Goal: Transaction & Acquisition: Purchase product/service

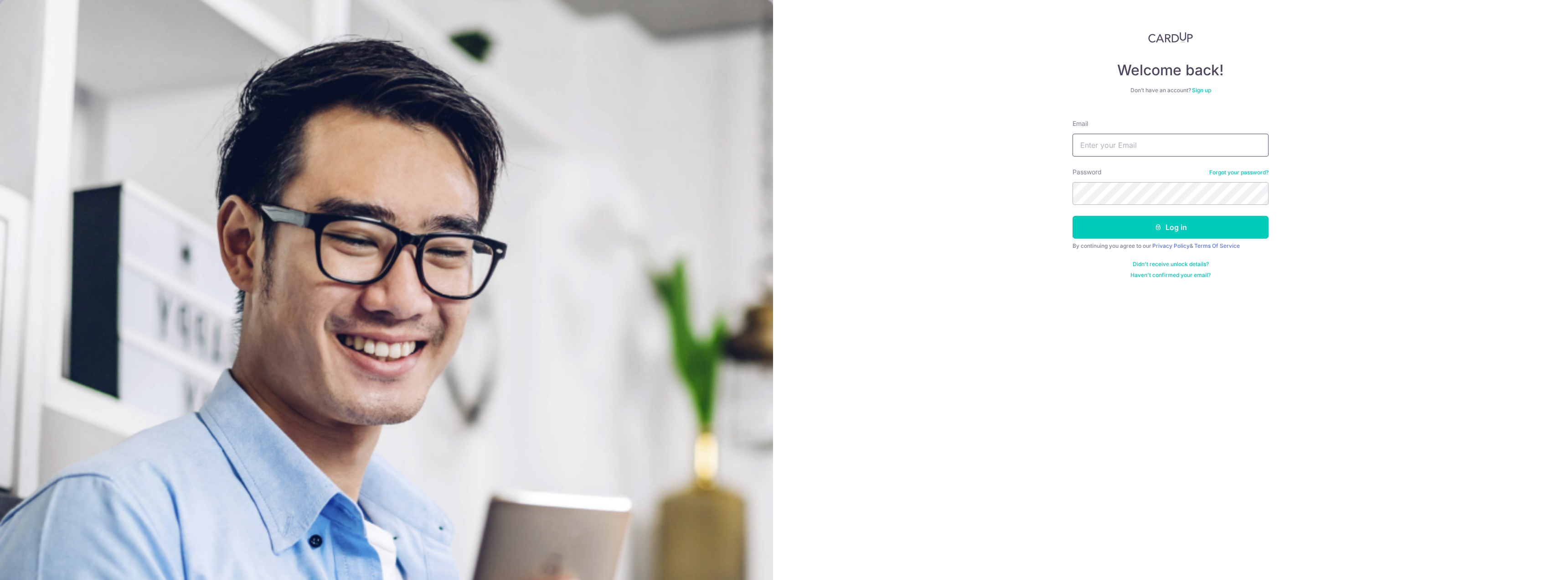
drag, startPoint x: 0, startPoint y: 0, endPoint x: 1150, endPoint y: 152, distance: 1160.0
click at [1150, 152] on input "Email" at bounding box center [1170, 145] width 196 height 23
type input "[EMAIL_ADDRESS][DOMAIN_NAME]"
click at [1072, 216] on button "Log in" at bounding box center [1170, 227] width 196 height 23
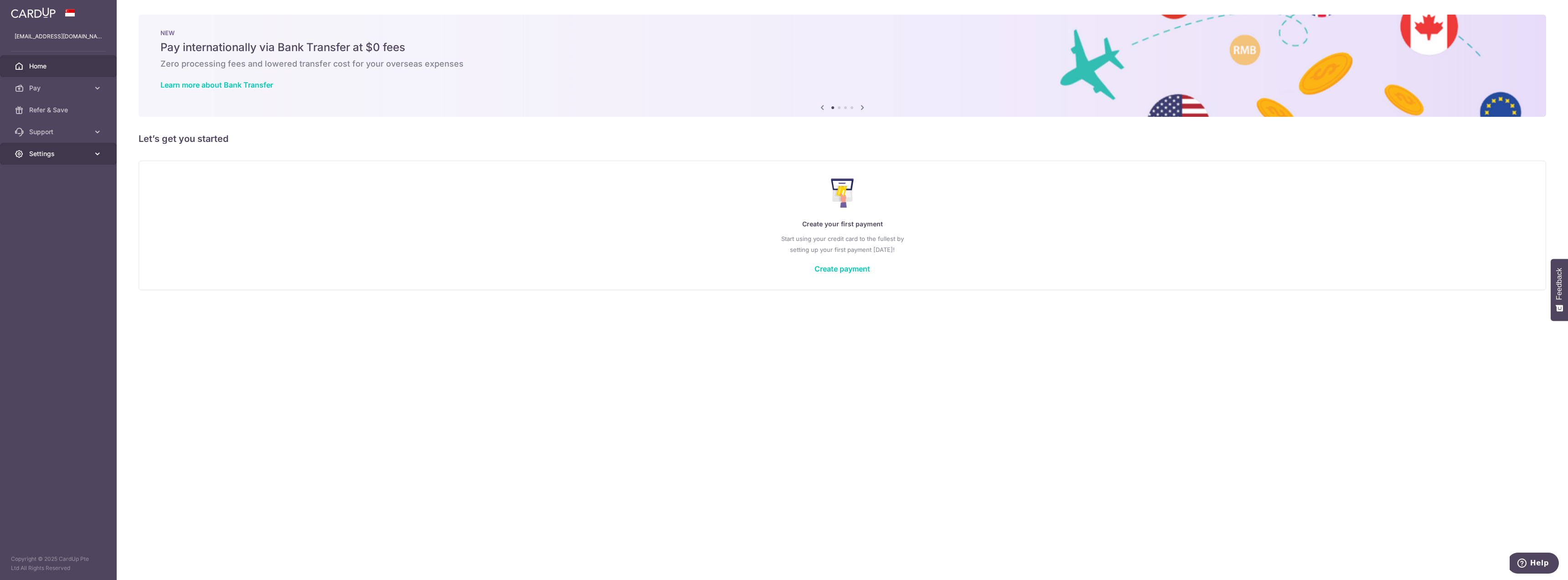
click at [52, 156] on span "Settings" at bounding box center [60, 154] width 61 height 9
click at [55, 170] on link "Account" at bounding box center [58, 175] width 117 height 22
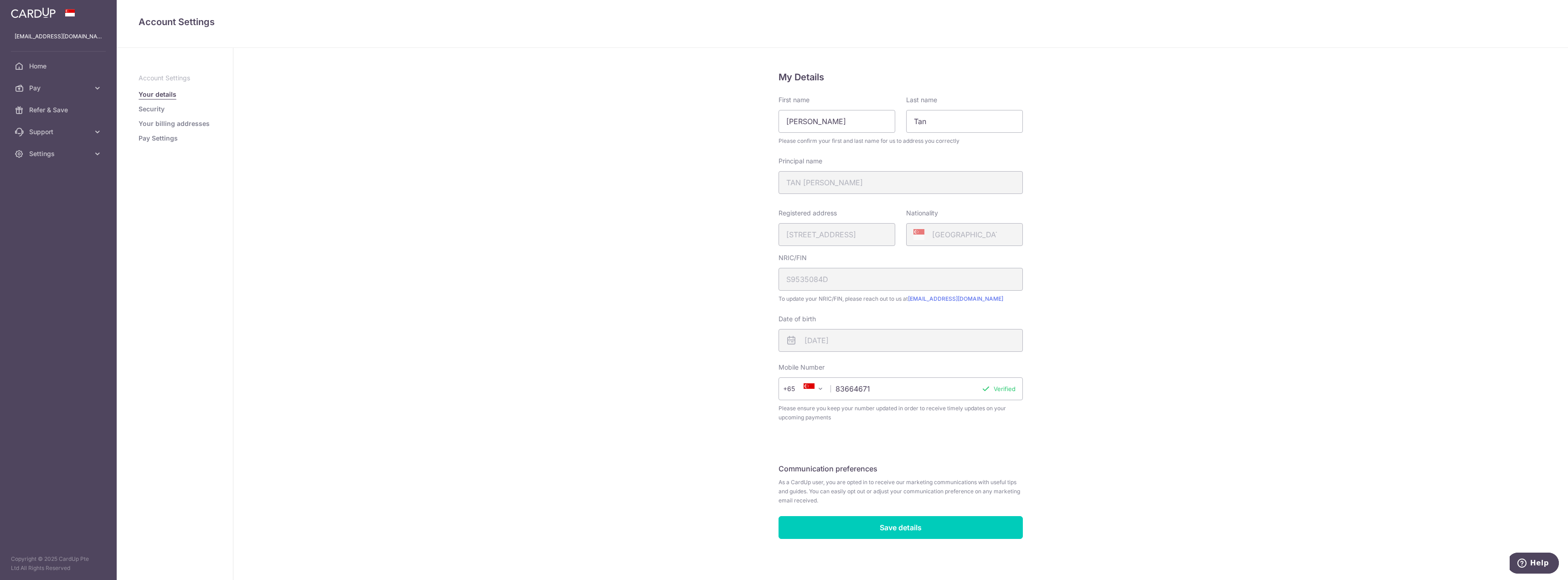
scroll to position [5, 0]
click at [919, 531] on input "Save details" at bounding box center [901, 525] width 244 height 23
click at [163, 125] on link "Your billing addresses" at bounding box center [174, 123] width 71 height 9
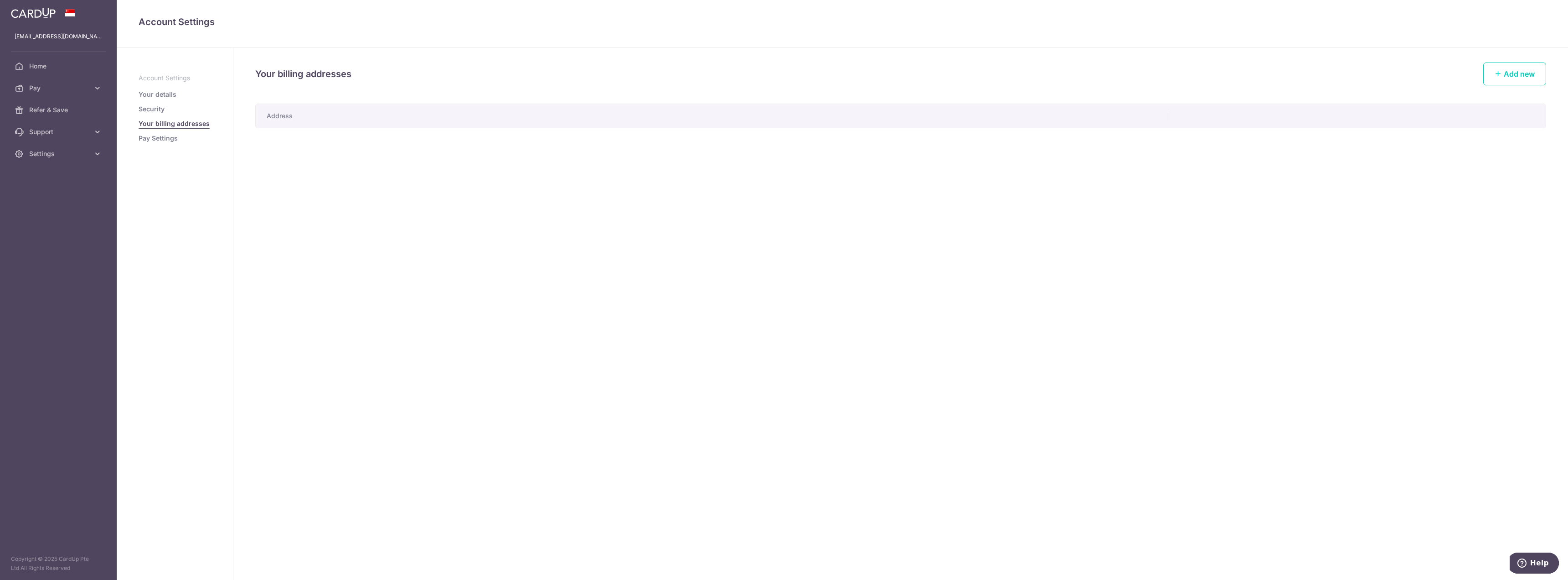
click at [158, 108] on link "Security" at bounding box center [151, 109] width 26 height 9
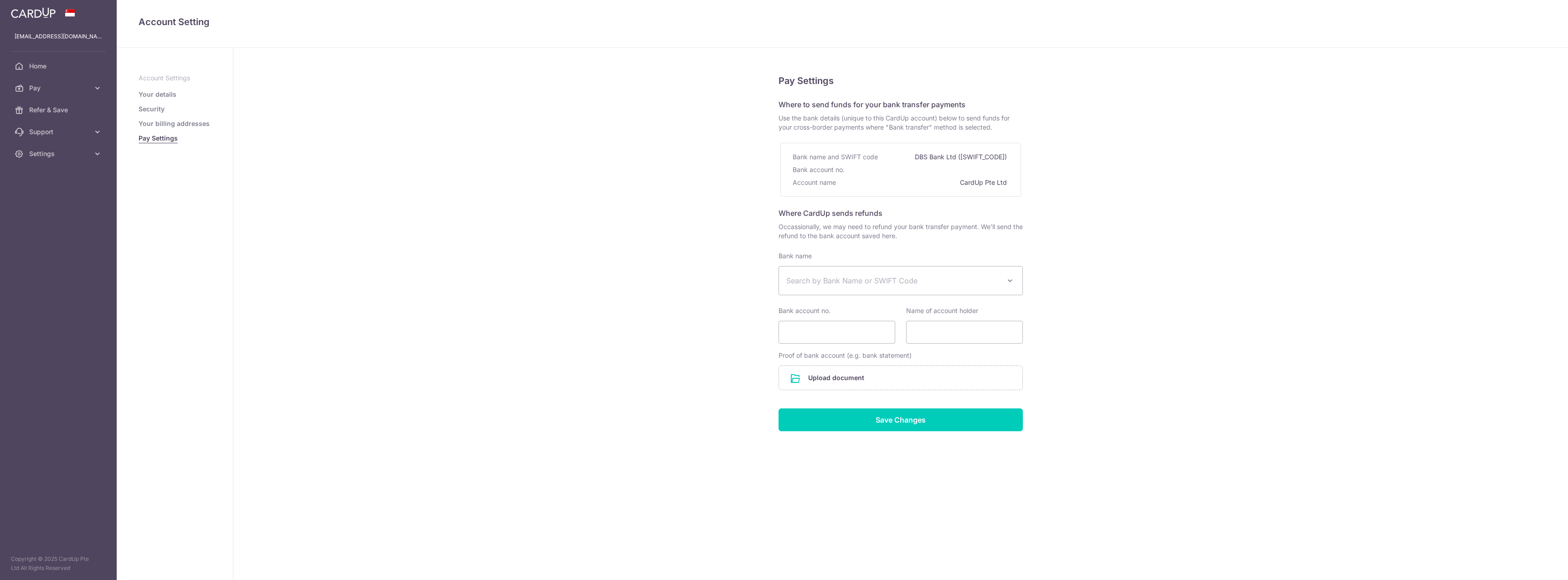
select select
click at [907, 273] on span "Search by Bank Name or SWIFT Code" at bounding box center [901, 280] width 244 height 28
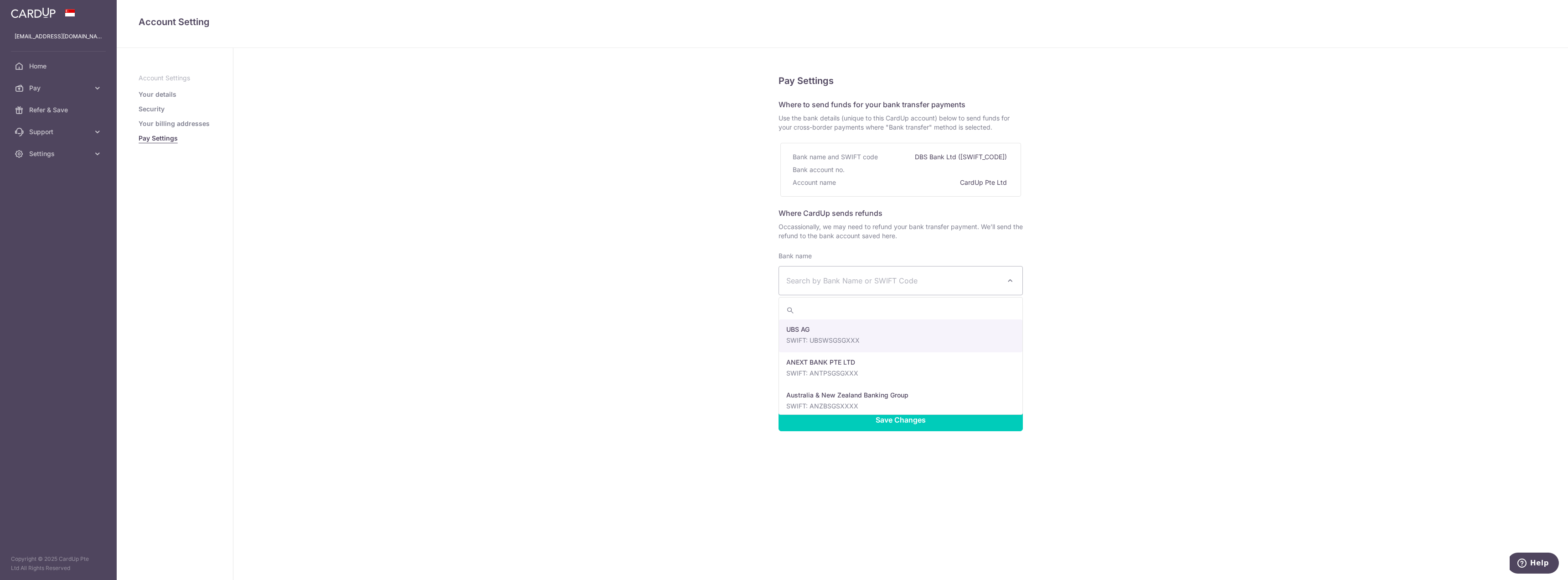
click at [876, 317] on input "search" at bounding box center [901, 310] width 244 height 18
type input "united"
select select "23668"
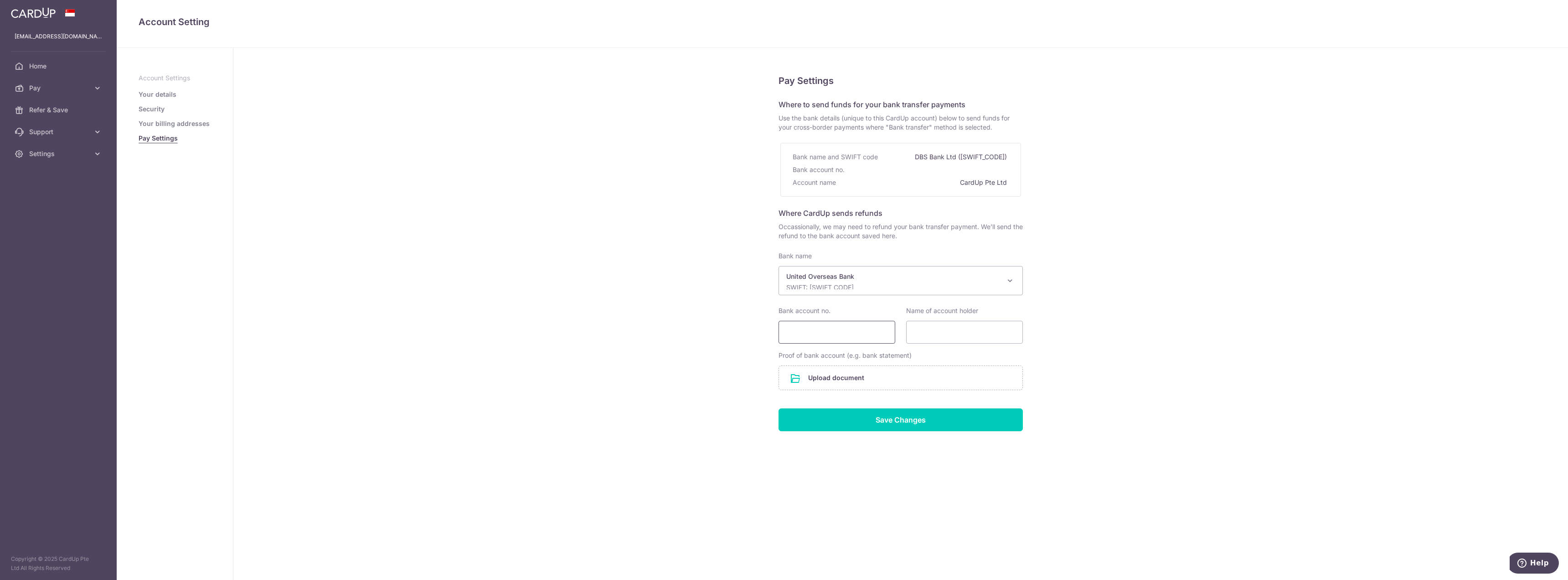
click at [860, 335] on input "Bank account no." at bounding box center [837, 332] width 117 height 23
click at [907, 279] on p "United Overseas Bank" at bounding box center [893, 276] width 214 height 9
click at [889, 310] on input "search" at bounding box center [901, 310] width 244 height 18
type input "d"
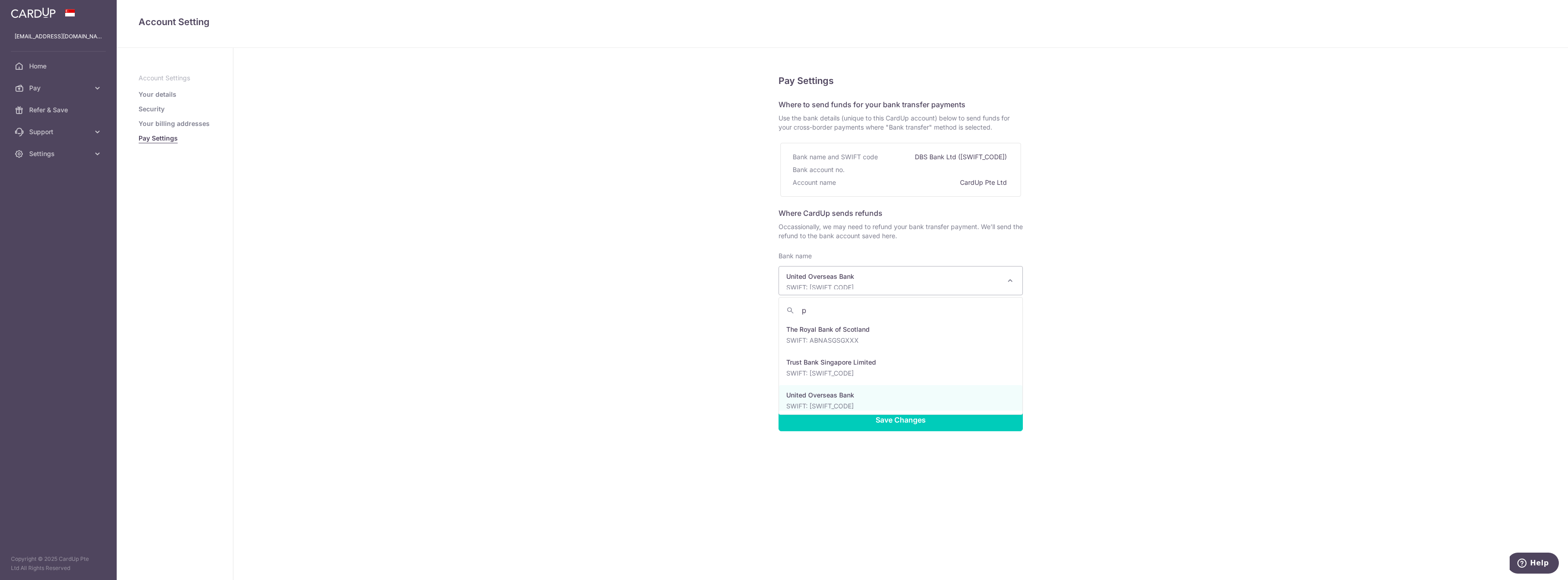
scroll to position [0, 0]
type input "posb"
select select "19"
click at [871, 335] on input "Bank account no." at bounding box center [837, 332] width 117 height 23
type input "278-00228-4"
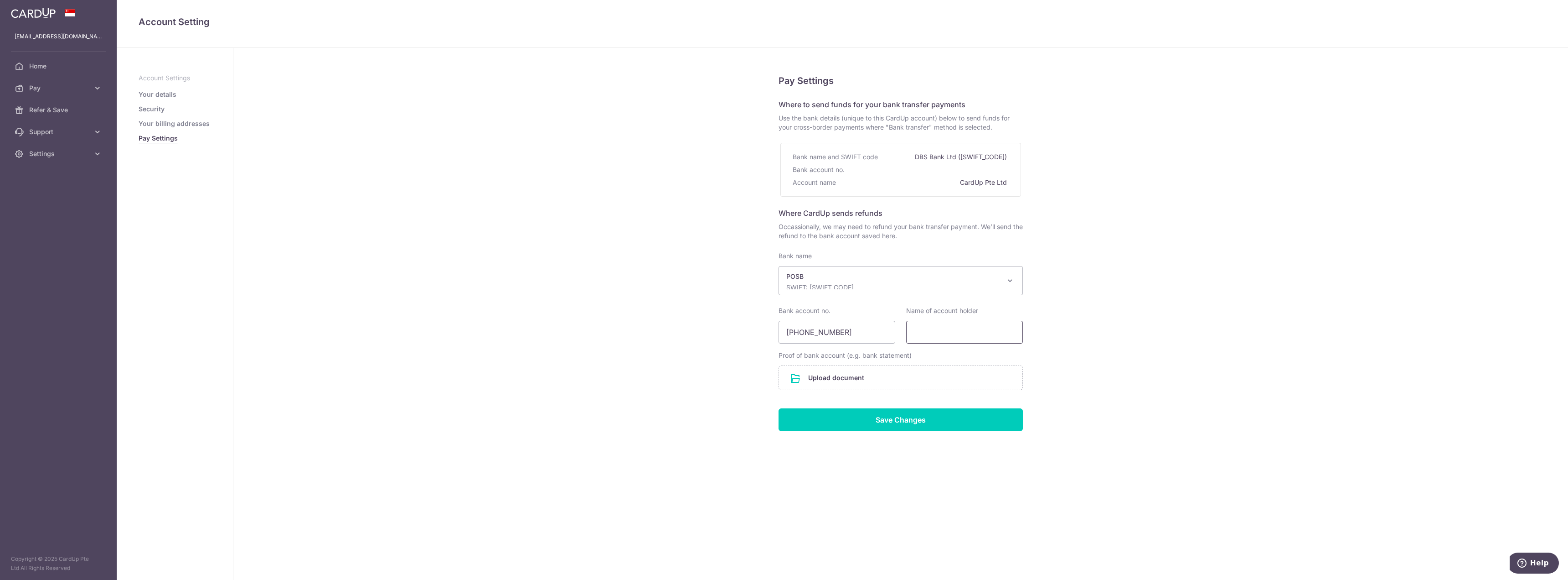
click at [991, 338] on input "Name of account holder" at bounding box center [965, 332] width 117 height 23
type input "[PERSON_NAME]"
click at [931, 366] on input "file" at bounding box center [901, 377] width 244 height 23
click at [882, 379] on input "file" at bounding box center [901, 377] width 244 height 23
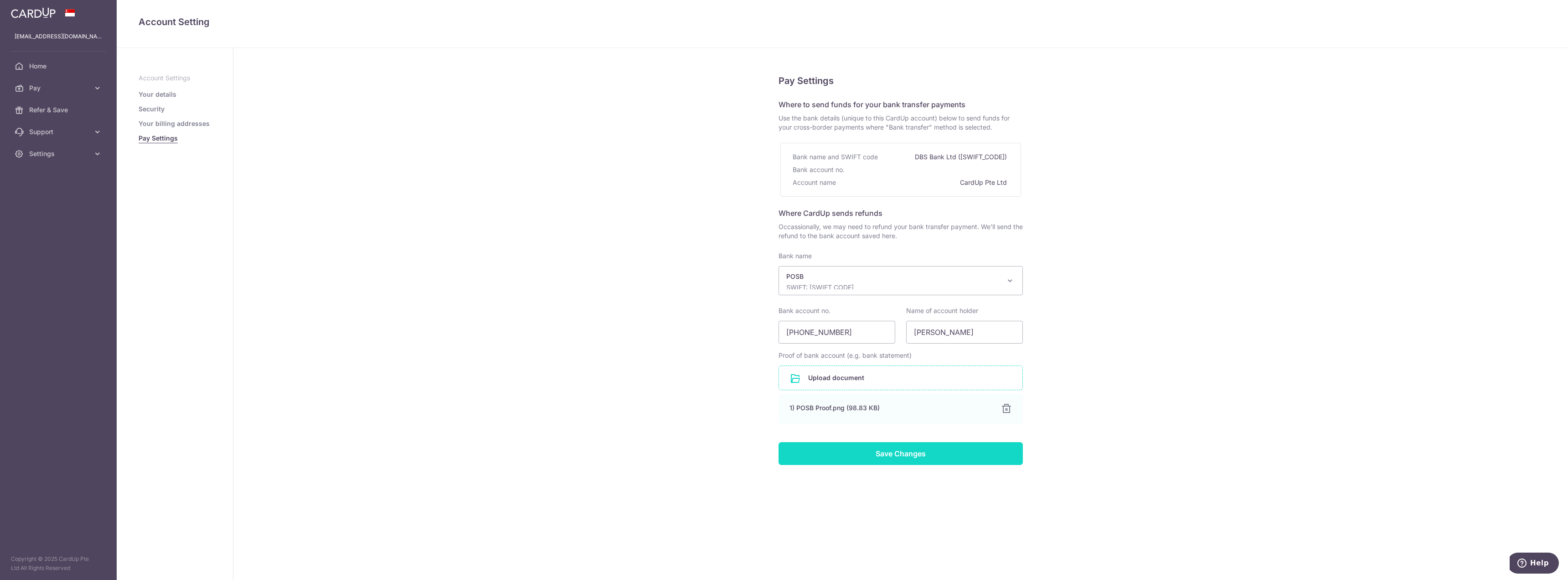
click at [891, 457] on input "Save Changes" at bounding box center [901, 454] width 244 height 23
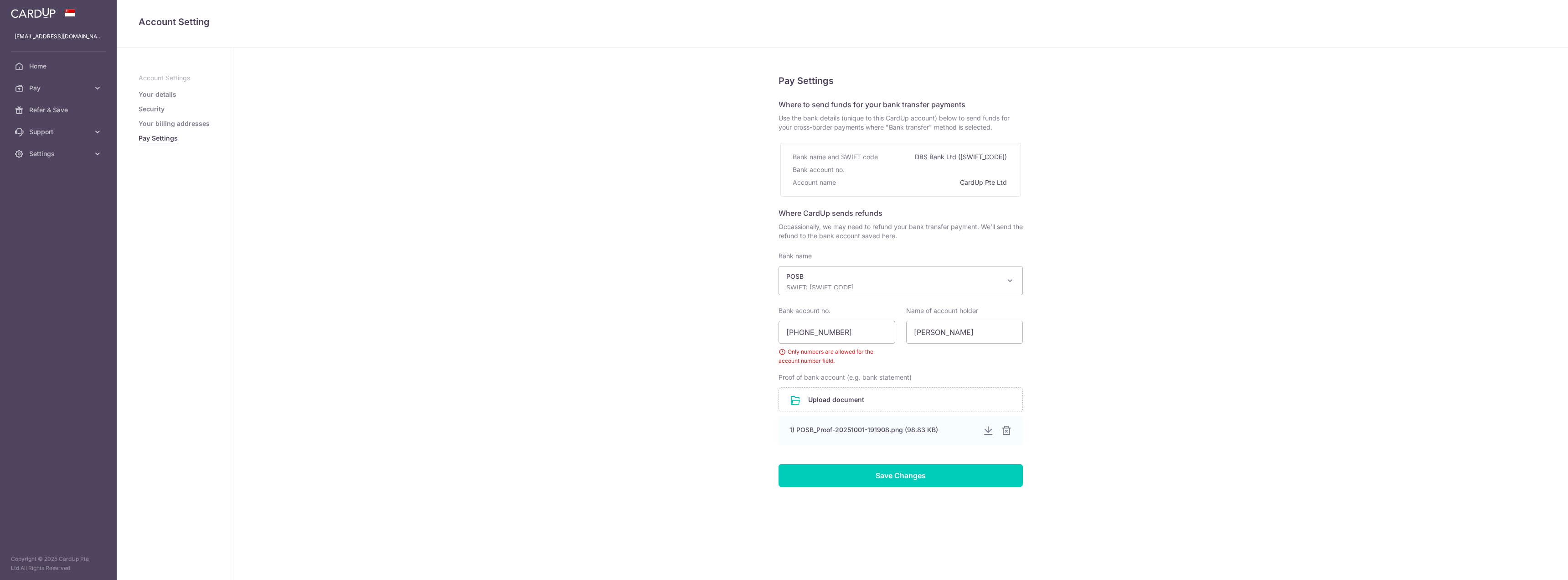
select select "19"
click at [829, 332] on input "278-00228-4" at bounding box center [837, 332] width 117 height 23
type input "278002284"
click at [779, 464] on input "Save Changes" at bounding box center [901, 476] width 244 height 23
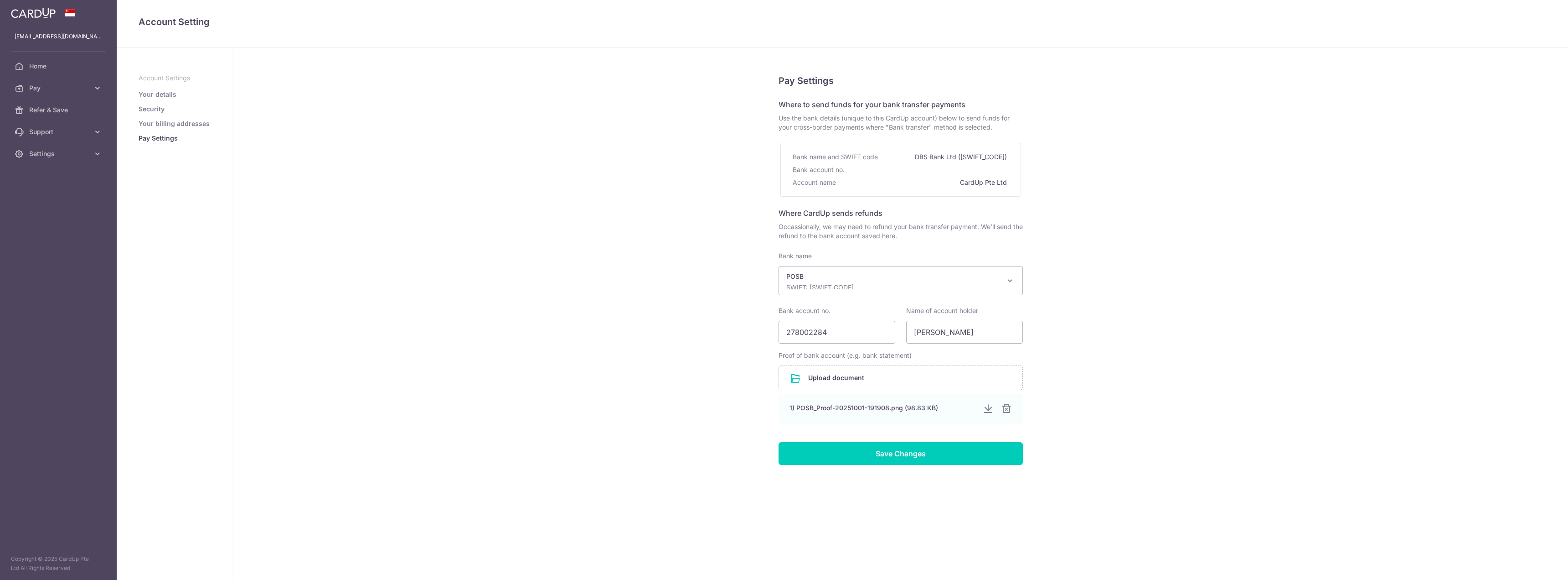
select select "19"
click at [889, 454] on input "Save Changes" at bounding box center [901, 454] width 244 height 23
select select "19"
click at [920, 458] on input "Save Changes" at bounding box center [901, 454] width 244 height 23
select select "19"
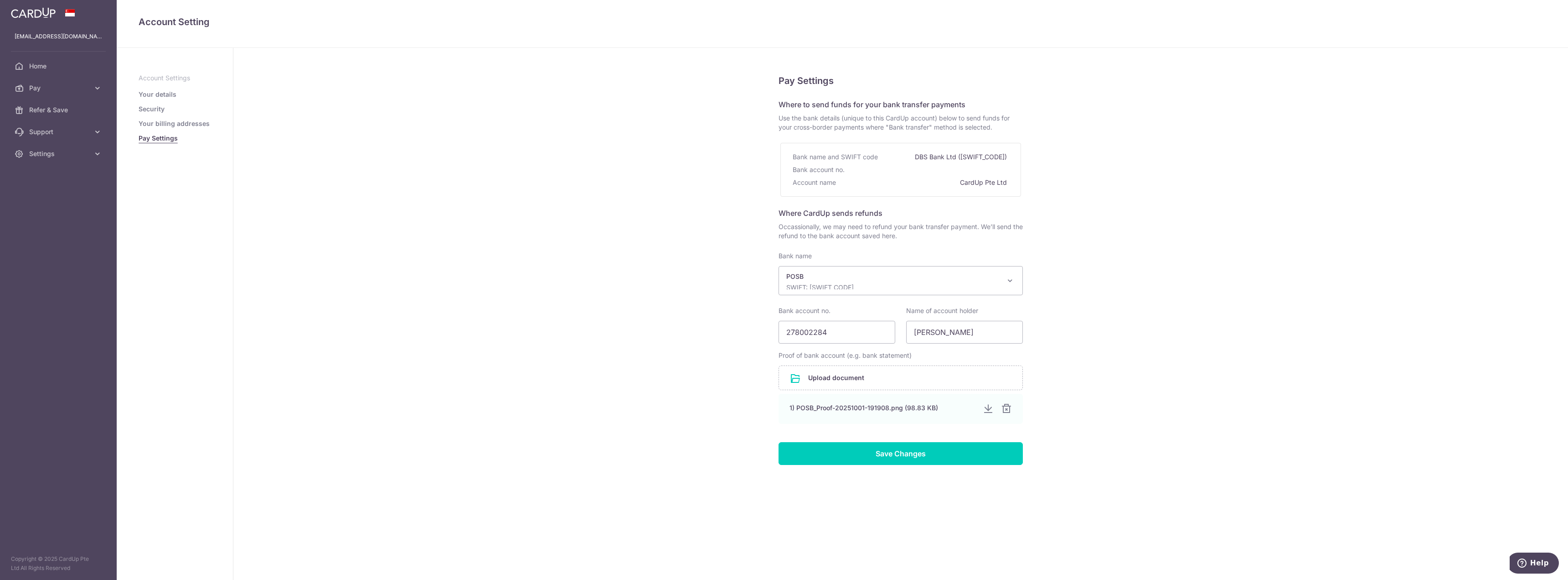
click at [163, 124] on link "Your billing addresses" at bounding box center [174, 123] width 71 height 9
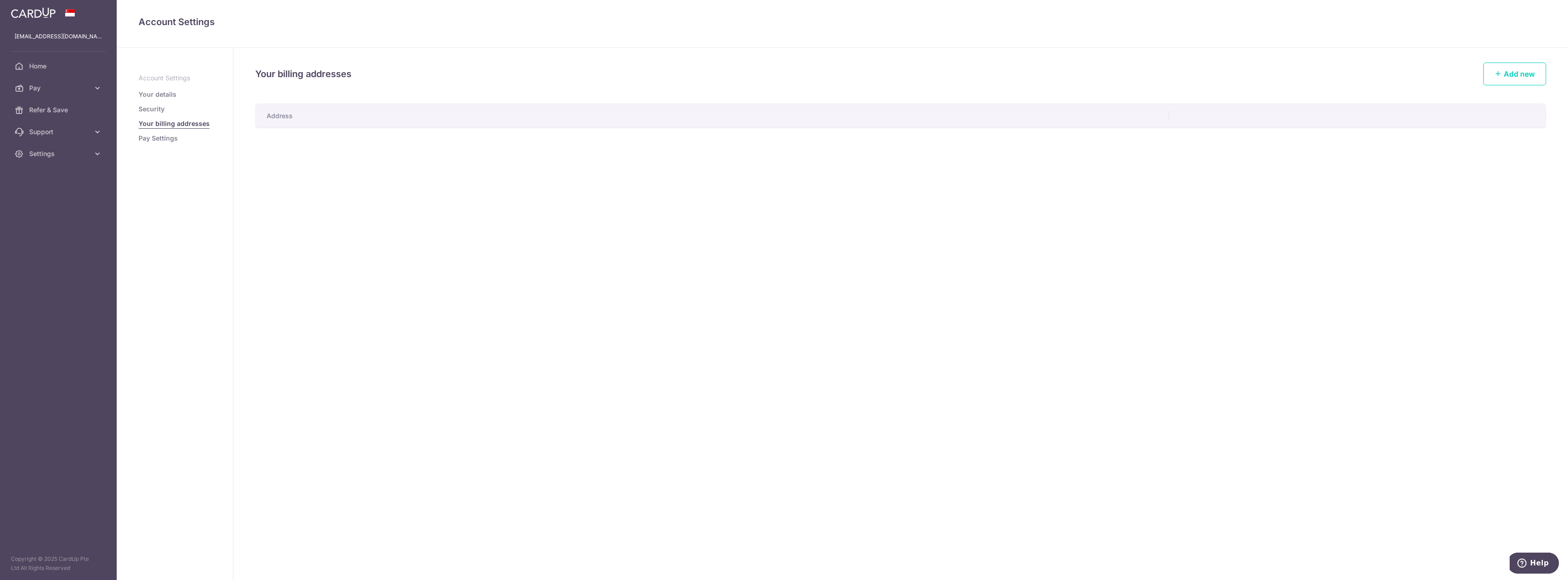
click at [160, 139] on link "Pay Settings" at bounding box center [158, 139] width 39 height 9
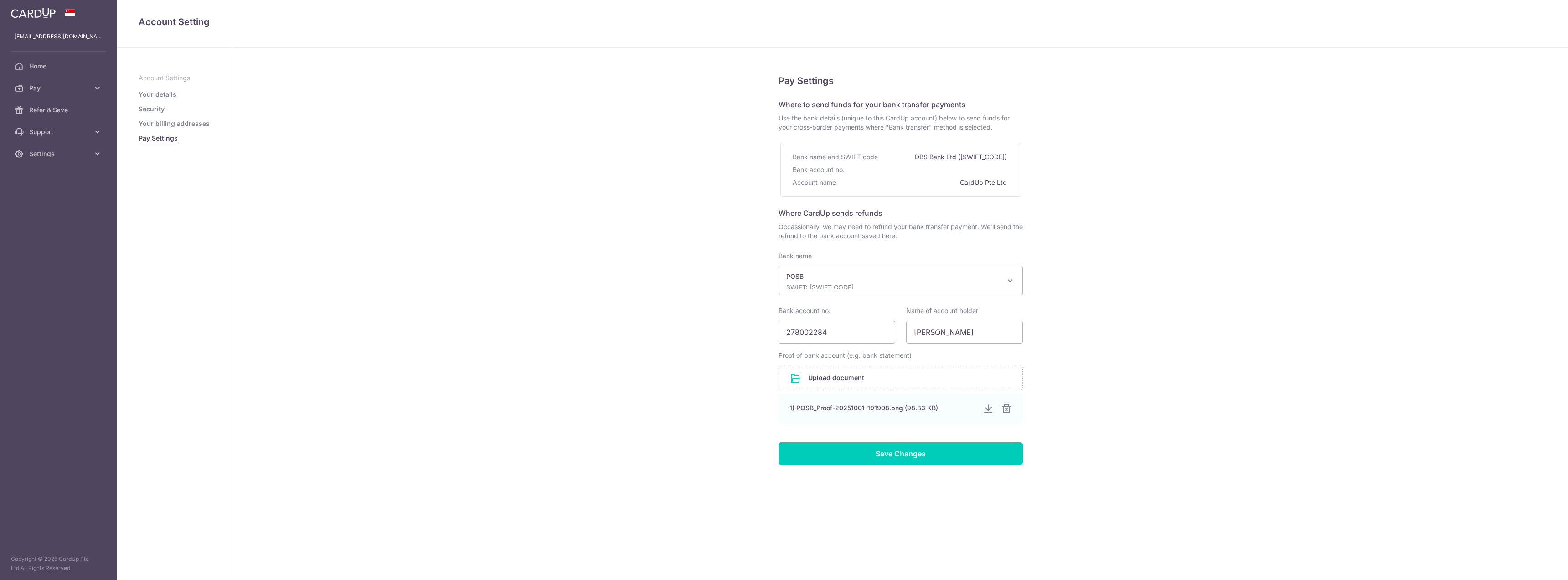
select select "19"
click at [164, 92] on link "Your details" at bounding box center [157, 95] width 38 height 9
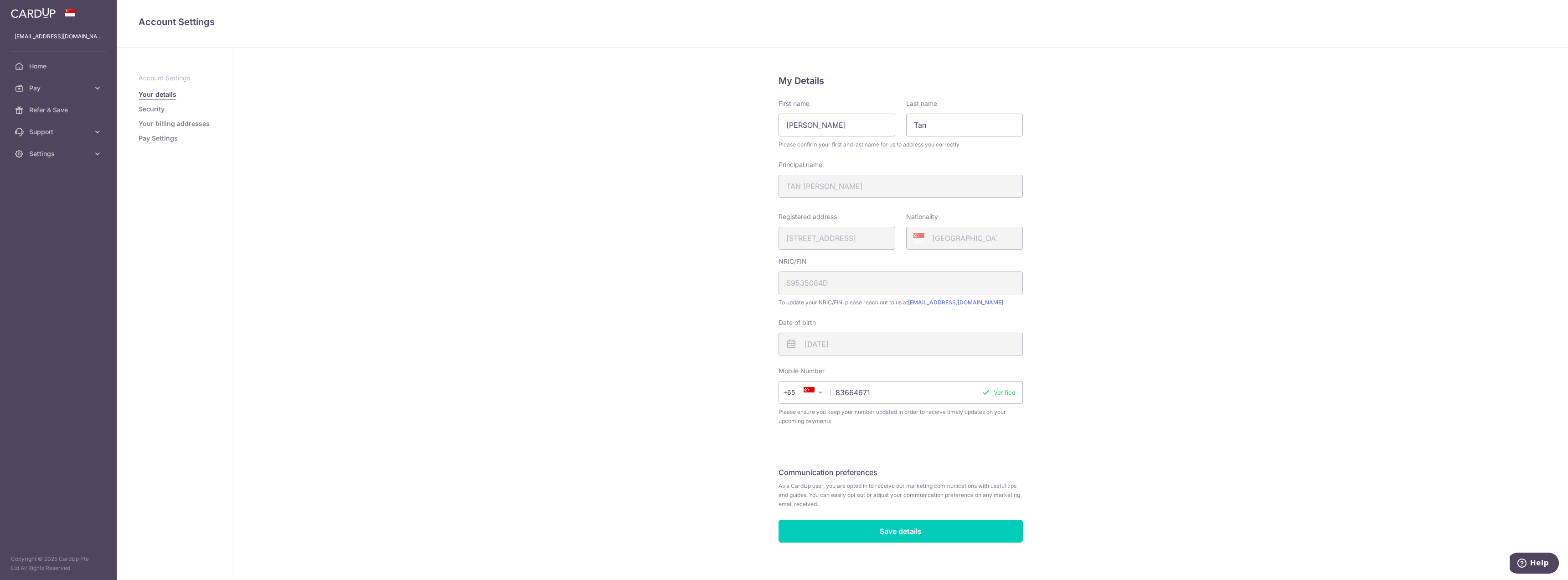
click at [59, 84] on span "Pay" at bounding box center [60, 88] width 61 height 9
click at [60, 119] on link "Payments" at bounding box center [58, 110] width 117 height 22
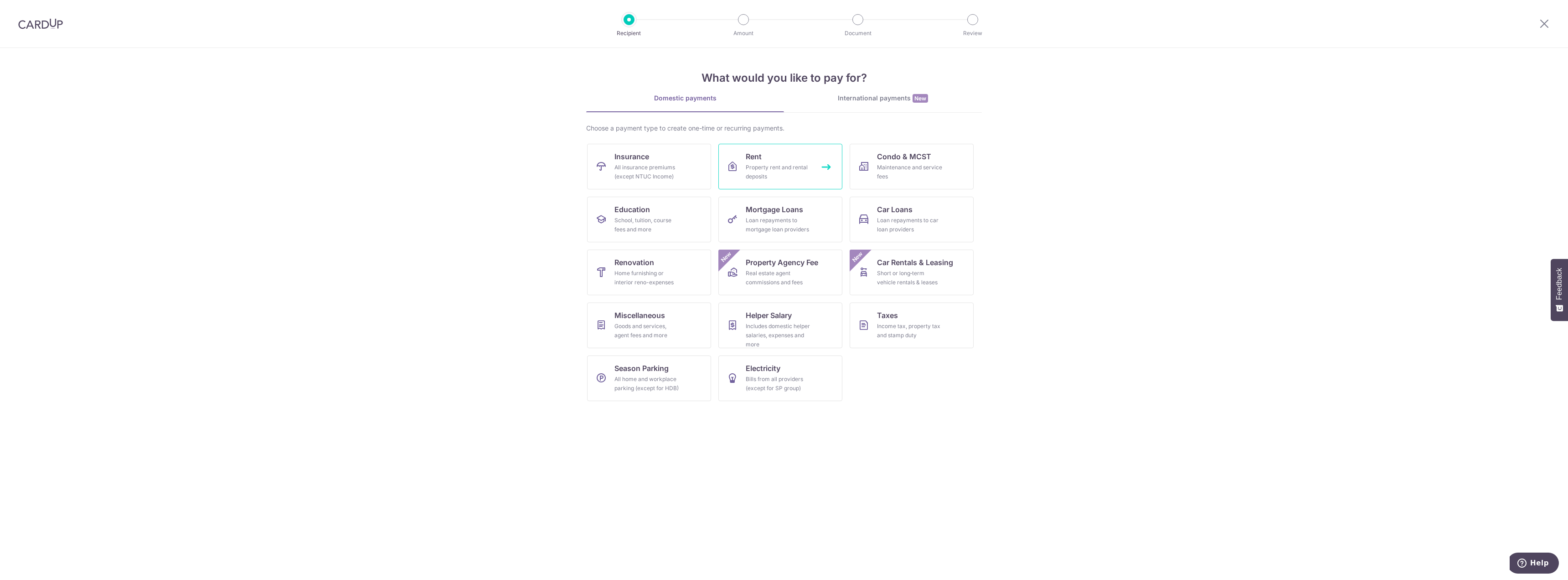
click at [771, 172] on div "Property rent and rental deposits" at bounding box center [779, 172] width 66 height 18
click at [798, 277] on div "Real estate agent commissions and fees" at bounding box center [779, 278] width 66 height 18
click at [789, 163] on div "Property rent and rental deposits" at bounding box center [779, 172] width 66 height 18
click at [782, 172] on div "Property rent and rental deposits" at bounding box center [779, 172] width 66 height 18
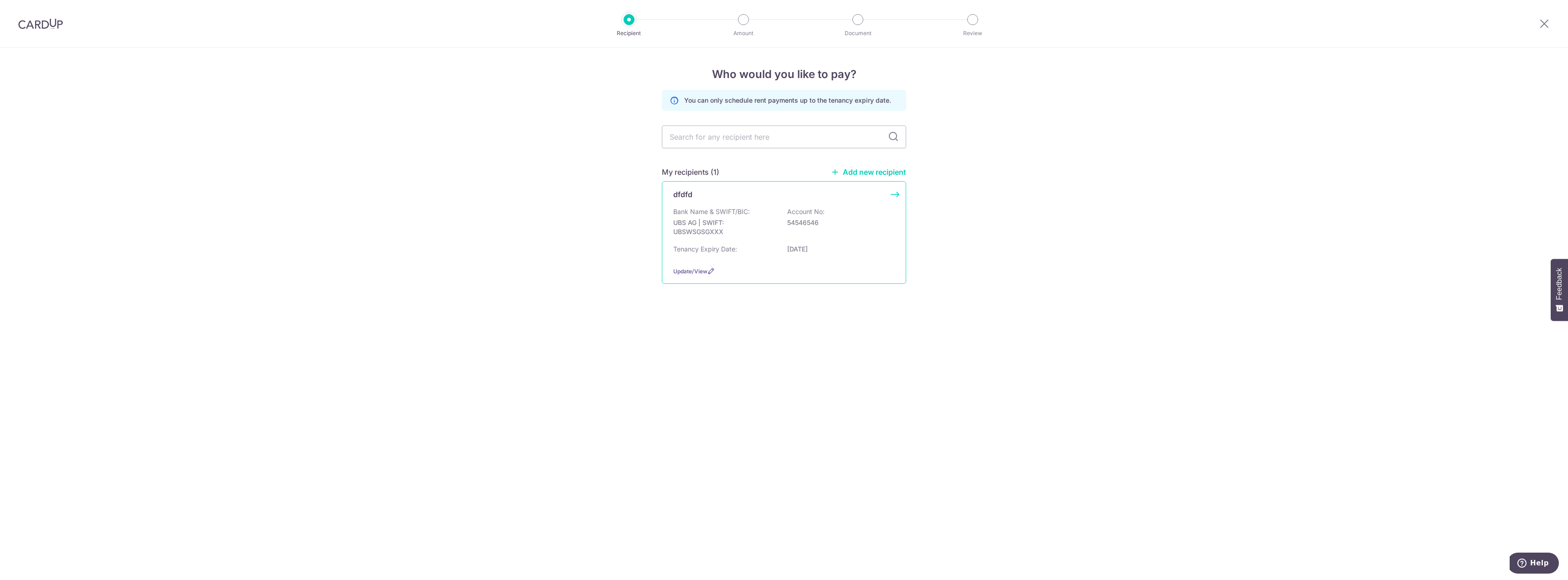
click at [858, 204] on div "dfdfd Bank Name & SWIFT/BIC: UBS AG | SWIFT: UBSWSGSGXXX Account No: 54546546 T…" at bounding box center [784, 232] width 244 height 103
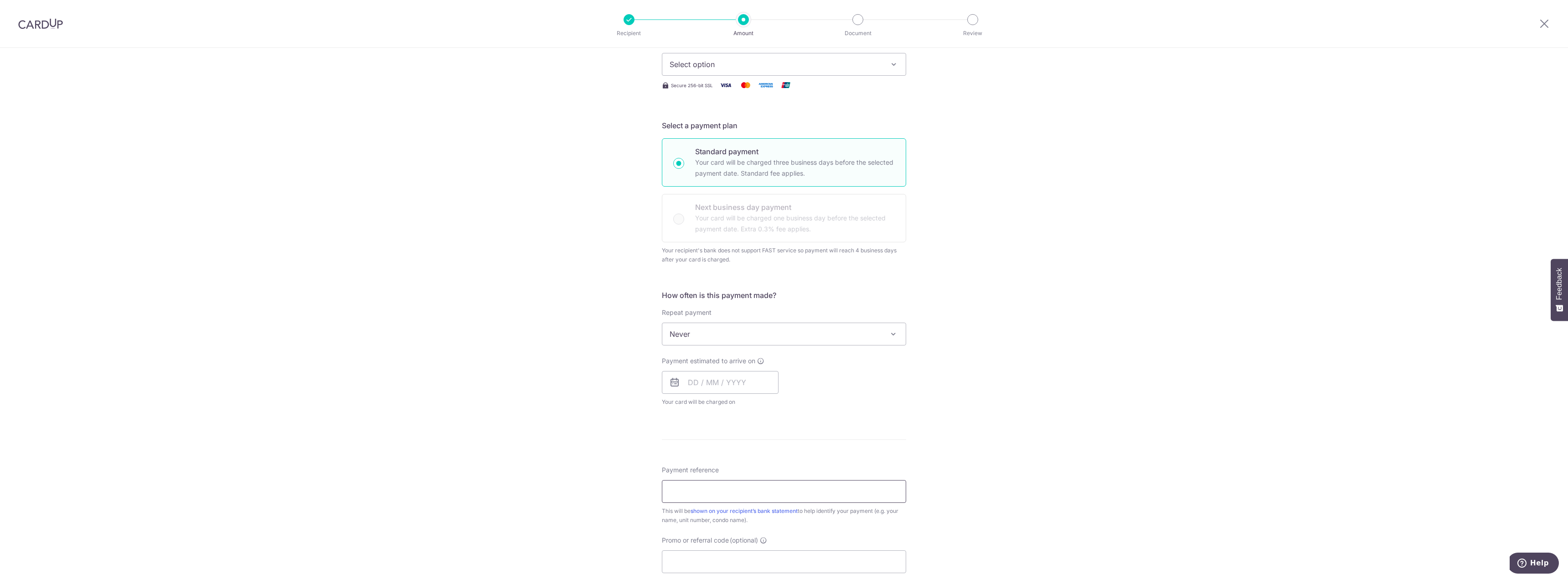
scroll to position [315, 0]
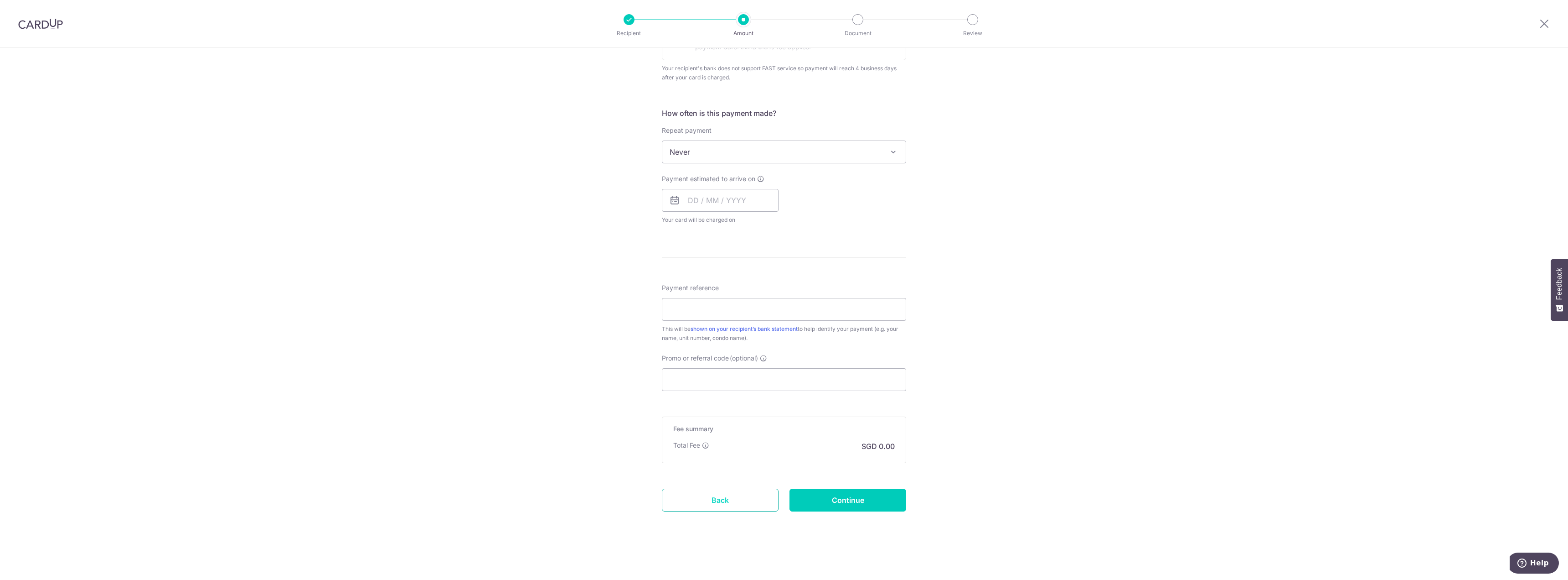
click at [756, 498] on link "Back" at bounding box center [720, 500] width 117 height 23
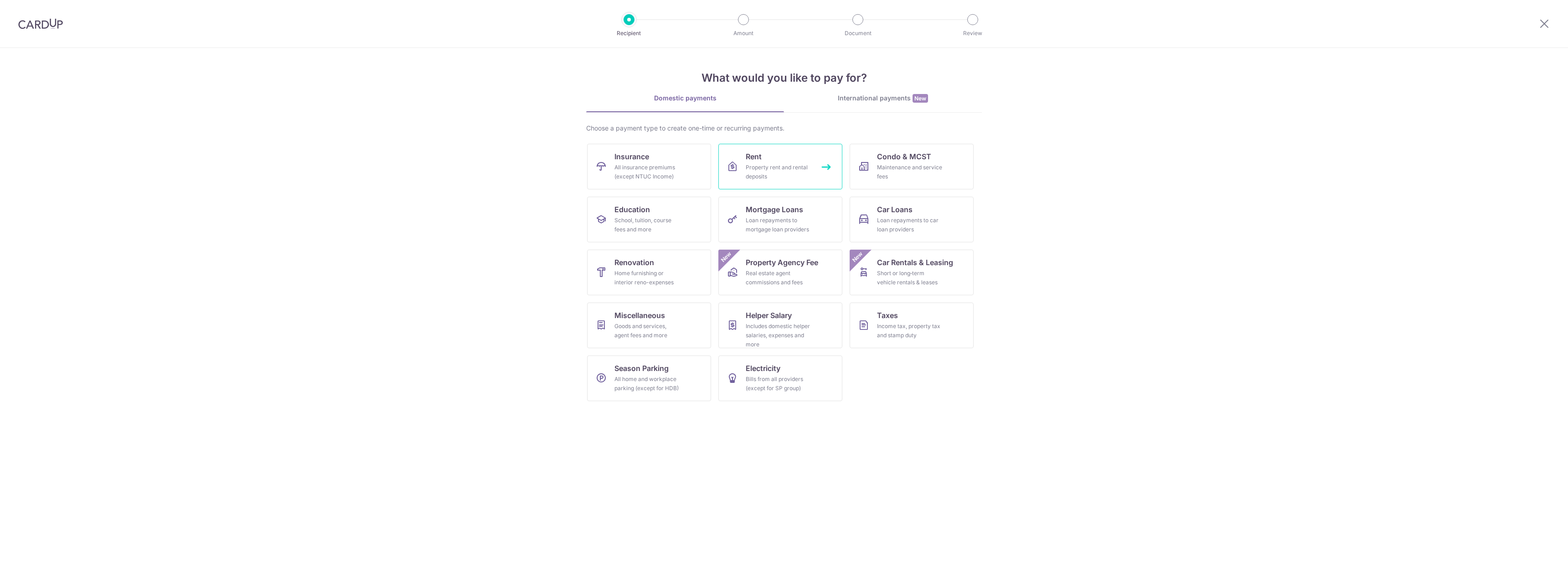
click at [781, 158] on link "Rent Property rent and rental deposits" at bounding box center [780, 167] width 124 height 45
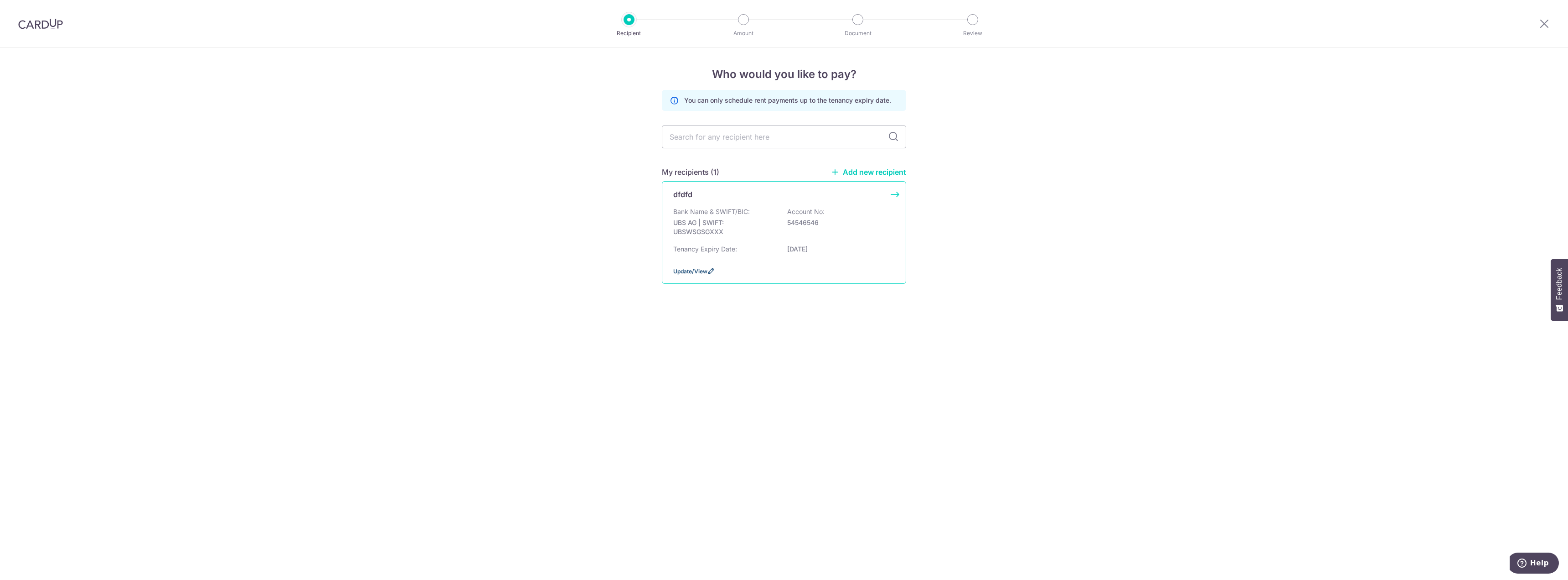
click at [711, 273] on icon at bounding box center [711, 271] width 8 height 8
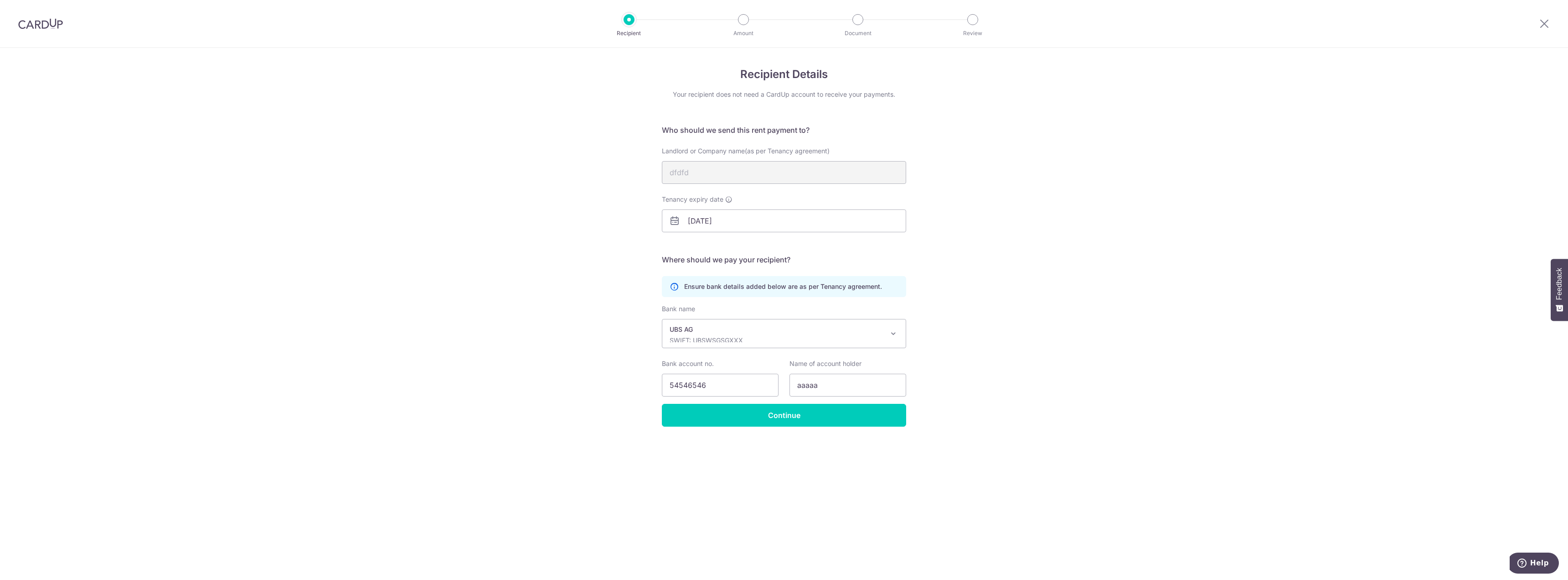
click at [755, 288] on p "Ensure bank details added below are as per Tenancy agreement." at bounding box center [782, 286] width 198 height 9
click at [624, 21] on div at bounding box center [629, 20] width 11 height 11
click at [41, 24] on img at bounding box center [40, 23] width 45 height 11
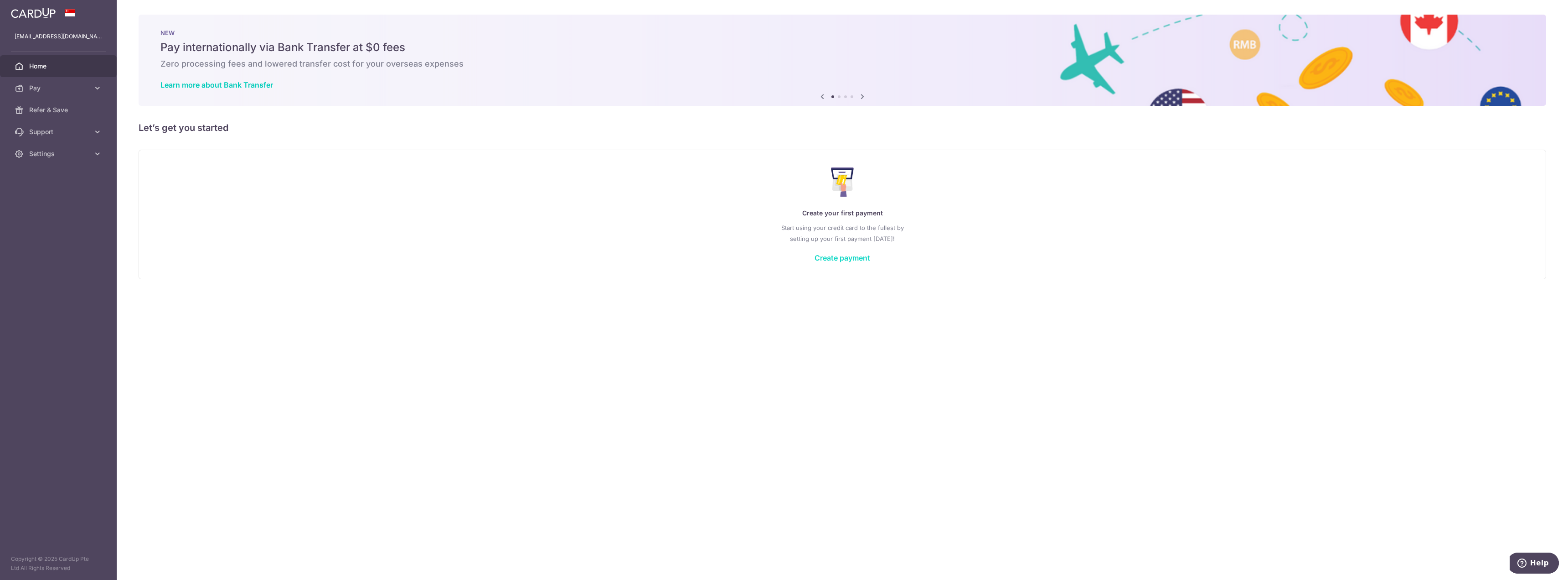
click at [857, 259] on link "Create payment" at bounding box center [842, 257] width 55 height 9
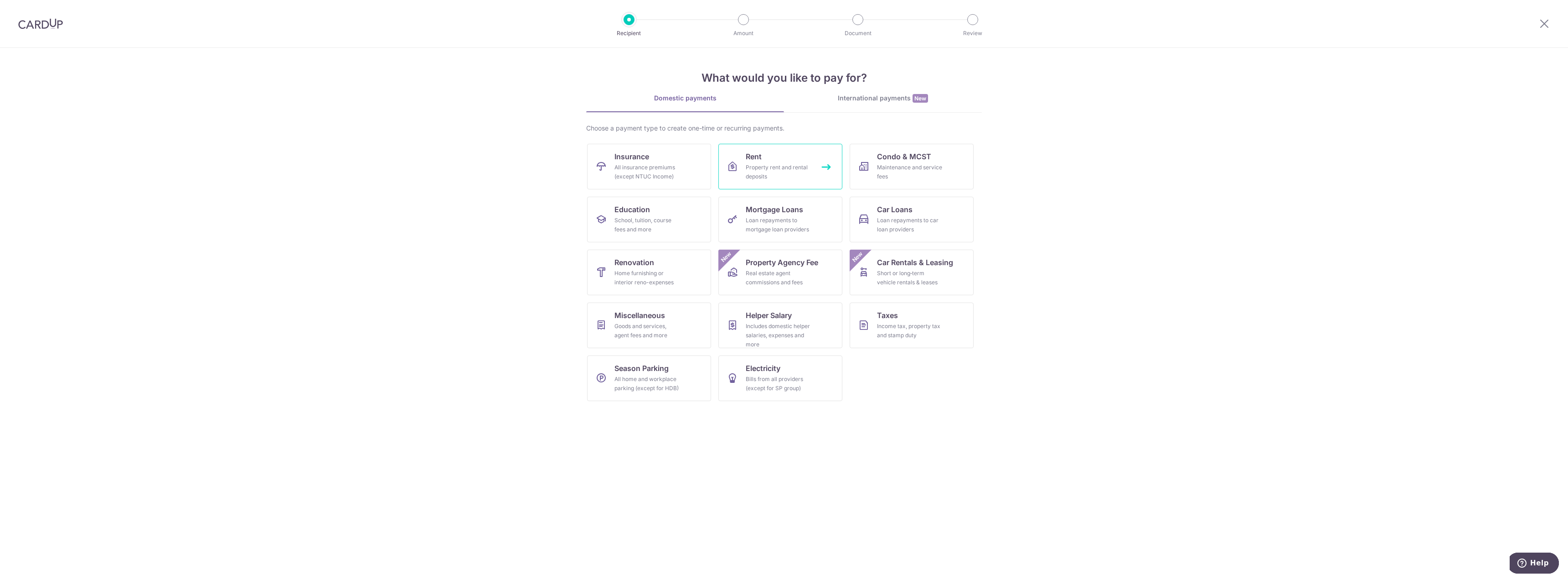
click at [775, 167] on div "Property rent and rental deposits" at bounding box center [779, 172] width 66 height 18
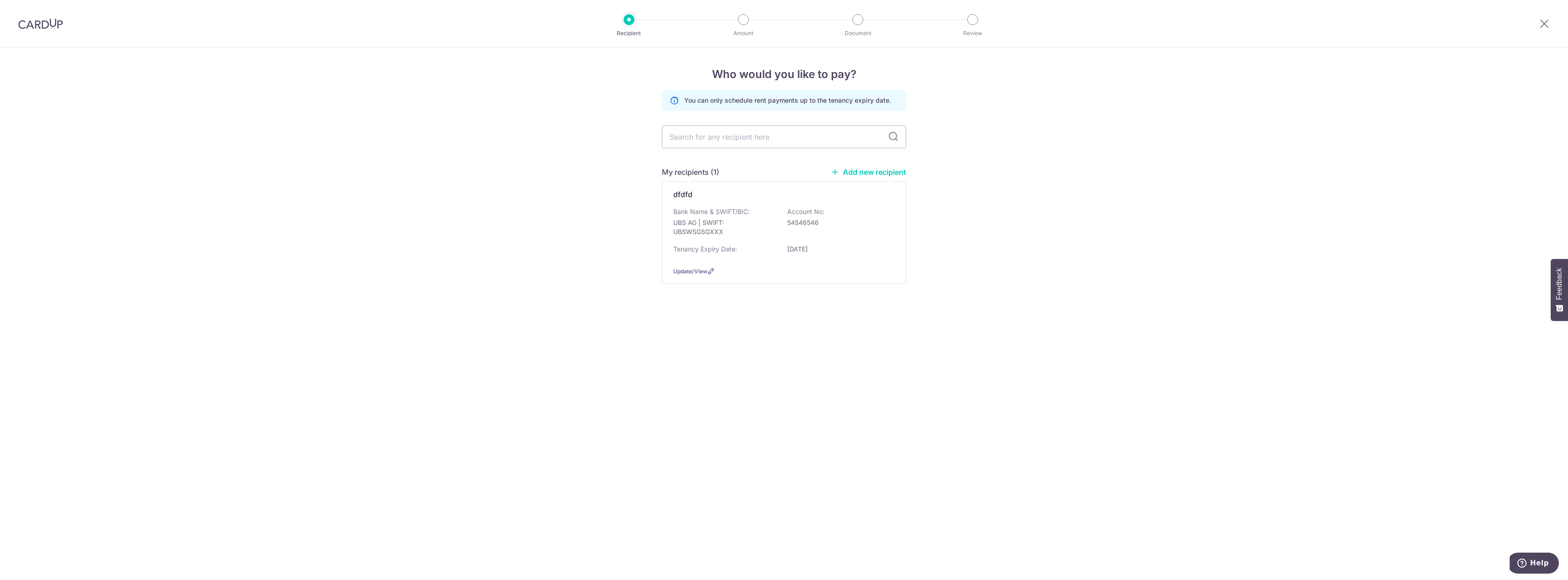
click at [874, 169] on link "Add new recipient" at bounding box center [868, 172] width 75 height 9
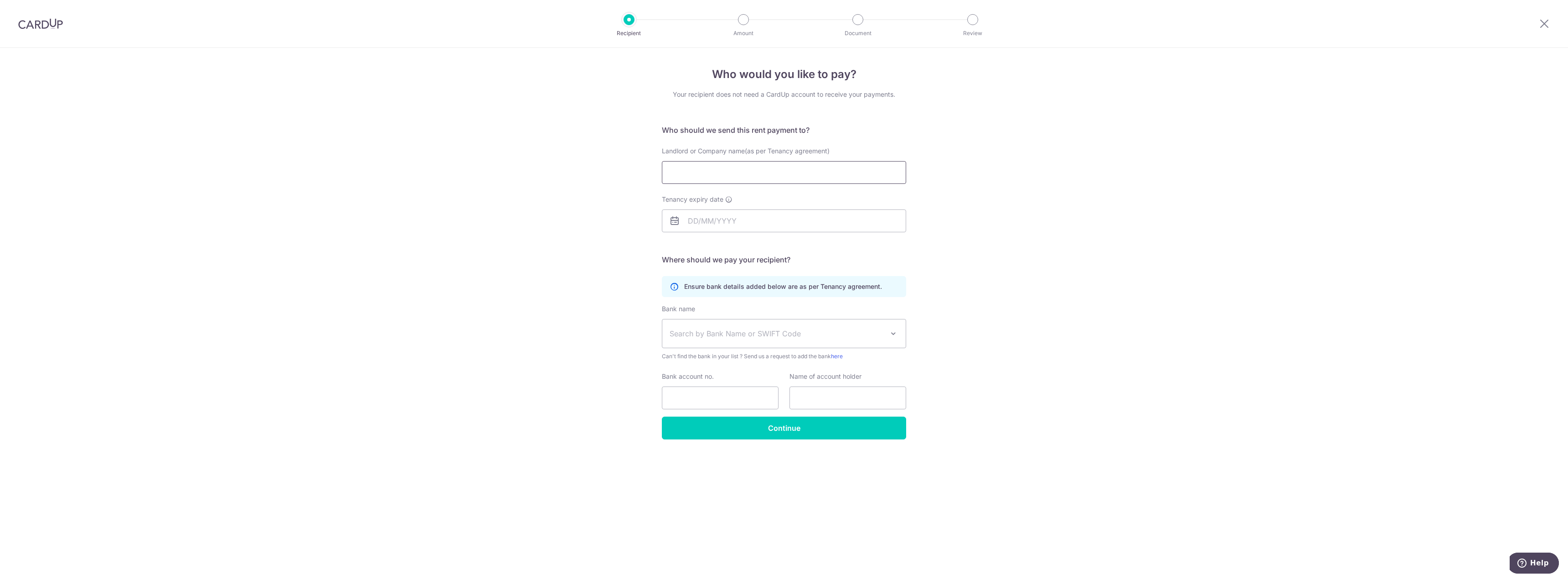
click at [696, 177] on input "Landlord or Company name(as per Tenancy agreement)" at bounding box center [784, 173] width 244 height 23
paste input "NG BOON YOUNG MICHAEL"
type input "NG BOON YOUNG MICHAEL"
click at [773, 223] on input "Tenancy expiry date" at bounding box center [784, 221] width 244 height 23
click at [1003, 219] on div "Who would you like to pay? Your recipient does not need a CardUp account to rec…" at bounding box center [784, 313] width 1568 height 532
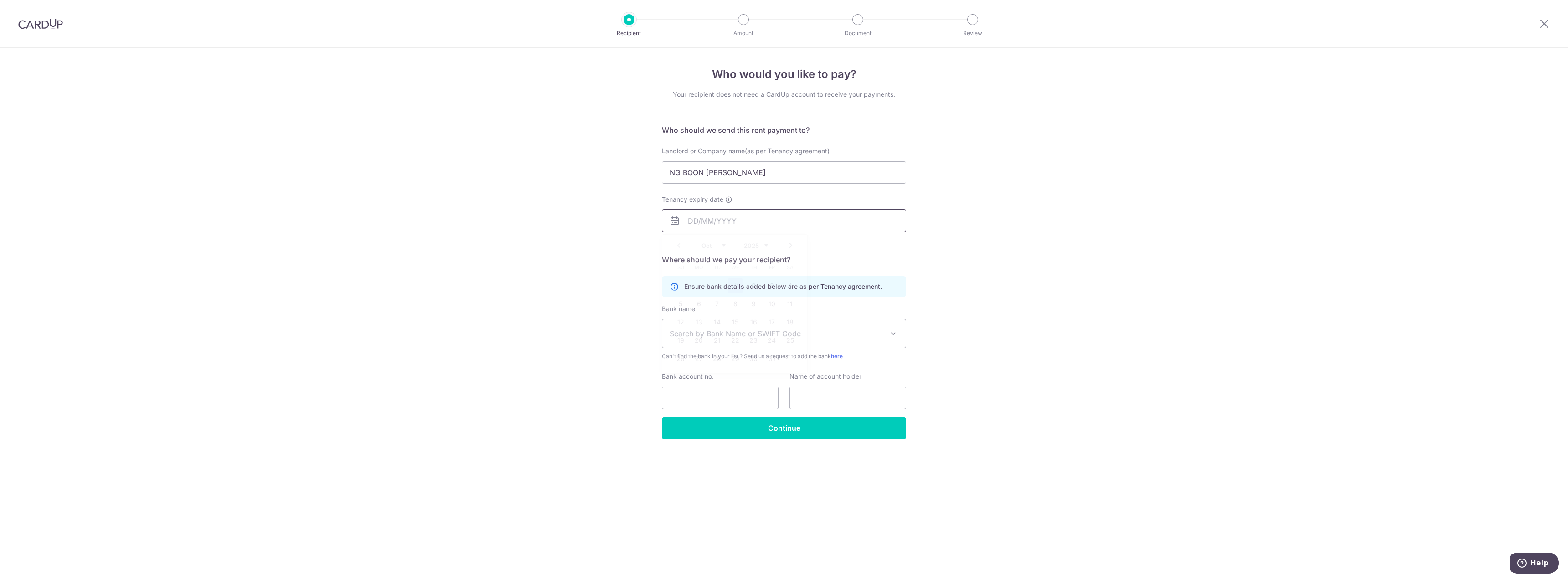
click at [805, 226] on input "Tenancy expiry date" at bounding box center [784, 221] width 244 height 23
click at [958, 234] on div "Who would you like to pay? Your recipient does not need a CardUp account to rec…" at bounding box center [784, 313] width 1568 height 532
click at [704, 226] on input "Tenancy expiry date" at bounding box center [784, 221] width 244 height 23
click at [793, 250] on link "Next" at bounding box center [791, 245] width 11 height 11
click at [769, 246] on div "Prev Next Oct Nov Dec 2025 2026 2027 2028 2029 2030 2031 2032 2033 2034 2035" at bounding box center [735, 245] width 145 height 22
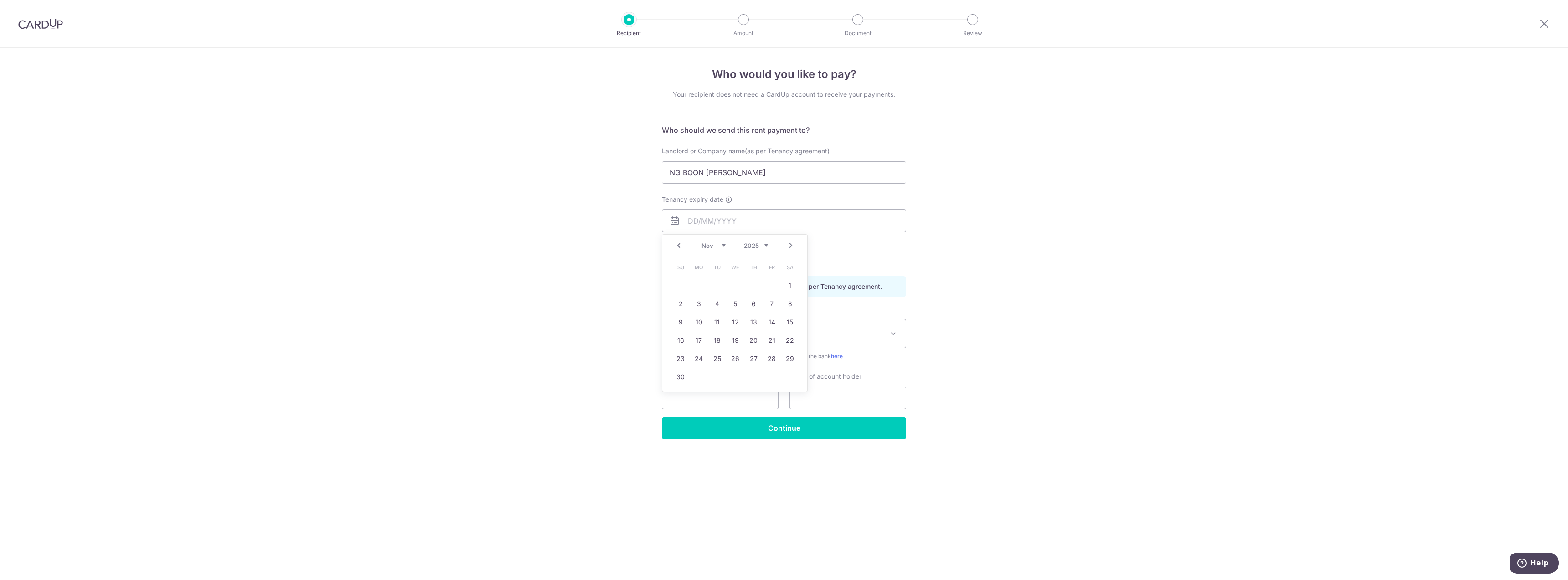
click at [765, 245] on select "2025 2026 2027 2028 2029 2030 2031 2032 2033 2034 2035" at bounding box center [756, 245] width 24 height 8
drag, startPoint x: 35, startPoint y: 23, endPoint x: 825, endPoint y: 41, distance: 790.2
click at [35, 23] on img at bounding box center [40, 23] width 45 height 11
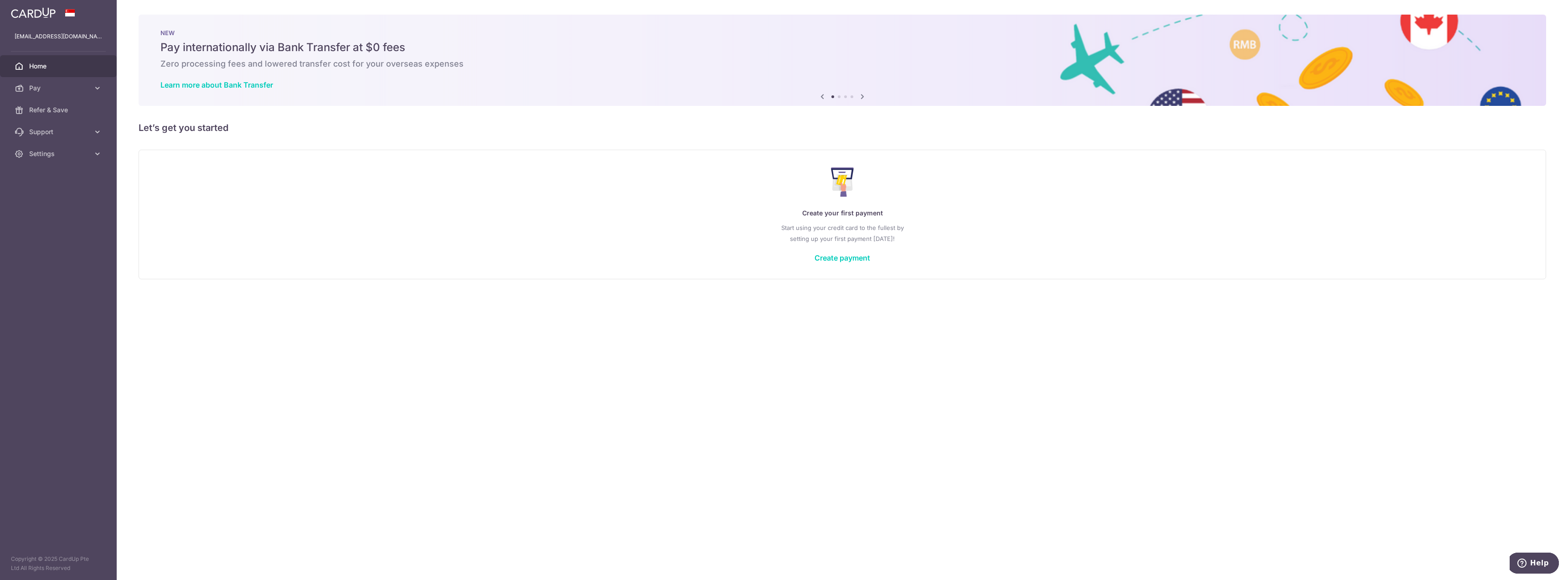
click at [807, 214] on p "Create your first payment" at bounding box center [842, 213] width 1370 height 11
click at [827, 223] on p "Start using your credit card to the fullest by setting up your first payment to…" at bounding box center [842, 232] width 1370 height 22
click at [838, 248] on div "Create your first payment Start using your credit card to the fullest by settin…" at bounding box center [842, 214] width 1385 height 108
click at [842, 260] on link "Create payment" at bounding box center [842, 257] width 55 height 9
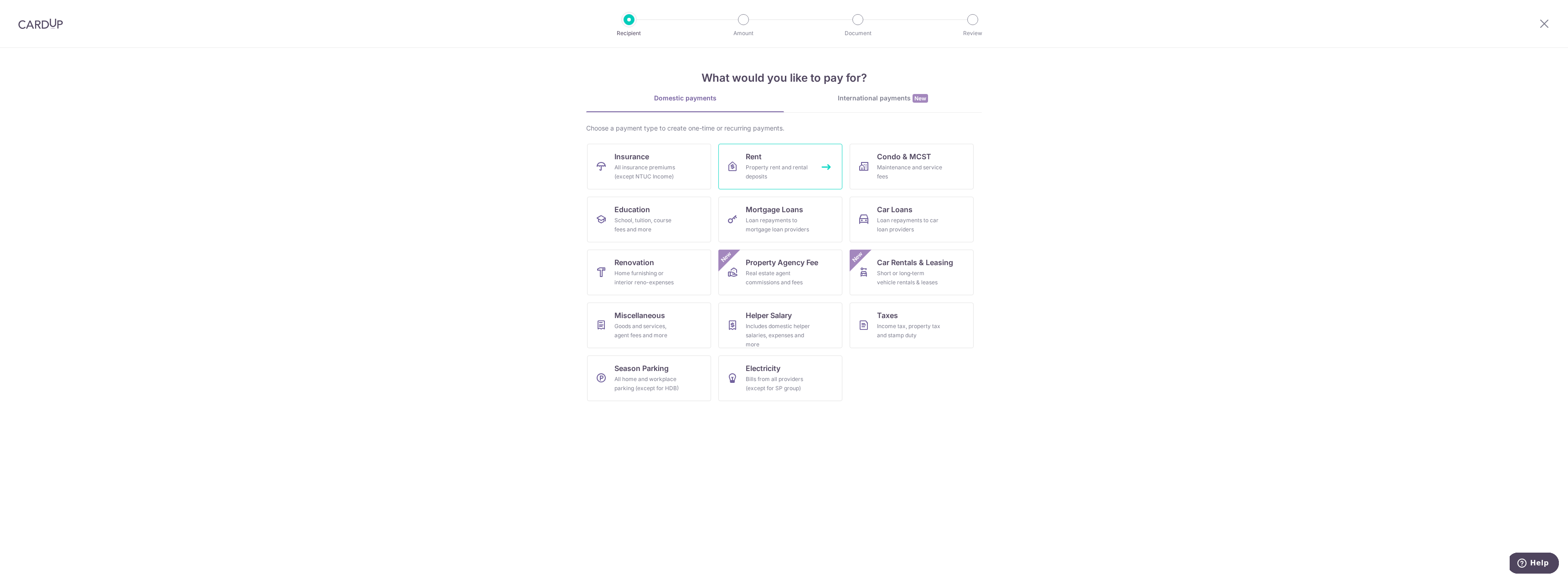
click at [809, 167] on div "Property rent and rental deposits" at bounding box center [779, 172] width 66 height 18
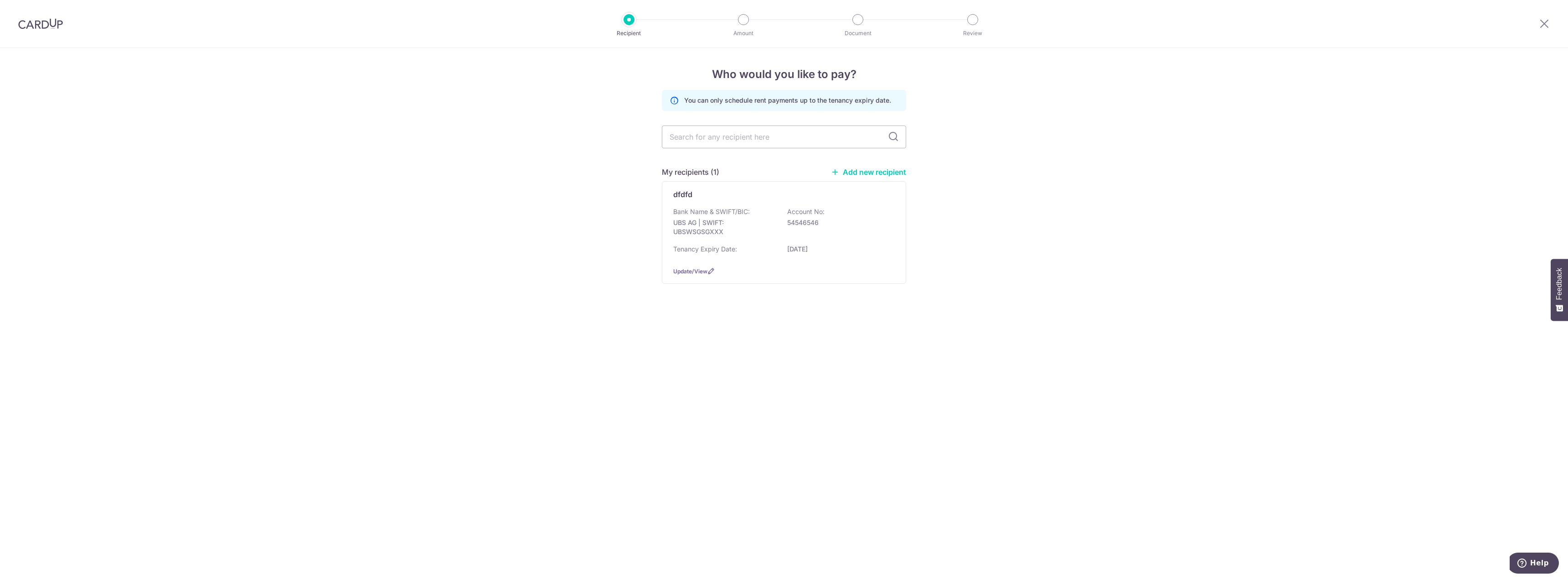
click at [866, 170] on link "Add new recipient" at bounding box center [868, 172] width 75 height 9
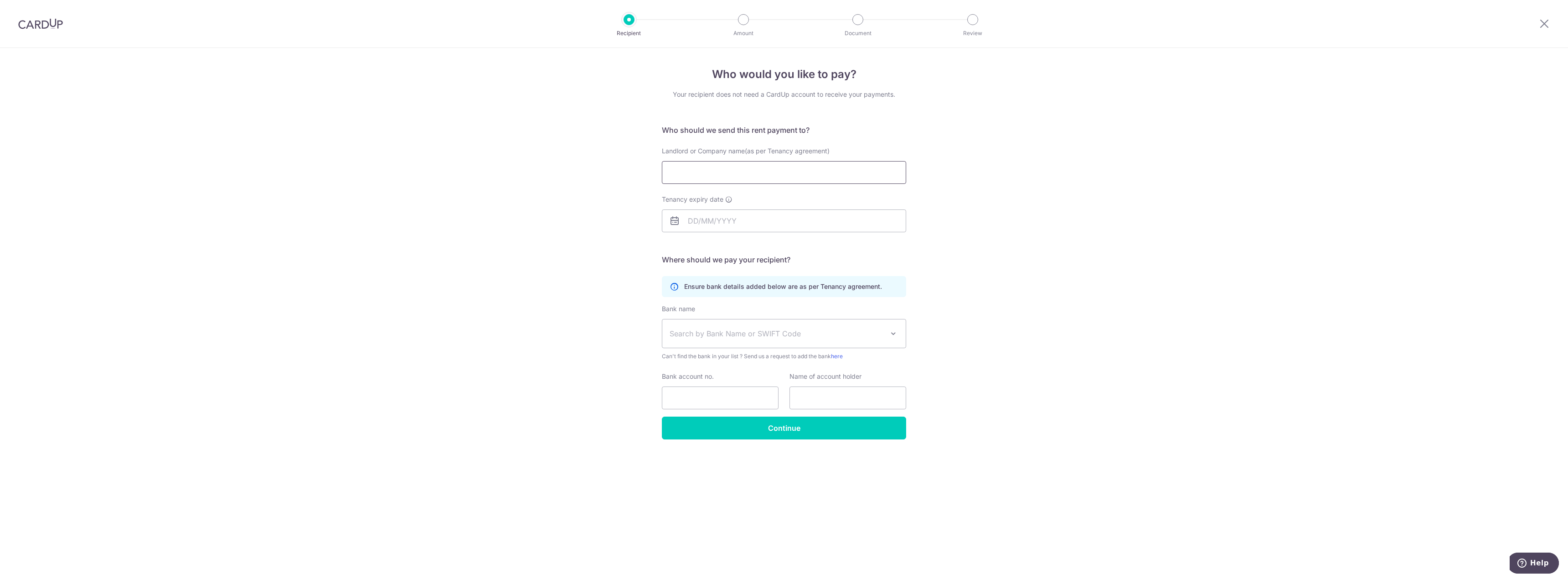
click at [795, 181] on input "Landlord or Company name(as per Tenancy agreement)" at bounding box center [784, 173] width 244 height 23
paste input "NG BOON [PERSON_NAME]"
type input "NG BOON [PERSON_NAME]"
click at [781, 220] on input "Tenancy expiry date" at bounding box center [784, 221] width 244 height 23
click at [789, 248] on link "Next" at bounding box center [791, 245] width 11 height 11
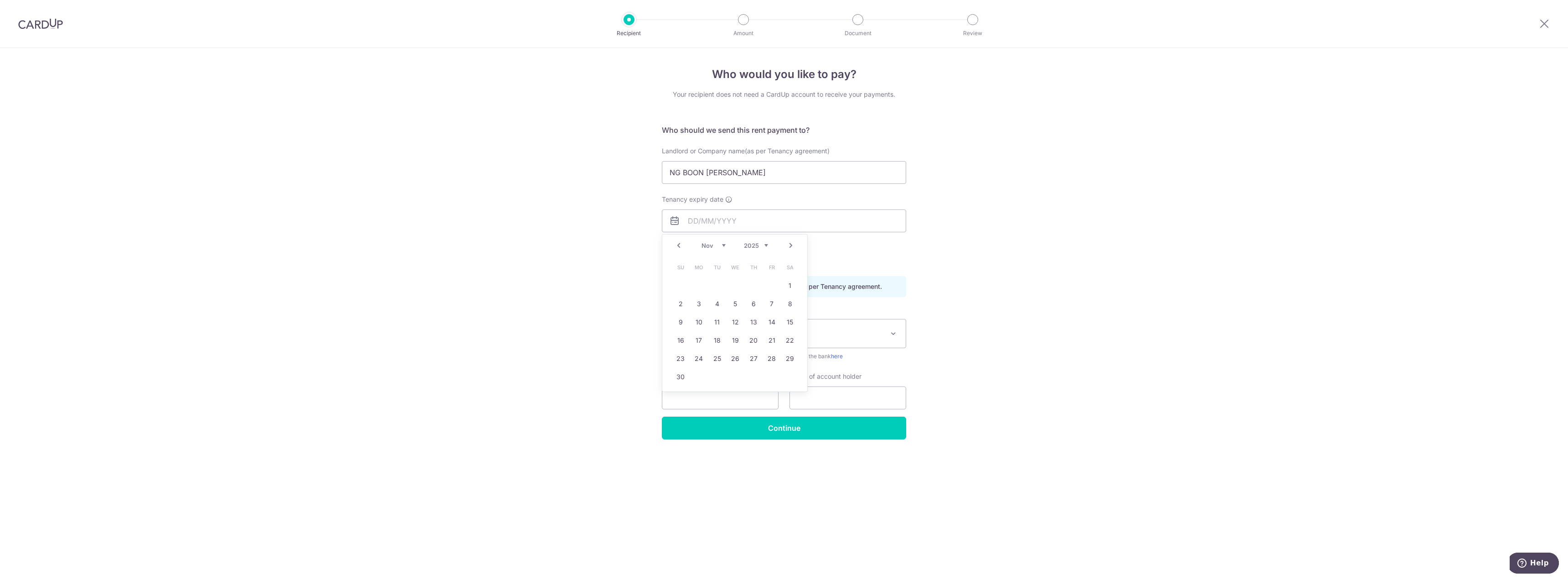
click at [765, 248] on select "2025 2026 2027 2028 2029 2030 2031 2032 2033 2034 2035" at bounding box center [756, 245] width 24 height 8
click at [738, 300] on link "10" at bounding box center [735, 304] width 14 height 14
type input "[DATE]"
click at [727, 335] on span "Search by Bank Name or SWIFT Code" at bounding box center [776, 333] width 214 height 11
type input "posb"
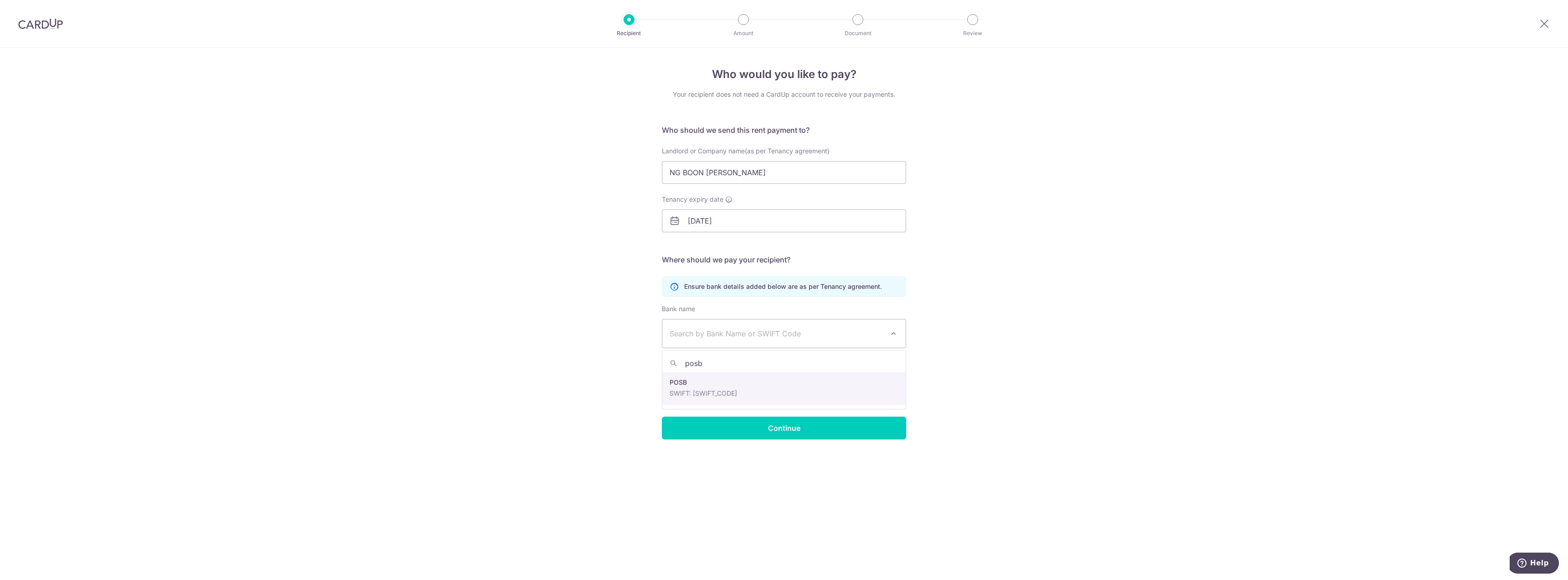
select select "19"
click at [714, 396] on input "Bank account no." at bounding box center [720, 398] width 117 height 23
paste input "126-865-147"
click at [703, 398] on input "126-865-147" at bounding box center [720, 398] width 117 height 23
click at [685, 399] on input "126-865147" at bounding box center [720, 398] width 117 height 23
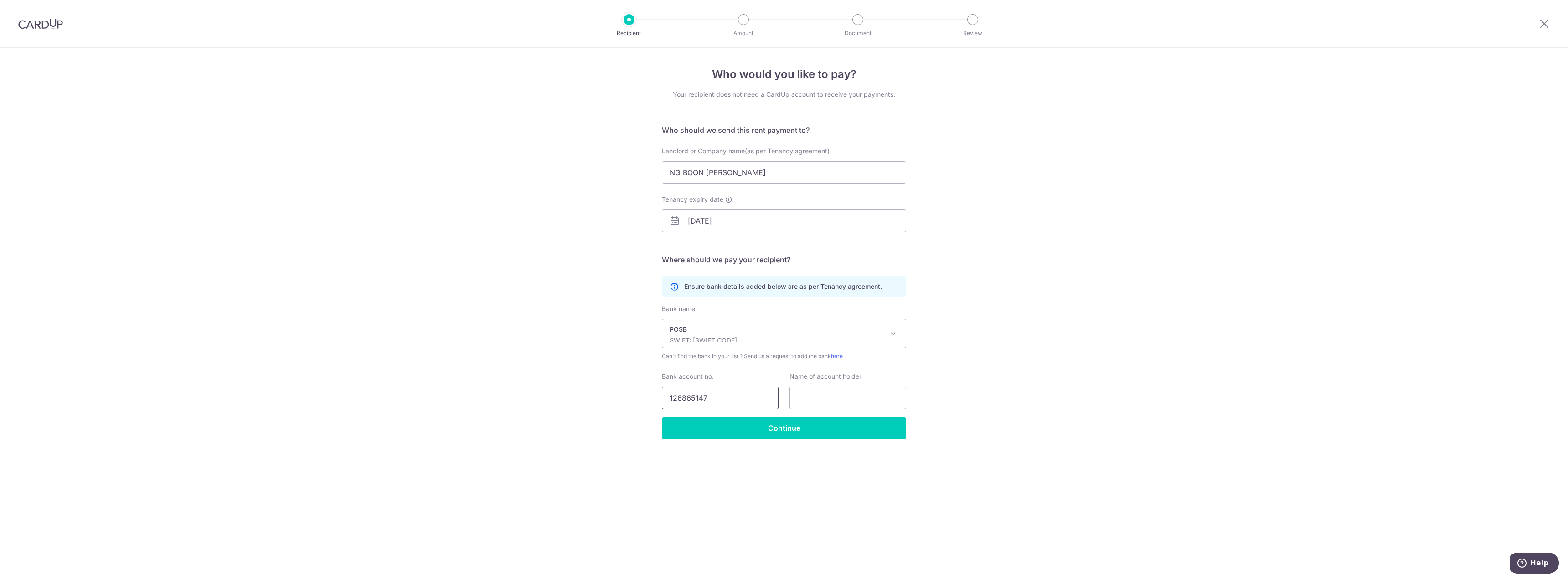
type input "126865147"
click at [829, 394] on input "text" at bounding box center [848, 398] width 117 height 23
paste input "Ng Boon Young Michael."
type input "Ng Boon Young Michael."
click at [810, 429] on input "Continue" at bounding box center [784, 428] width 244 height 23
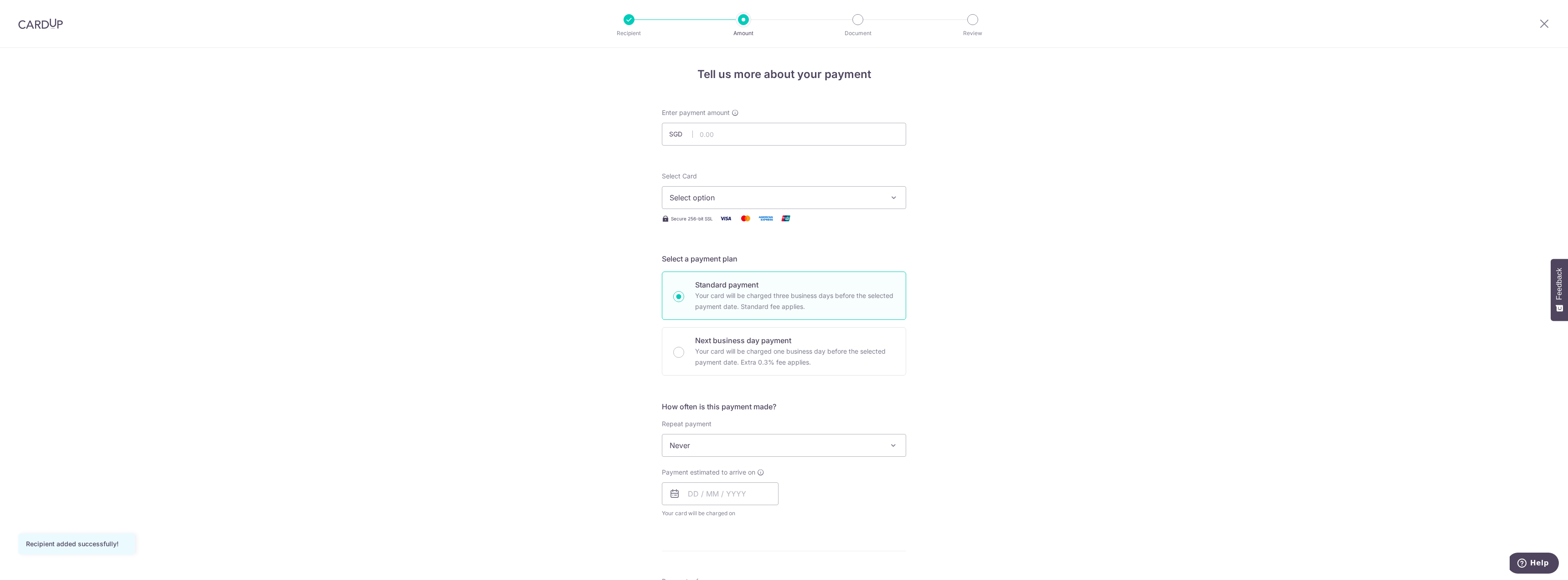
click at [819, 208] on button "Select option" at bounding box center [784, 198] width 244 height 23
click at [758, 215] on link "Add credit card" at bounding box center [784, 223] width 244 height 17
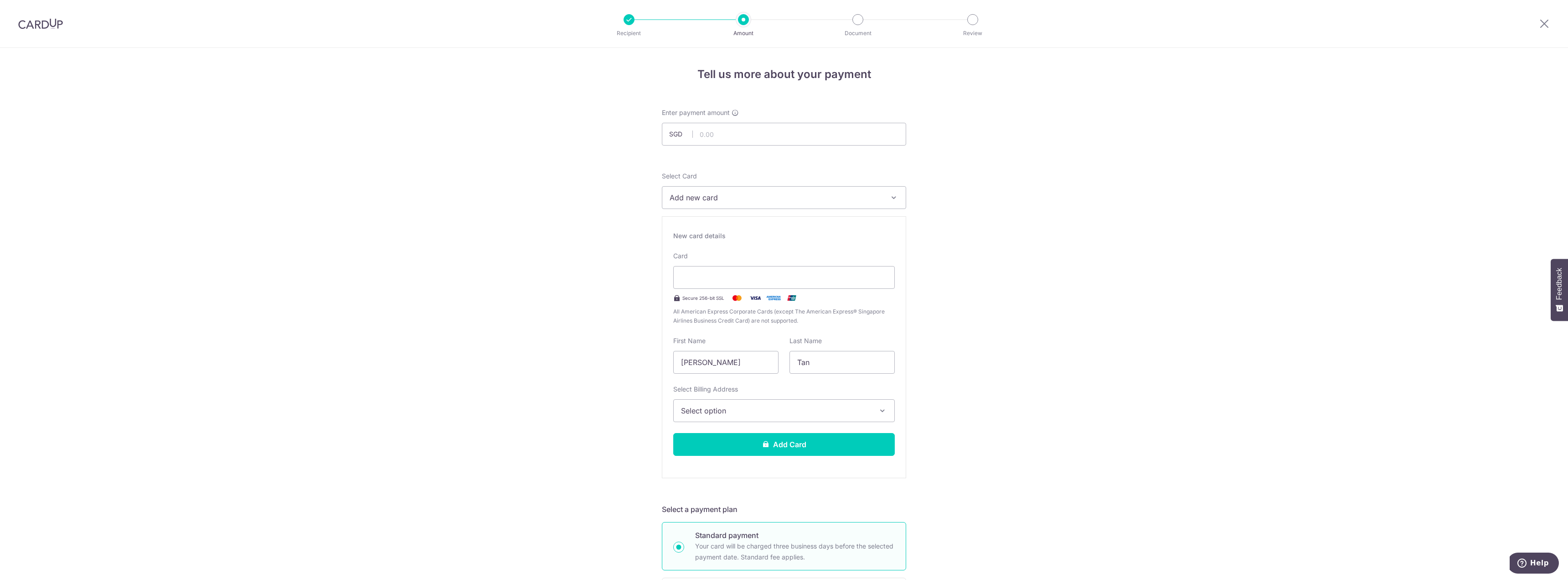
click at [958, 283] on div "Tell us more about your payment Enter payment amount SGD Recipient added succes…" at bounding box center [784, 585] width 1568 height 1076
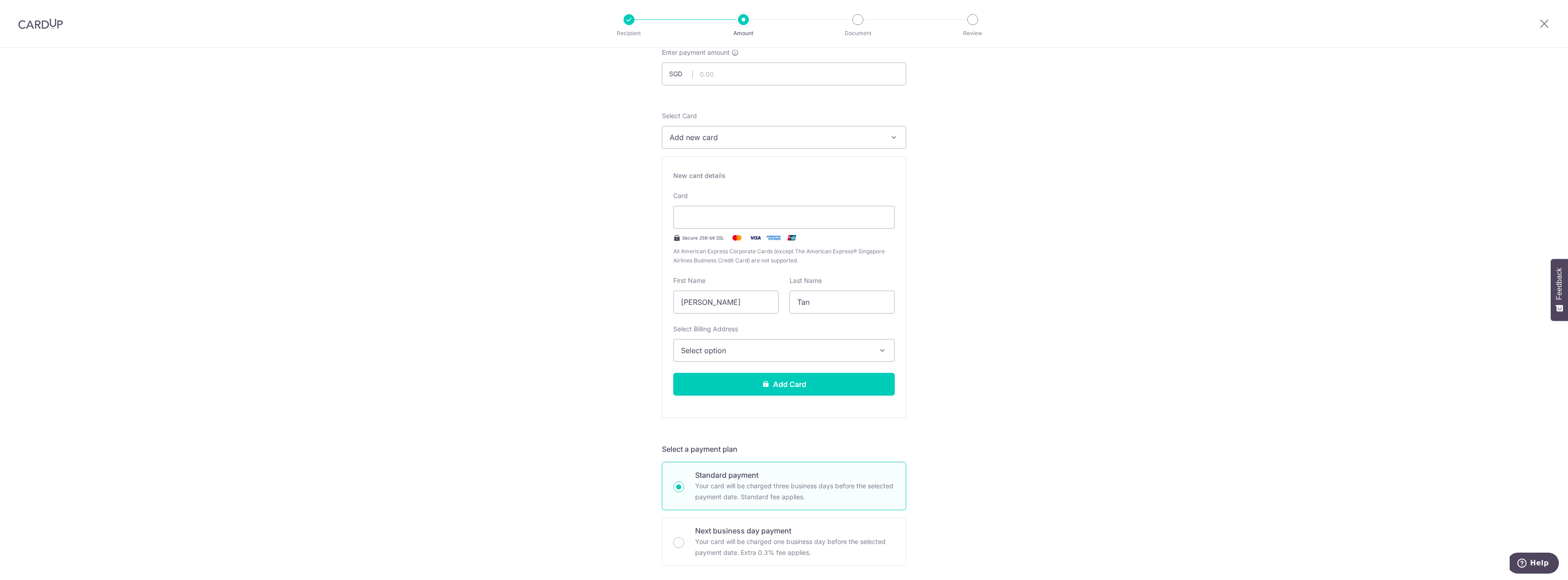
scroll to position [91, 0]
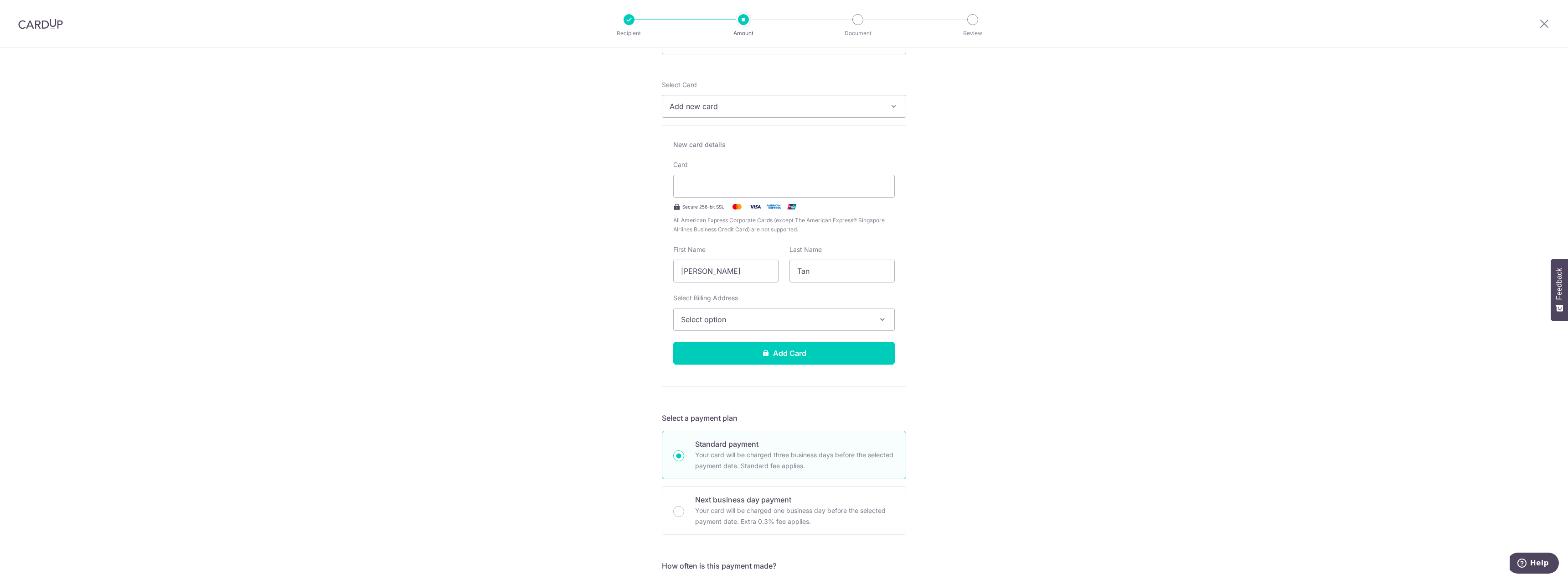
click at [784, 323] on span "Select option" at bounding box center [776, 319] width 190 height 11
click at [782, 346] on span "Add Billing Address" at bounding box center [792, 345] width 190 height 9
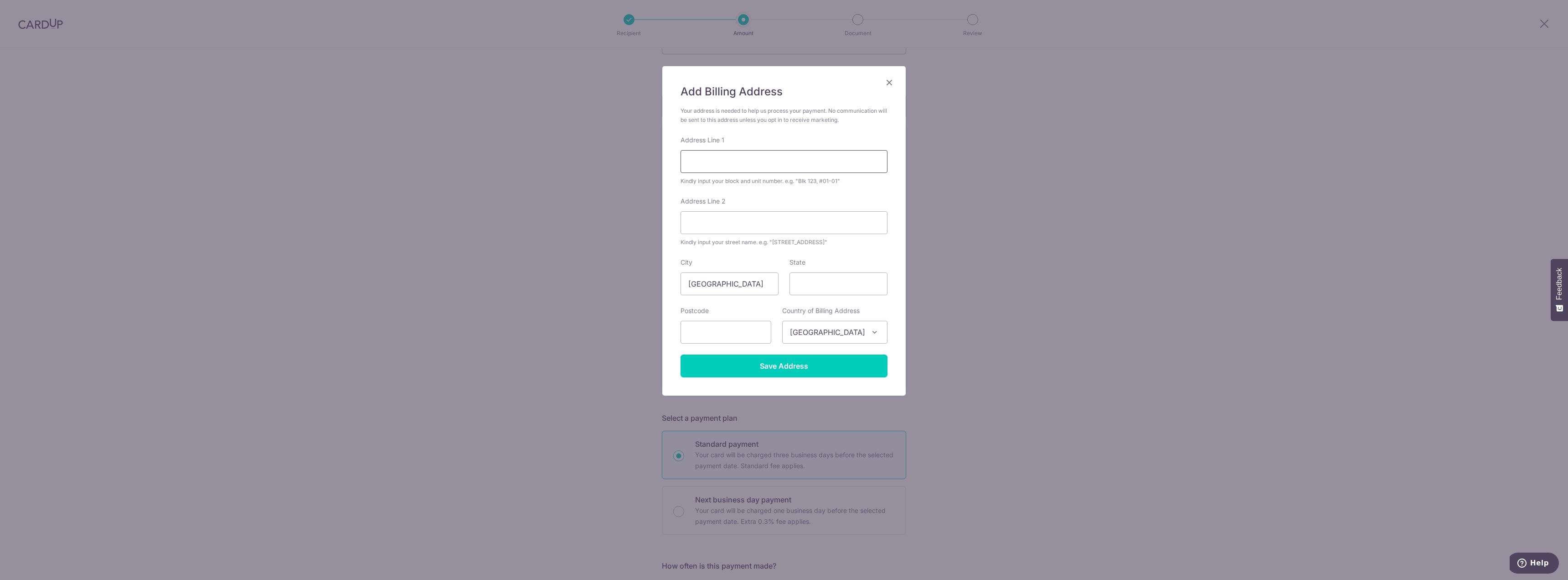
click at [748, 164] on input "Address Line 1" at bounding box center [783, 161] width 207 height 23
type input "Blk [STREET_ADDRESS]"
type input "750319"
click at [804, 363] on input "Save Address" at bounding box center [783, 366] width 207 height 23
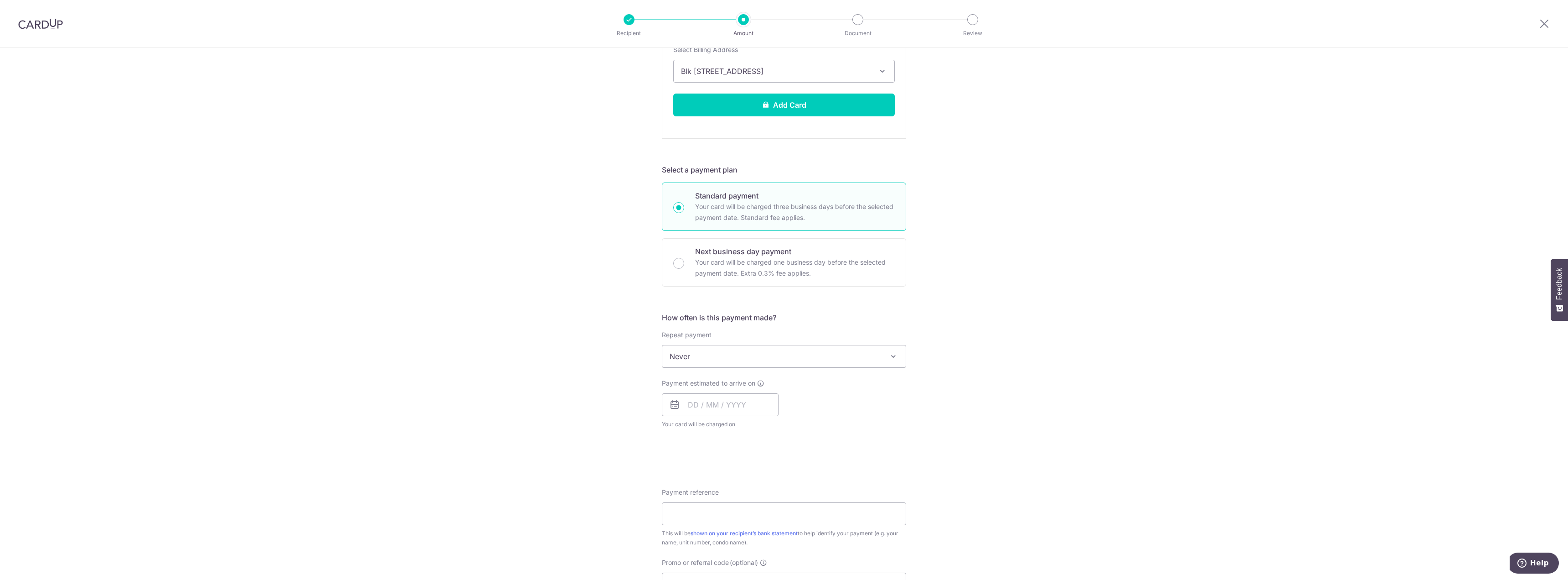
scroll to position [365, 0]
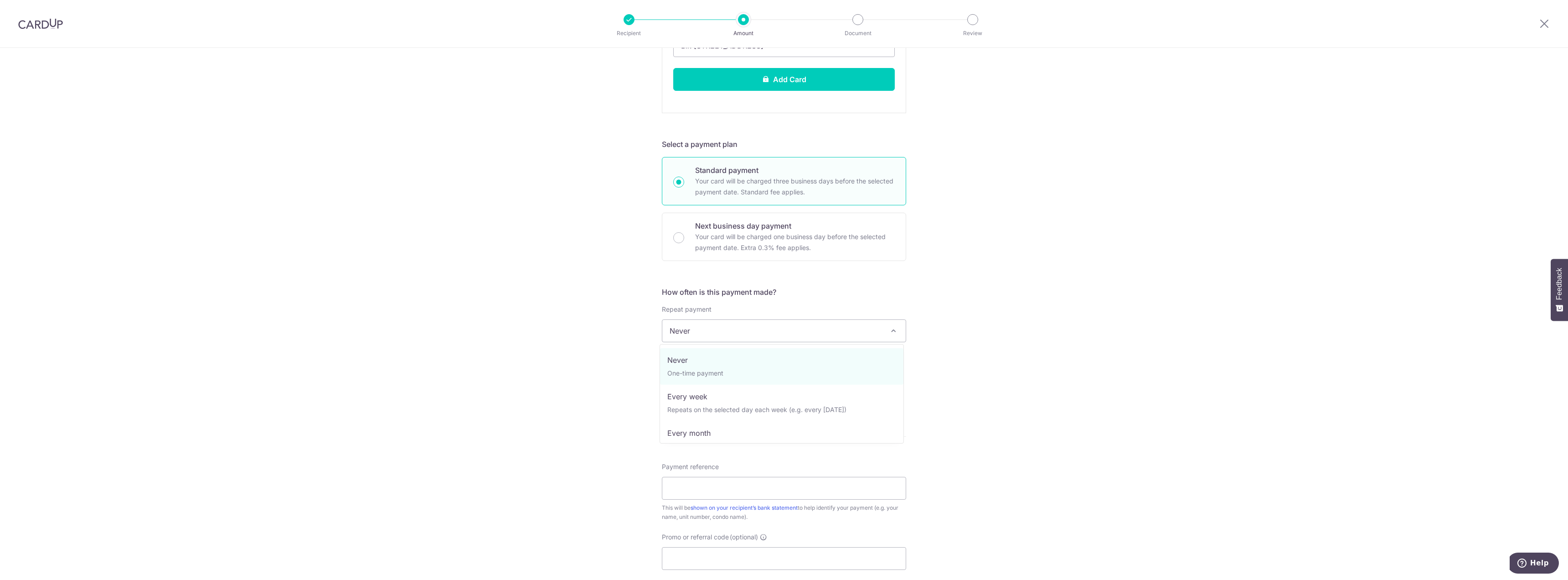
click at [829, 337] on span "Never" at bounding box center [784, 330] width 244 height 22
click at [731, 369] on input "text" at bounding box center [720, 379] width 117 height 23
click at [711, 477] on link "14" at bounding box center [717, 480] width 14 height 14
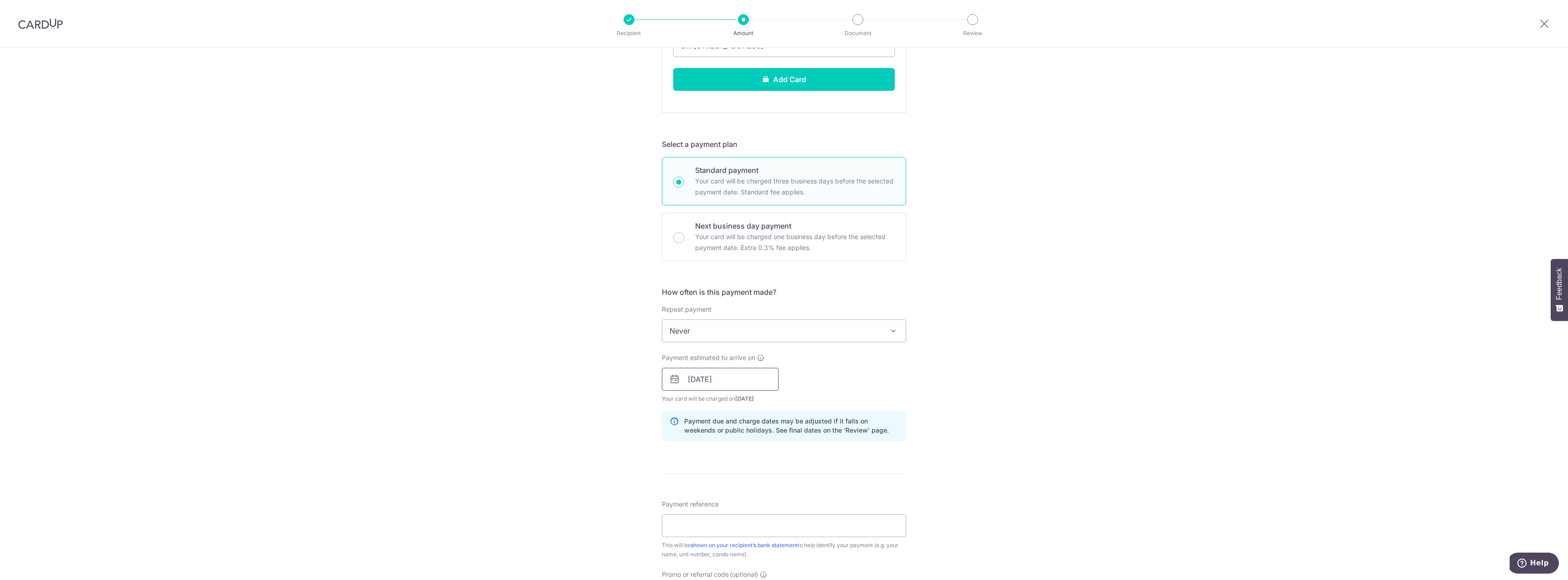
click at [726, 384] on input "[DATE]" at bounding box center [720, 379] width 117 height 23
click at [734, 480] on link "15" at bounding box center [735, 480] width 14 height 14
type input "[DATE]"
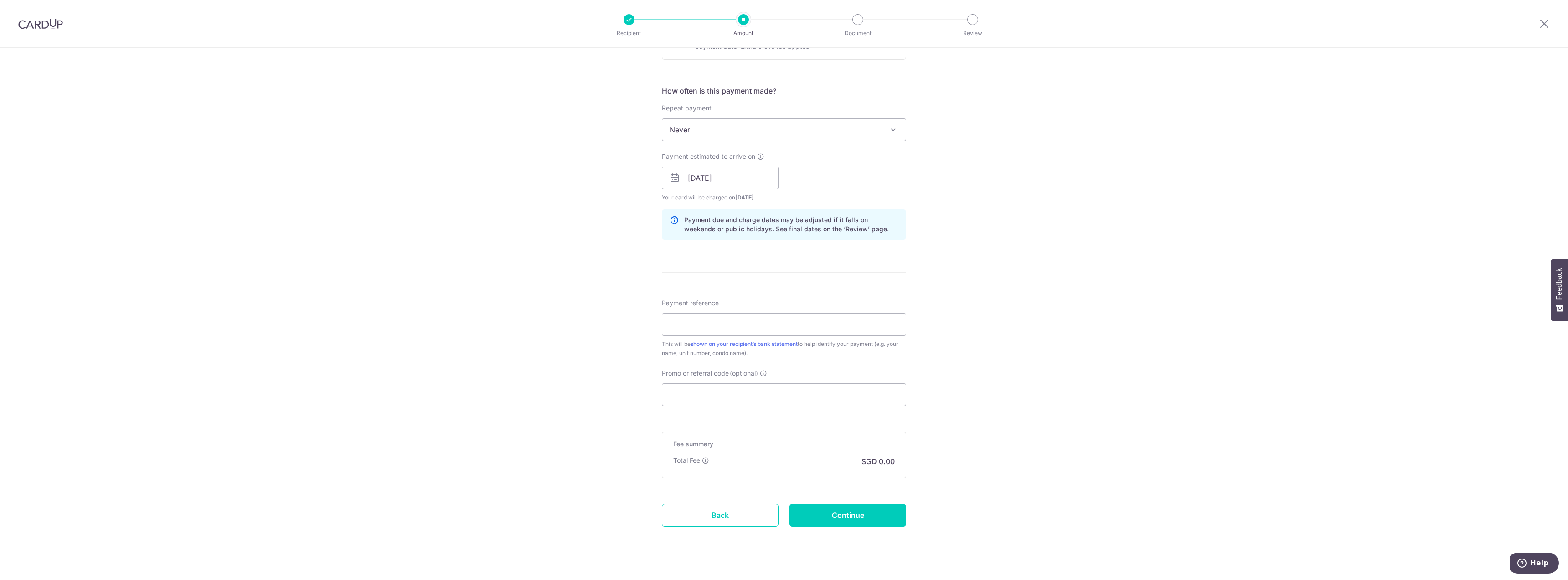
scroll to position [581, 0]
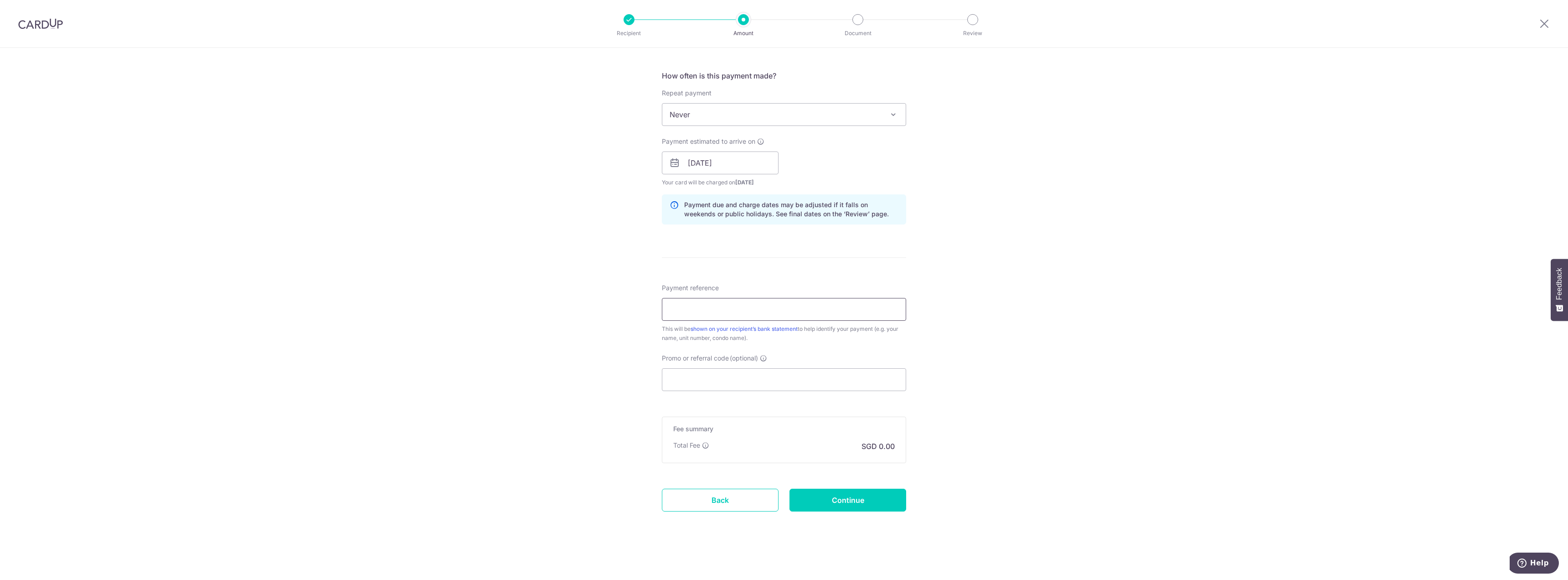
click at [860, 315] on input "Payment reference" at bounding box center [784, 309] width 244 height 23
type input "Deposit"
click at [809, 375] on input "Promo or referral code (optional)" at bounding box center [784, 379] width 244 height 23
click at [764, 358] on icon at bounding box center [764, 358] width 8 height 8
click at [764, 368] on input "Promo or referral code (optional) Enter either a promo code or a referral code …" at bounding box center [784, 379] width 244 height 23
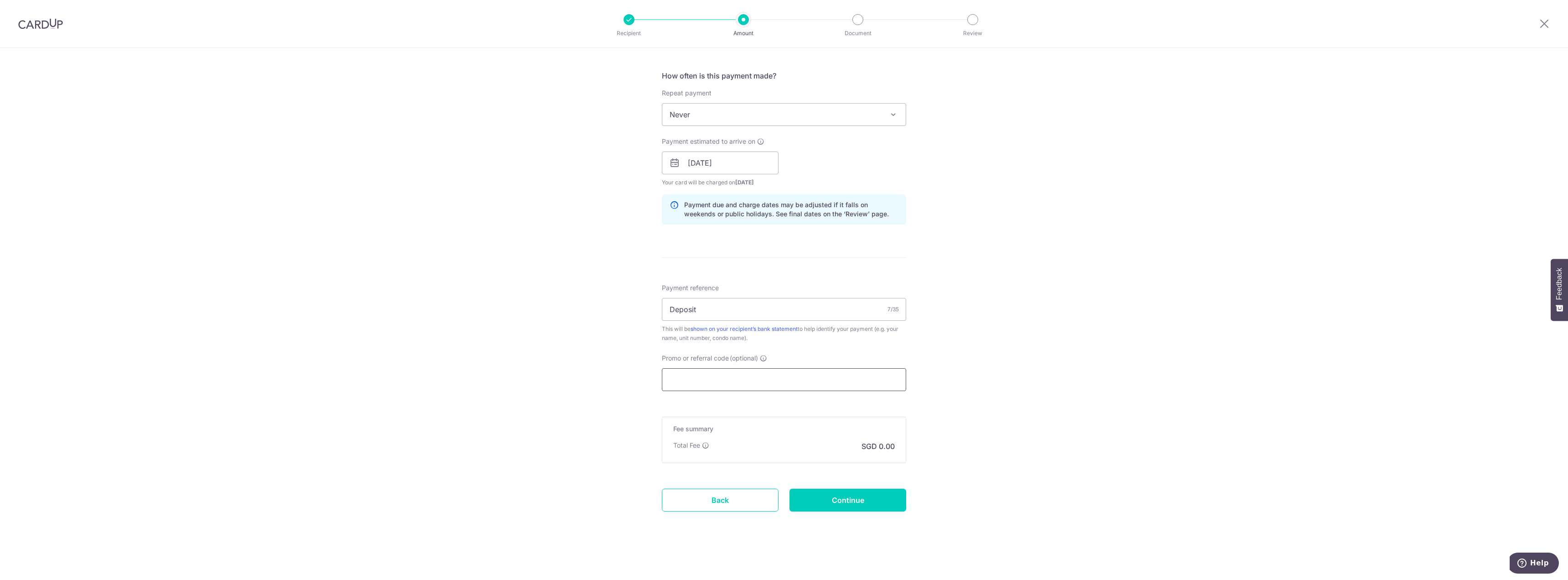
paste input "MILELION"
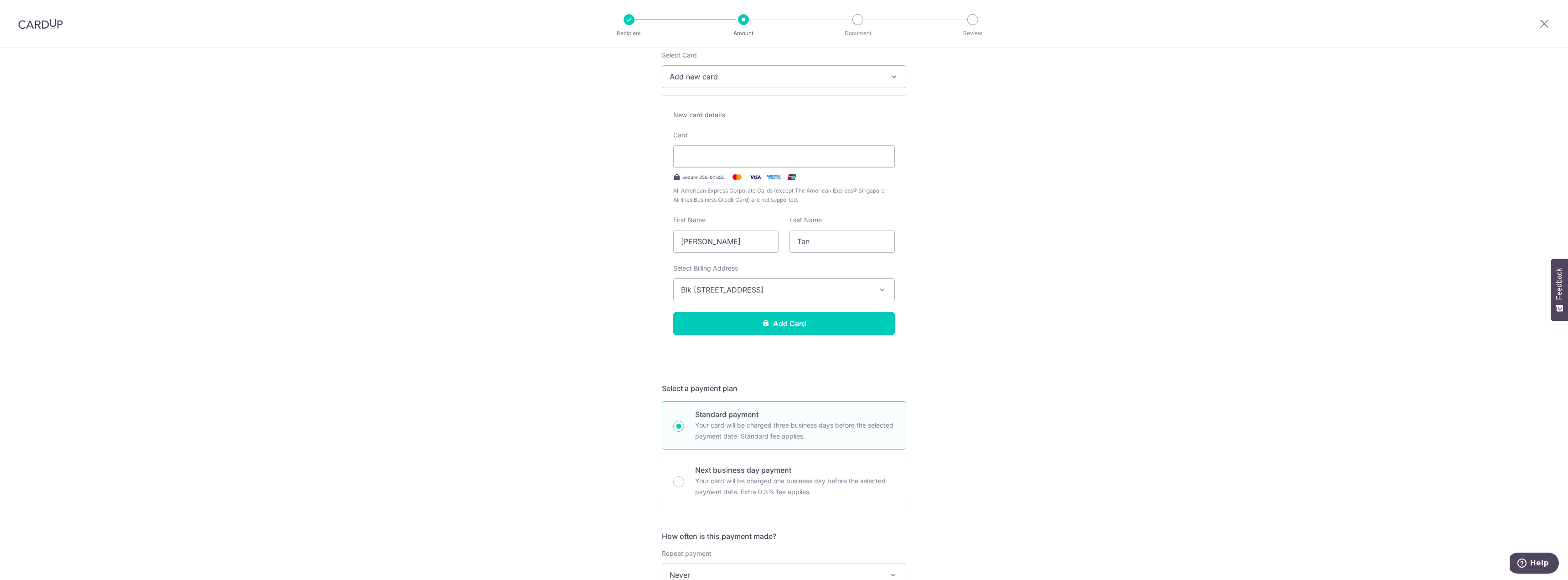
scroll to position [120, 0]
type input "MILELION"
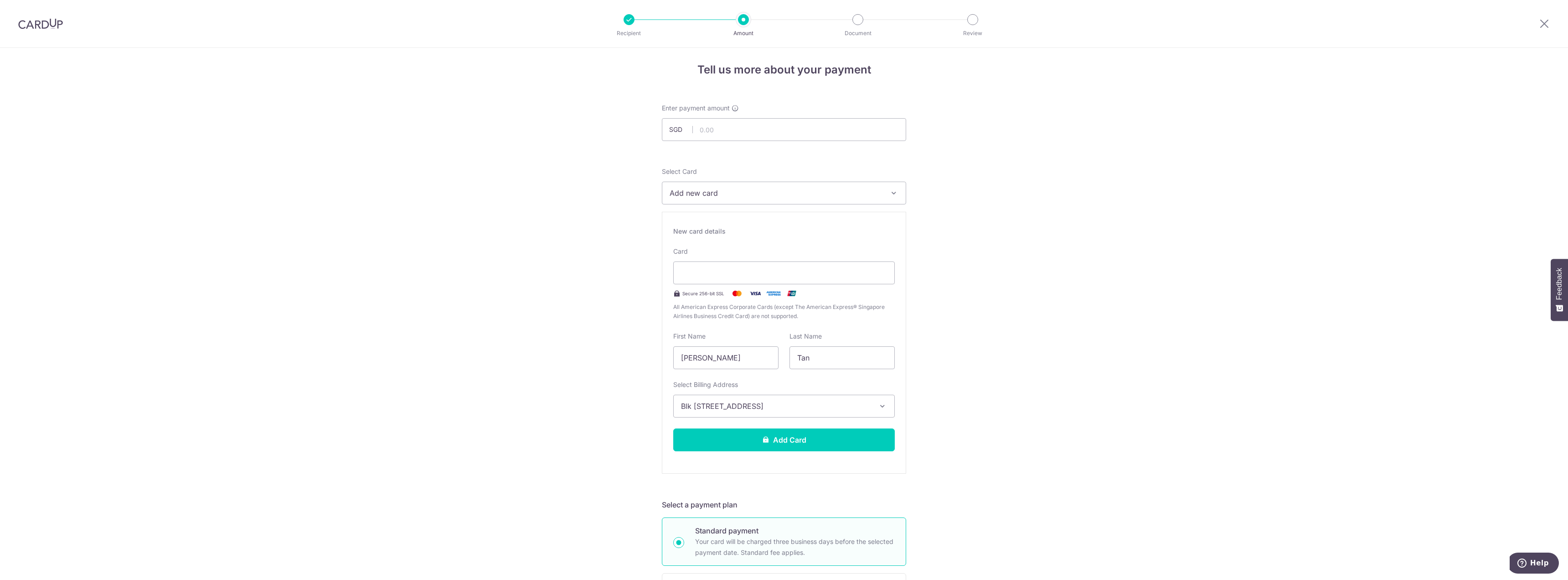
scroll to position [0, 0]
click at [714, 133] on input "text" at bounding box center [784, 134] width 244 height 23
type input "6,600.00"
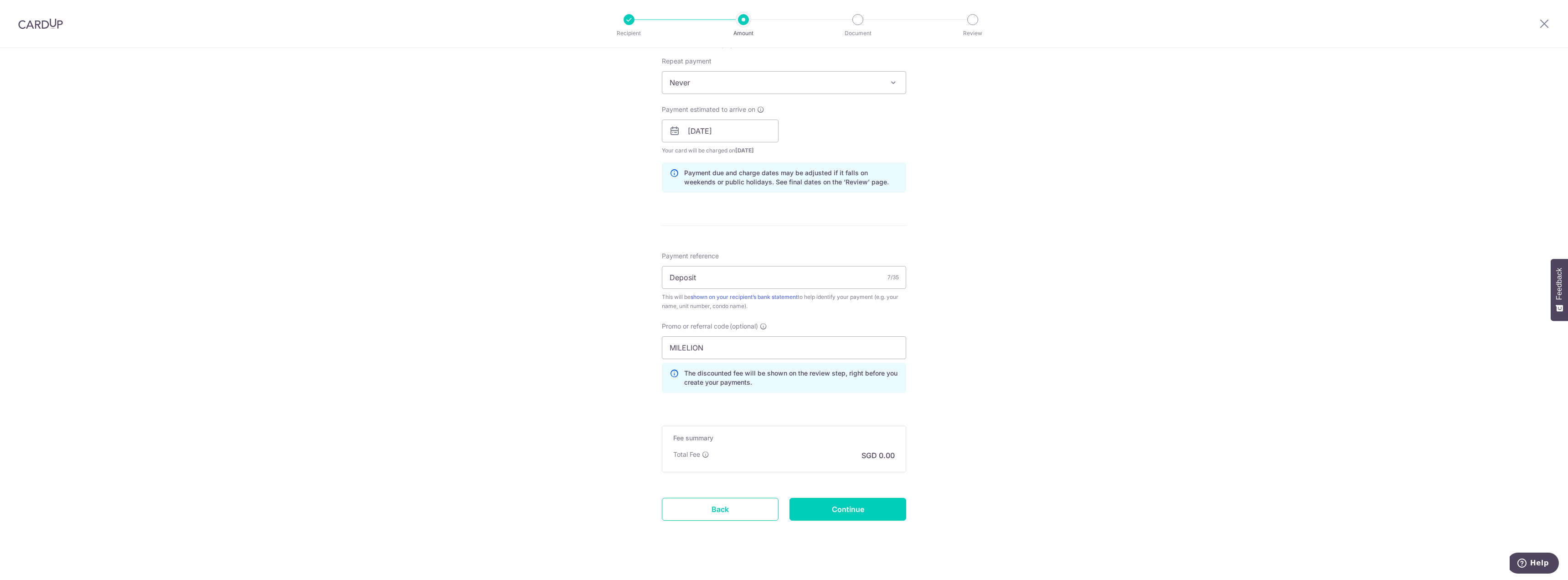
scroll to position [622, 0]
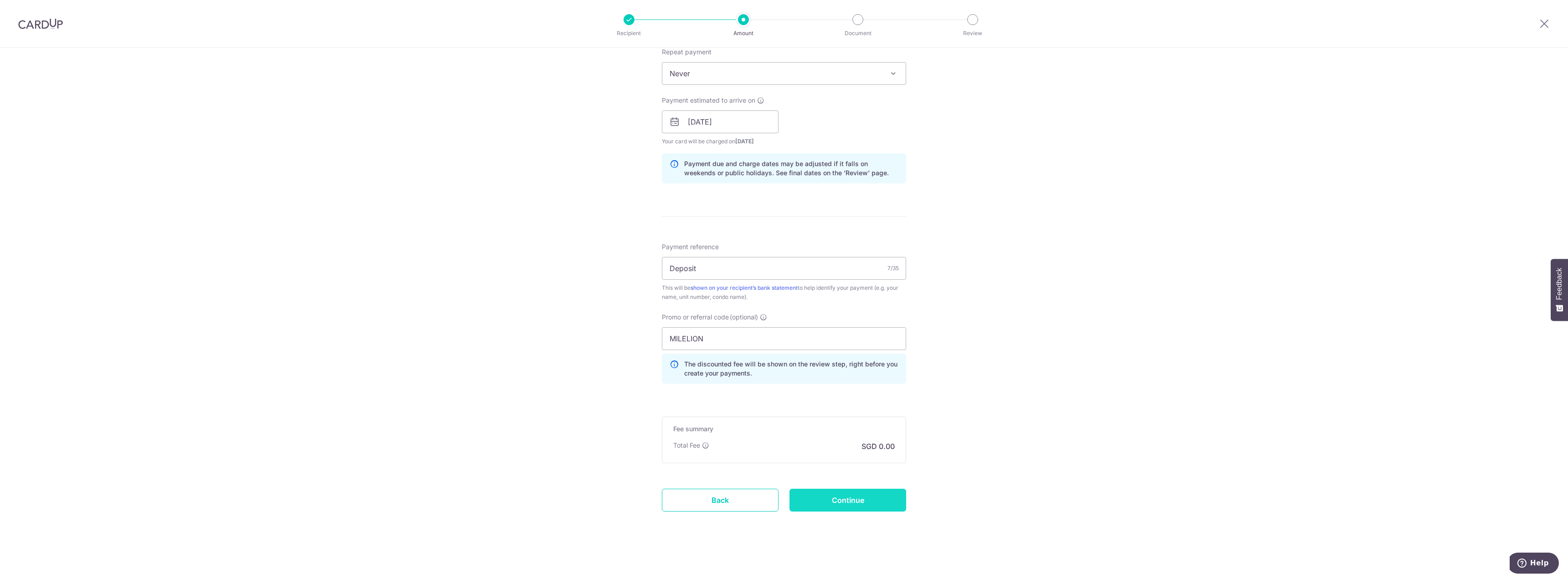
click at [857, 496] on input "Continue" at bounding box center [848, 500] width 117 height 23
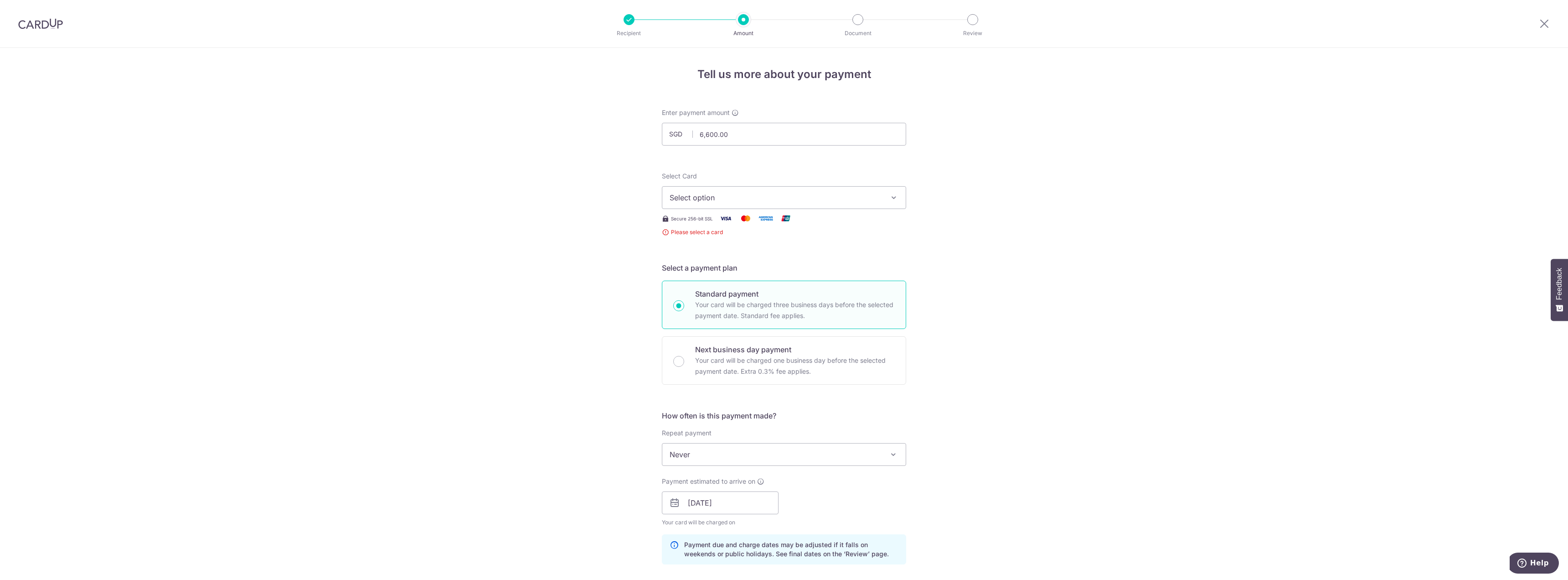
click at [838, 203] on button "Select option" at bounding box center [784, 198] width 244 height 23
click at [828, 222] on span "Add credit card" at bounding box center [792, 223] width 213 height 9
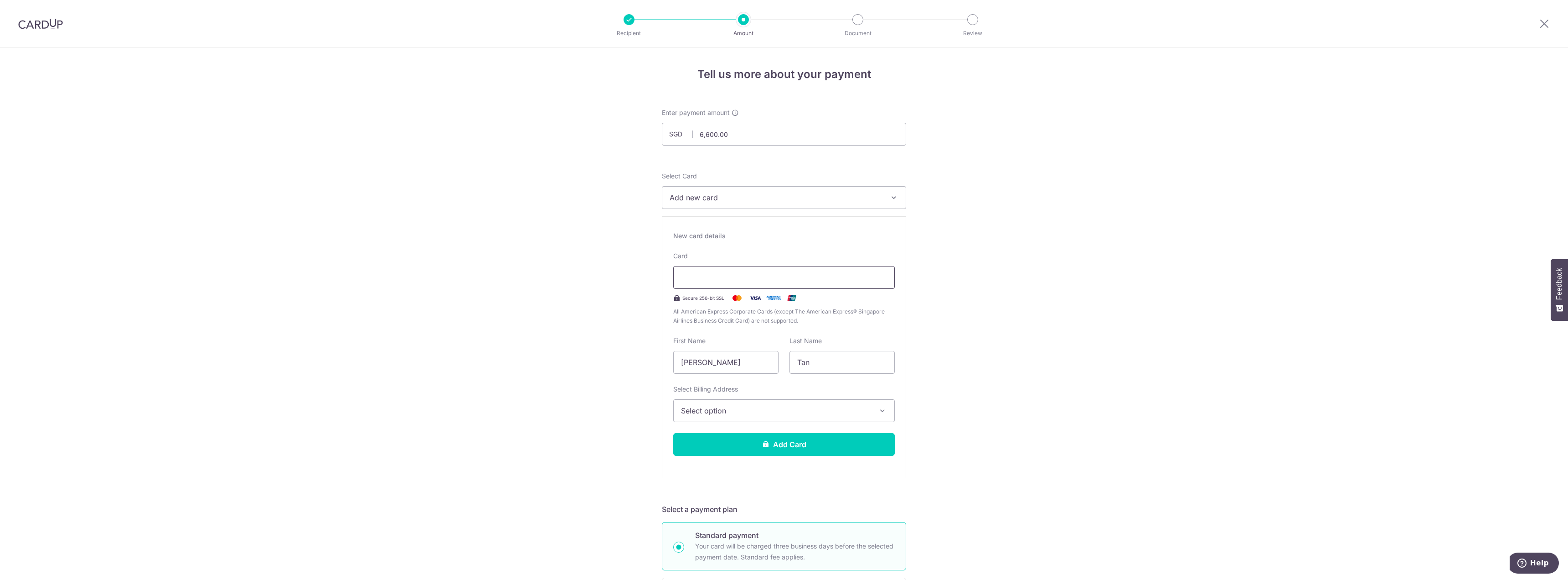
click at [711, 283] on div at bounding box center [784, 277] width 222 height 23
click at [792, 412] on span "Select option" at bounding box center [776, 410] width 190 height 11
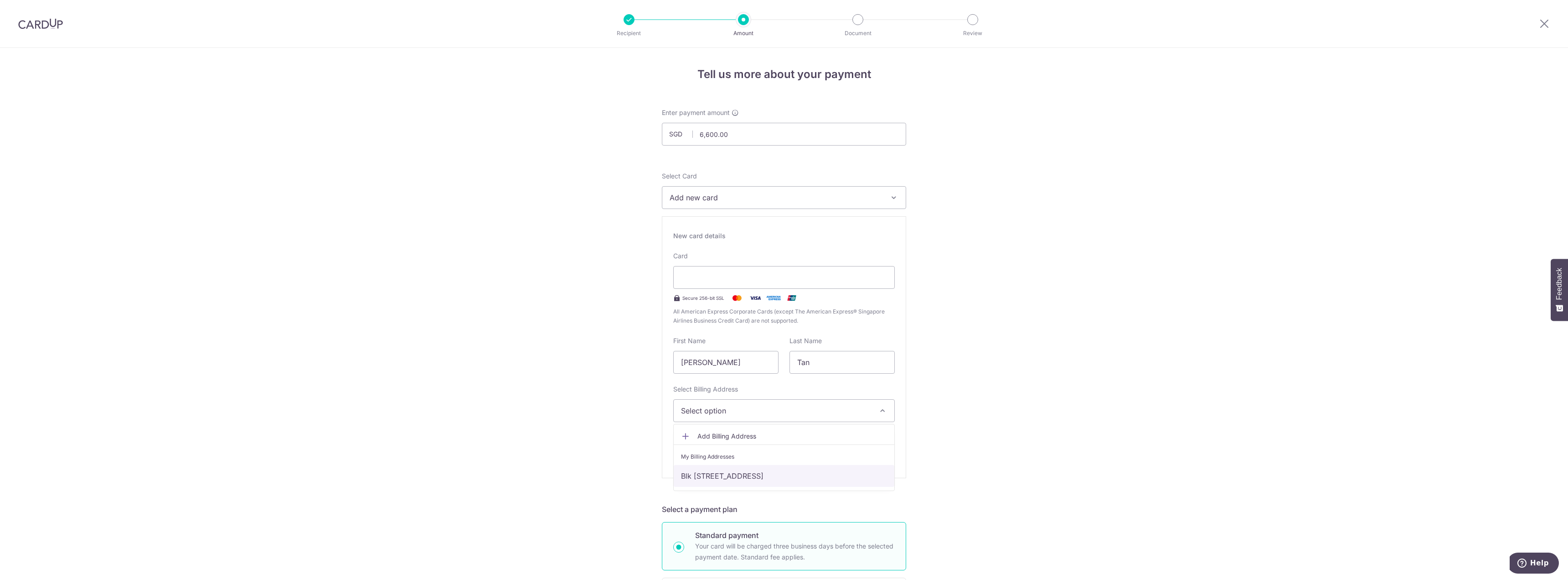
click at [832, 469] on link "Blk [STREET_ADDRESS]" at bounding box center [784, 476] width 221 height 22
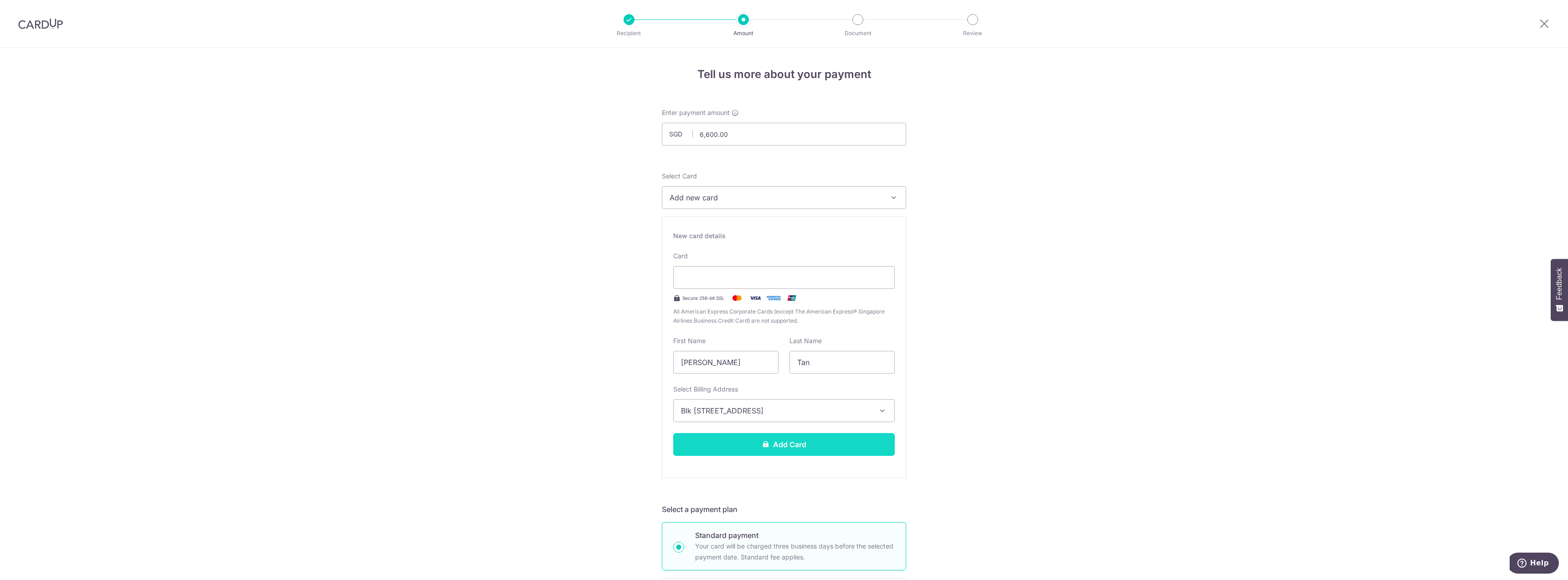
click at [815, 442] on button "Add Card" at bounding box center [784, 444] width 222 height 23
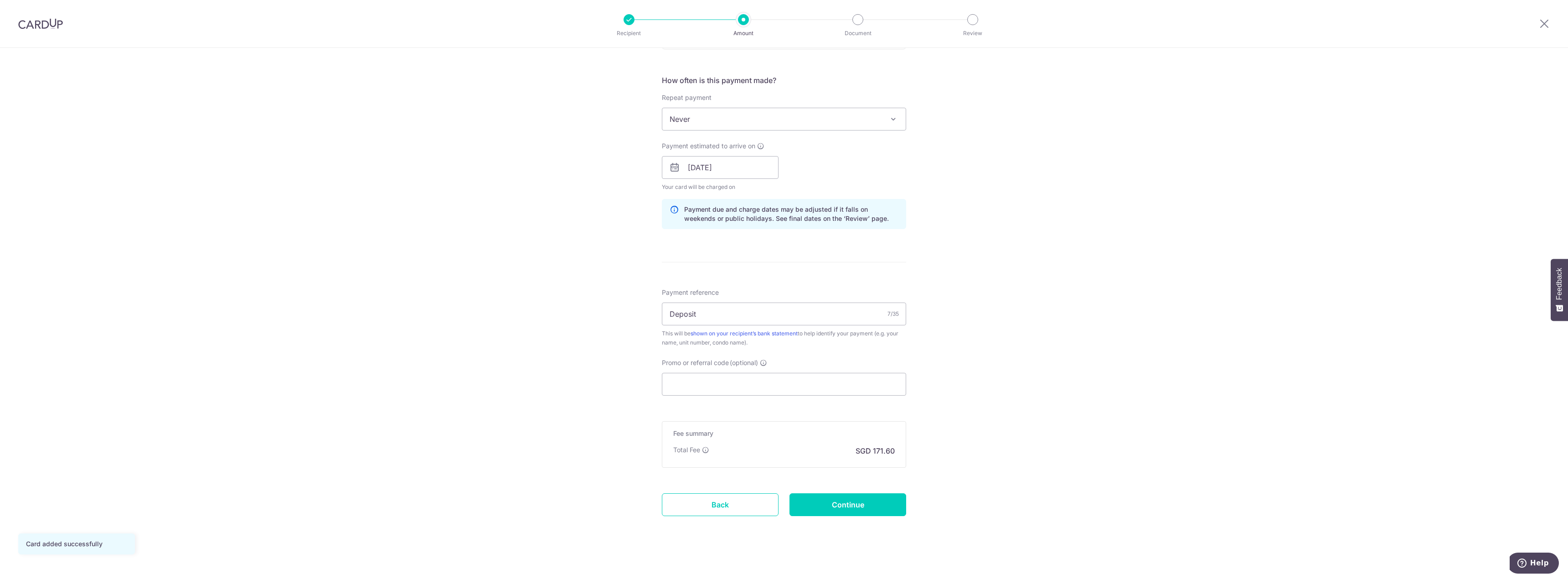
scroll to position [331, 0]
click at [735, 163] on input "[DATE]" at bounding box center [720, 163] width 117 height 23
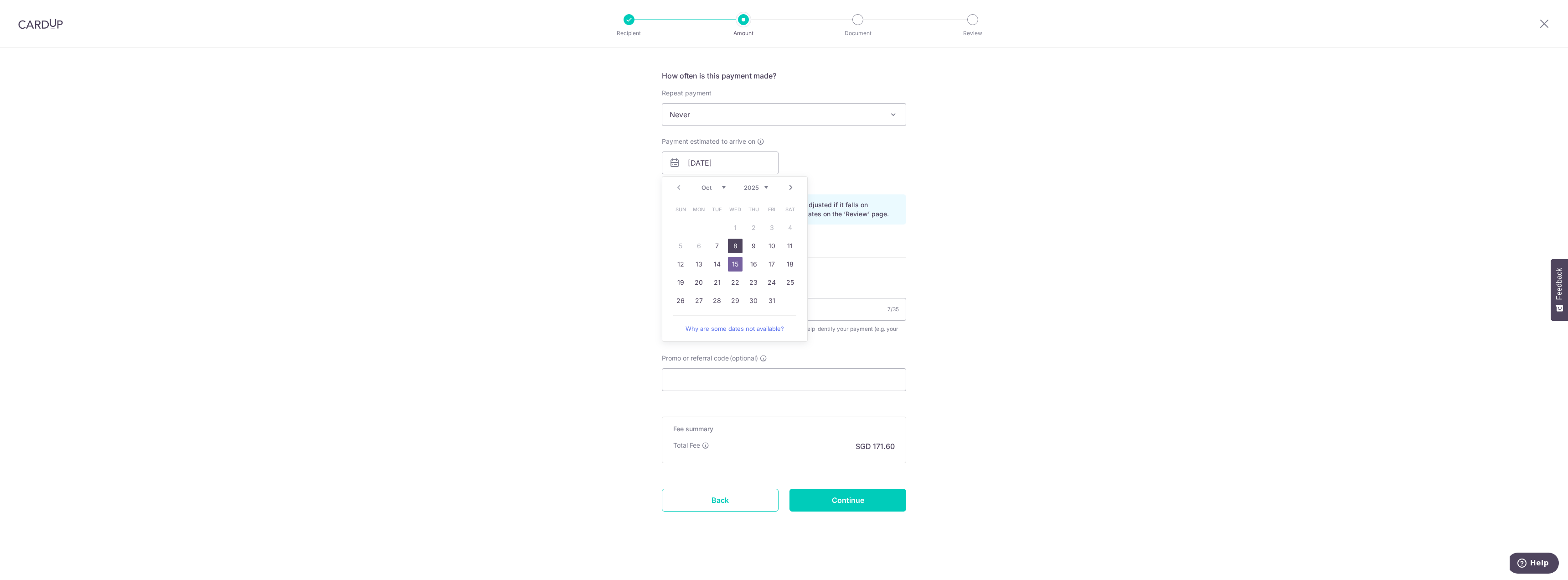
click at [736, 244] on link "8" at bounding box center [735, 245] width 14 height 14
click at [738, 171] on input "08/10/2025" at bounding box center [720, 163] width 117 height 23
click at [746, 244] on link "9" at bounding box center [753, 245] width 14 height 14
type input "09/10/2025"
click at [746, 165] on input "09/10/2025" at bounding box center [720, 163] width 117 height 23
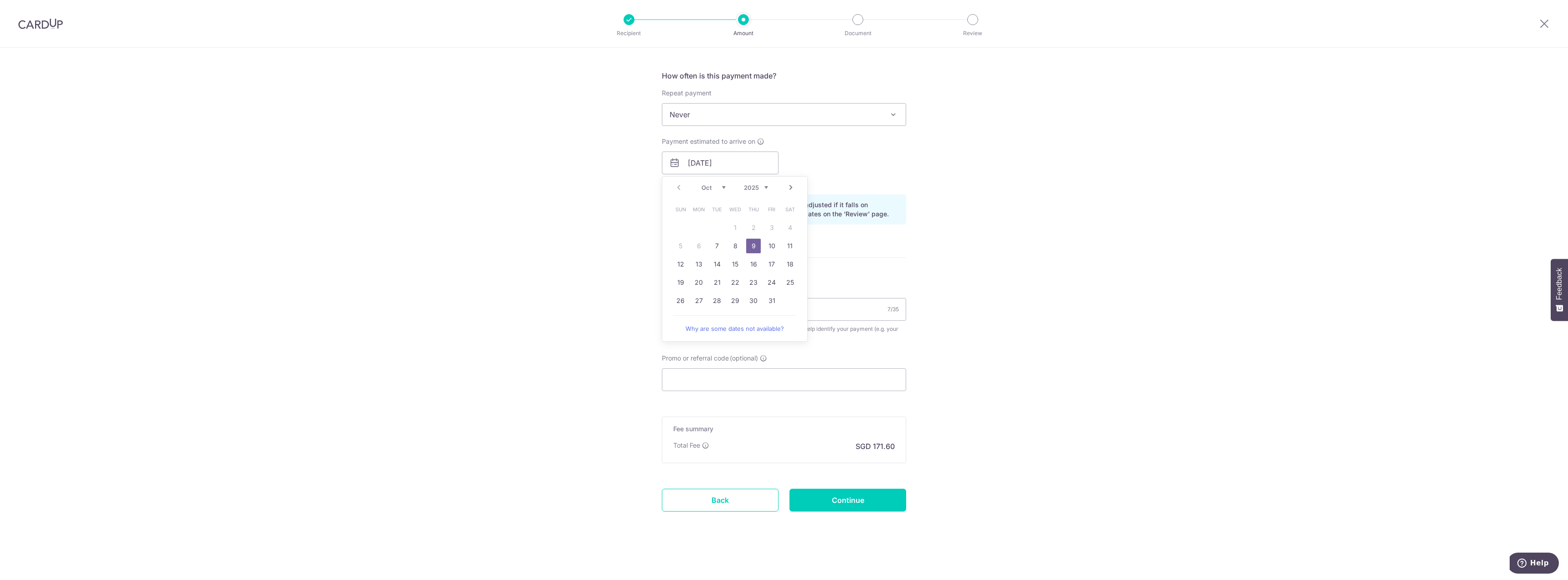
click at [748, 248] on link "9" at bounding box center [753, 245] width 14 height 14
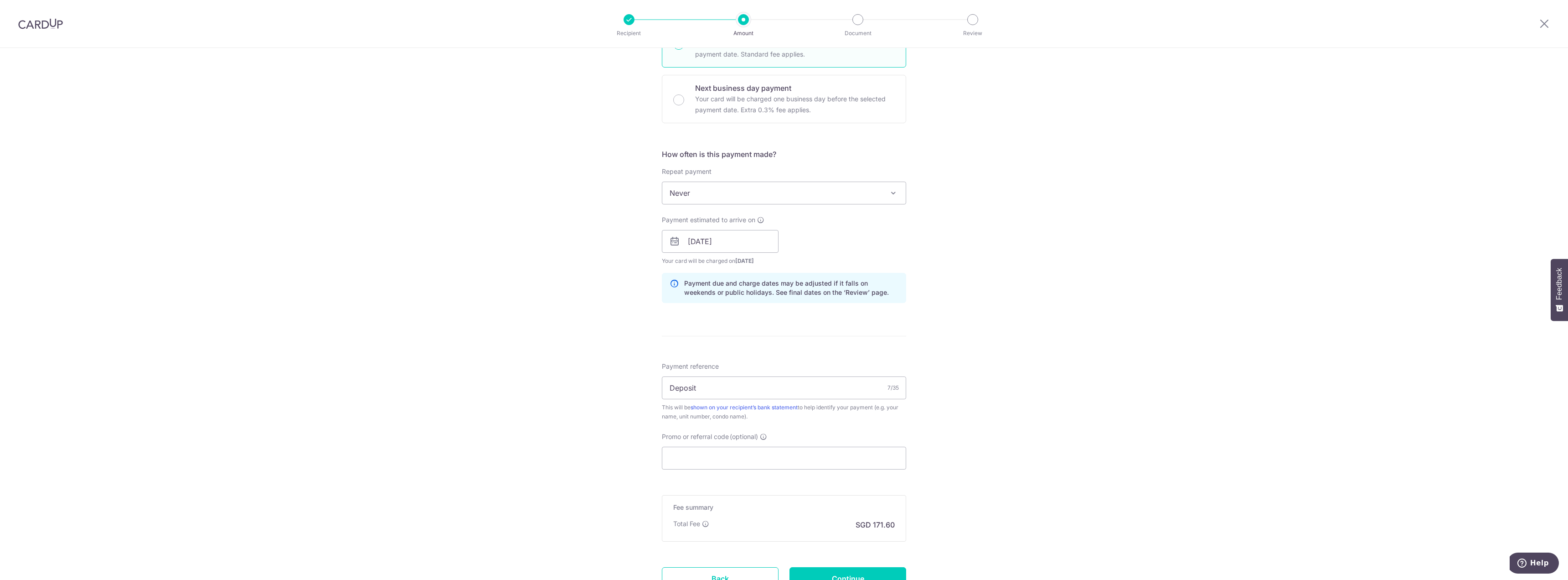
scroll to position [239, 0]
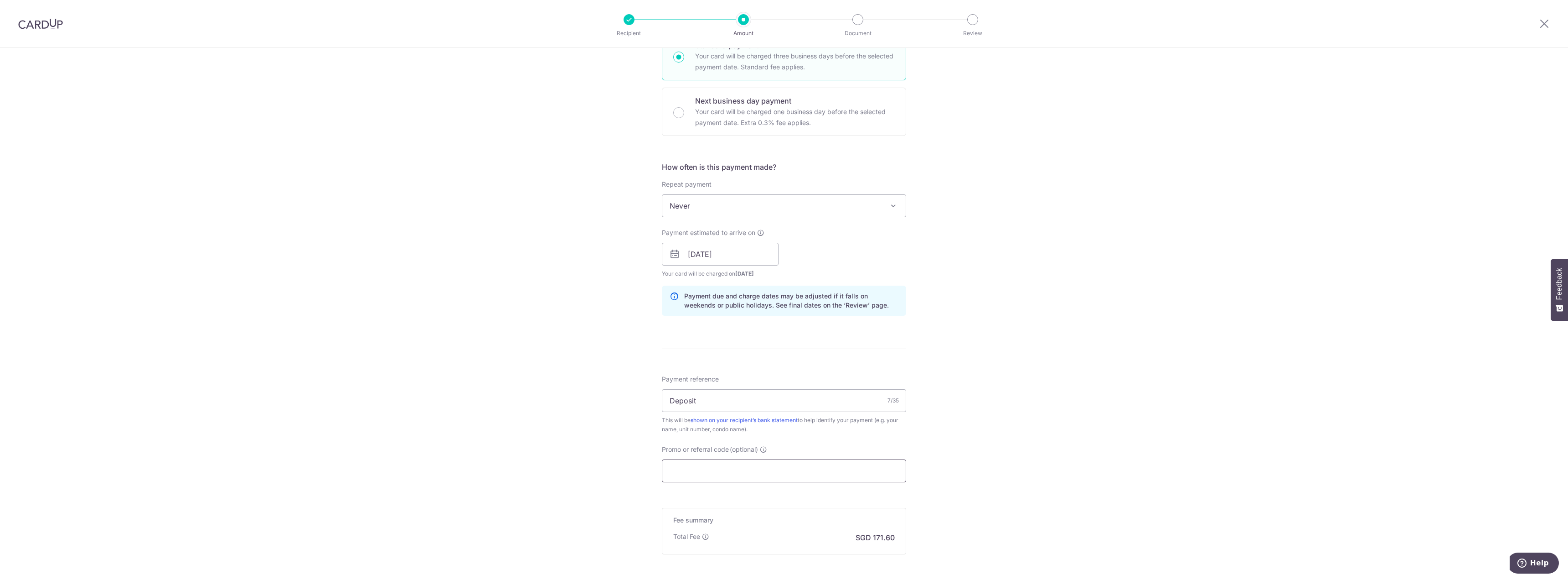
click at [758, 466] on input "Promo or referral code (optional)" at bounding box center [784, 471] width 244 height 23
paste input "MILELION"
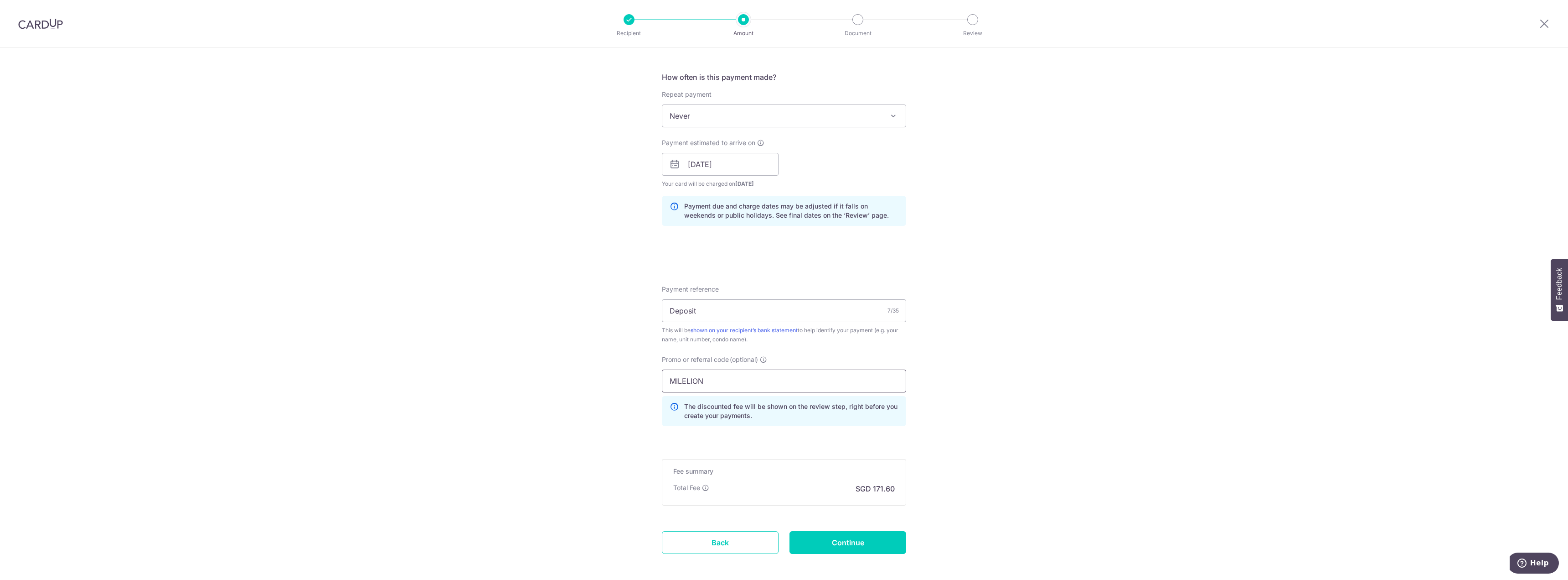
scroll to position [372, 0]
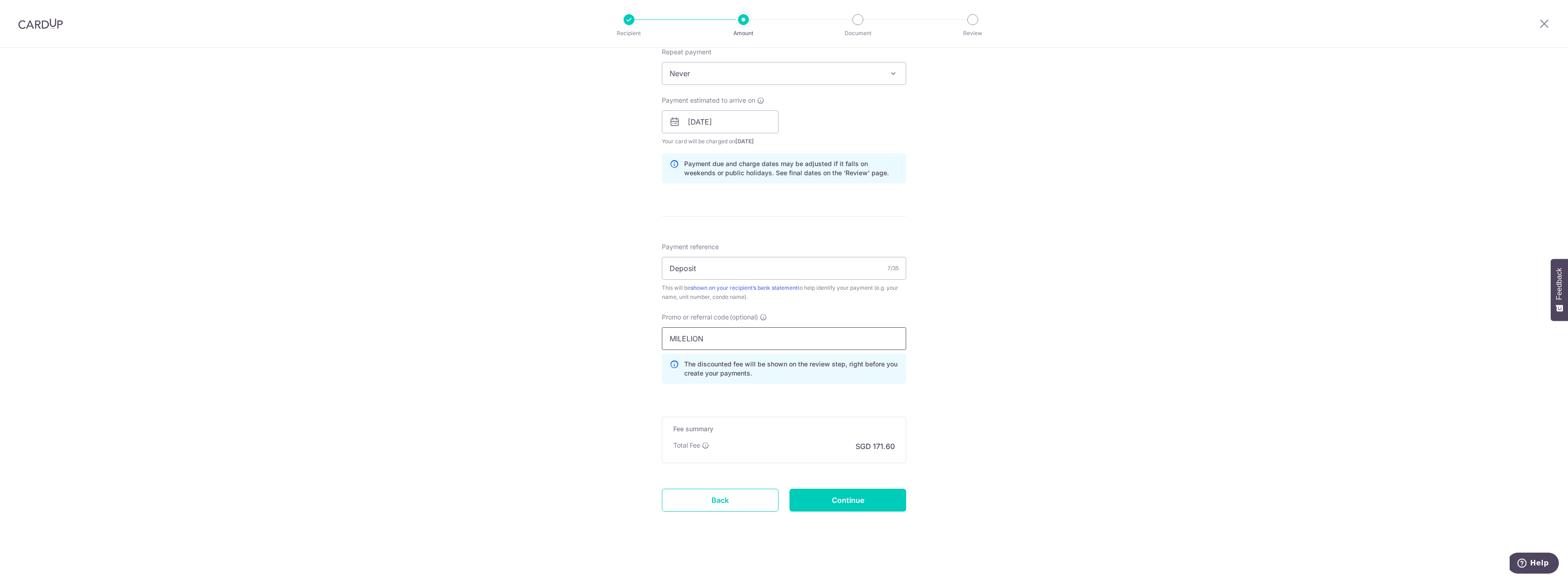
type input "MILELION"
click at [867, 407] on form "Enter payment amount SGD 6,600.00 6600.00 Card added successfully Select Card *…" at bounding box center [784, 136] width 244 height 800
click at [831, 498] on input "Continue" at bounding box center [848, 500] width 117 height 23
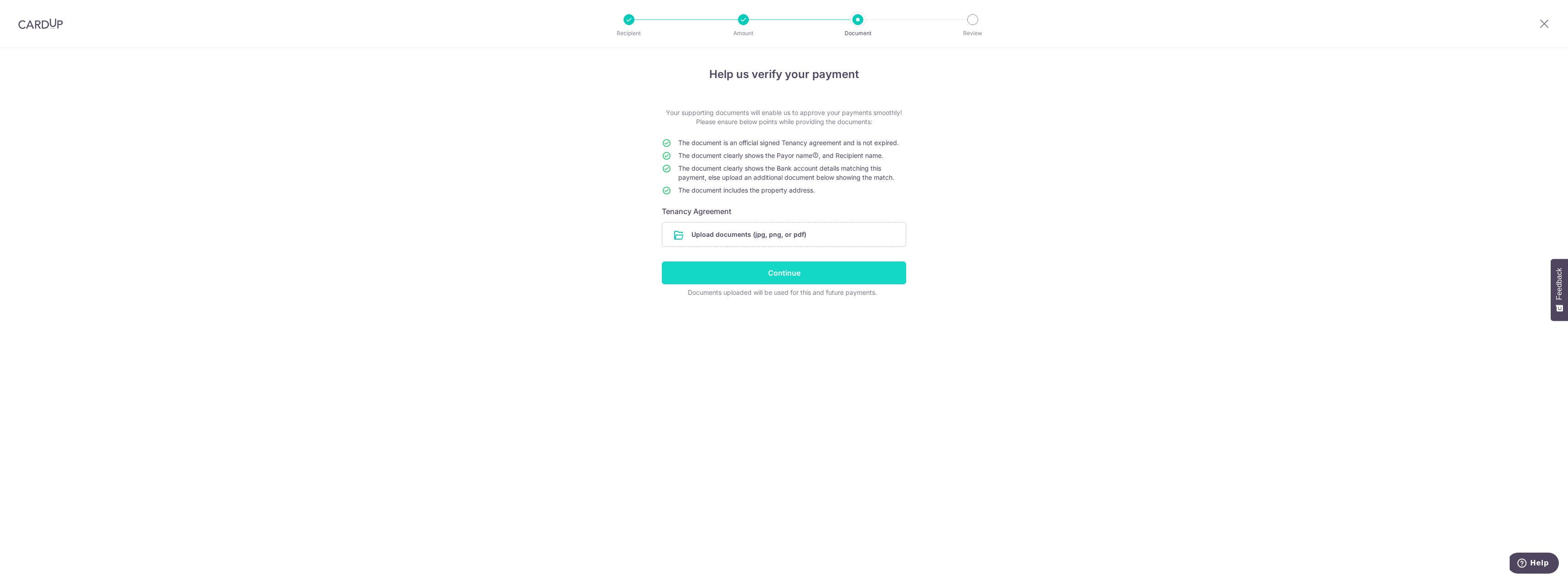
click at [783, 279] on input "Continue" at bounding box center [784, 273] width 244 height 23
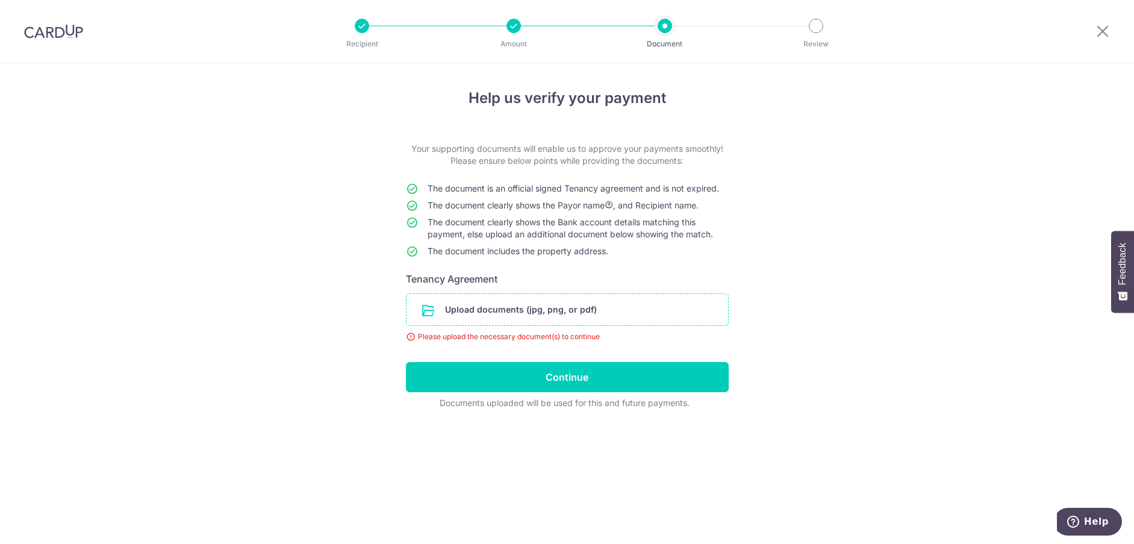
click at [536, 307] on input "file" at bounding box center [568, 309] width 322 height 31
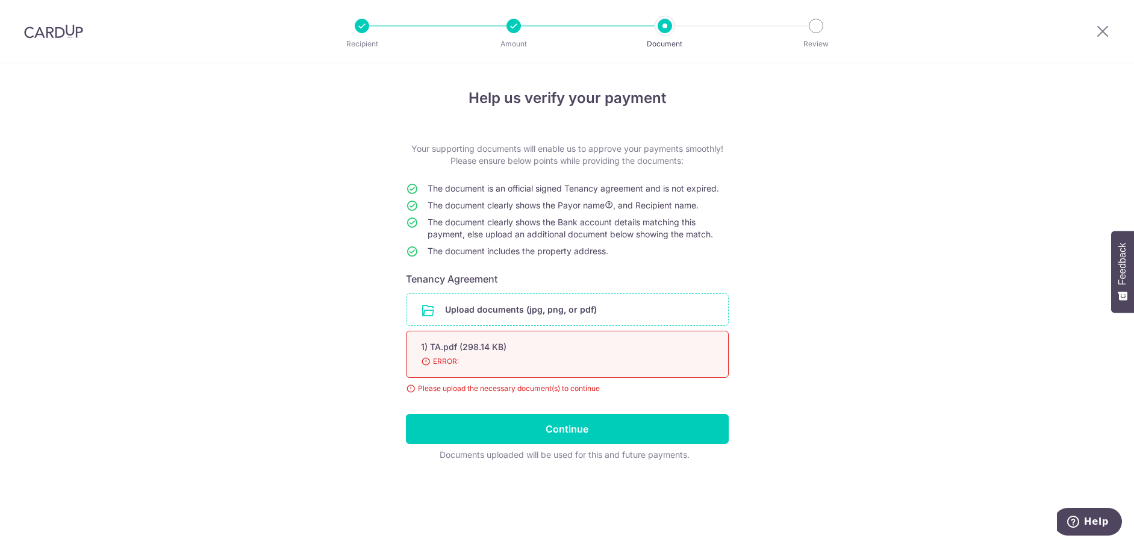
click at [549, 368] on div "1) TA.pdf (298.14 KB) 98% ERROR:" at bounding box center [567, 354] width 323 height 47
click at [453, 366] on span "ERROR:" at bounding box center [553, 361] width 264 height 12
click at [495, 346] on div "1) TA.pdf (298.14 KB)" at bounding box center [553, 347] width 264 height 12
click at [501, 363] on span "ERROR:" at bounding box center [553, 361] width 264 height 12
click at [498, 374] on div "1) TA.pdf (298.14 KB) 98% ERROR:" at bounding box center [567, 354] width 323 height 47
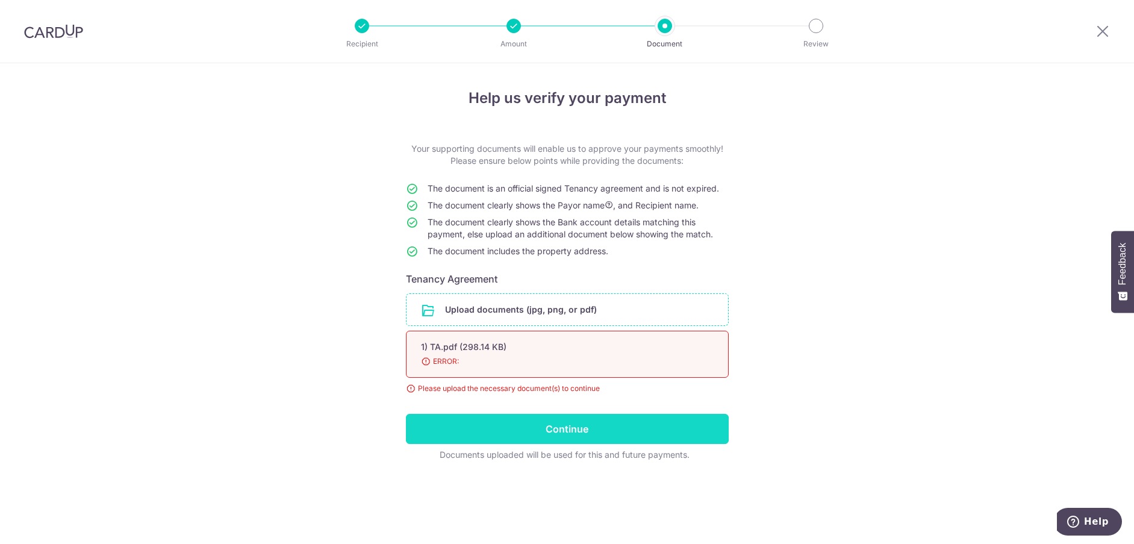
click at [518, 433] on input "Continue" at bounding box center [567, 429] width 323 height 30
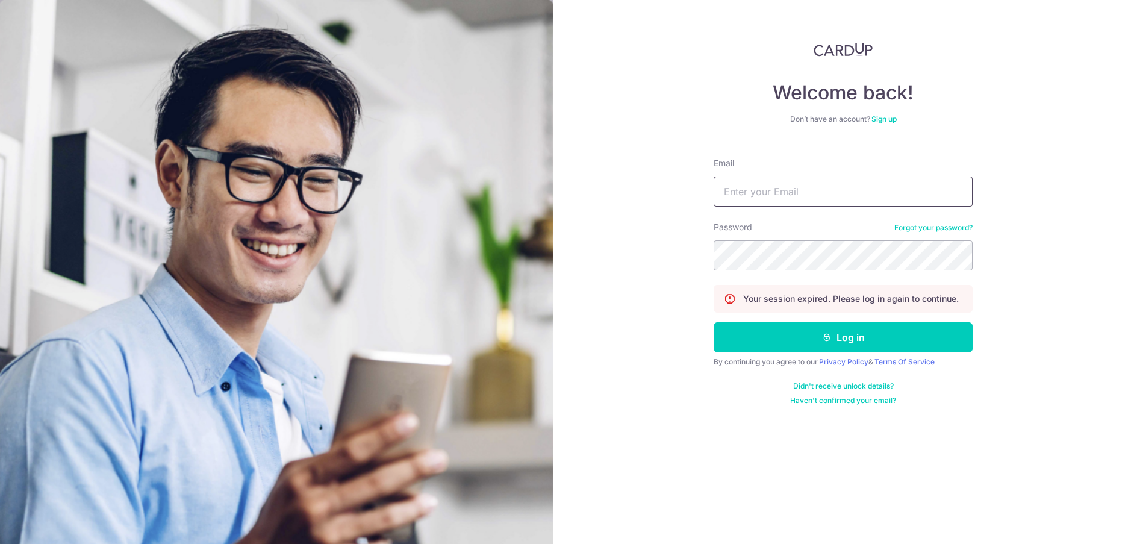
click at [782, 194] on input "Email" at bounding box center [843, 192] width 259 height 30
type input "[EMAIL_ADDRESS][DOMAIN_NAME]"
click at [714, 322] on button "Log in" at bounding box center [843, 337] width 259 height 30
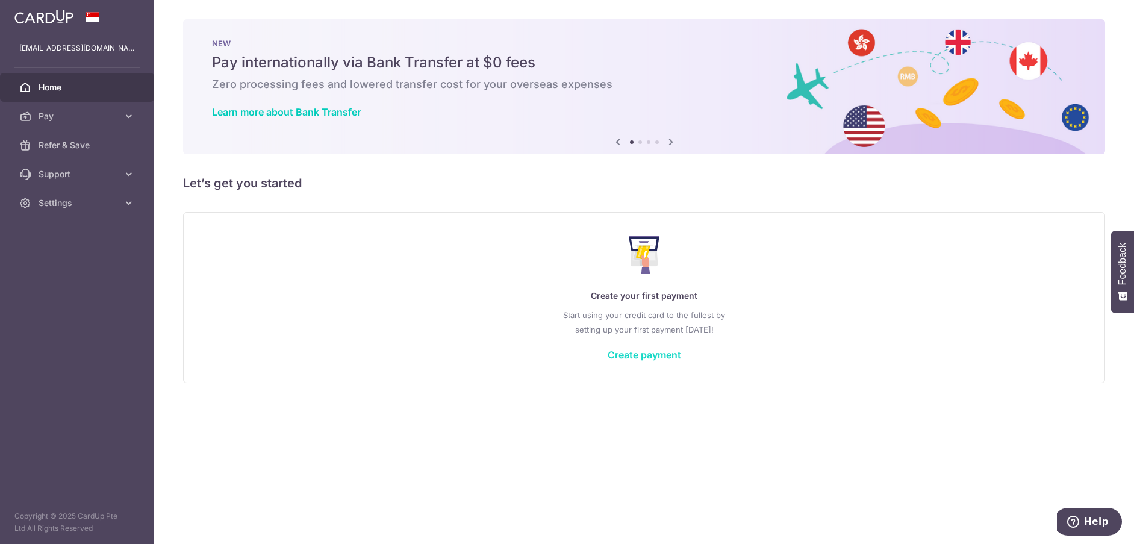
click at [636, 359] on link "Create payment" at bounding box center [644, 355] width 73 height 12
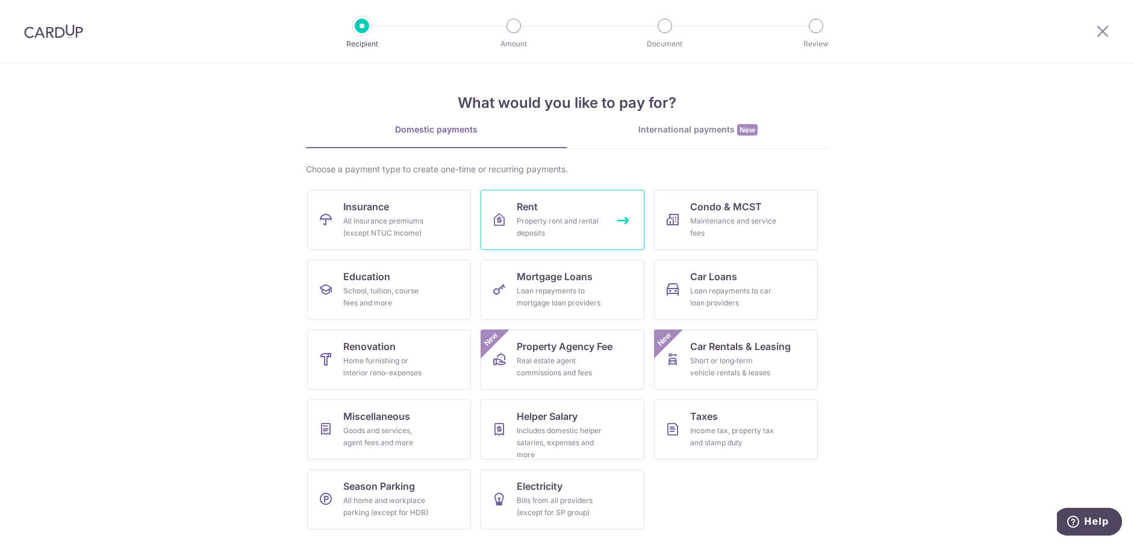
click at [581, 222] on div "Property rent and rental deposits" at bounding box center [560, 227] width 87 height 24
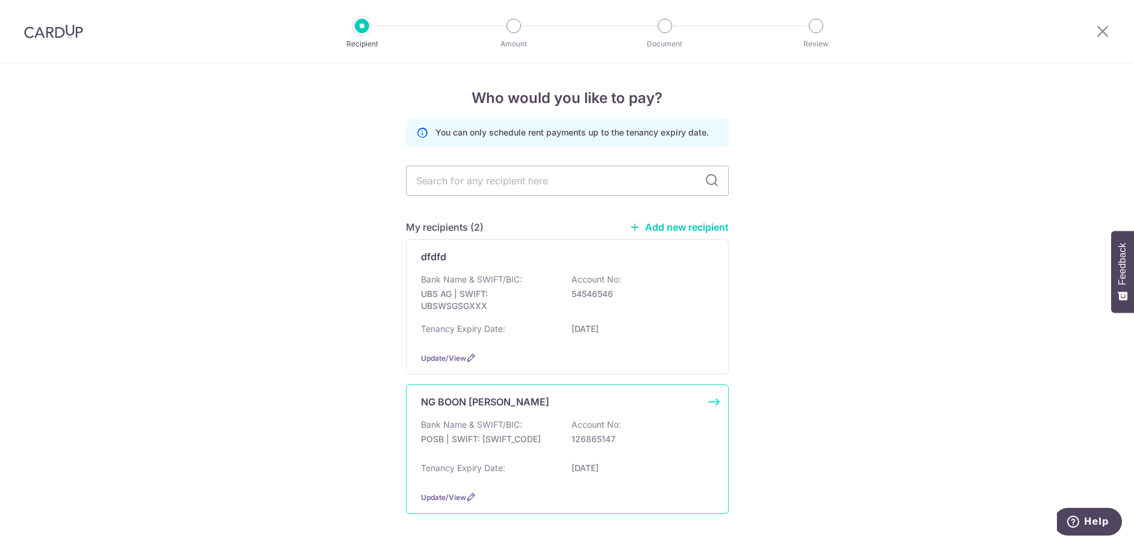
click at [563, 408] on div "NG BOON YOUNG MICHAEL" at bounding box center [560, 402] width 278 height 14
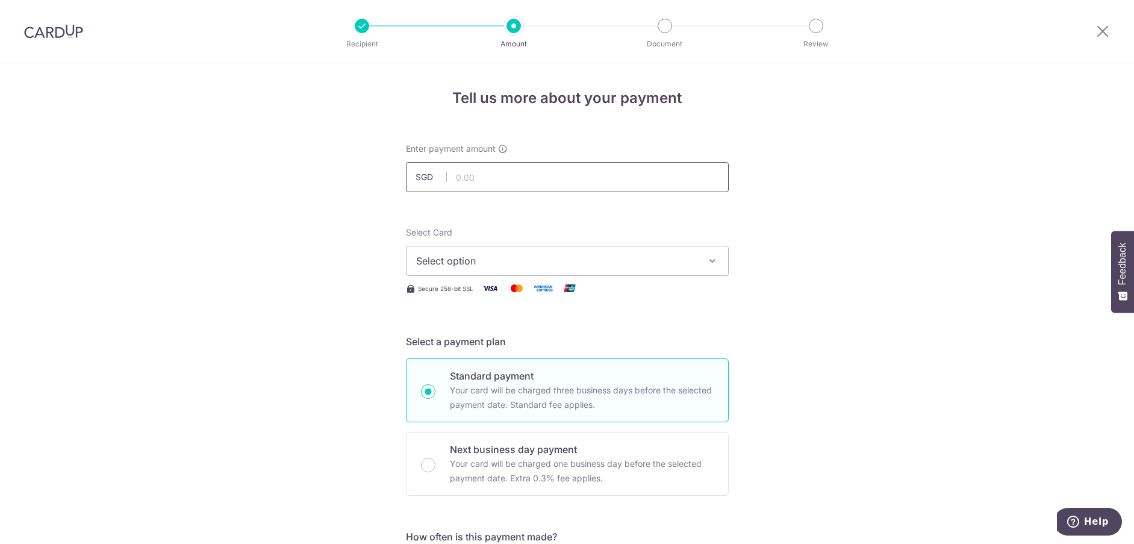
click at [527, 173] on input "text" at bounding box center [567, 177] width 323 height 30
type input "6,600.00"
click at [510, 264] on span "Select option" at bounding box center [556, 261] width 281 height 14
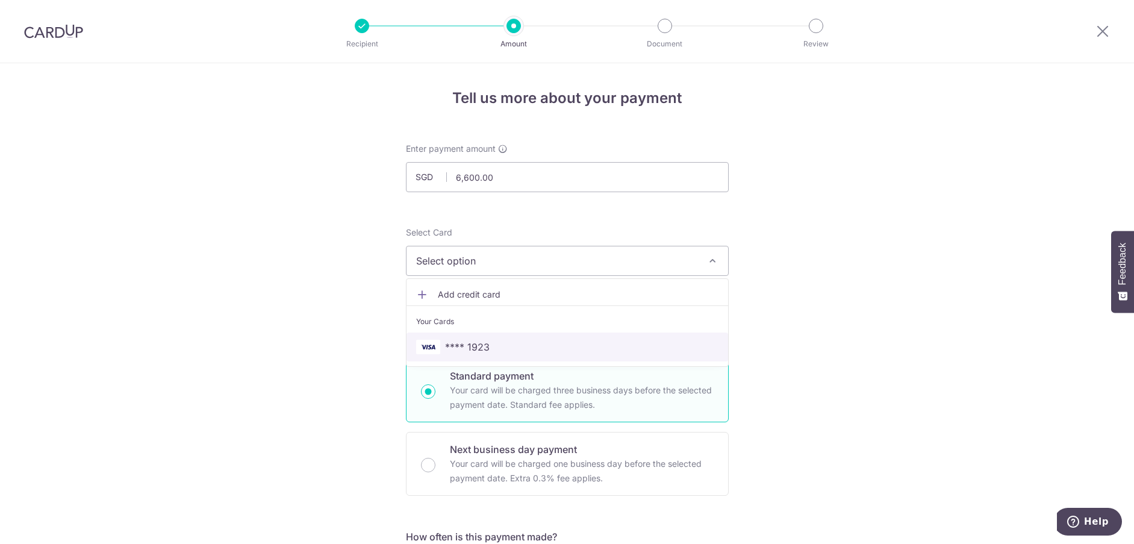
click at [506, 348] on span "**** 1923" at bounding box center [567, 347] width 302 height 14
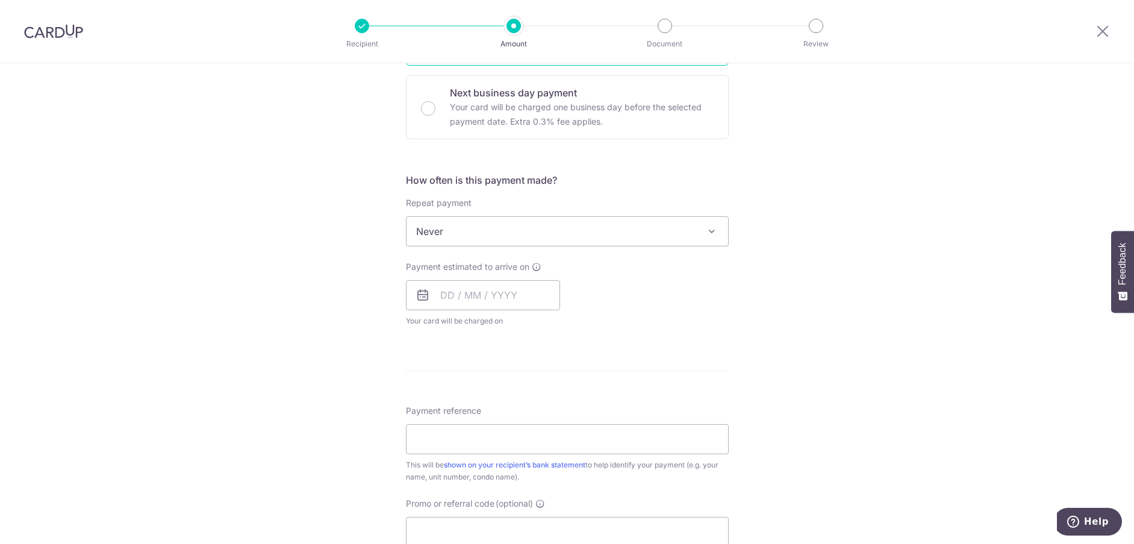
scroll to position [361, 0]
click at [491, 290] on input "text" at bounding box center [483, 290] width 154 height 30
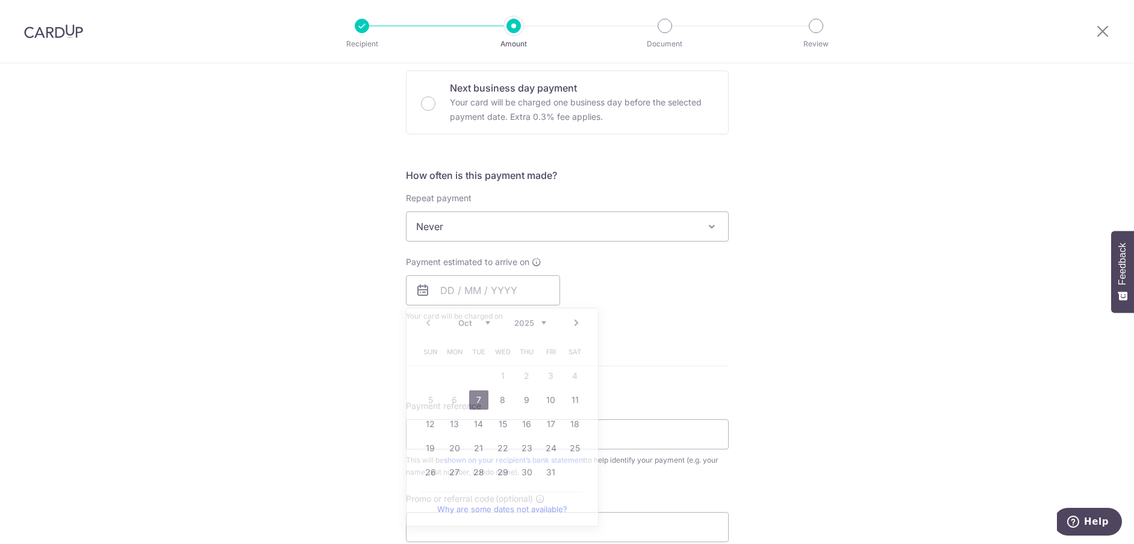
click at [821, 287] on div "Tell us more about your payment Enter payment amount SGD 6,600.00 6600.00 Selec…" at bounding box center [567, 247] width 1134 height 1090
click at [512, 287] on input "text" at bounding box center [483, 290] width 154 height 30
click at [525, 397] on link "9" at bounding box center [526, 399] width 19 height 19
type input "[DATE]"
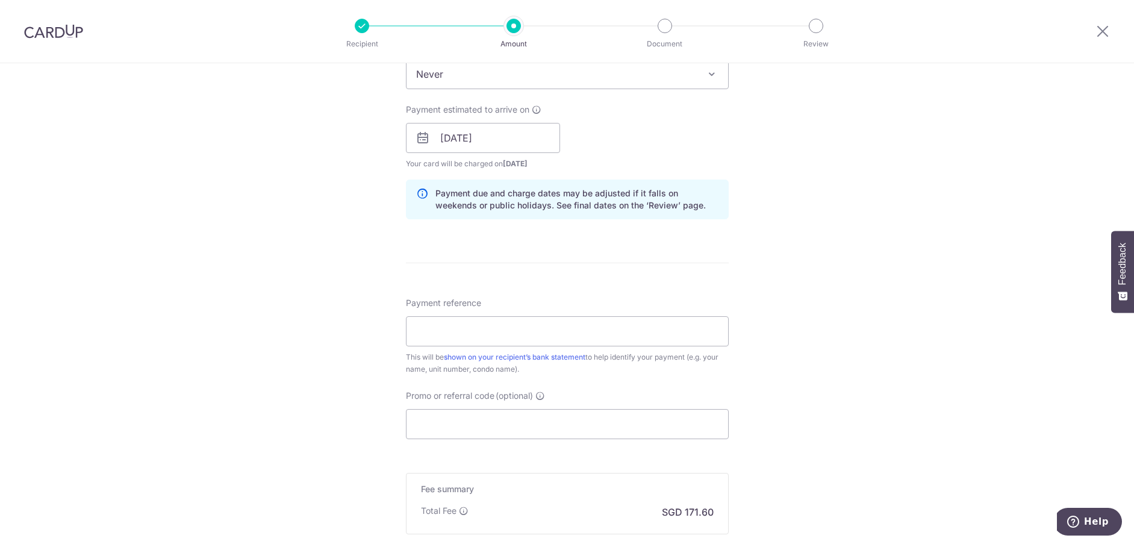
scroll to position [542, 0]
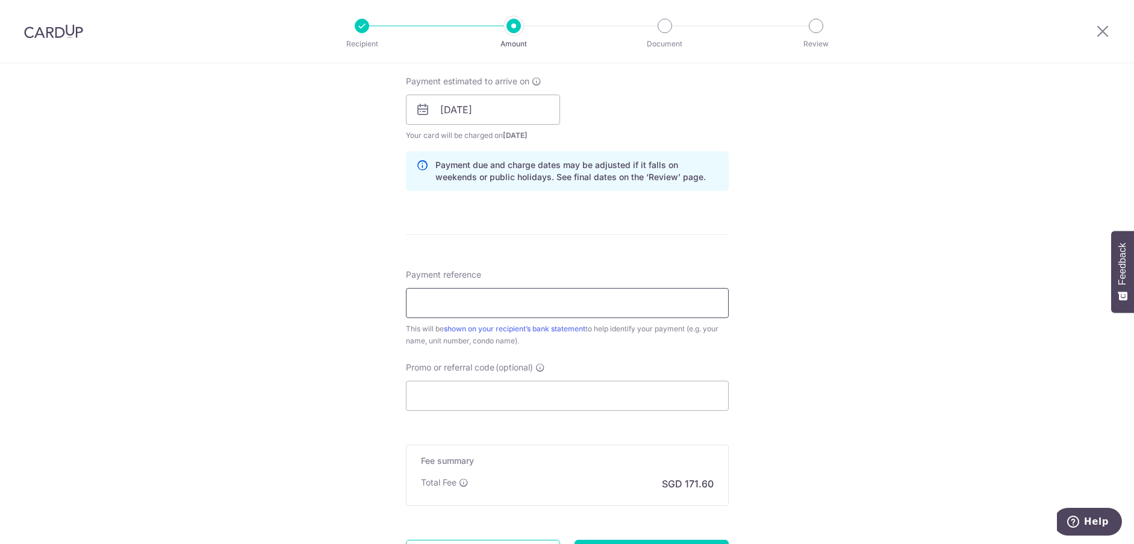
click at [565, 307] on input "Payment reference" at bounding box center [567, 303] width 323 height 30
type input "Deposit"
click at [514, 394] on input "Promo or referral code (optional)" at bounding box center [567, 396] width 323 height 30
paste input "MILELION"
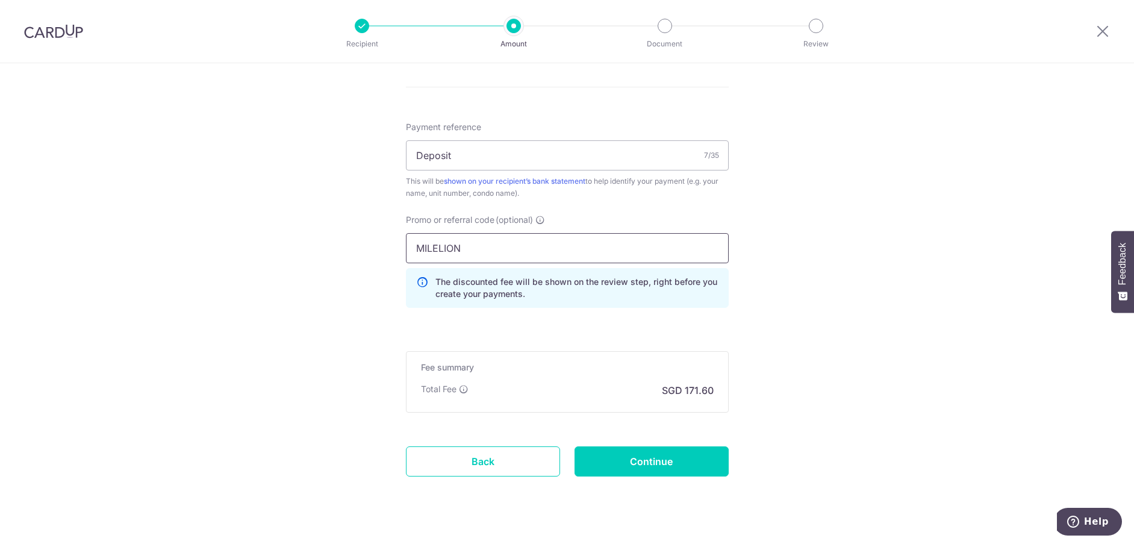
scroll to position [713, 0]
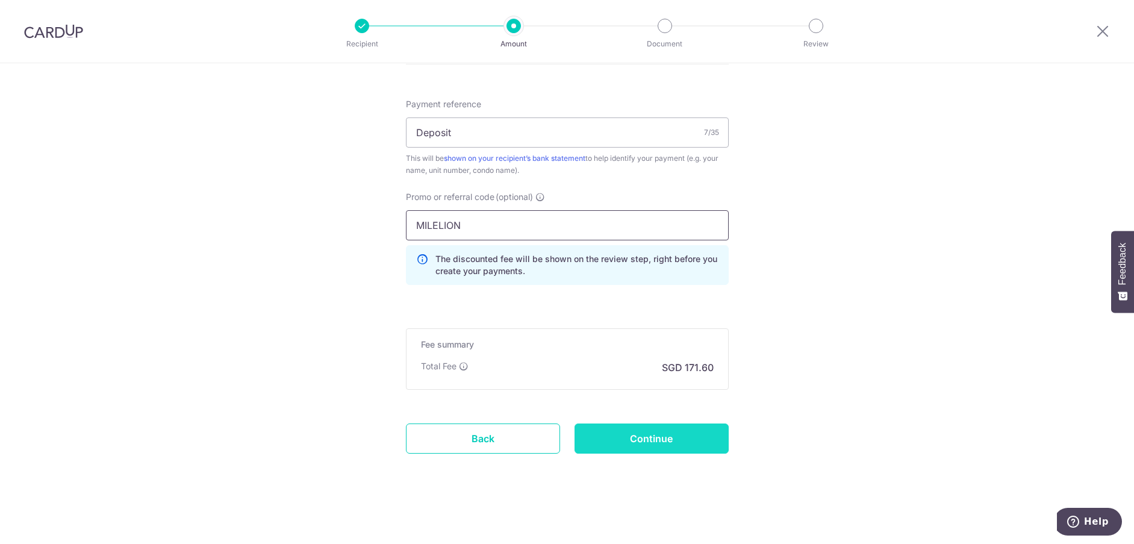
type input "MILELION"
click at [661, 435] on input "Continue" at bounding box center [652, 439] width 154 height 30
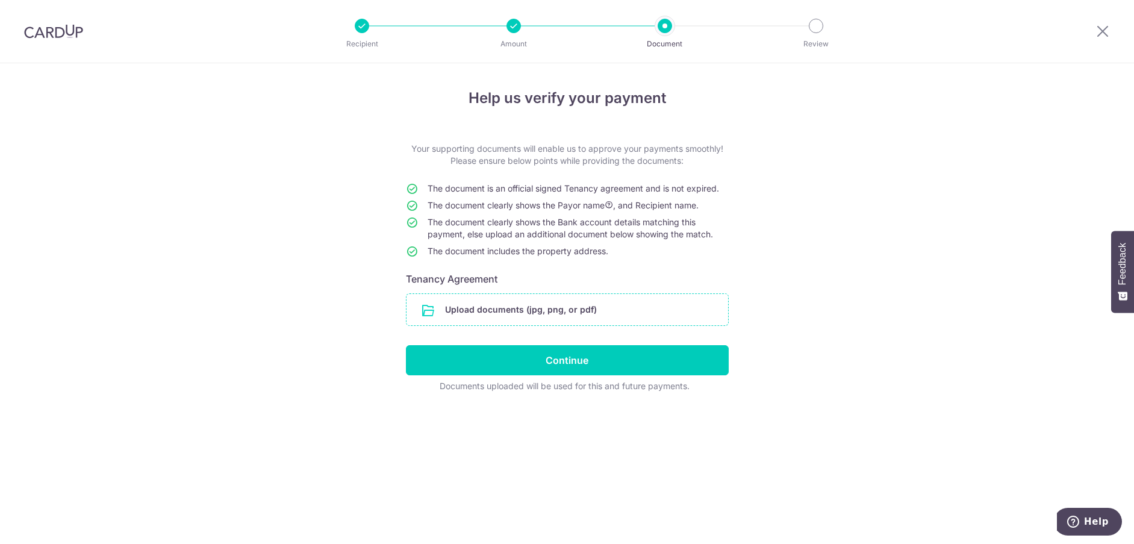
click at [486, 300] on input "file" at bounding box center [568, 309] width 322 height 31
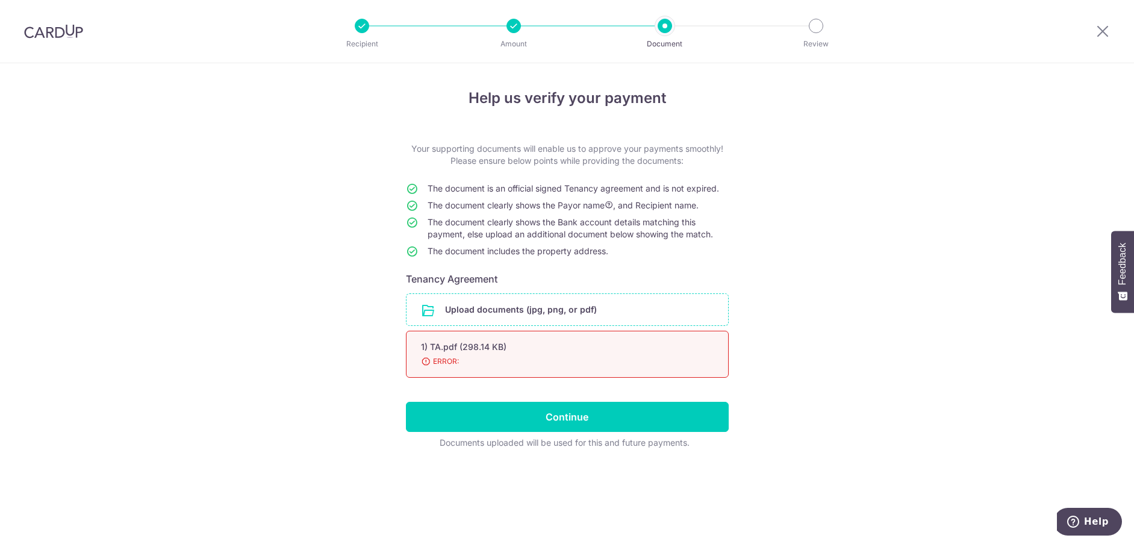
click at [483, 350] on div "1) TA.pdf (298.14 KB)" at bounding box center [553, 347] width 264 height 12
click at [447, 367] on span "ERROR:" at bounding box center [553, 361] width 264 height 12
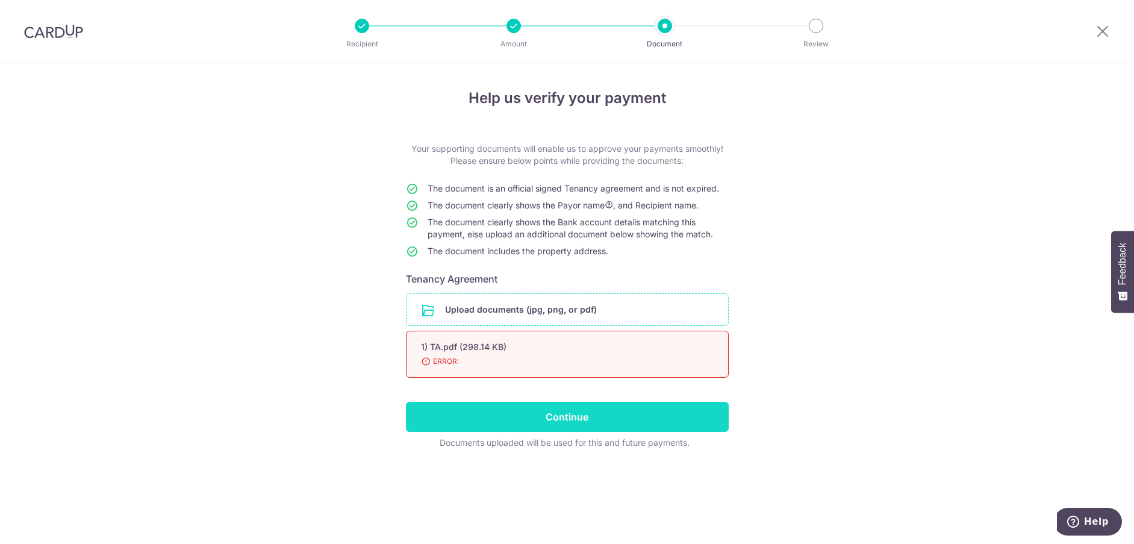
click at [520, 413] on input "Continue" at bounding box center [567, 417] width 323 height 30
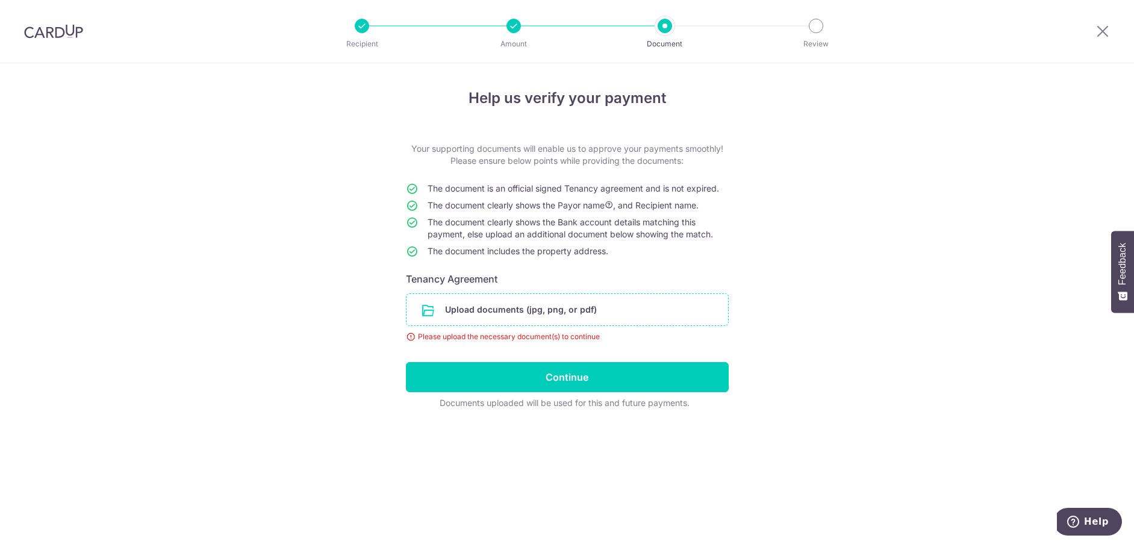
click at [563, 306] on input "file" at bounding box center [568, 309] width 322 height 31
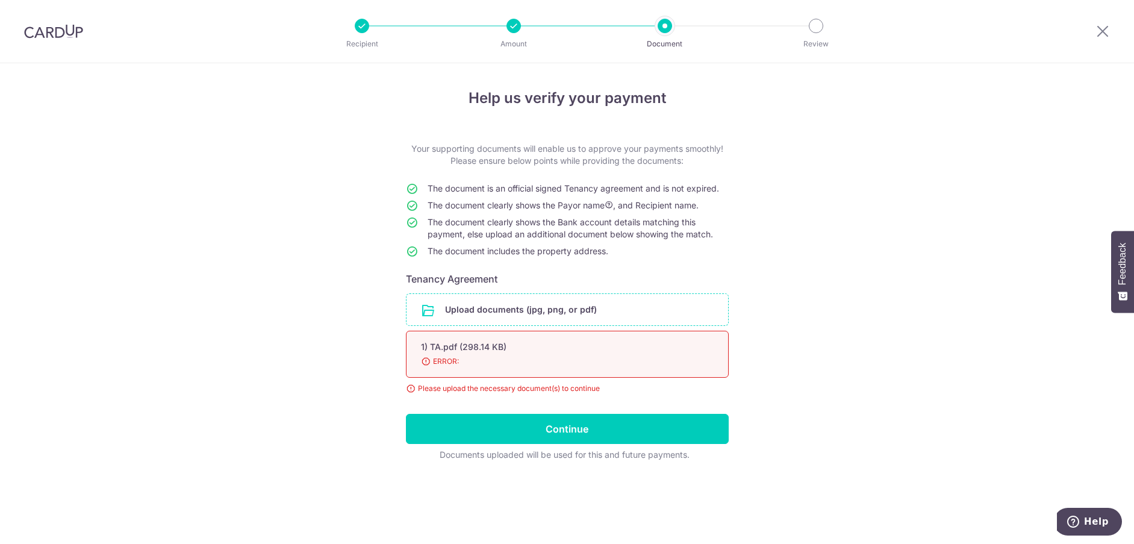
click at [468, 349] on div "1) TA.pdf (298.14 KB)" at bounding box center [553, 347] width 264 height 12
click at [430, 355] on span "ERROR:" at bounding box center [553, 361] width 264 height 12
click at [475, 363] on span "ERROR:" at bounding box center [553, 361] width 264 height 12
click at [440, 382] on div "Upload documents (jpg, png, or pdf) 1) TA.pdf (298.14 KB) 98% ERROR: Please upl…" at bounding box center [567, 343] width 323 height 101
click at [419, 391] on div "Please upload the necessary document(s) to continue" at bounding box center [567, 389] width 323 height 12
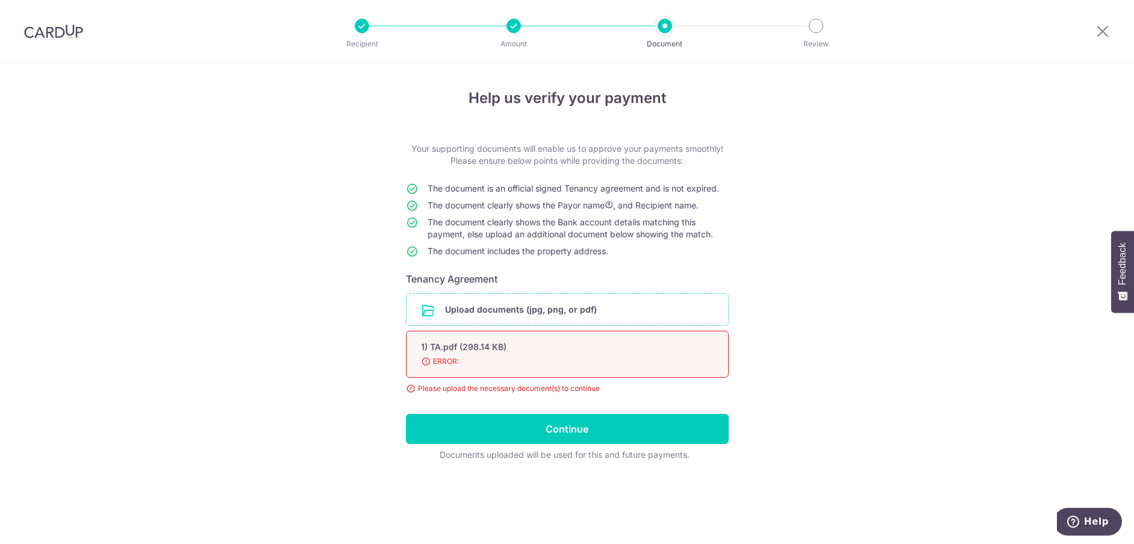
click at [480, 260] on td "The document includes the property address." at bounding box center [578, 253] width 301 height 17
click at [490, 302] on input "file" at bounding box center [568, 309] width 322 height 31
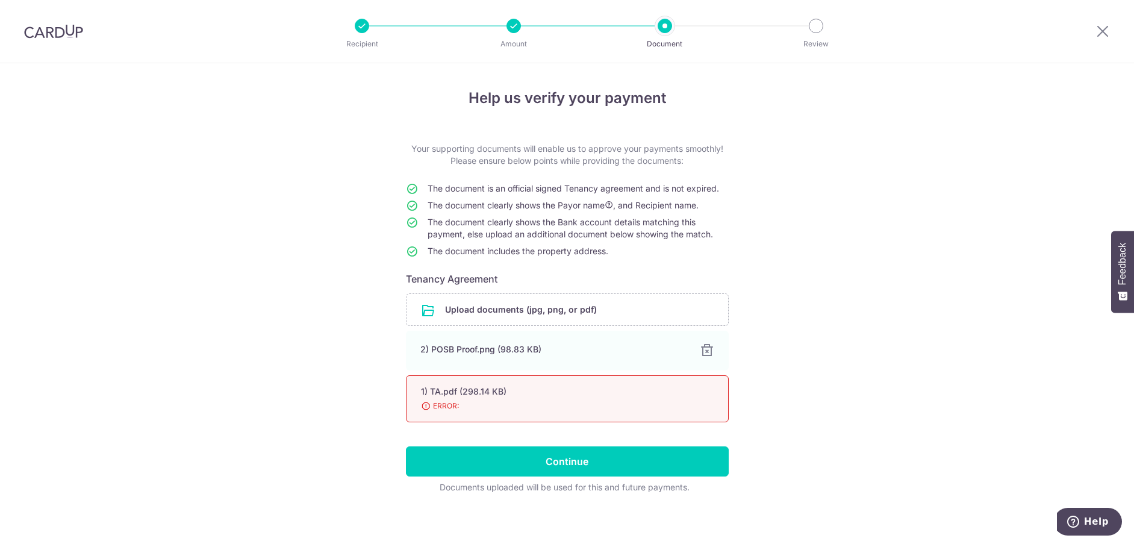
click at [445, 399] on div "1) TA.pdf (298.14 KB) 98% ERROR:" at bounding box center [567, 398] width 323 height 47
click at [710, 404] on div "1) TA.pdf (298.14 KB) 98% ERROR:" at bounding box center [567, 398] width 323 height 47
drag, startPoint x: 701, startPoint y: 413, endPoint x: 706, endPoint y: 436, distance: 24.1
click at [706, 436] on form "Your supporting documents will enable us to approve your payments smoothly! Ple…" at bounding box center [567, 318] width 323 height 351
click at [588, 405] on span "ERROR:" at bounding box center [553, 406] width 264 height 12
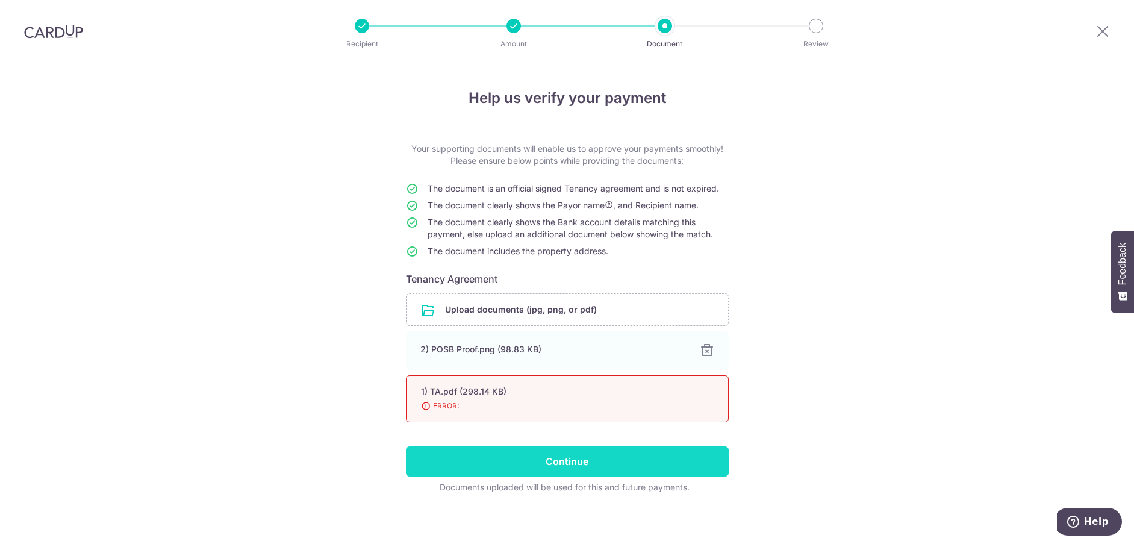
click at [586, 456] on input "Continue" at bounding box center [567, 461] width 323 height 30
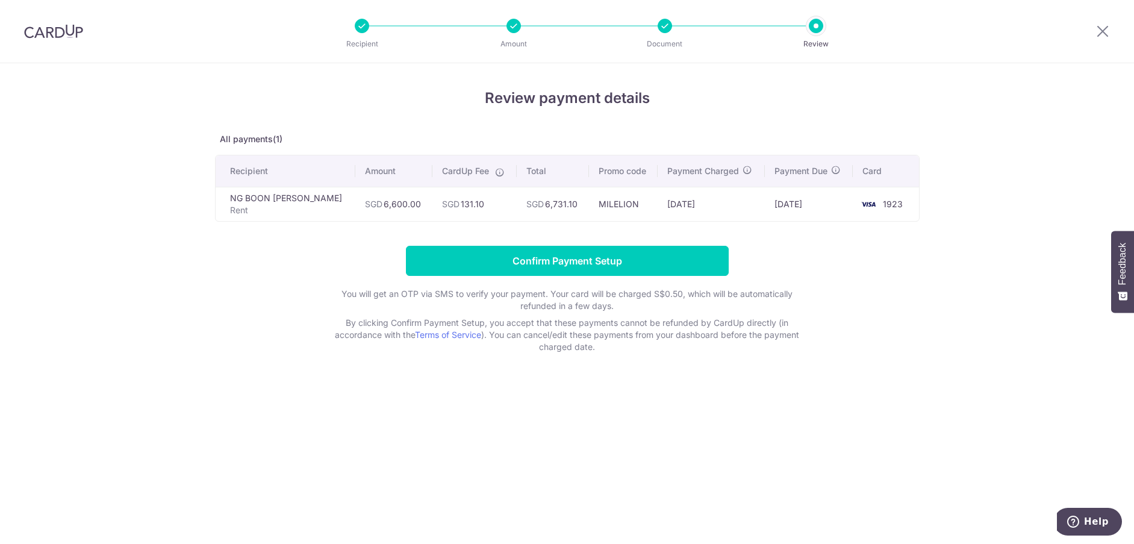
click at [507, 25] on div at bounding box center [514, 26] width 14 height 14
click at [518, 25] on div at bounding box center [514, 26] width 14 height 14
click at [896, 92] on h4 "Review payment details" at bounding box center [567, 98] width 705 height 22
click at [1104, 33] on icon at bounding box center [1103, 30] width 14 height 15
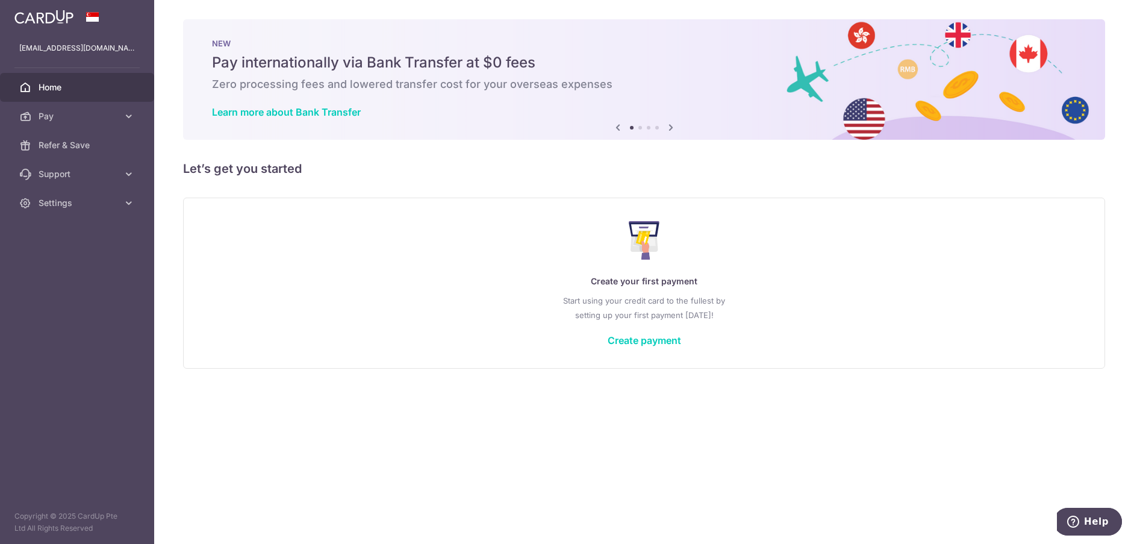
click at [626, 320] on p "Start using your credit card to the fullest by setting up your first payment to…" at bounding box center [644, 307] width 873 height 29
click at [635, 333] on div "Create your first payment Start using your credit card to the fullest by settin…" at bounding box center [644, 282] width 892 height 143
click at [639, 343] on link "Create payment" at bounding box center [644, 340] width 73 height 12
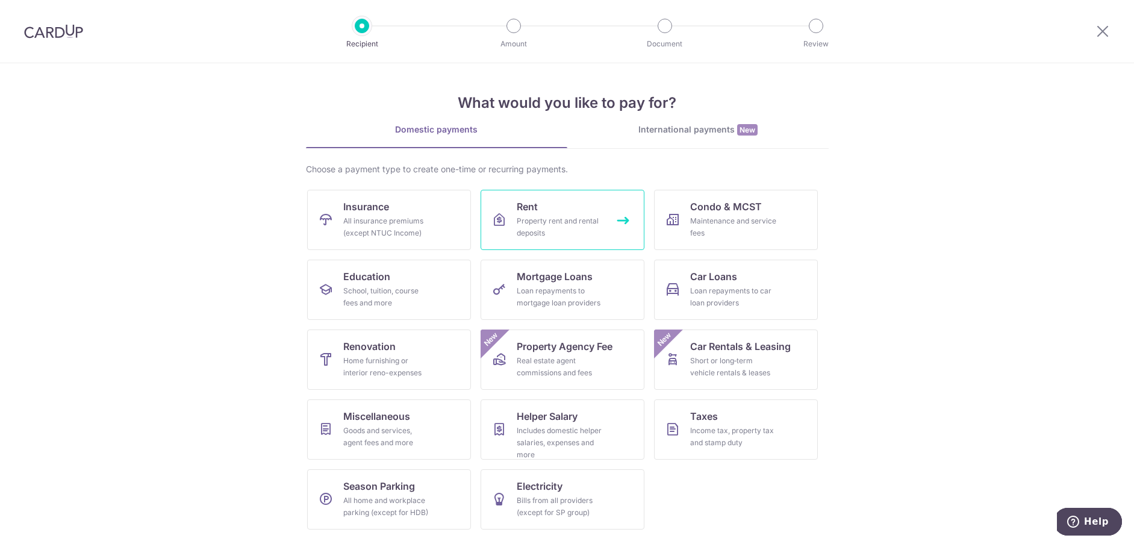
click at [543, 230] on div "Property rent and rental deposits" at bounding box center [560, 227] width 87 height 24
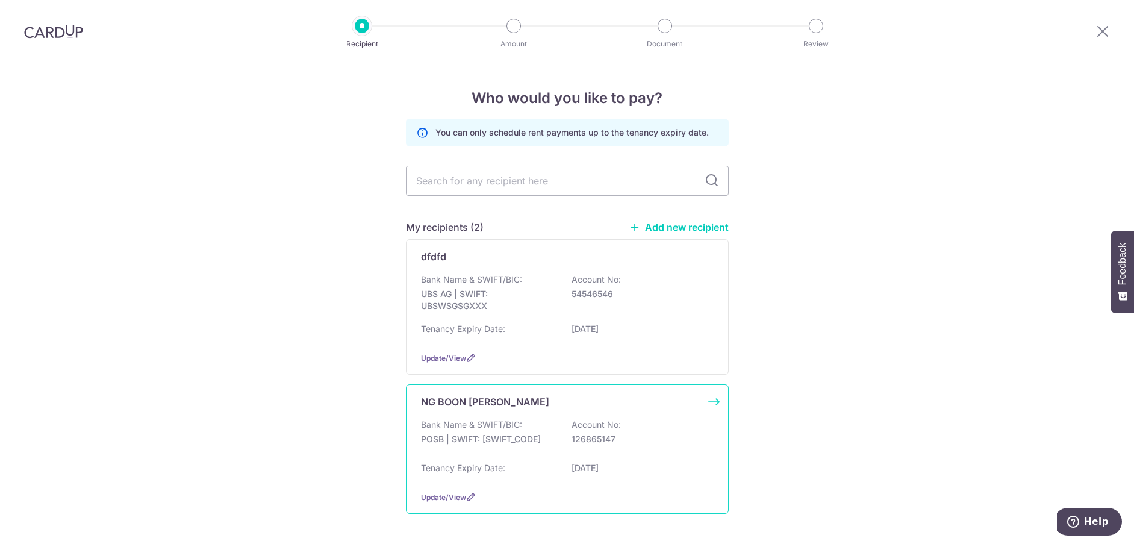
click at [537, 408] on p "NG BOON [PERSON_NAME]" at bounding box center [485, 402] width 128 height 14
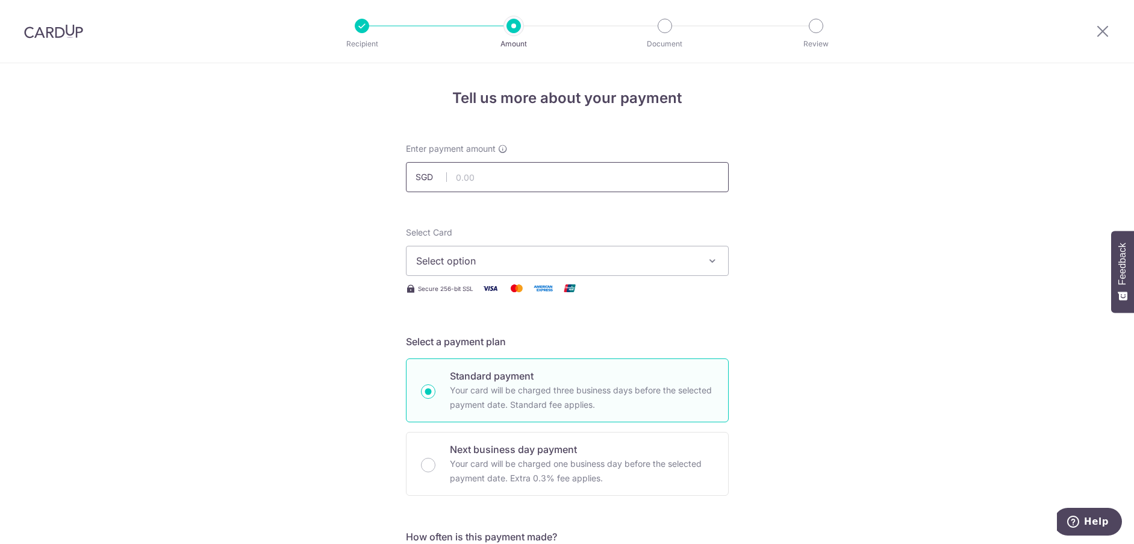
click at [522, 175] on input "text" at bounding box center [567, 177] width 323 height 30
type input "3,300.00"
click at [590, 254] on span "Select option" at bounding box center [556, 261] width 281 height 14
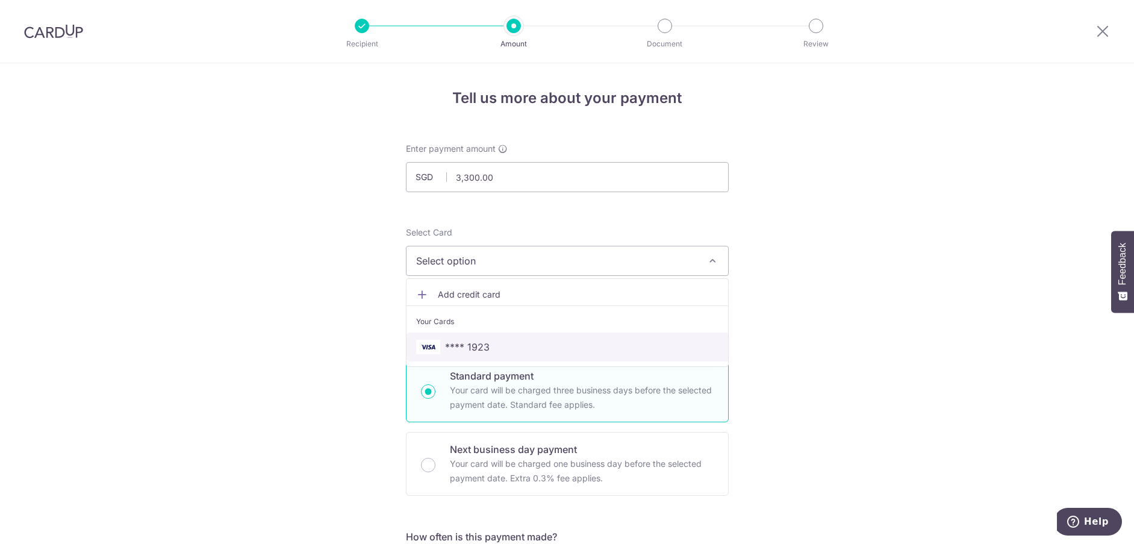
click at [552, 348] on span "**** 1923" at bounding box center [567, 347] width 302 height 14
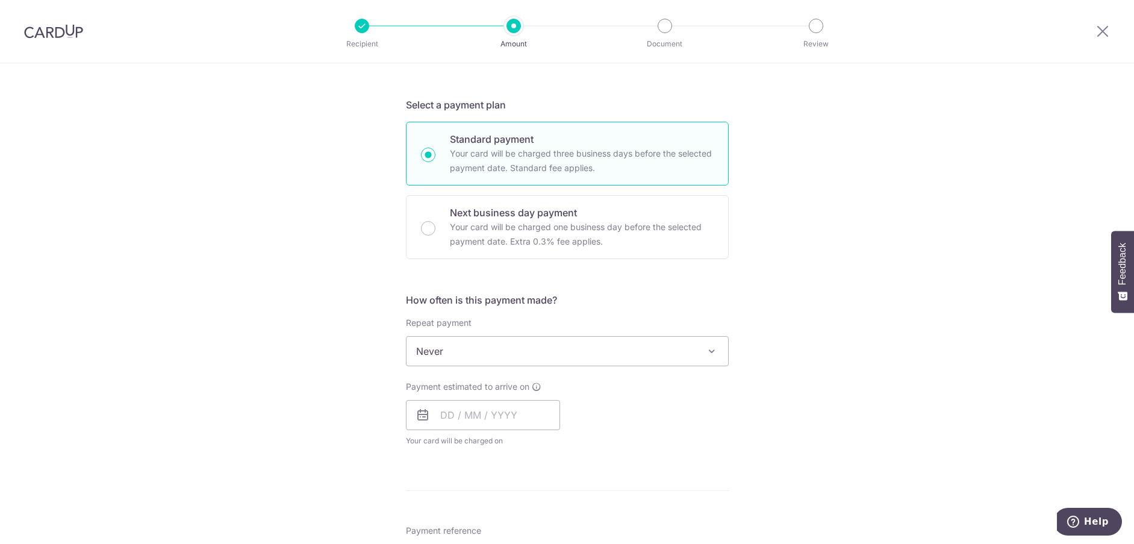
scroll to position [241, 0]
click at [576, 346] on span "Never" at bounding box center [568, 347] width 322 height 29
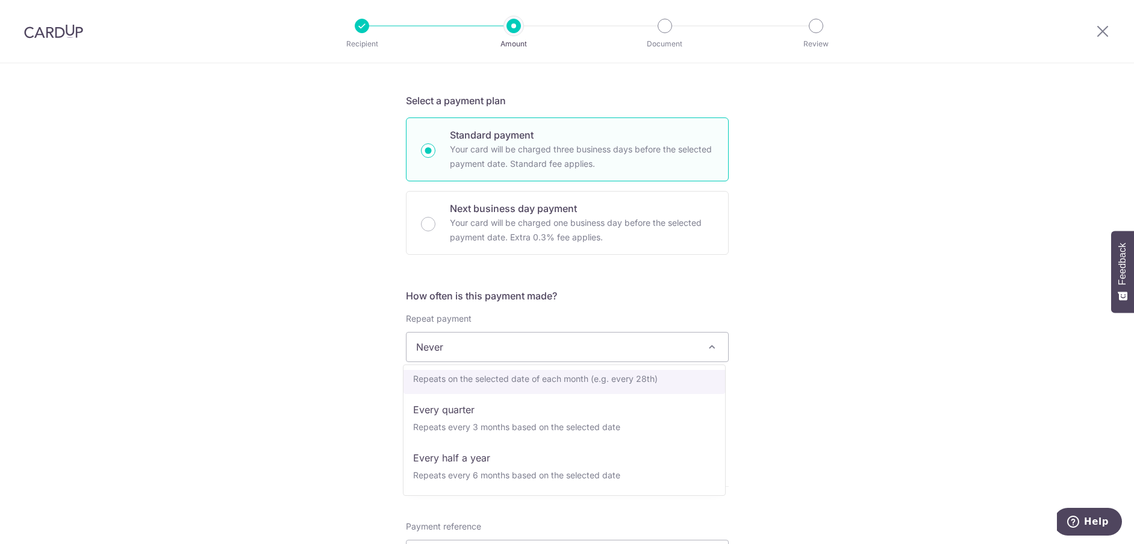
scroll to position [60, 0]
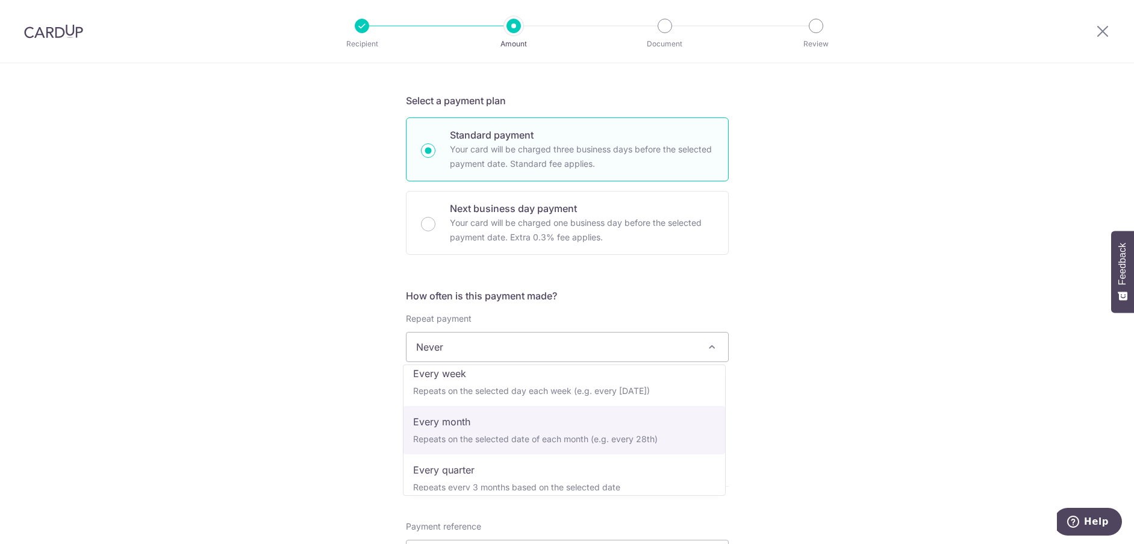
select select "2"
type input "[DATE]"
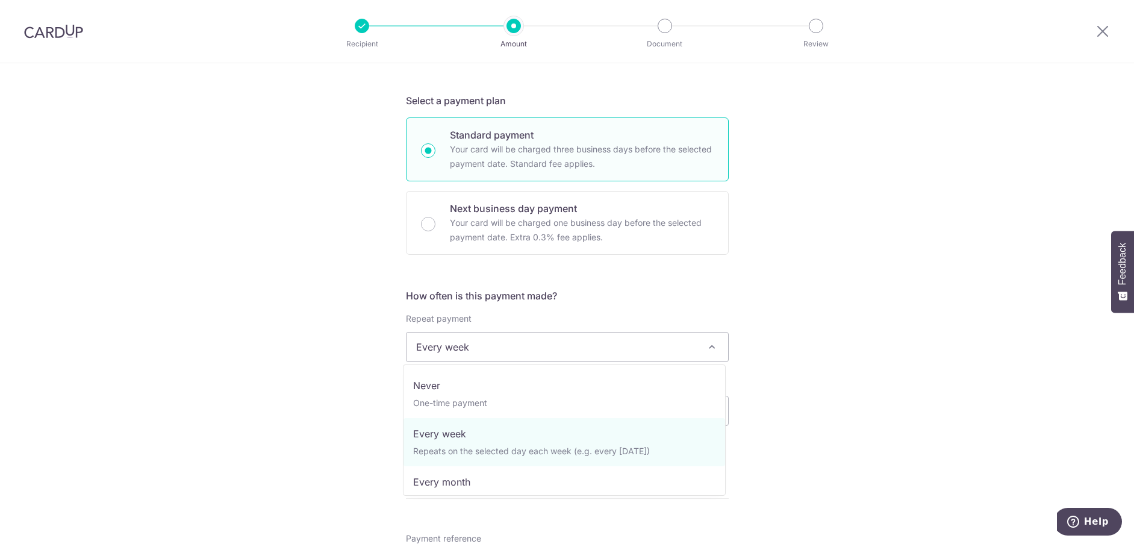
click at [554, 348] on span "Every week" at bounding box center [568, 347] width 322 height 29
click at [574, 341] on span "Every week" at bounding box center [568, 347] width 322 height 29
select select "3"
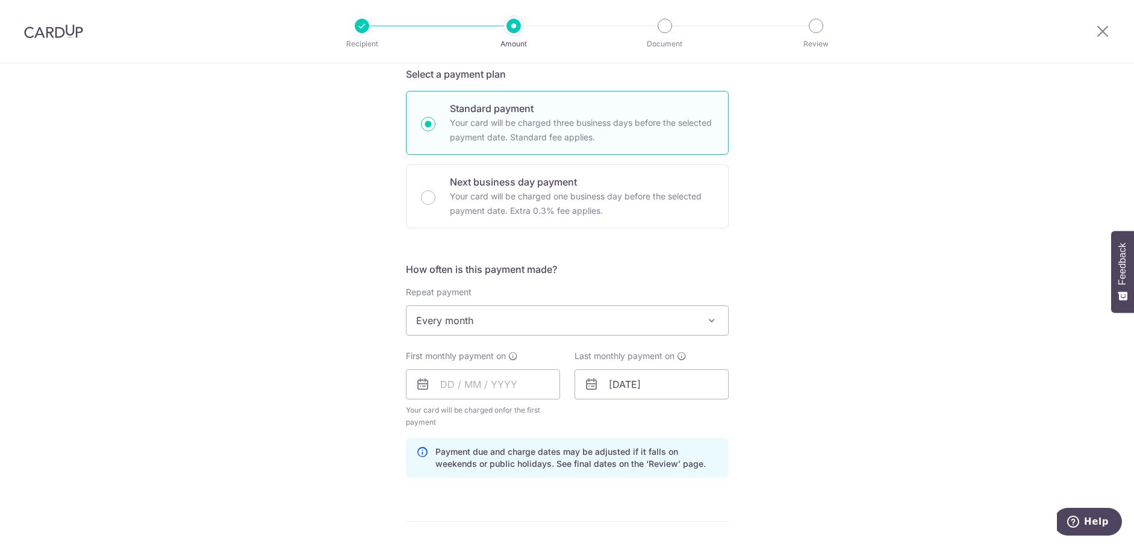
scroll to position [361, 0]
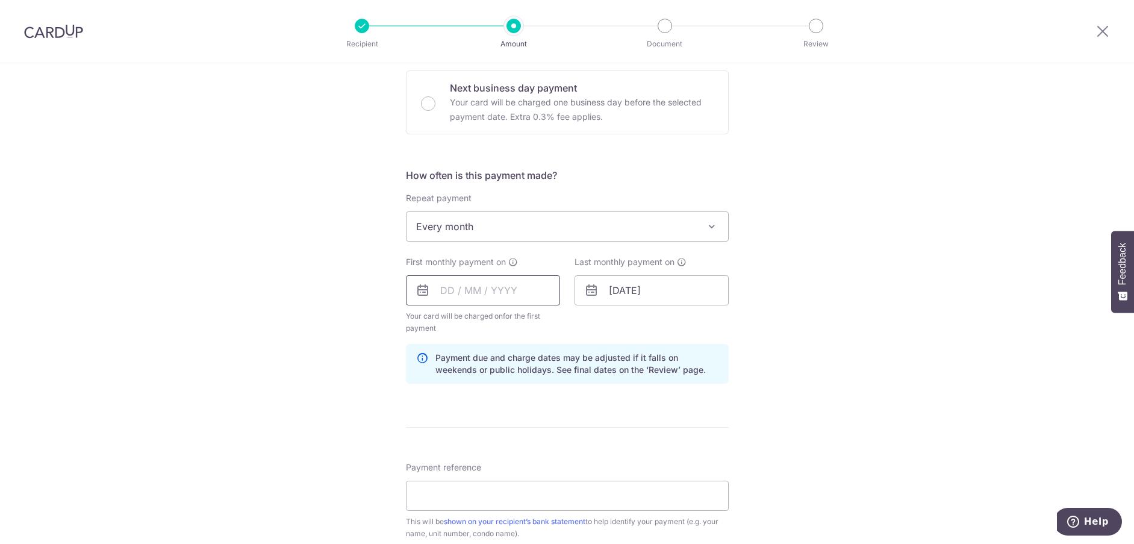
click at [455, 300] on input "text" at bounding box center [483, 290] width 154 height 30
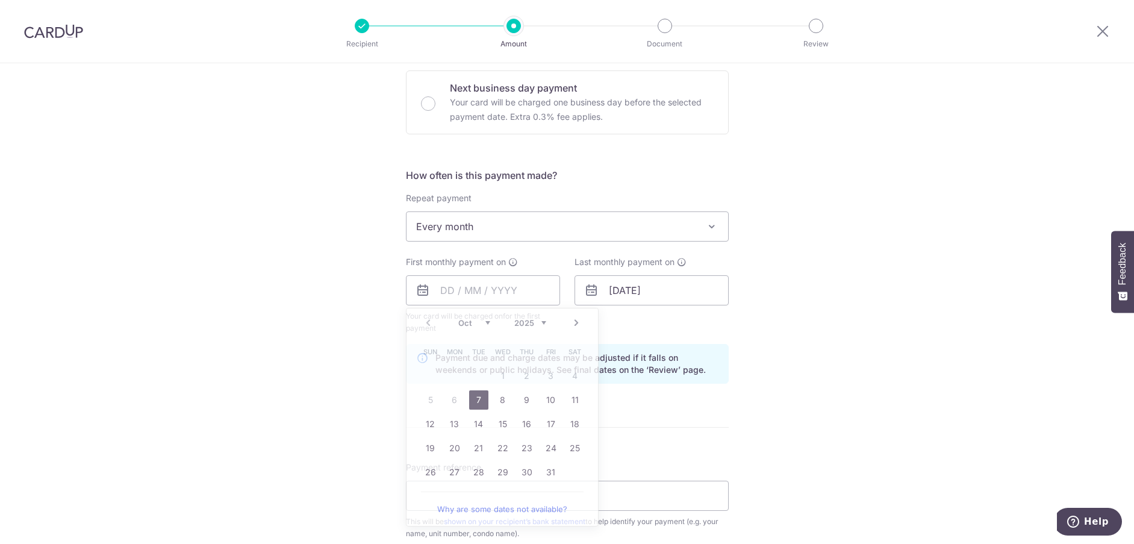
click at [701, 456] on form "Enter payment amount SGD 3,300.00 3300.00 Select Card **** 1923 Add credit card…" at bounding box center [567, 288] width 323 height 1015
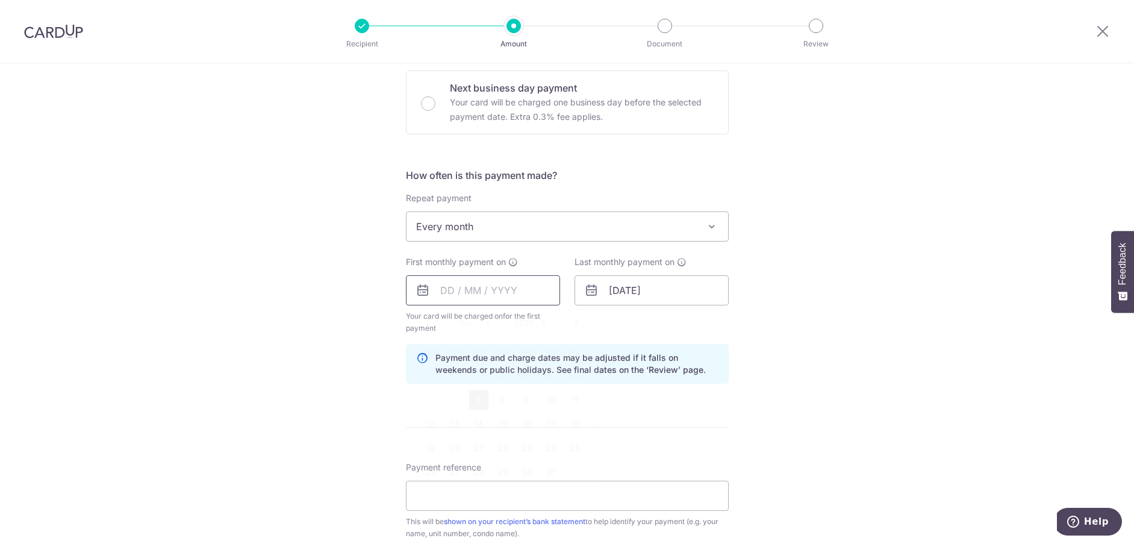
click at [490, 300] on input "text" at bounding box center [483, 290] width 154 height 30
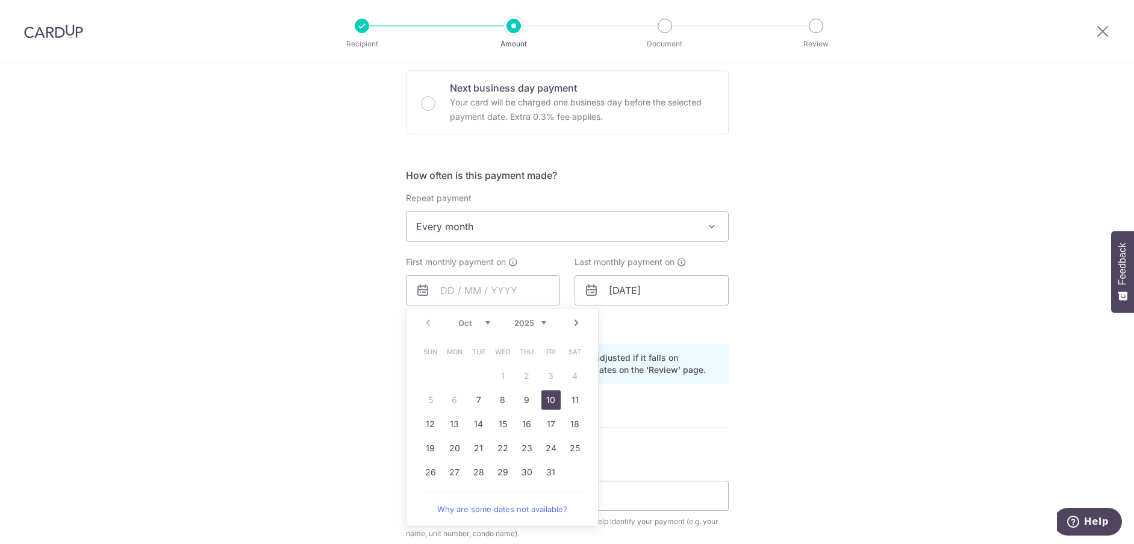
click at [542, 397] on link "10" at bounding box center [551, 399] width 19 height 19
type input "10/10/2025"
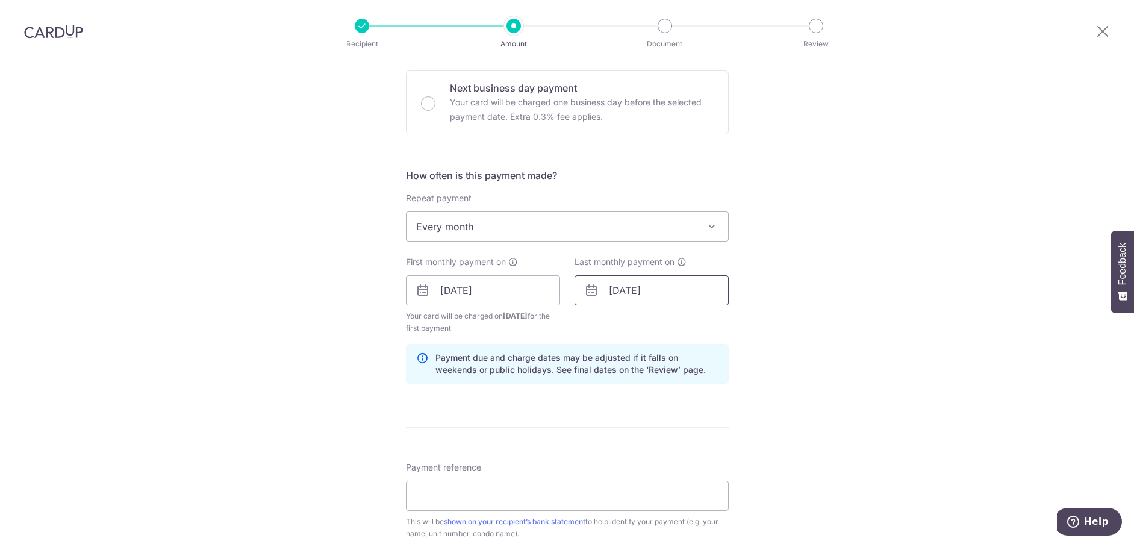
click at [627, 286] on input "10/11/2027" at bounding box center [652, 290] width 154 height 30
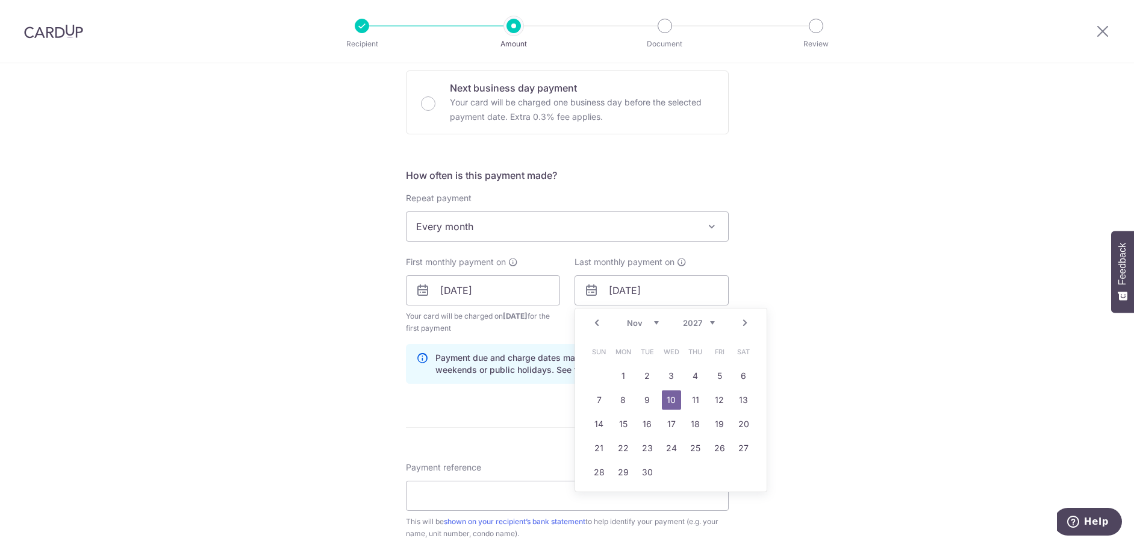
click at [643, 325] on select "Jan Feb Mar Apr May Jun Jul Aug Sep Oct Nov Dec" at bounding box center [643, 323] width 32 height 10
click at [686, 319] on select "2025 2026 2027 2028 2029 2030 2031 2032 2033 2034 2035" at bounding box center [699, 323] width 32 height 10
click at [640, 393] on link "10" at bounding box center [647, 399] width 19 height 19
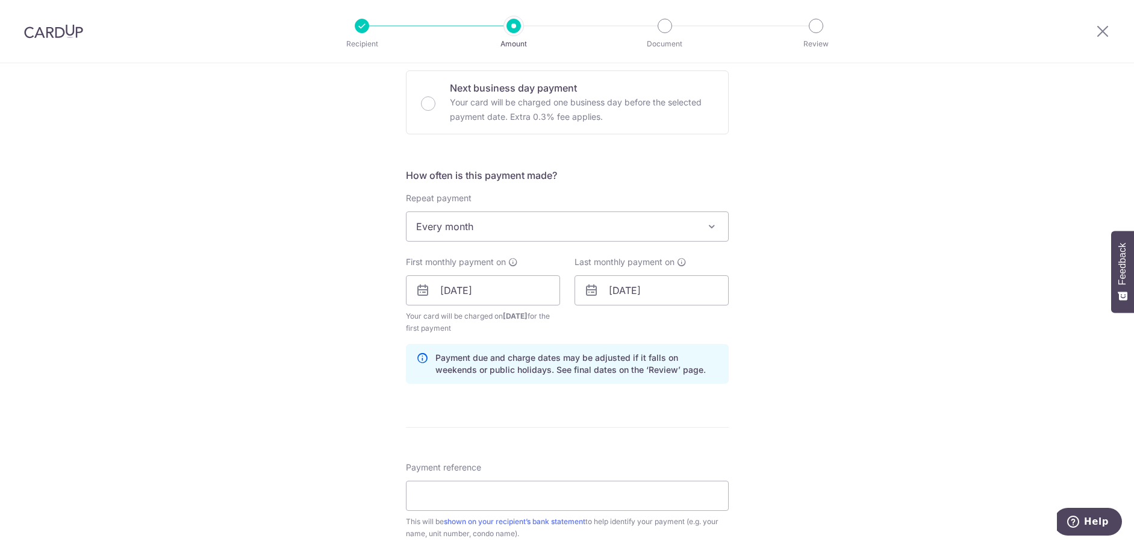
click at [613, 274] on div "Last monthly payment on 10/02/2026 Prev Next Jan Feb Mar Apr May Jun Jul Aug Se…" at bounding box center [652, 280] width 154 height 49
click at [622, 284] on input "10/02/2026" at bounding box center [652, 290] width 154 height 30
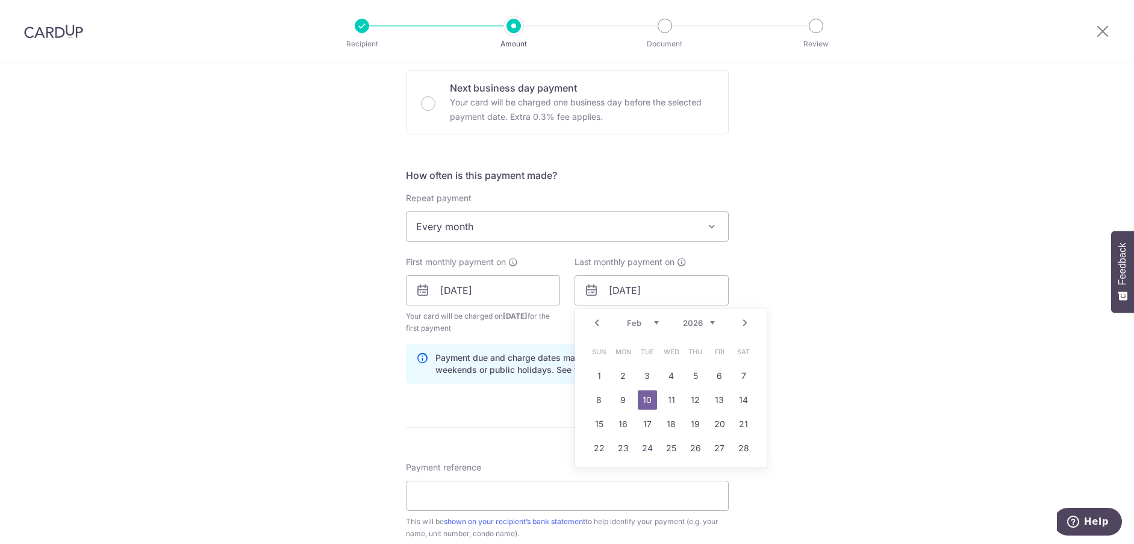
click at [636, 324] on select "Jan Feb Mar Apr May Jun Jul Aug Sep Oct Nov Dec" at bounding box center [643, 323] width 32 height 10
click at [734, 397] on link "10" at bounding box center [743, 399] width 19 height 19
type input "10/01/2026"
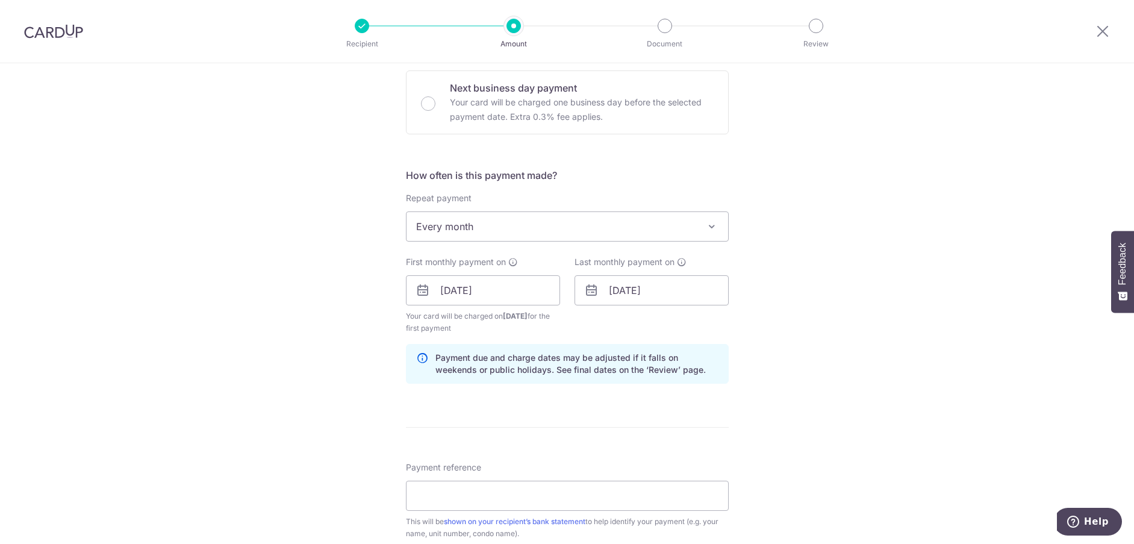
click at [519, 340] on div "How often is this payment made? Repeat payment Never Every week Every month Eve…" at bounding box center [567, 280] width 323 height 225
click at [501, 488] on input "Payment reference" at bounding box center [567, 496] width 323 height 30
type input "Deposit"
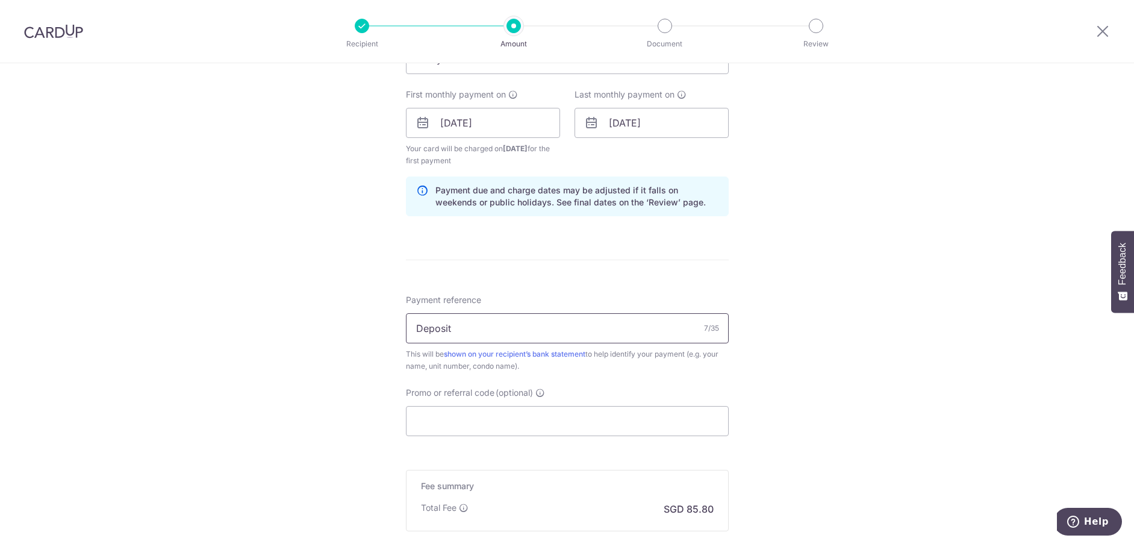
scroll to position [542, 0]
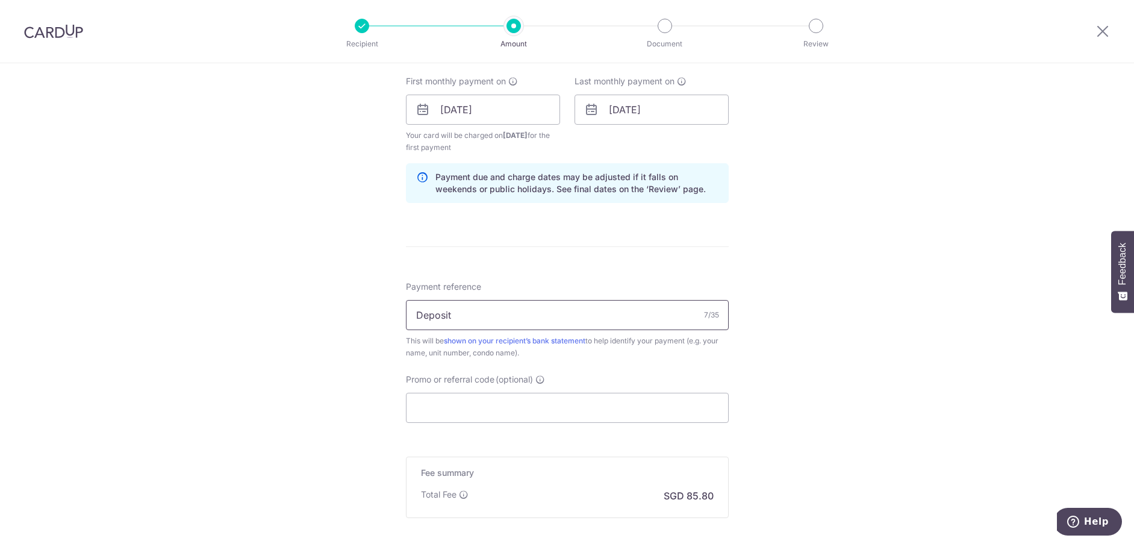
drag, startPoint x: 478, startPoint y: 325, endPoint x: 373, endPoint y: 313, distance: 105.5
click at [373, 313] on div "Tell us more about your payment Enter payment amount SGD 3,300.00 3300.00 Selec…" at bounding box center [567, 96] width 1134 height 1151
type input "Rental"
click at [535, 406] on input "Promo or referral code (optional)" at bounding box center [567, 408] width 323 height 30
paste input "SAVERENT179"
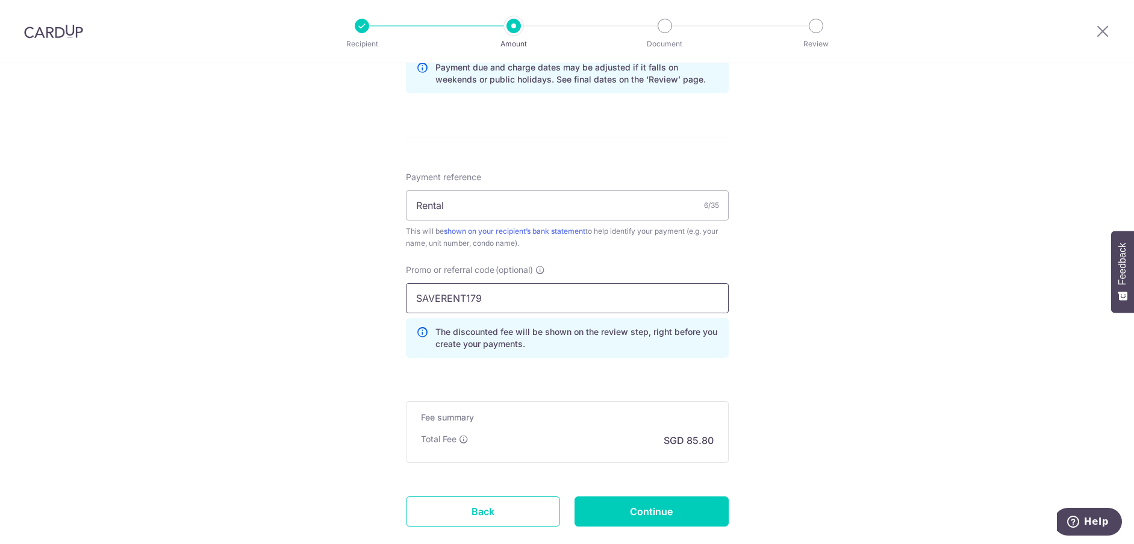
scroll to position [664, 0]
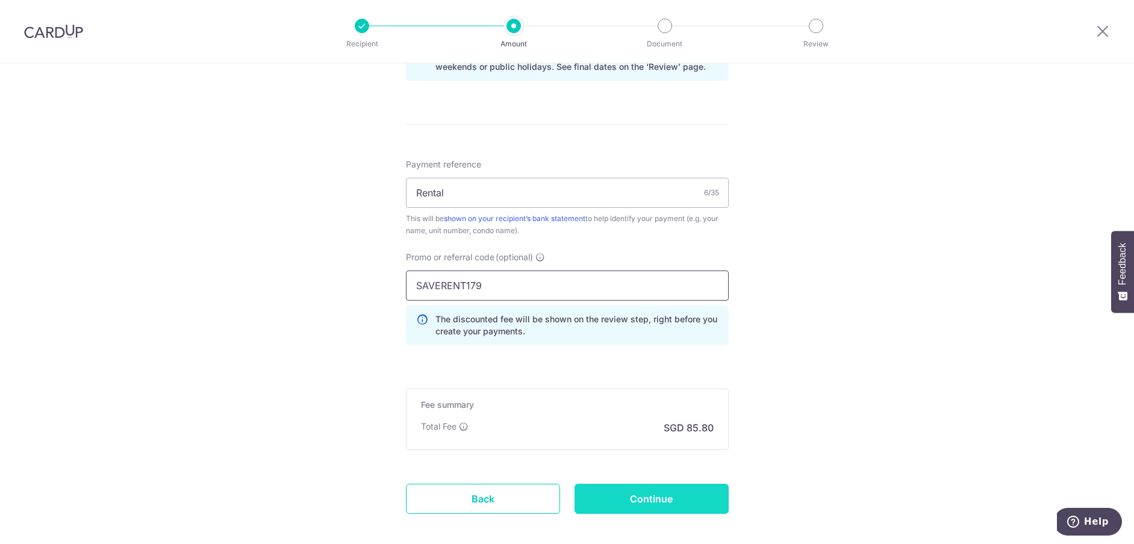
type input "SAVERENT179"
click at [661, 493] on input "Continue" at bounding box center [652, 499] width 154 height 30
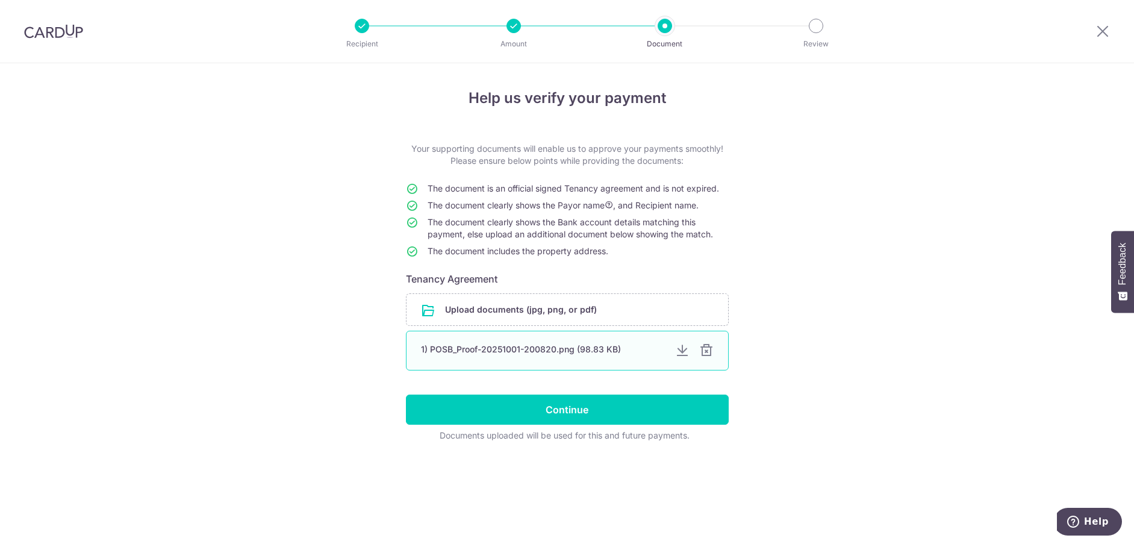
click at [704, 352] on div at bounding box center [706, 350] width 14 height 14
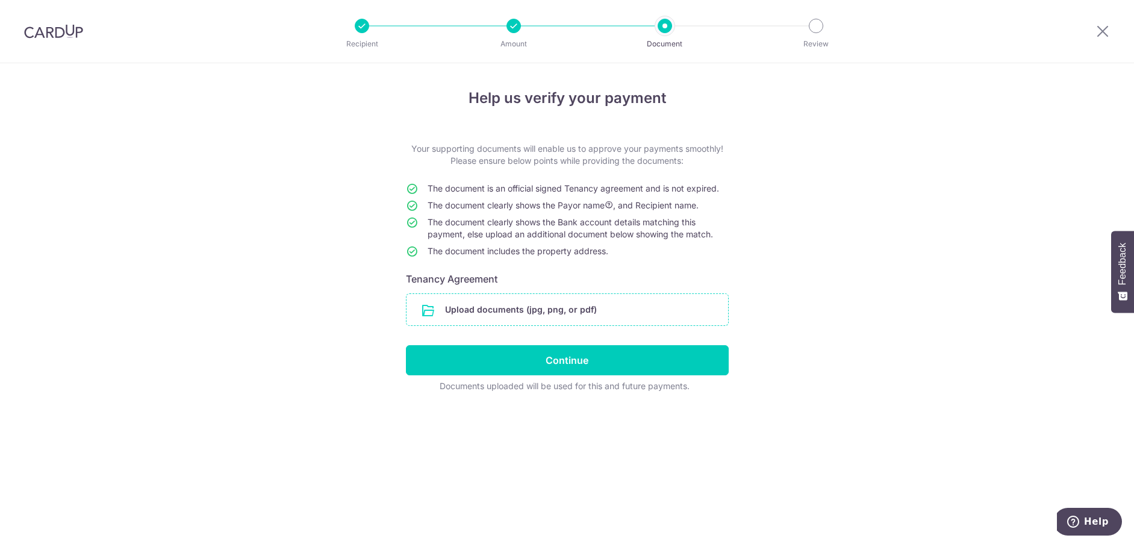
click at [451, 305] on input "file" at bounding box center [568, 309] width 322 height 31
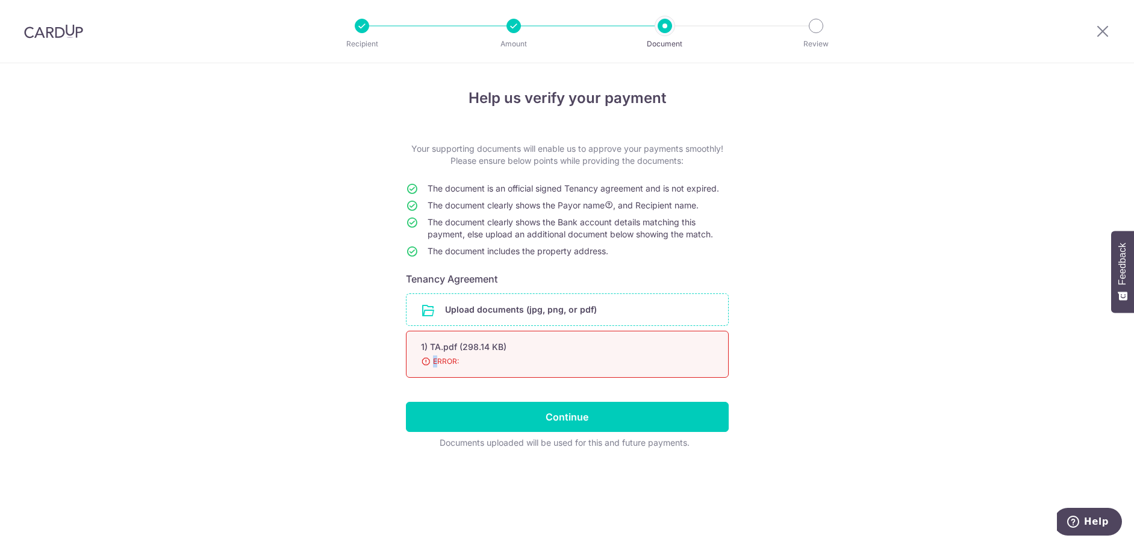
click at [434, 363] on span "ERROR:" at bounding box center [553, 361] width 264 height 12
click at [421, 363] on span "ERROR:" at bounding box center [553, 361] width 264 height 12
click at [541, 349] on div "1) TA.pdf (298.14 KB)" at bounding box center [553, 347] width 264 height 12
click at [487, 302] on input "file" at bounding box center [568, 309] width 322 height 31
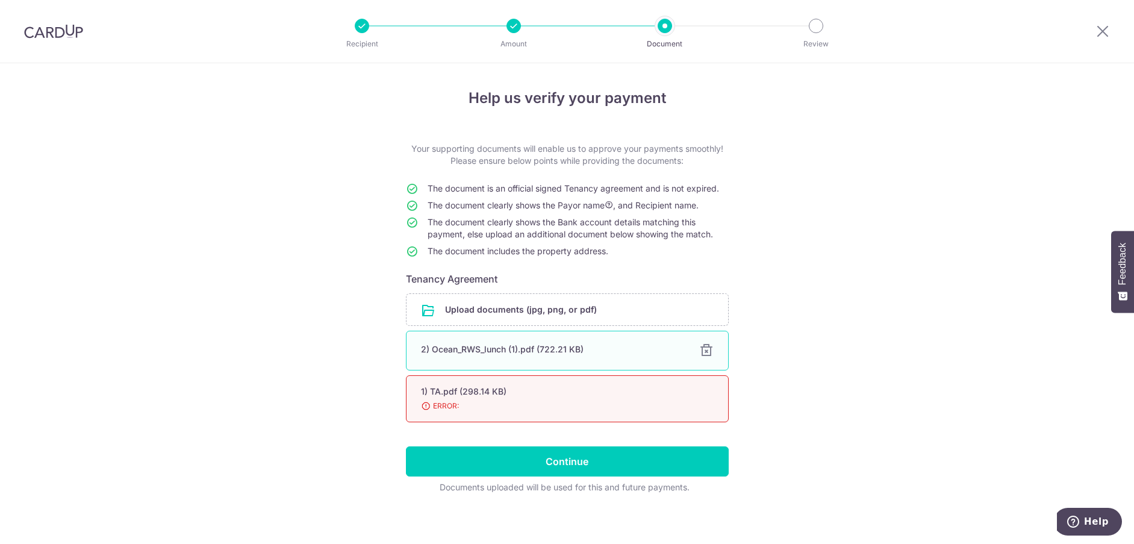
click at [708, 350] on div at bounding box center [706, 350] width 14 height 14
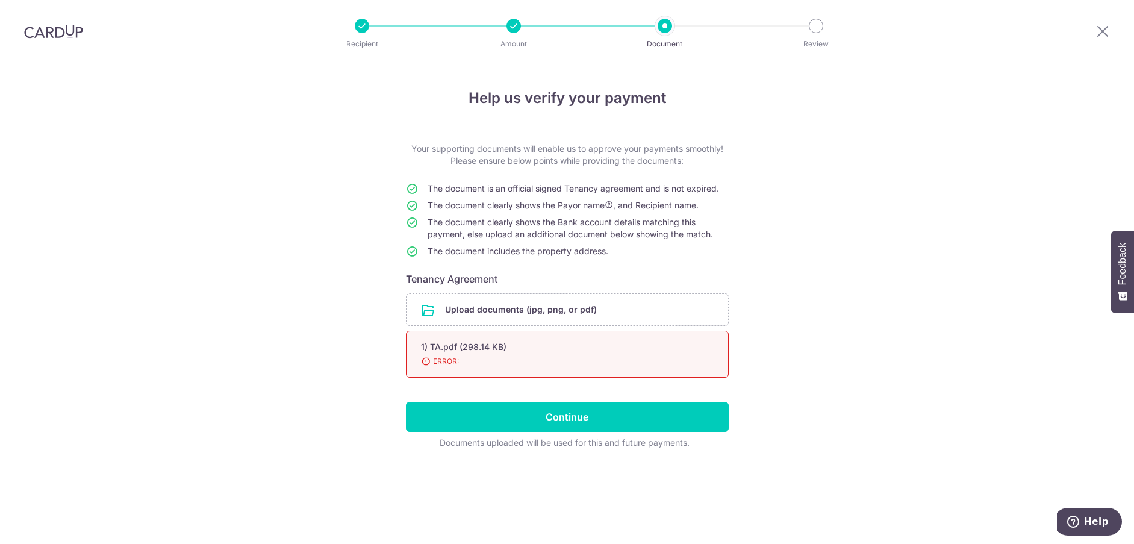
click at [510, 366] on span "ERROR:" at bounding box center [553, 361] width 264 height 12
click at [504, 304] on input "file" at bounding box center [568, 309] width 322 height 31
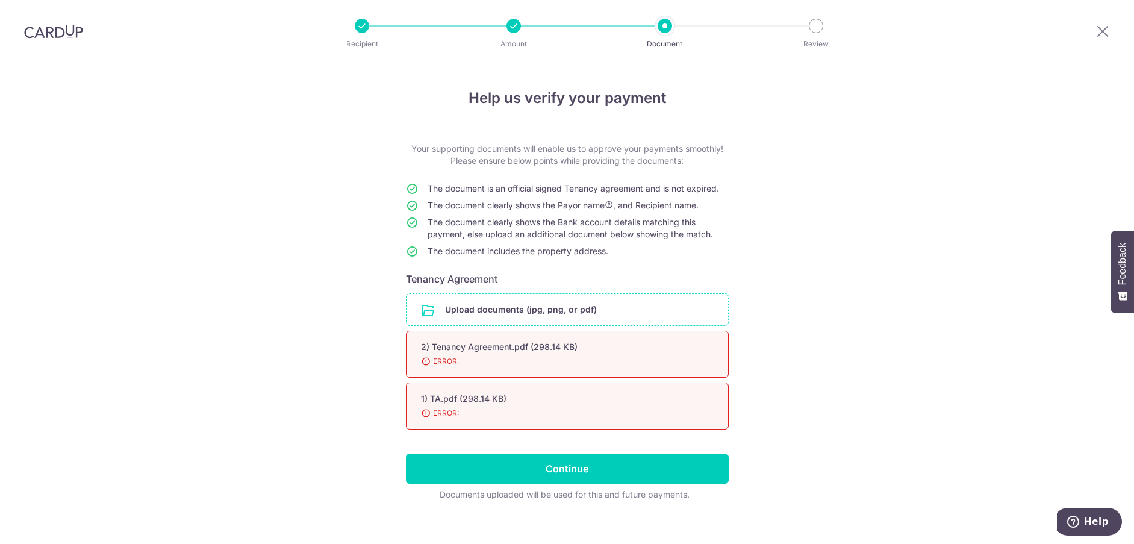
click at [506, 369] on div "2) Tenancy Agreement.pdf (298.14 KB) 98% ERROR:" at bounding box center [567, 354] width 323 height 47
click at [555, 348] on div "2) Tenancy Agreement.pdf (298.14 KB)" at bounding box center [553, 347] width 264 height 12
click at [500, 366] on span "ERROR:" at bounding box center [553, 361] width 264 height 12
click at [421, 356] on span "ERROR:" at bounding box center [553, 361] width 264 height 12
click at [422, 360] on span "ERROR:" at bounding box center [553, 361] width 264 height 12
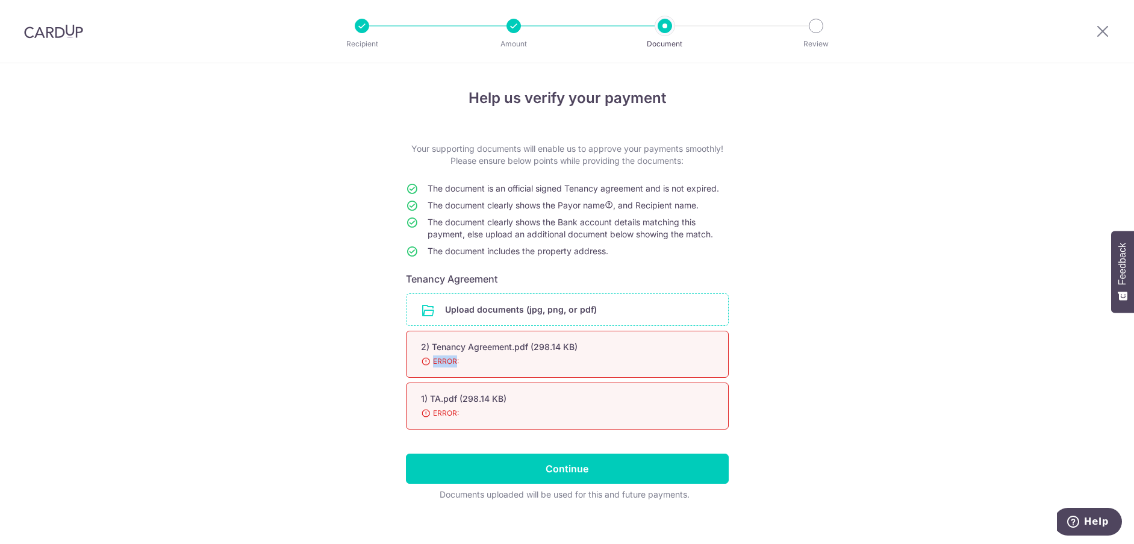
click at [422, 360] on span "ERROR:" at bounding box center [553, 361] width 264 height 12
click at [424, 363] on span "ERROR:" at bounding box center [553, 361] width 264 height 12
click at [426, 366] on span "ERROR:" at bounding box center [553, 361] width 264 height 12
click at [469, 315] on input "file" at bounding box center [568, 309] width 322 height 31
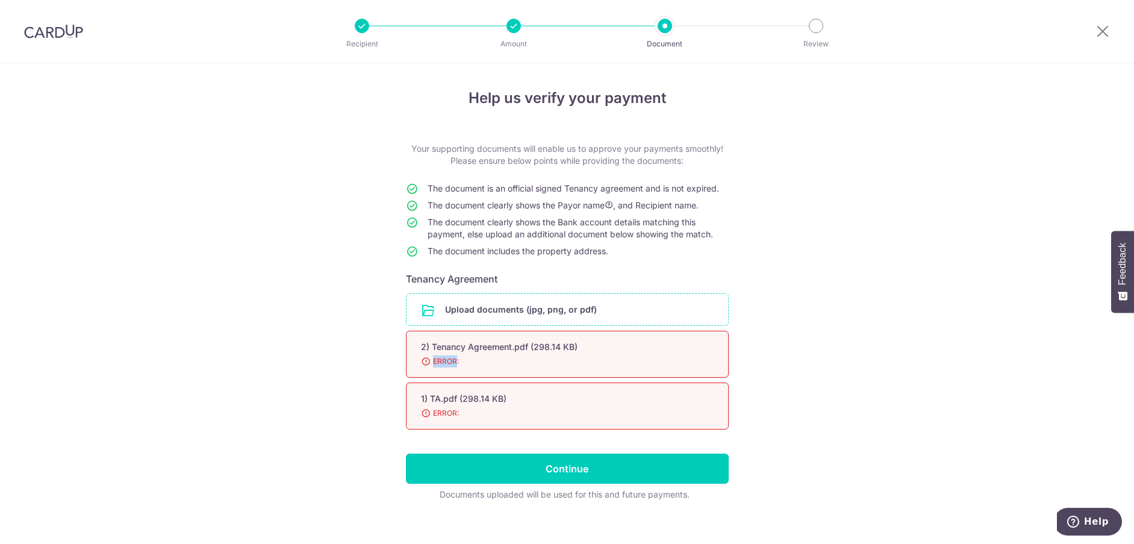
click at [515, 304] on input "file" at bounding box center [568, 309] width 322 height 31
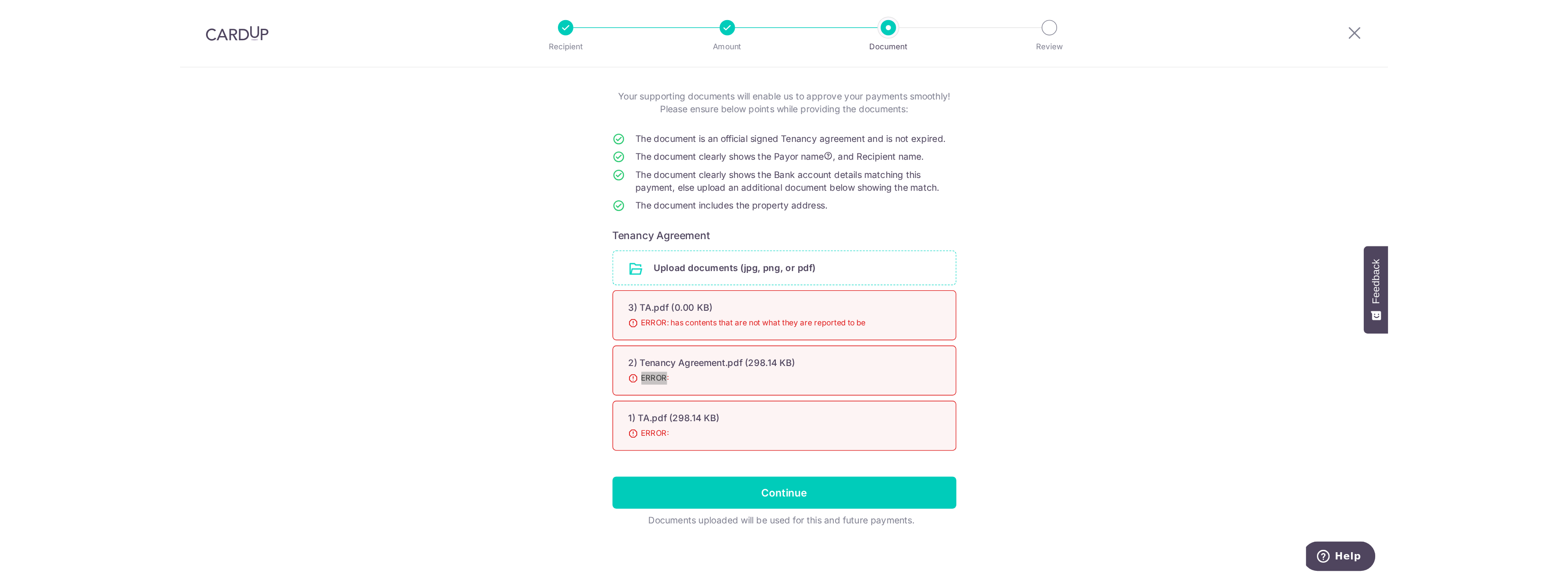
scroll to position [49, 0]
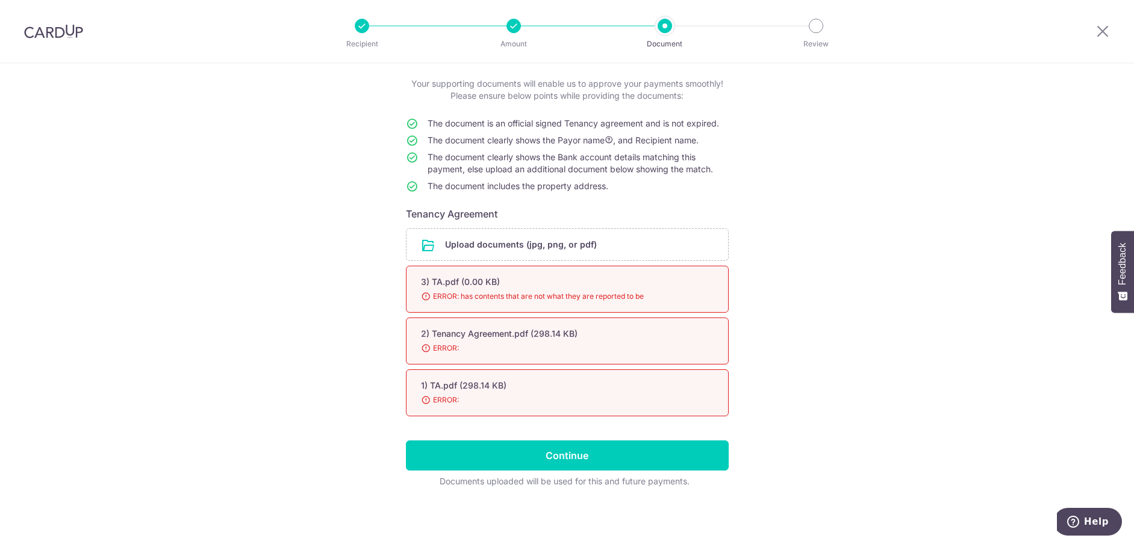
click at [450, 307] on div "3) TA.pdf (0.00 KB) 98% ERROR: has contents that are not what they are reported…" at bounding box center [567, 289] width 323 height 47
click at [449, 301] on span "ERROR: has contents that are not what they are reported to be" at bounding box center [553, 296] width 264 height 12
click at [669, 30] on div at bounding box center [665, 26] width 14 height 14
click at [1101, 28] on icon at bounding box center [1103, 30] width 14 height 15
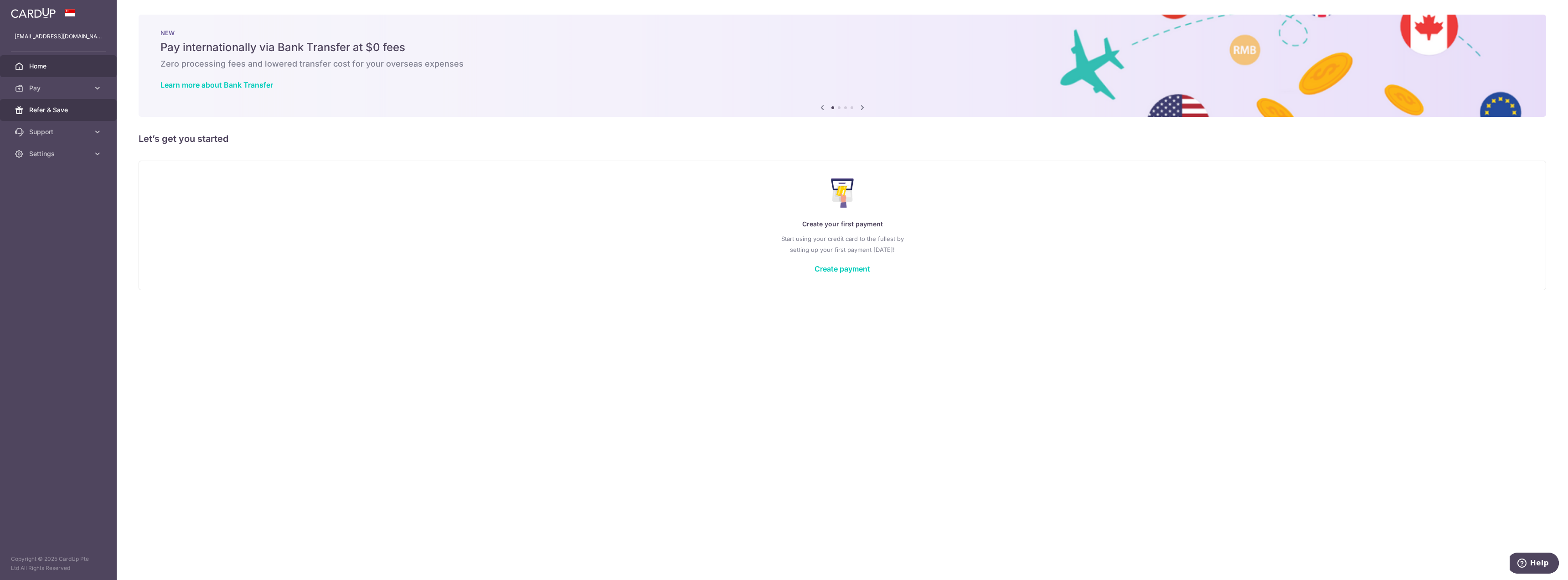
click at [42, 110] on span "Refer & Save" at bounding box center [60, 110] width 61 height 9
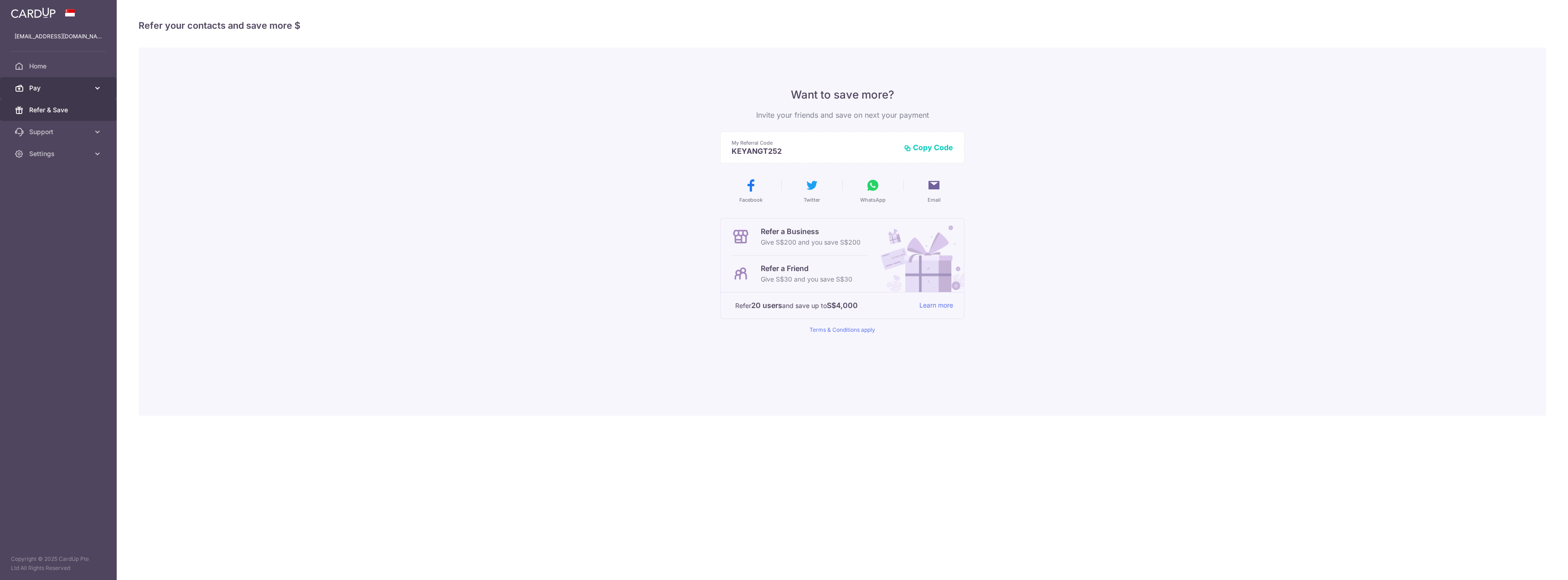
click at [48, 83] on span "Pay" at bounding box center [60, 88] width 61 height 9
click at [50, 104] on link "Payments" at bounding box center [58, 110] width 117 height 22
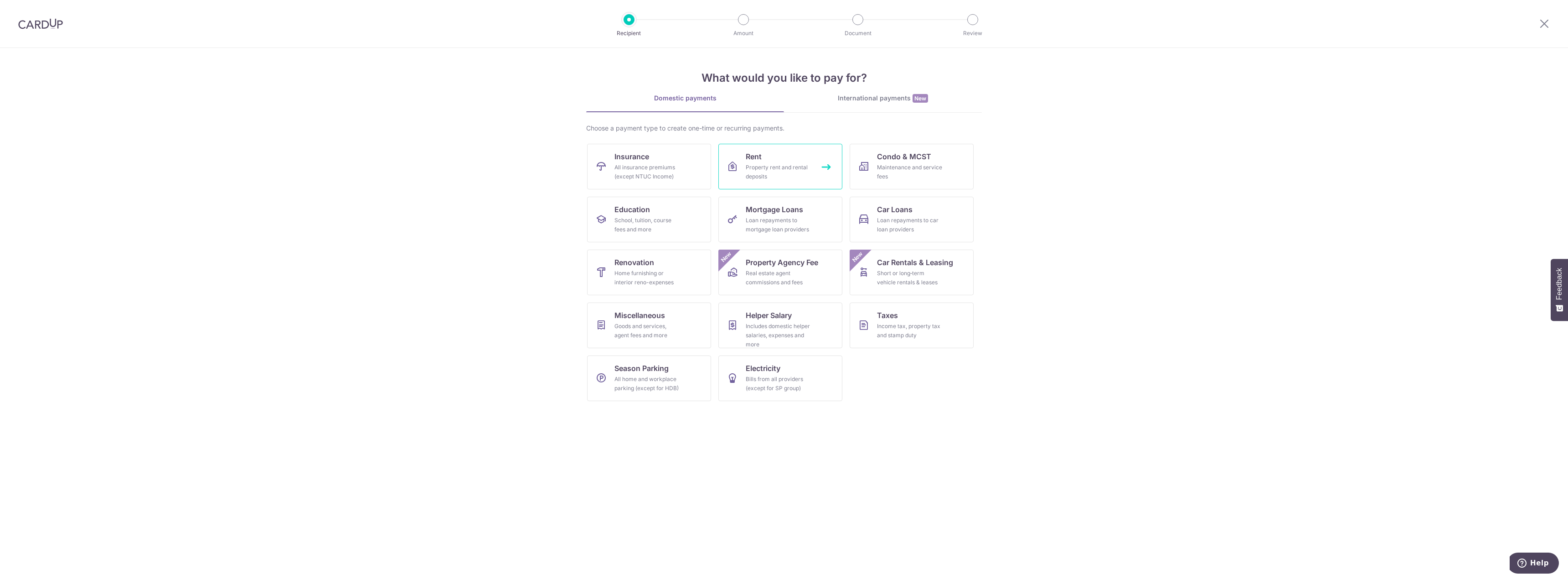
click at [775, 157] on link "Rent Property rent and rental deposits" at bounding box center [780, 167] width 124 height 45
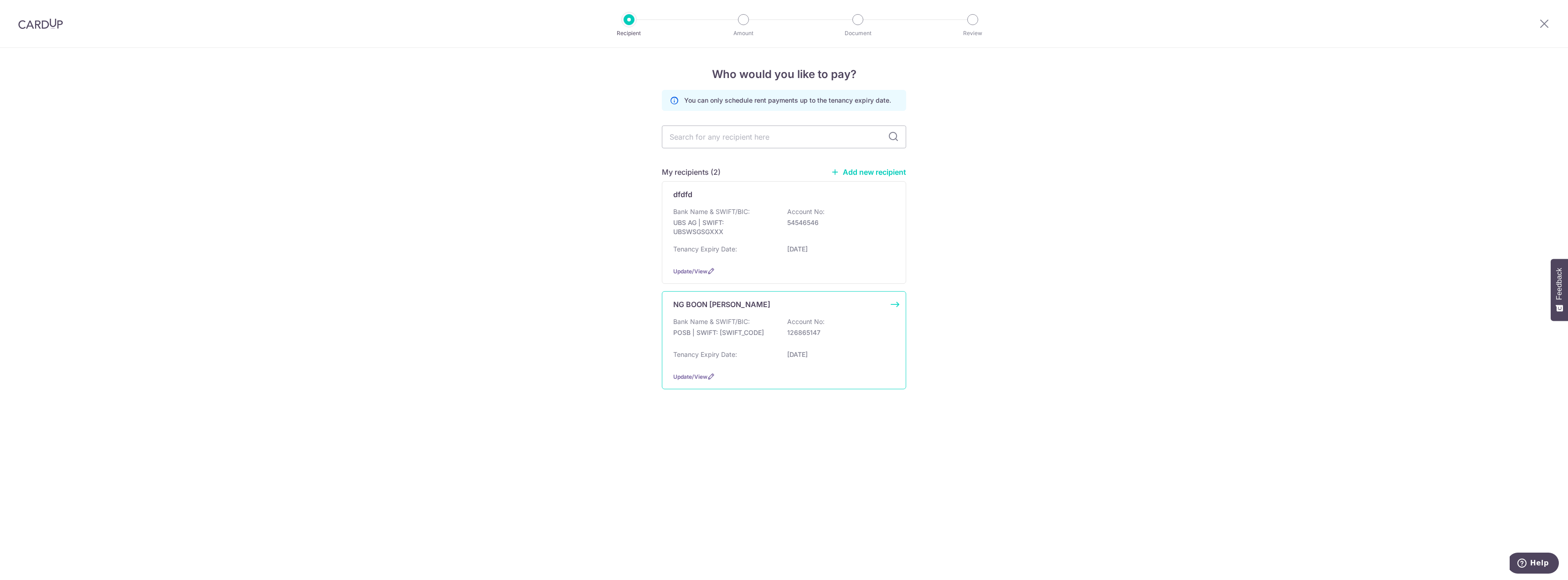
click at [786, 345] on div "Bank Name & SWIFT/BIC: POSB | SWIFT: [SWIFT_CODE] Account No: 126865147" at bounding box center [784, 332] width 222 height 30
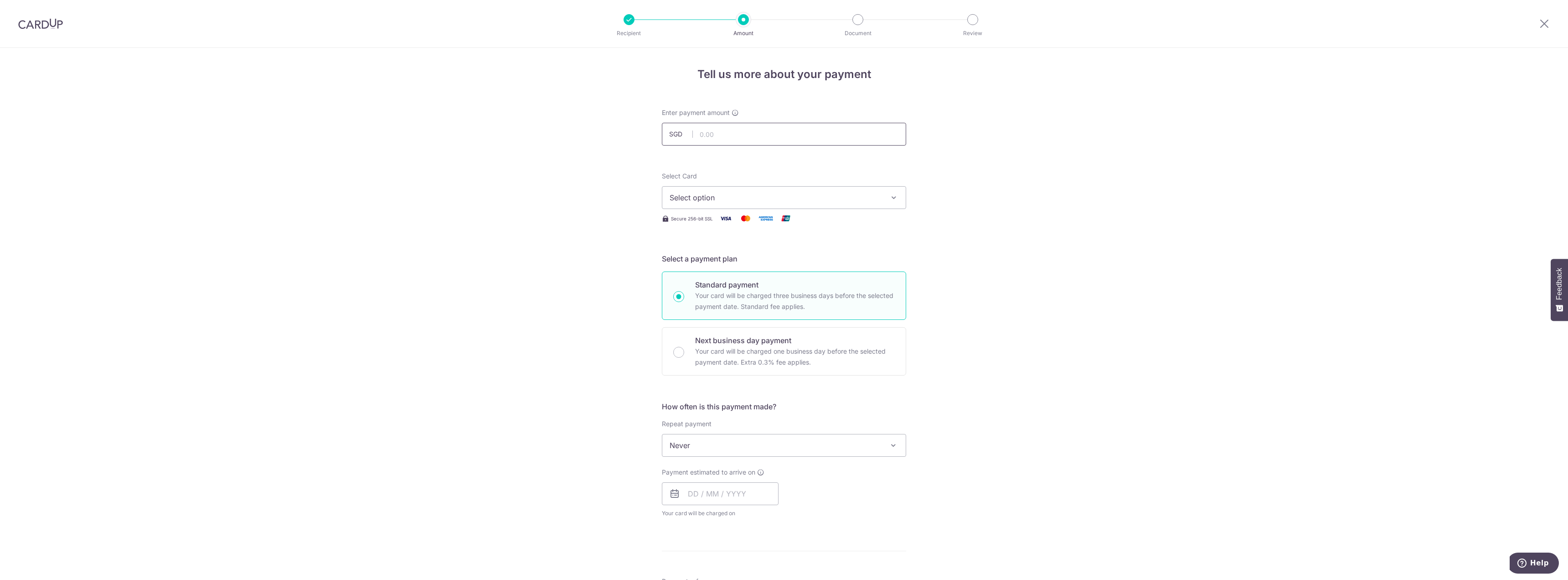
click at [820, 133] on input "text" at bounding box center [784, 134] width 244 height 23
type input "3,300.00"
click at [749, 193] on span "Select option" at bounding box center [776, 198] width 213 height 11
click at [747, 262] on span "**** 1923" at bounding box center [784, 263] width 229 height 11
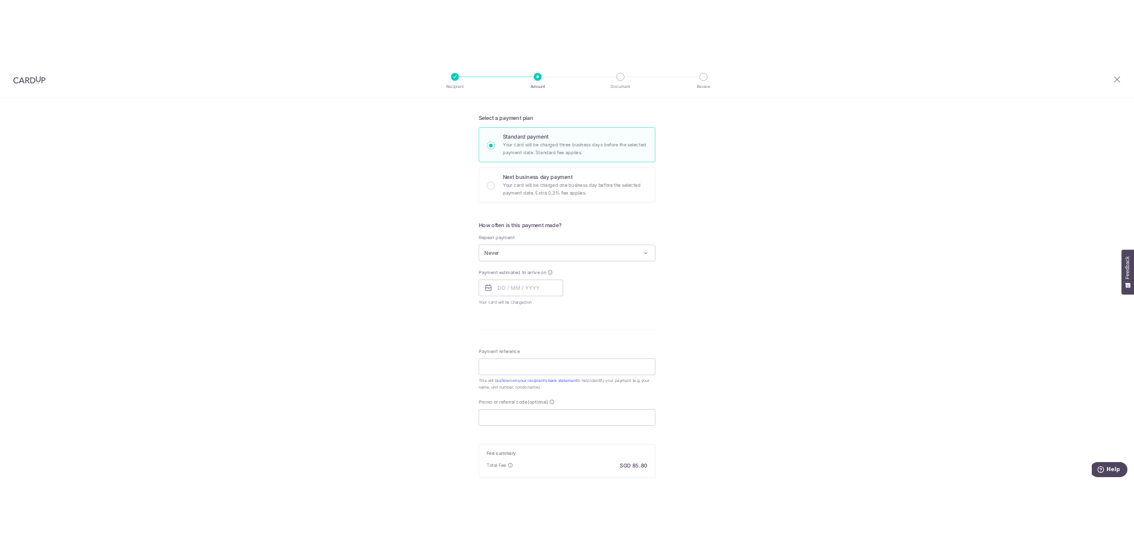
scroll to position [241, 0]
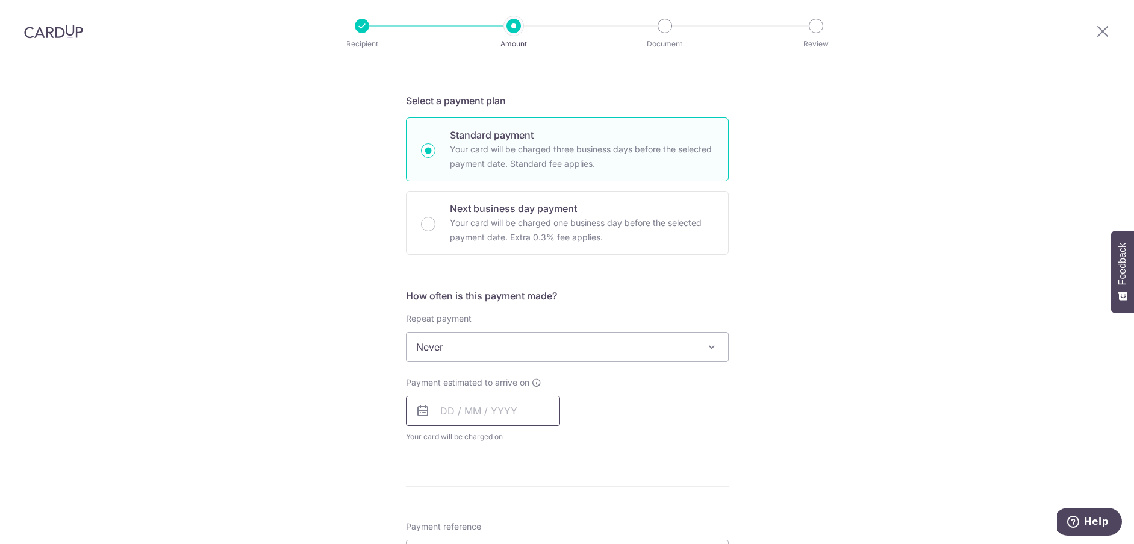
click at [476, 407] on input "text" at bounding box center [483, 411] width 154 height 30
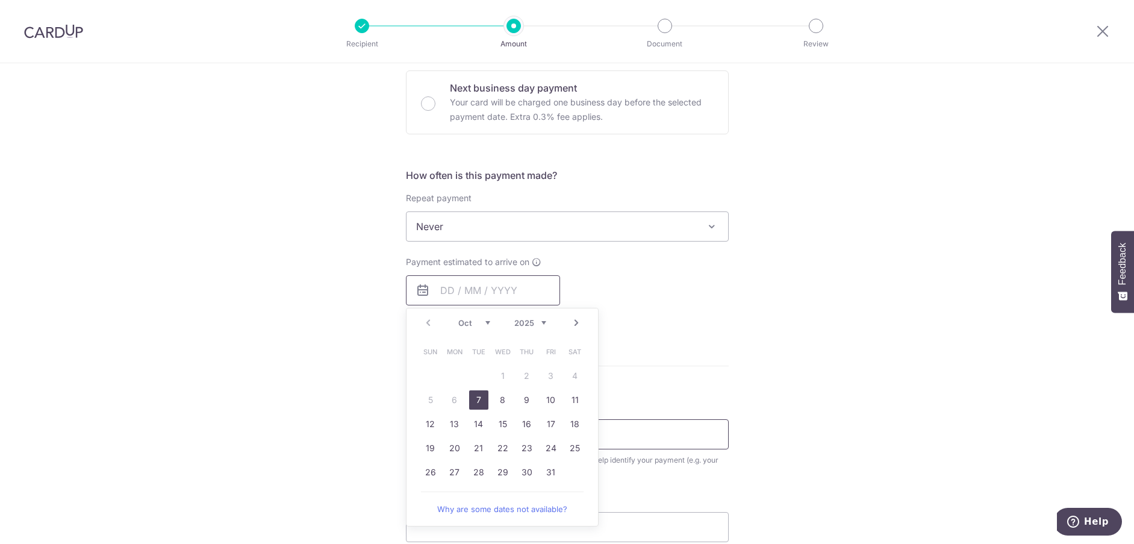
scroll to position [422, 0]
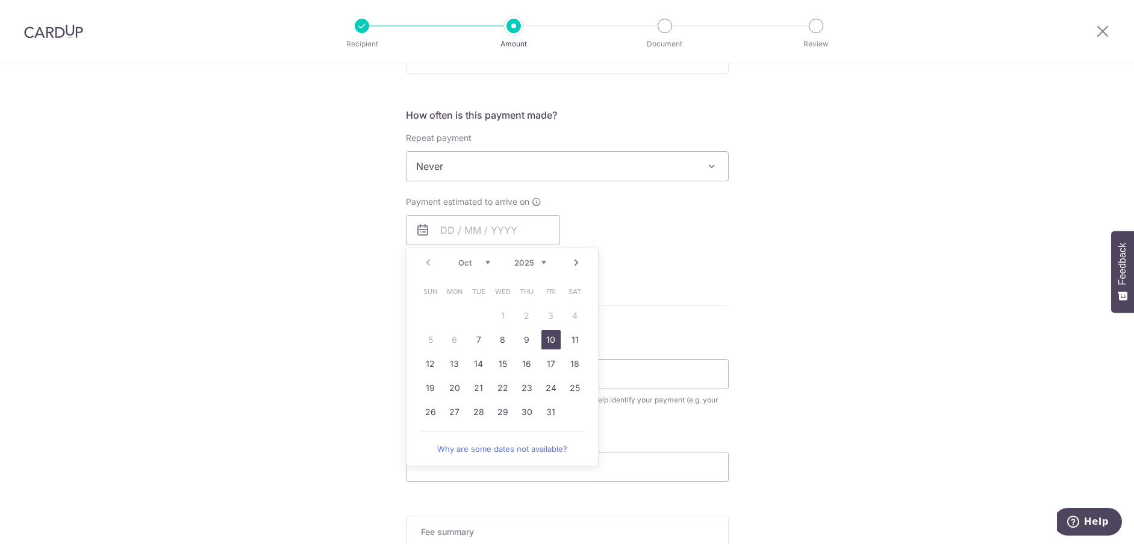
click at [542, 334] on link "10" at bounding box center [551, 339] width 19 height 19
type input "10/10/2025"
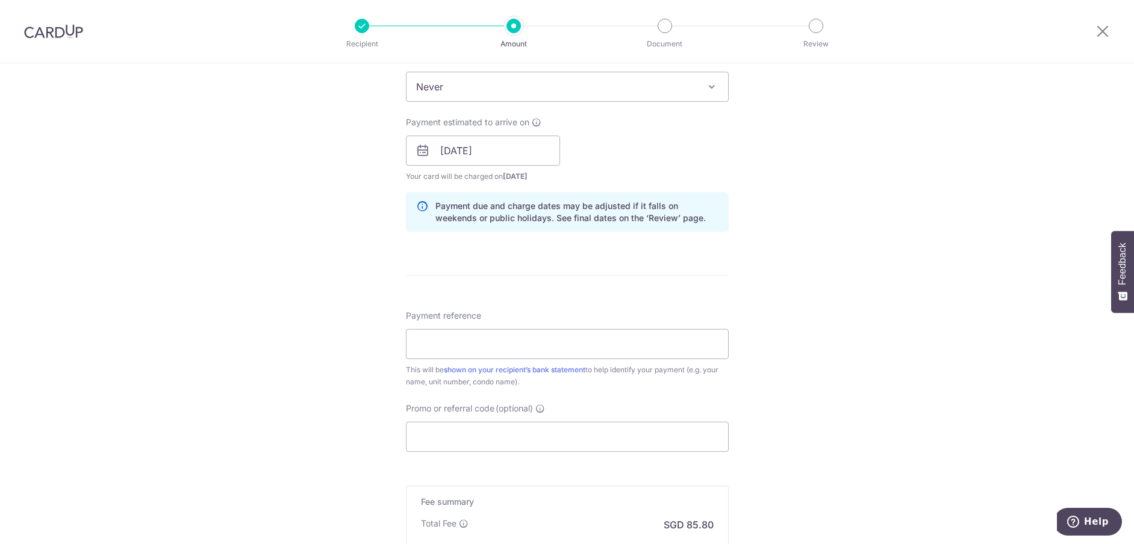
scroll to position [542, 0]
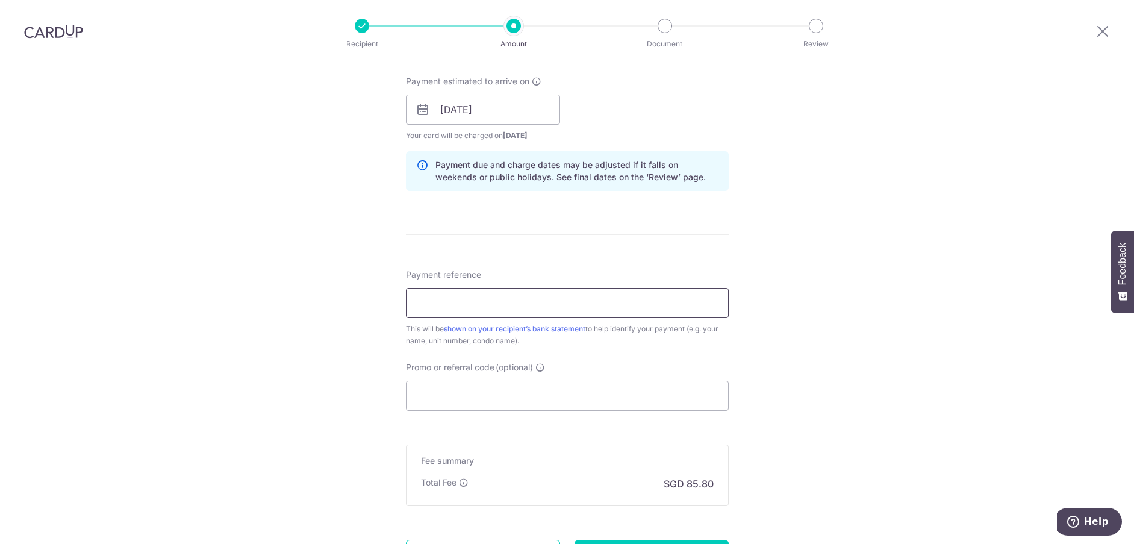
click at [555, 307] on input "Payment reference" at bounding box center [567, 303] width 323 height 30
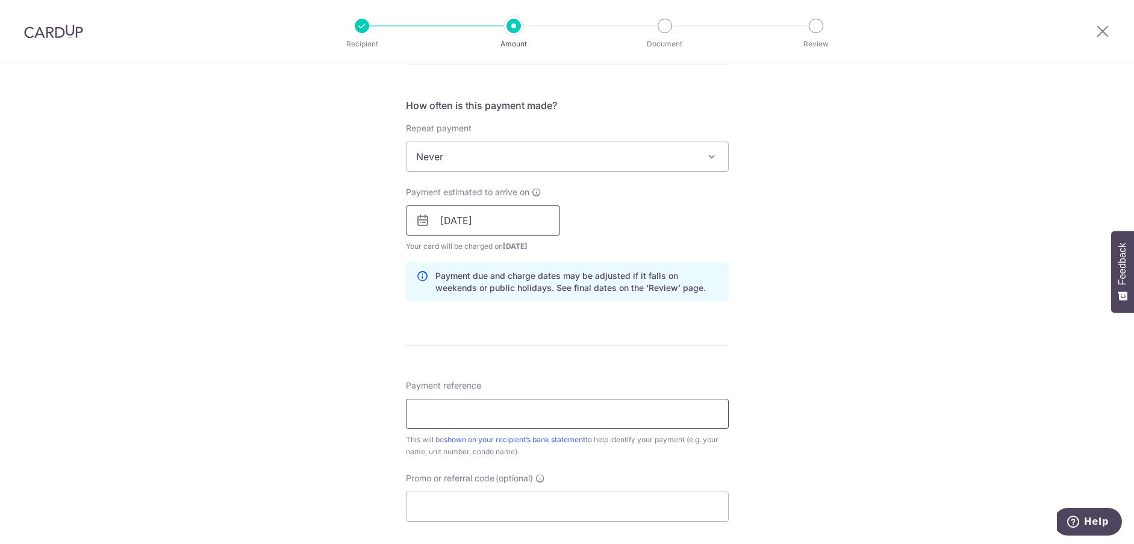
scroll to position [422, 0]
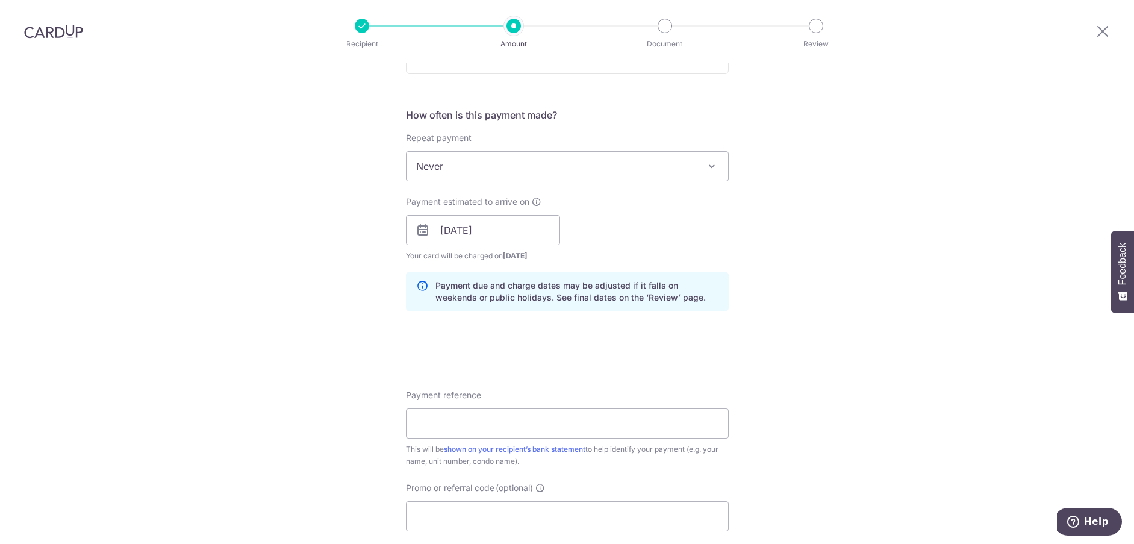
click at [508, 156] on span "Never" at bounding box center [568, 166] width 322 height 29
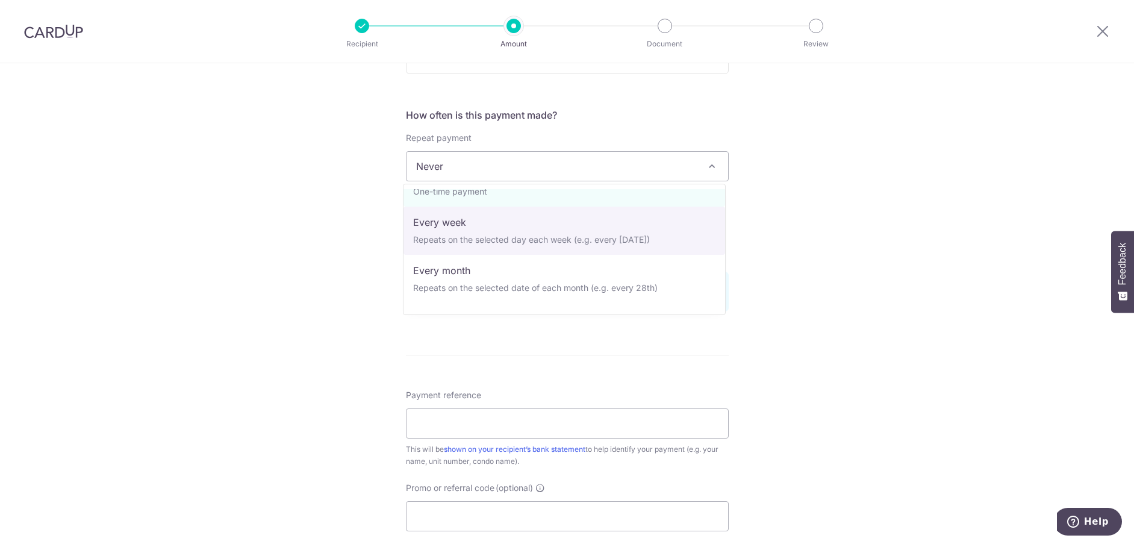
scroll to position [60, 0]
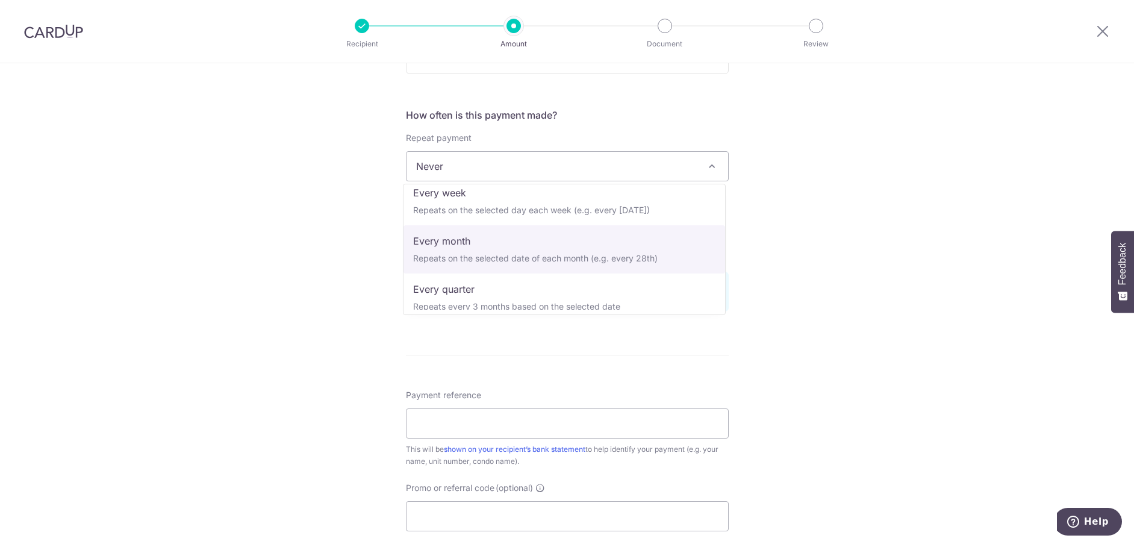
select select "3"
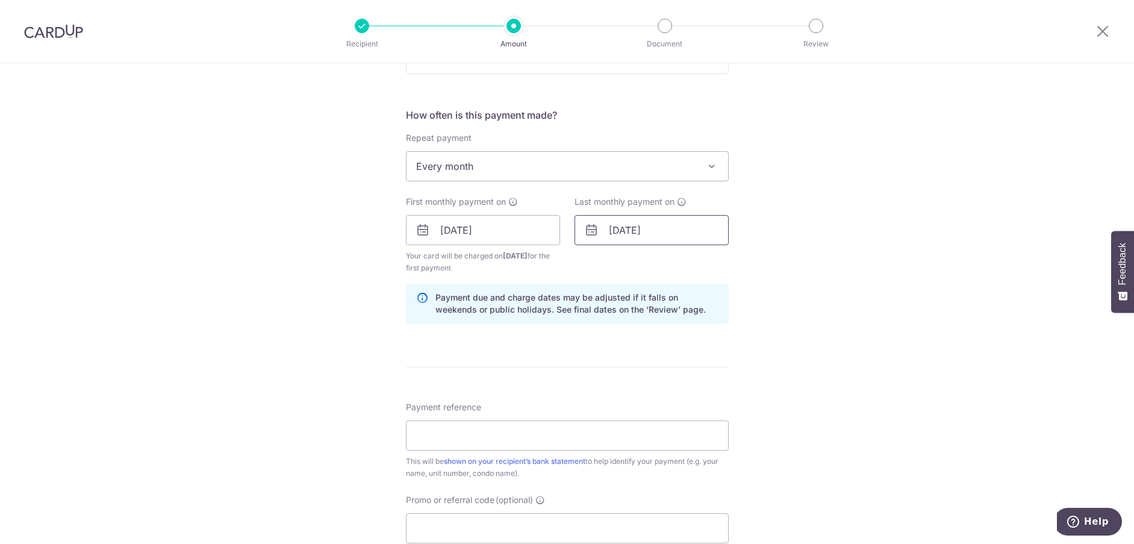
click at [624, 233] on input "10/11/2027" at bounding box center [652, 230] width 154 height 30
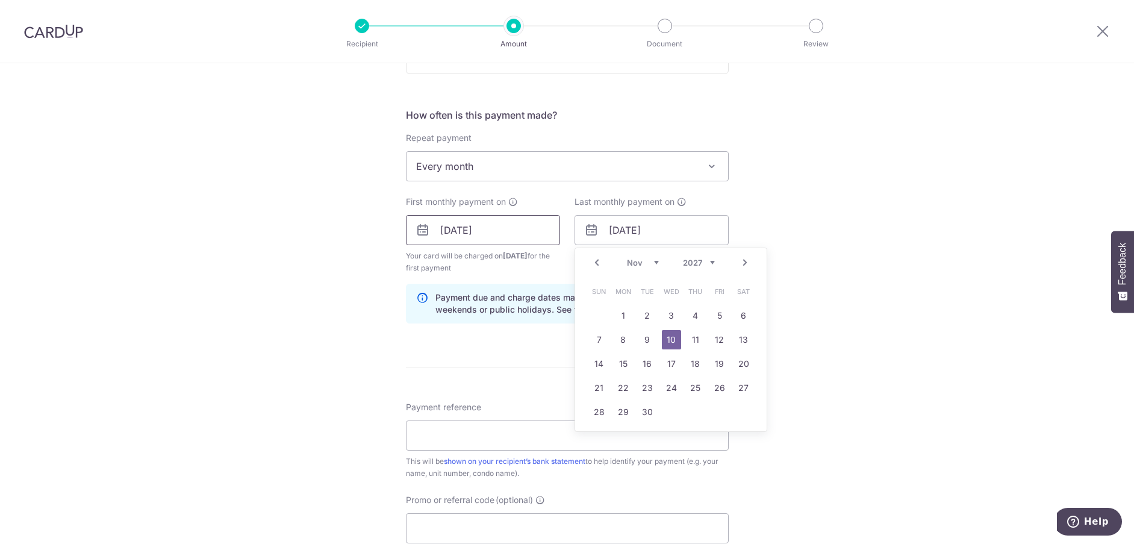
click at [479, 227] on input "10/10/2025" at bounding box center [483, 230] width 154 height 30
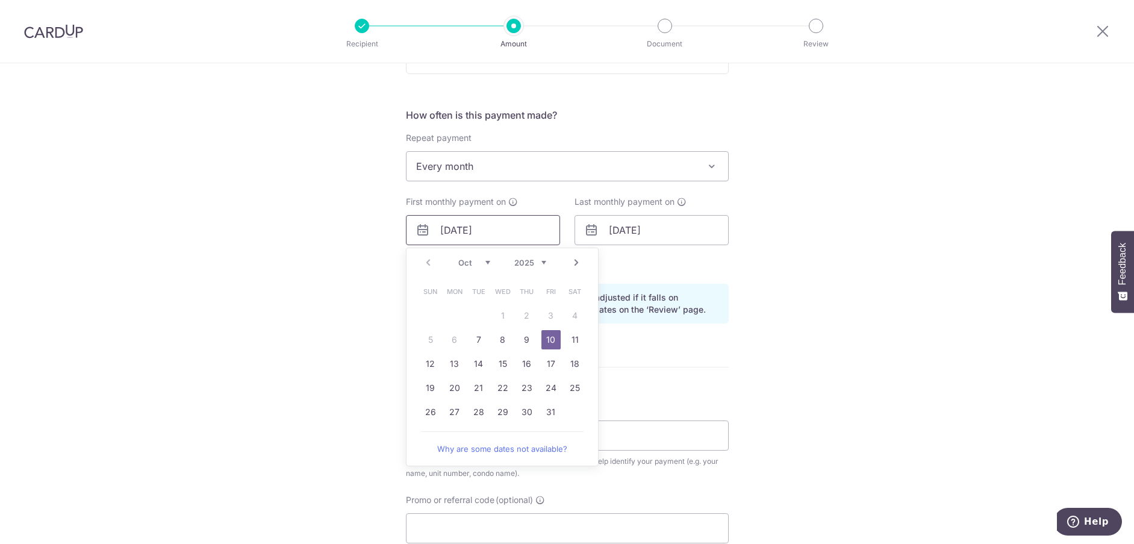
click at [478, 233] on input "10/10/2025" at bounding box center [483, 230] width 154 height 30
click at [639, 236] on input "10/11/2027" at bounding box center [652, 230] width 154 height 30
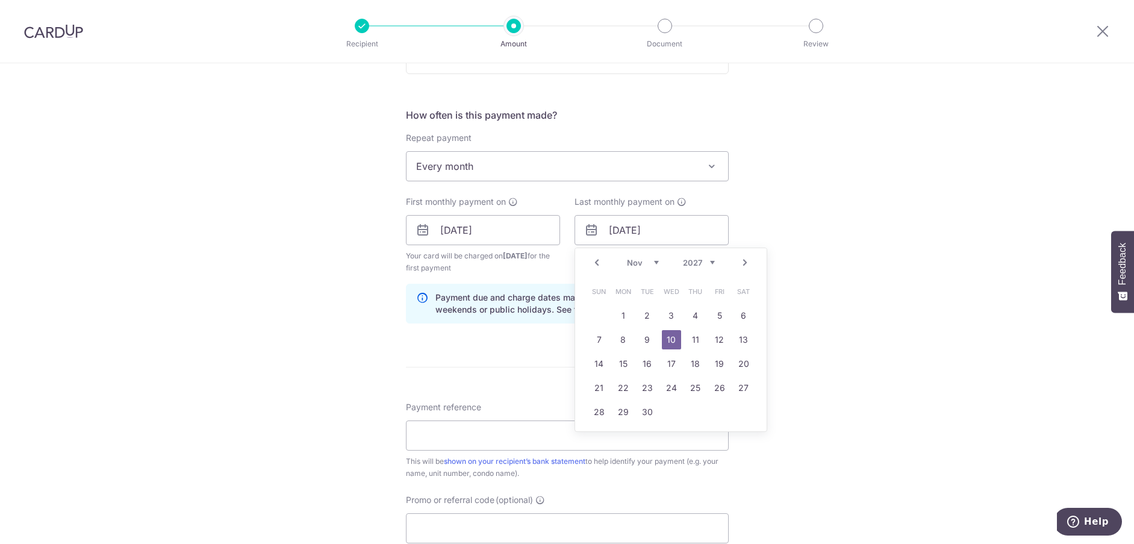
click at [691, 258] on select "2025 2026 2027 2028 2029 2030 2031 2032 2033 2034 2035" at bounding box center [699, 263] width 32 height 10
click at [660, 234] on input "10/11/2027" at bounding box center [652, 230] width 154 height 30
click at [668, 236] on input "10/11/2027" at bounding box center [652, 230] width 154 height 30
click at [631, 223] on input "10/11/2027" at bounding box center [652, 230] width 154 height 30
click at [685, 260] on select "2025 2026 2027 2028 2029 2030 2031 2032 2033 2034 2035" at bounding box center [699, 263] width 32 height 10
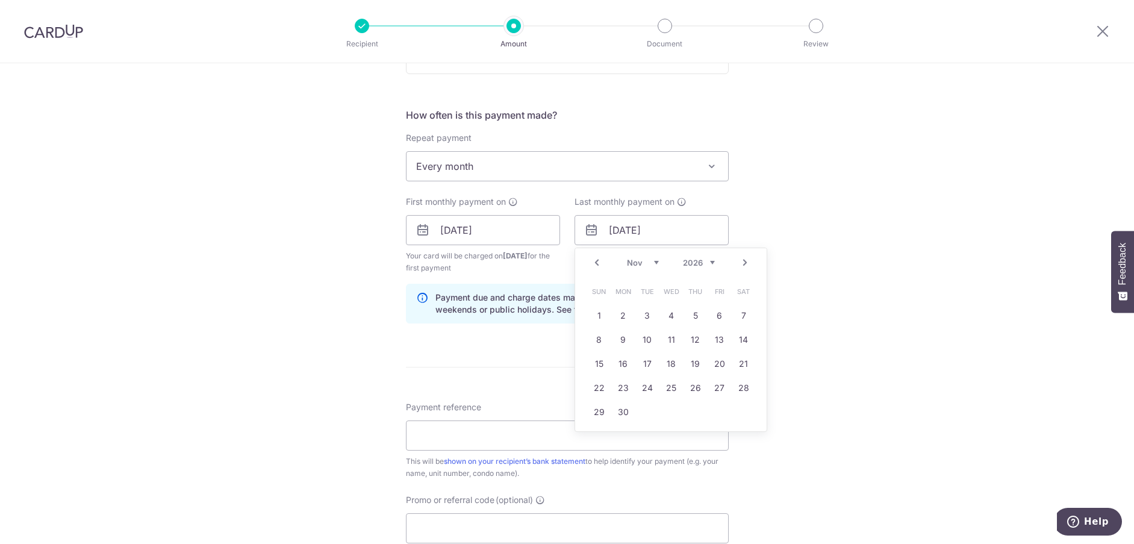
click at [683, 258] on select "2025 2026 2027 2028 2029 2030 2031 2032 2033 2034 2035" at bounding box center [699, 263] width 32 height 10
click at [627, 265] on select "Jan Feb Mar Apr May Jun Jul Aug Sep Oct Nov Dec" at bounding box center [643, 263] width 32 height 10
click at [645, 338] on link "6" at bounding box center [647, 339] width 19 height 19
type input "06/01/2026"
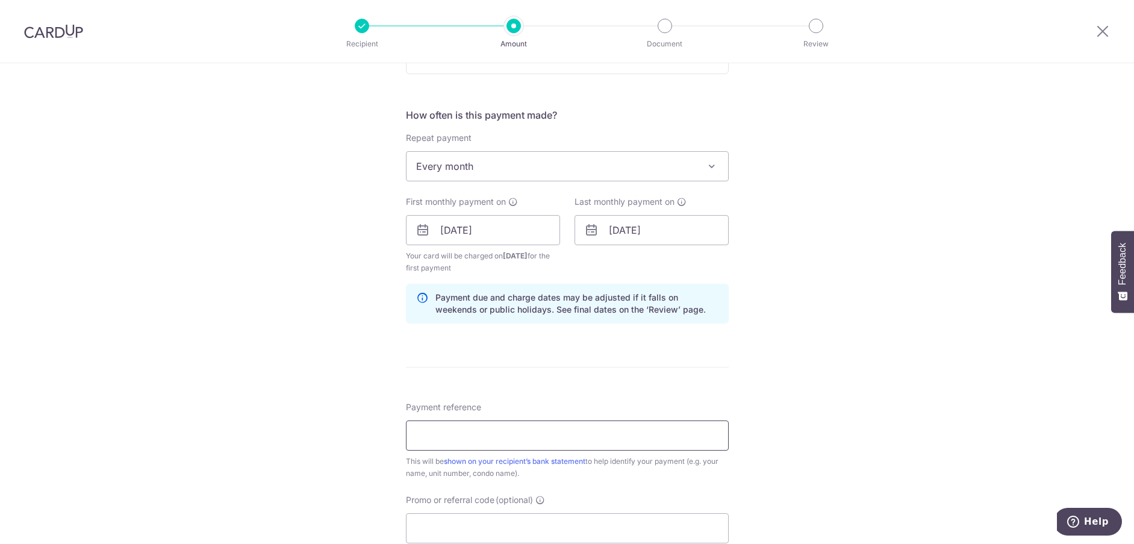
click at [518, 433] on input "Payment reference" at bounding box center [567, 435] width 323 height 30
paste input "SAVERENT179"
type input "SAVERENT179"
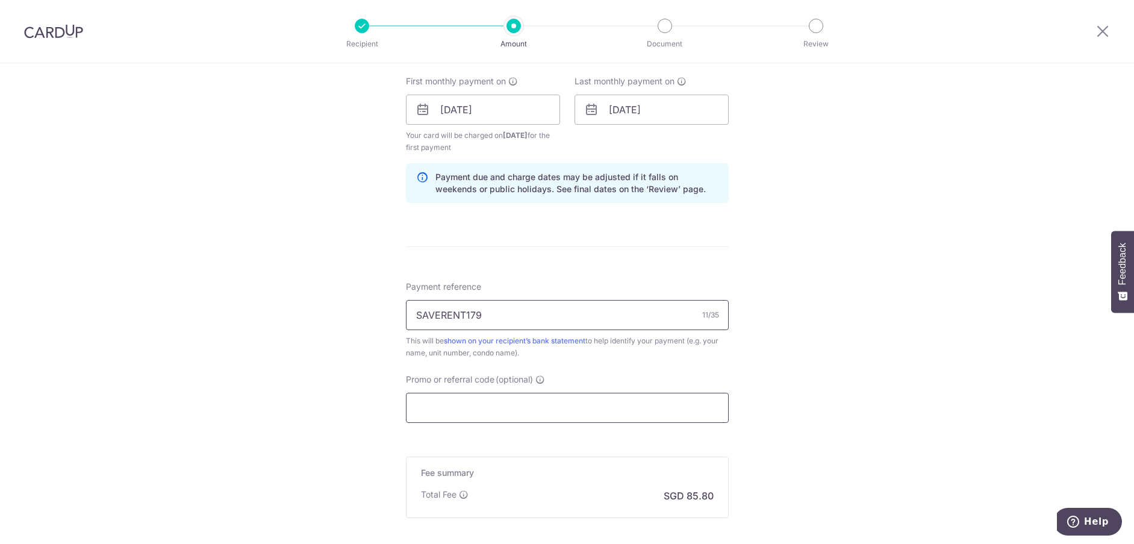
scroll to position [482, 0]
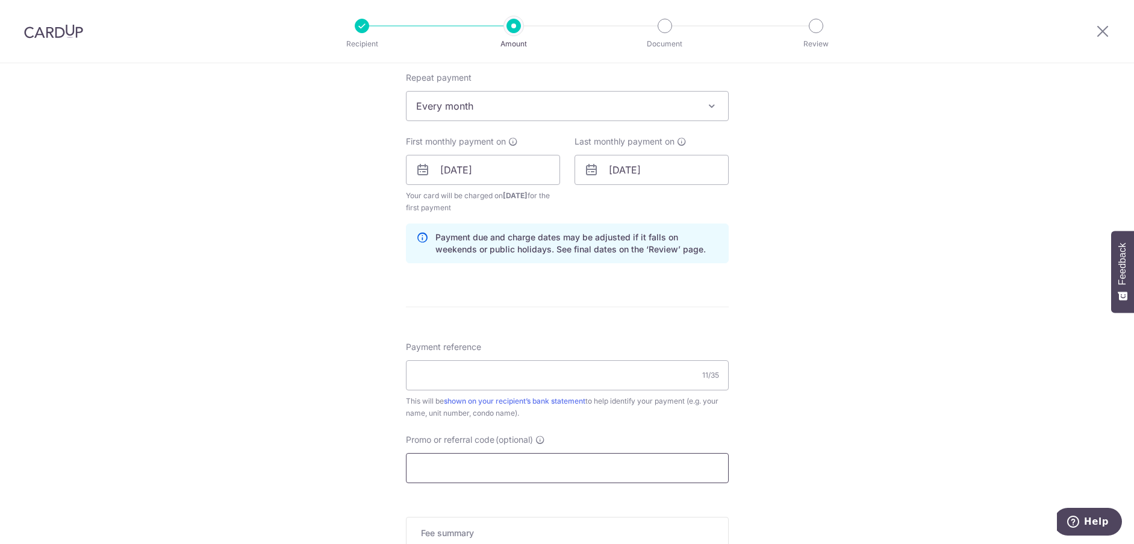
click at [530, 457] on input "Promo or referral code (optional)" at bounding box center [567, 468] width 323 height 30
paste input "SAVERENT179"
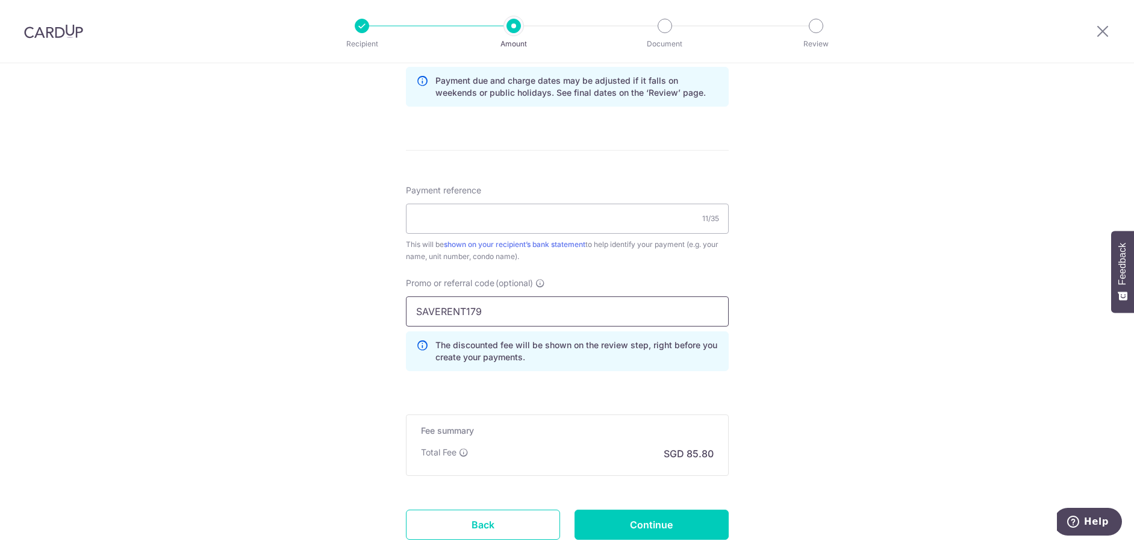
scroll to position [723, 0]
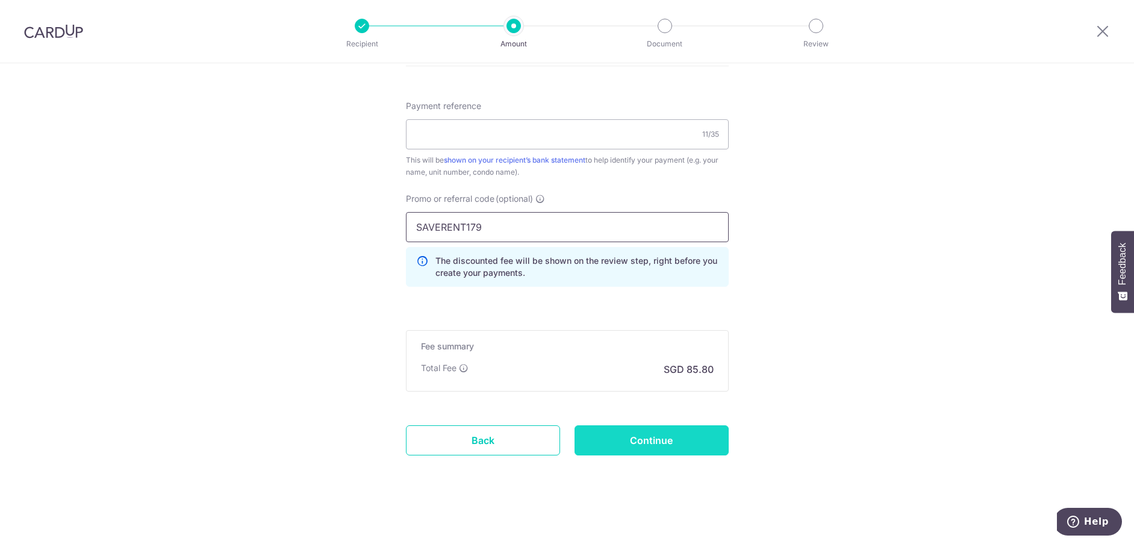
type input "SAVERENT179"
click at [633, 439] on input "Continue" at bounding box center [652, 440] width 154 height 30
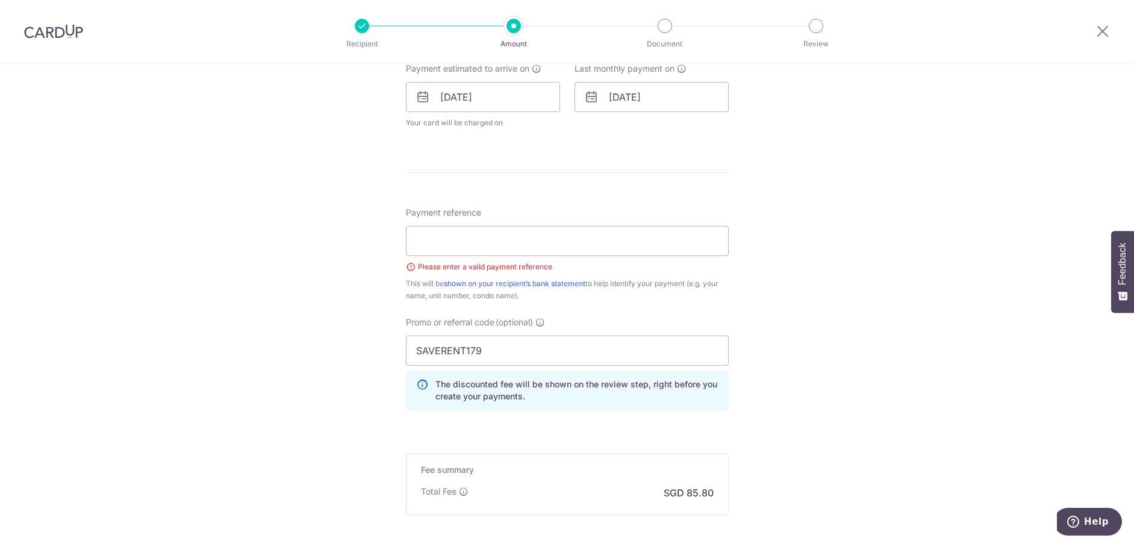
scroll to position [499, 0]
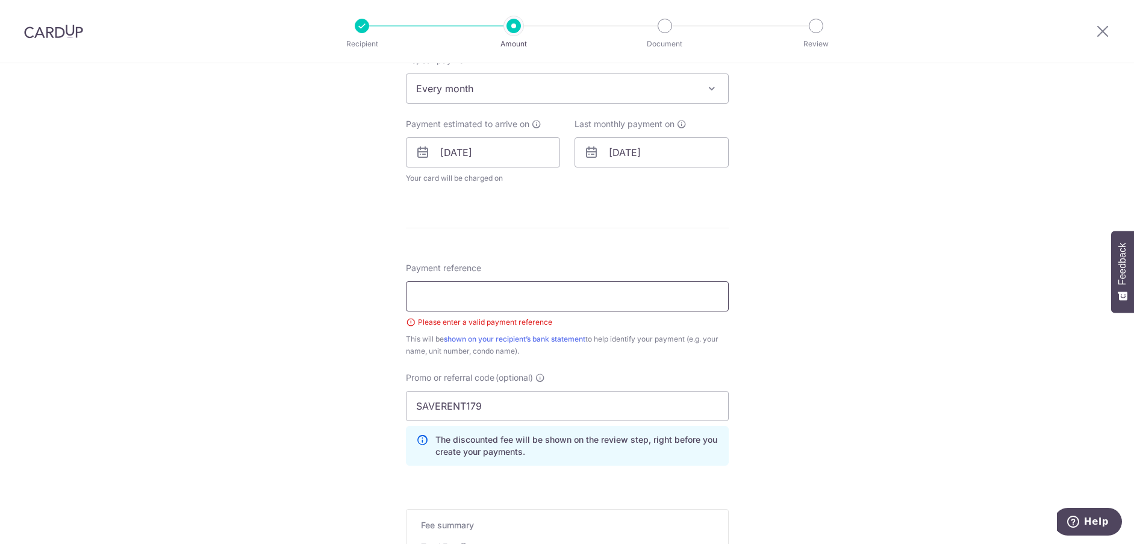
click at [527, 302] on input "Payment reference" at bounding box center [567, 296] width 323 height 30
type input "Rental"
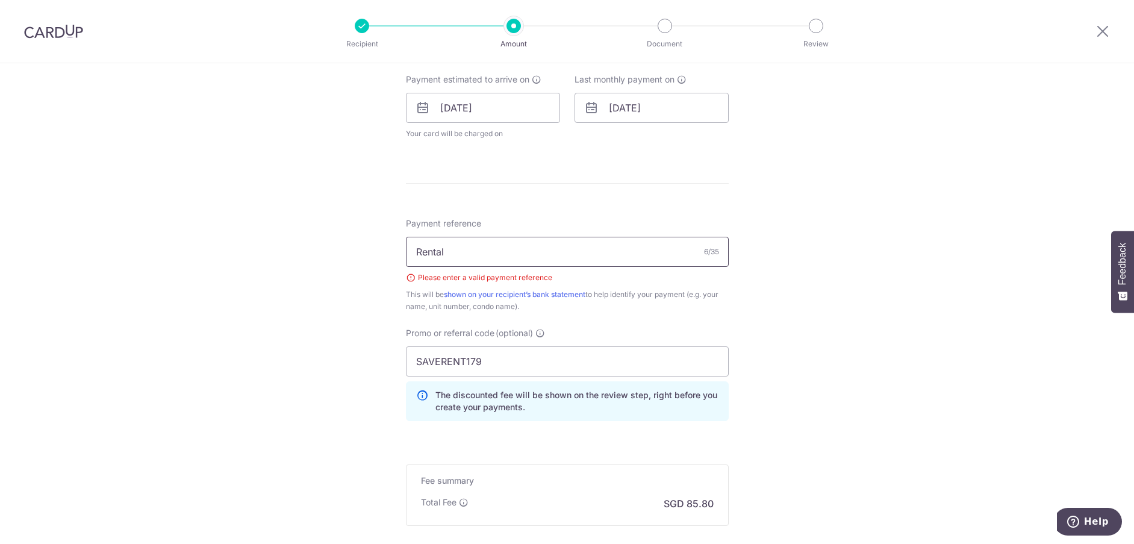
scroll to position [680, 0]
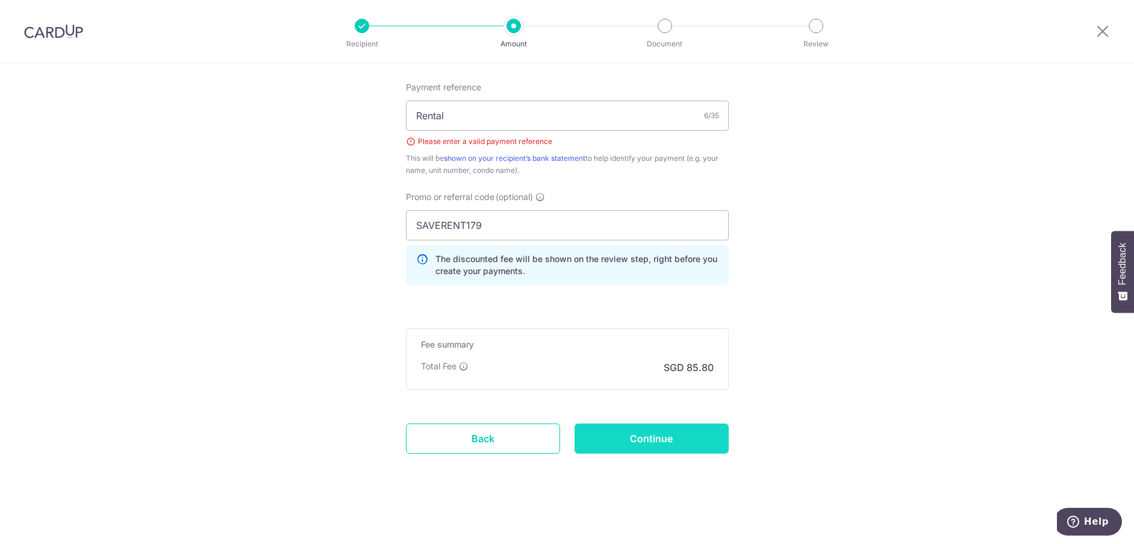
click at [687, 430] on input "Continue" at bounding box center [652, 439] width 154 height 30
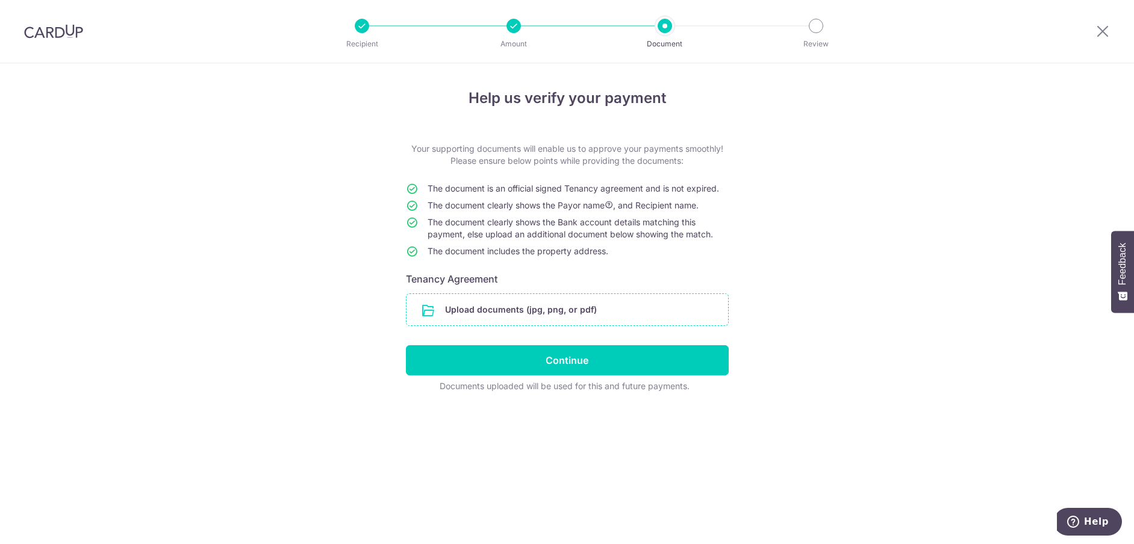
click at [490, 301] on input "file" at bounding box center [568, 309] width 322 height 31
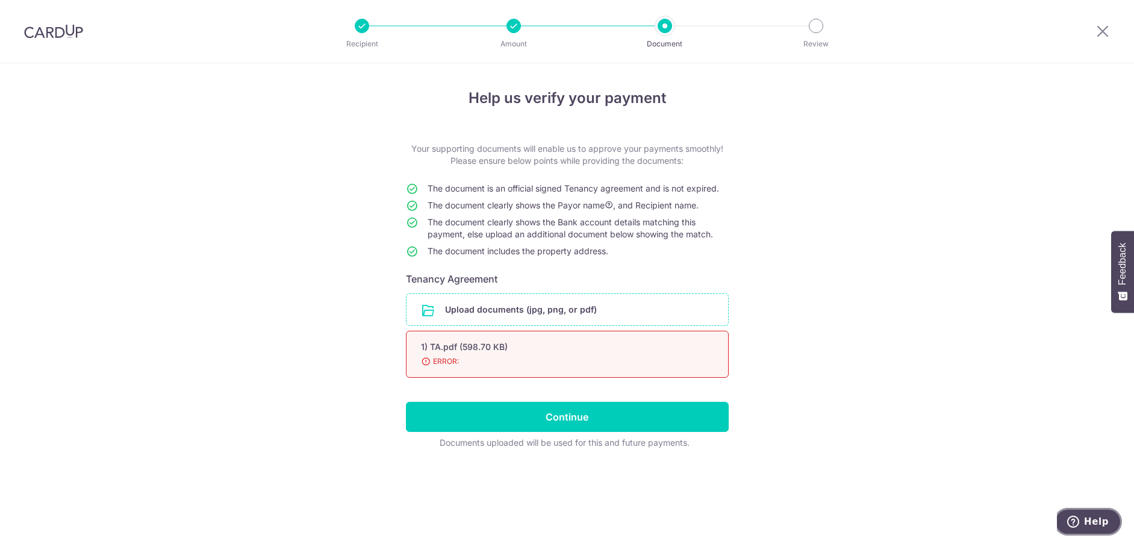
click at [1063, 512] on button "Help" at bounding box center [1088, 522] width 68 height 28
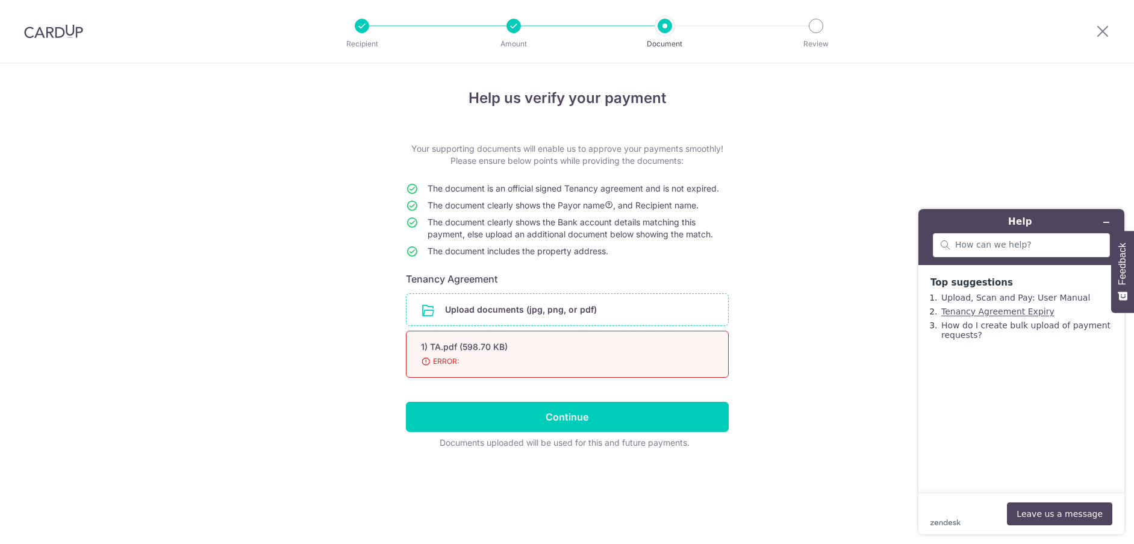
click at [1029, 314] on link "Tenancy Agreement Expiry" at bounding box center [998, 312] width 113 height 10
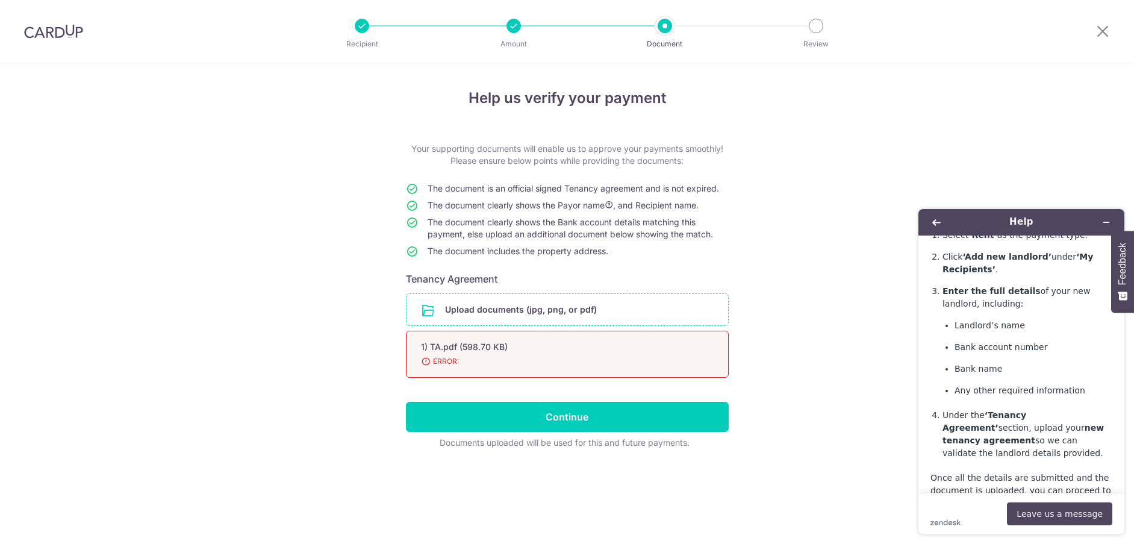
scroll to position [533, 0]
click at [531, 359] on span "ERROR:" at bounding box center [553, 361] width 264 height 12
click at [934, 228] on button "Back" at bounding box center [936, 222] width 19 height 17
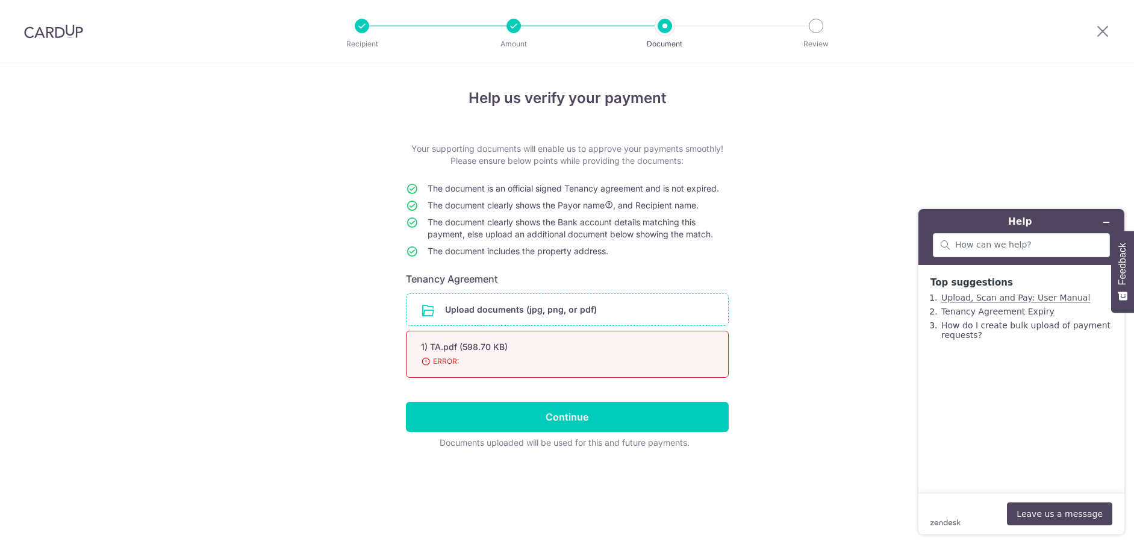
click at [995, 301] on link "Upload, Scan and Pay: User Manual" at bounding box center [1016, 298] width 149 height 10
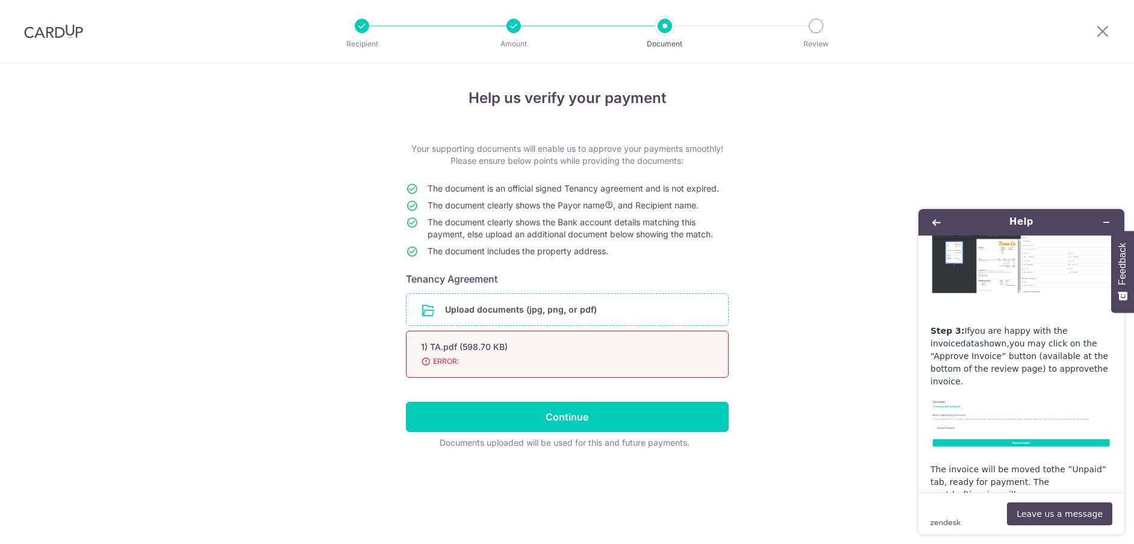
scroll to position [4162, 0]
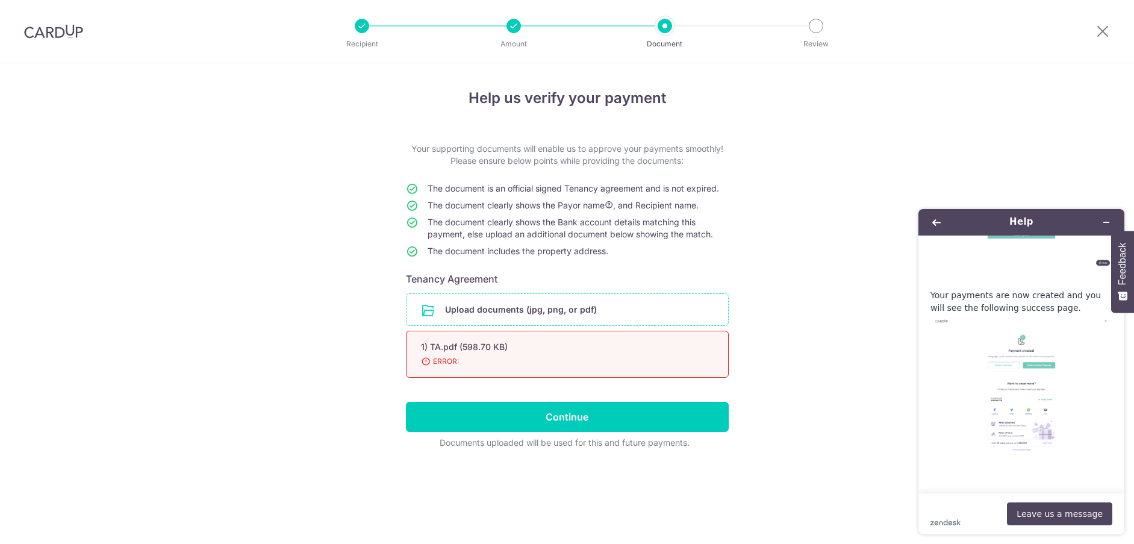
click at [751, 311] on div "Help us verify your payment Your supporting documents will enable us to approve…" at bounding box center [567, 303] width 1134 height 481
click at [457, 355] on span "ERROR:" at bounding box center [553, 361] width 264 height 12
click at [419, 366] on div "1) TA.pdf (598.70 KB) 98% ERROR:" at bounding box center [567, 354] width 323 height 47
drag, startPoint x: 719, startPoint y: 367, endPoint x: 711, endPoint y: 364, distance: 8.2
click at [719, 367] on div "1) TA.pdf (598.70 KB) 98% ERROR:" at bounding box center [567, 354] width 323 height 47
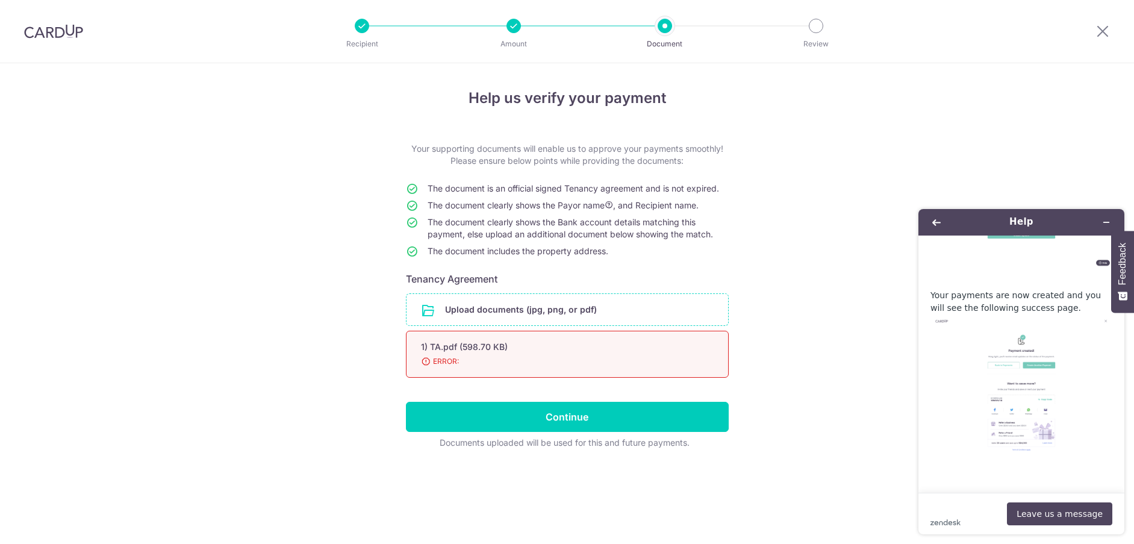
click at [520, 348] on div "1) TA.pdf (598.70 KB)" at bounding box center [553, 347] width 264 height 12
drag, startPoint x: 477, startPoint y: 349, endPoint x: 455, endPoint y: 340, distance: 23.3
click at [446, 358] on span "ERROR:" at bounding box center [553, 361] width 264 height 12
click at [472, 313] on input "file" at bounding box center [568, 309] width 322 height 31
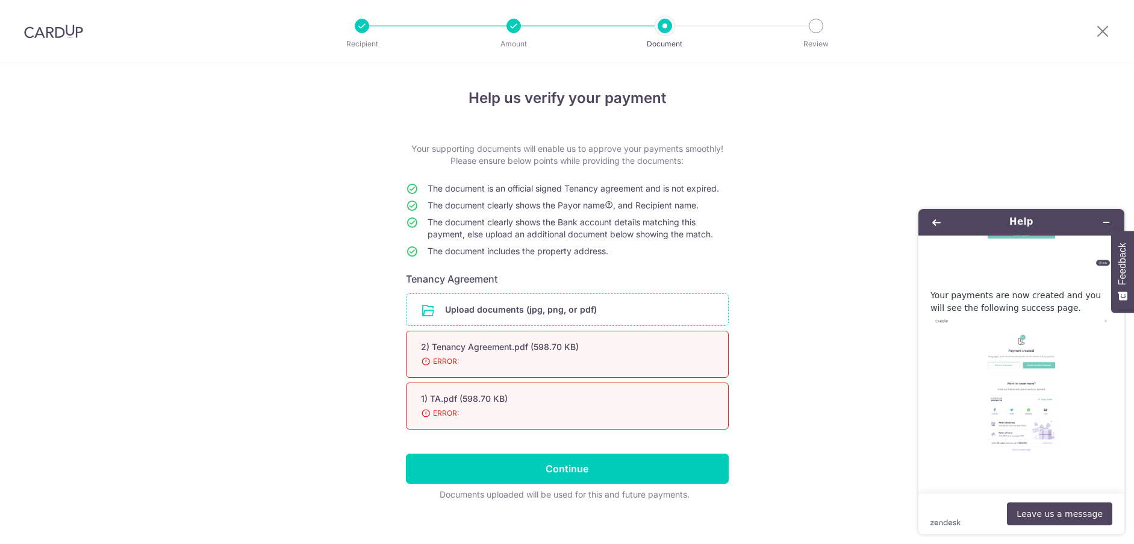
click at [495, 308] on input "file" at bounding box center [568, 309] width 322 height 31
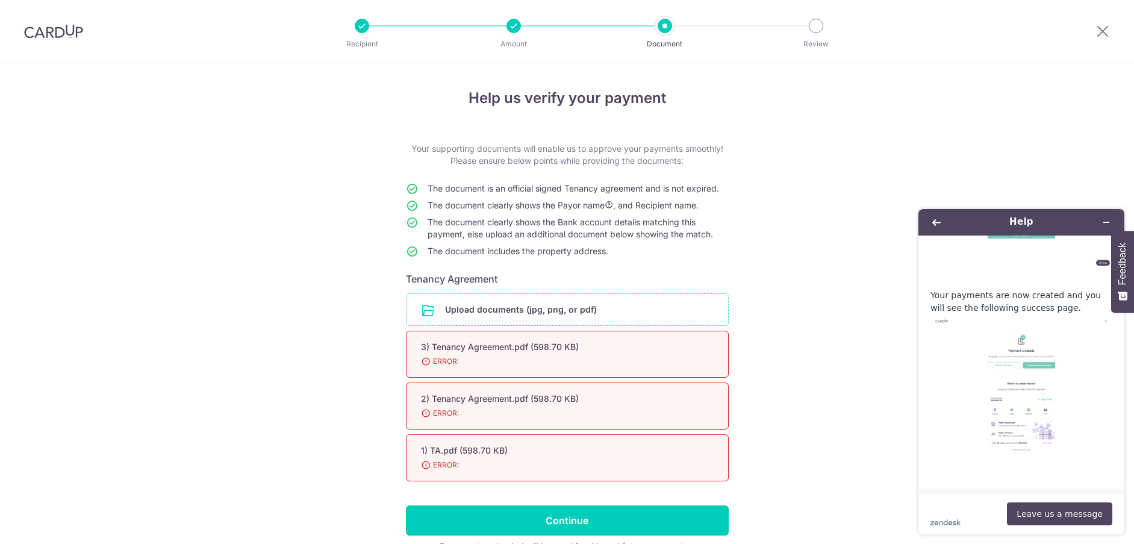
click at [504, 320] on input "file" at bounding box center [568, 309] width 322 height 31
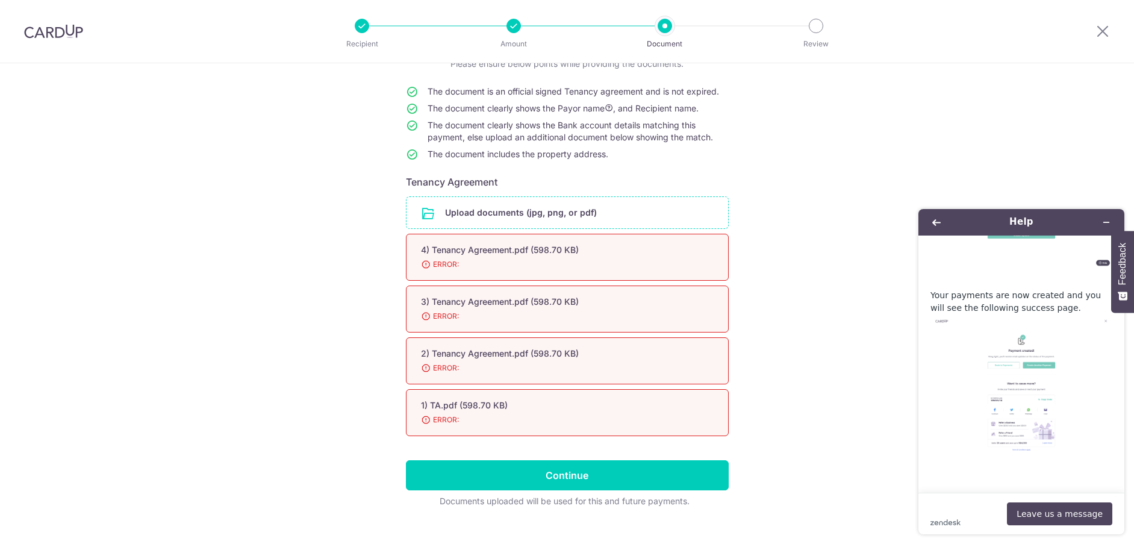
scroll to position [117, 0]
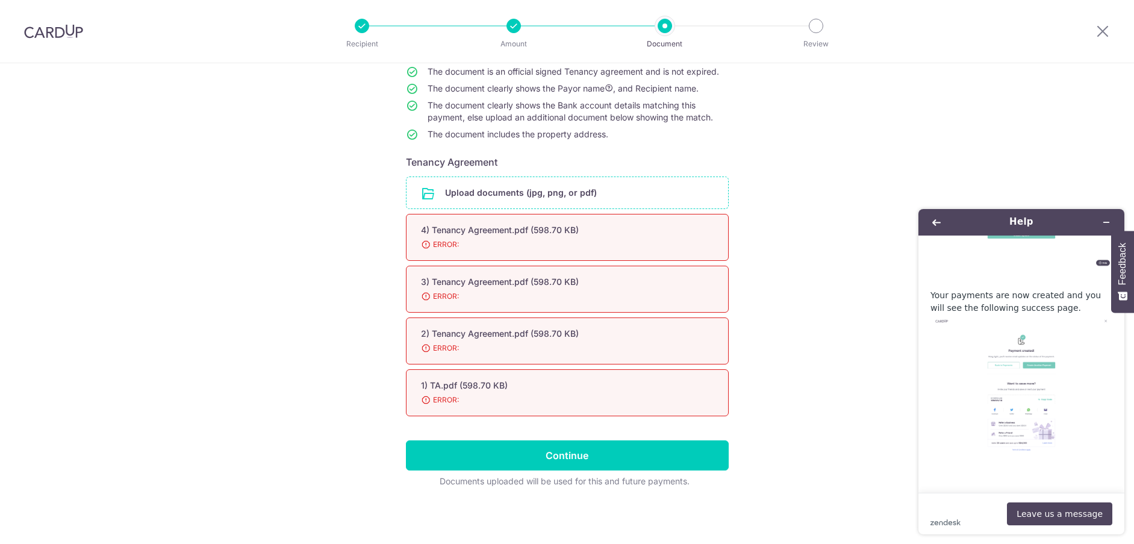
click at [441, 392] on div "1) TA.pdf (598.70 KB) 98% ERROR:" at bounding box center [567, 392] width 323 height 47
click at [421, 400] on span "ERROR:" at bounding box center [553, 400] width 264 height 12
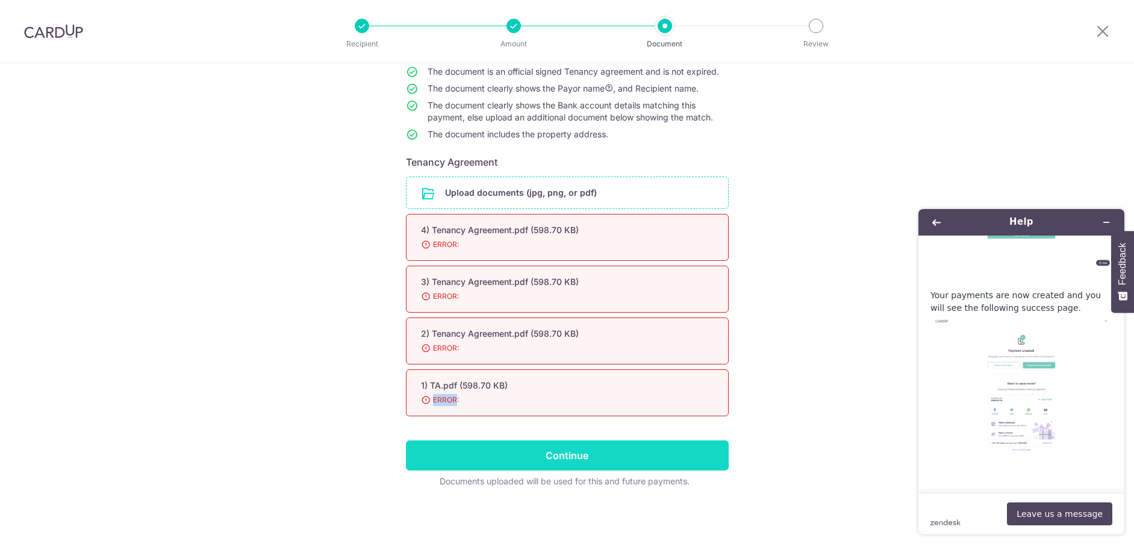
click at [531, 464] on input "Continue" at bounding box center [567, 455] width 323 height 30
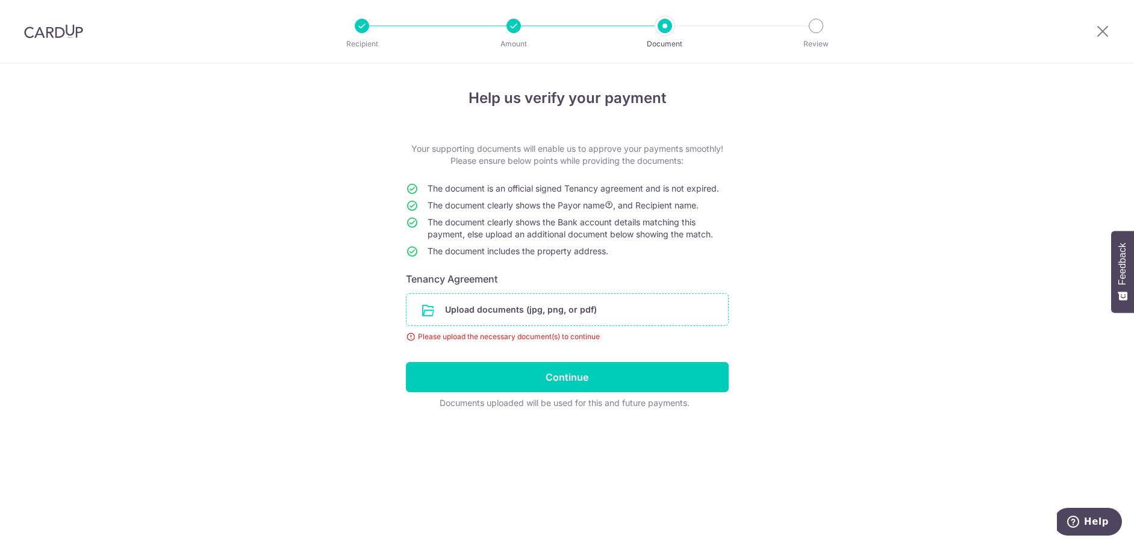
click at [559, 303] on input "file" at bounding box center [568, 309] width 322 height 31
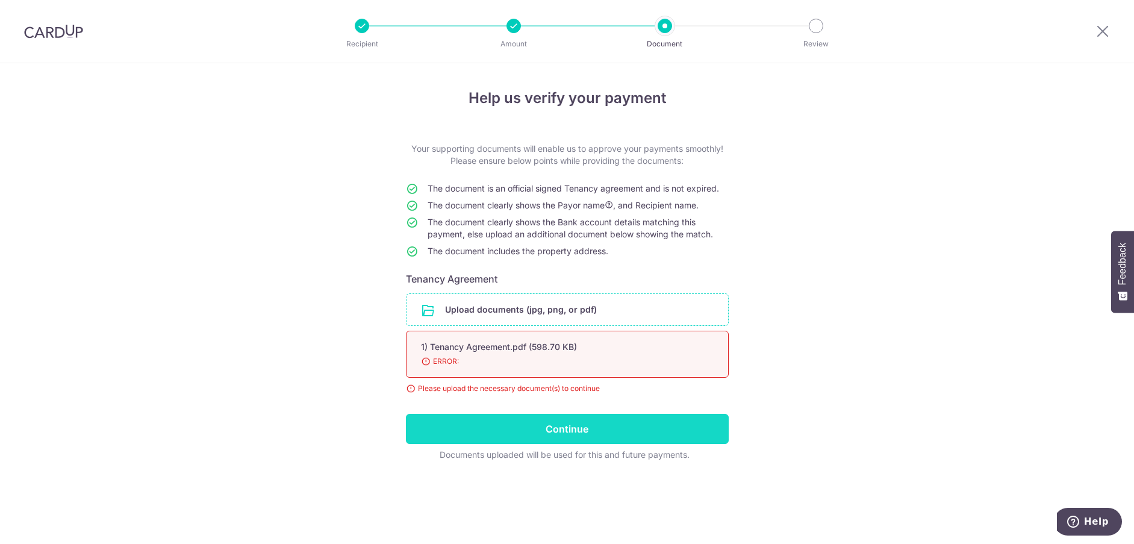
click at [524, 424] on input "Continue" at bounding box center [567, 429] width 323 height 30
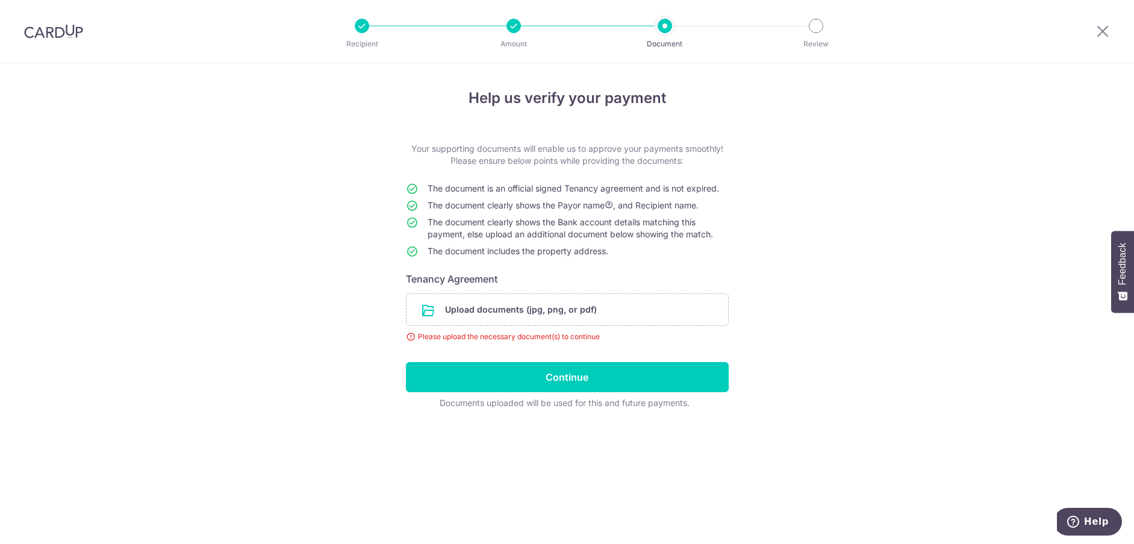
click at [531, 290] on form "Your supporting documents will enable us to approve your payments smoothly! Ple…" at bounding box center [567, 276] width 323 height 266
click at [531, 309] on input "file" at bounding box center [568, 309] width 322 height 31
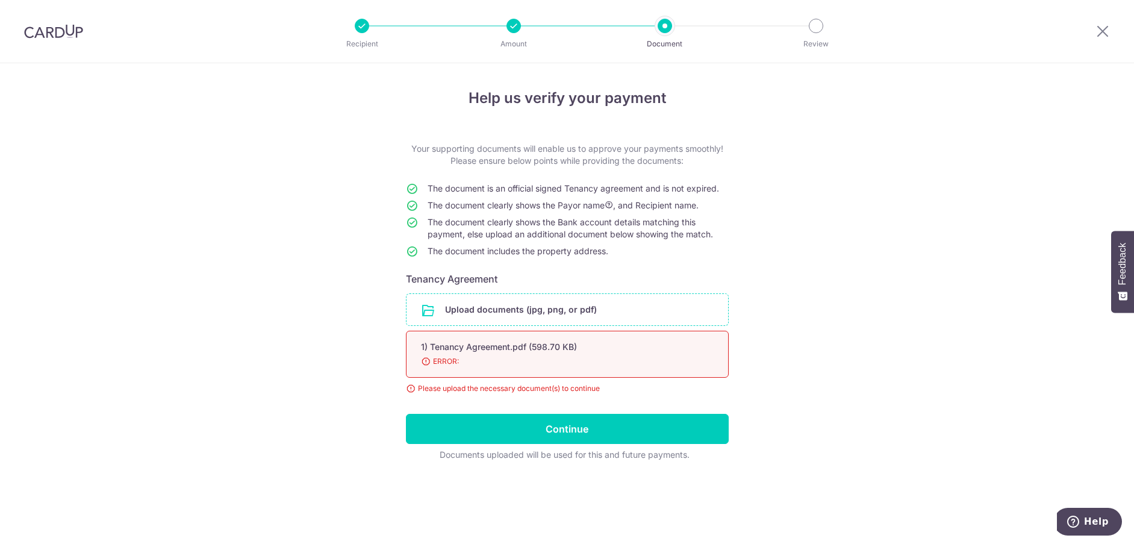
click at [620, 407] on form "Your supporting documents will enable us to approve your payments smoothly! Ple…" at bounding box center [567, 302] width 323 height 318
click at [628, 420] on input "Continue" at bounding box center [567, 429] width 323 height 30
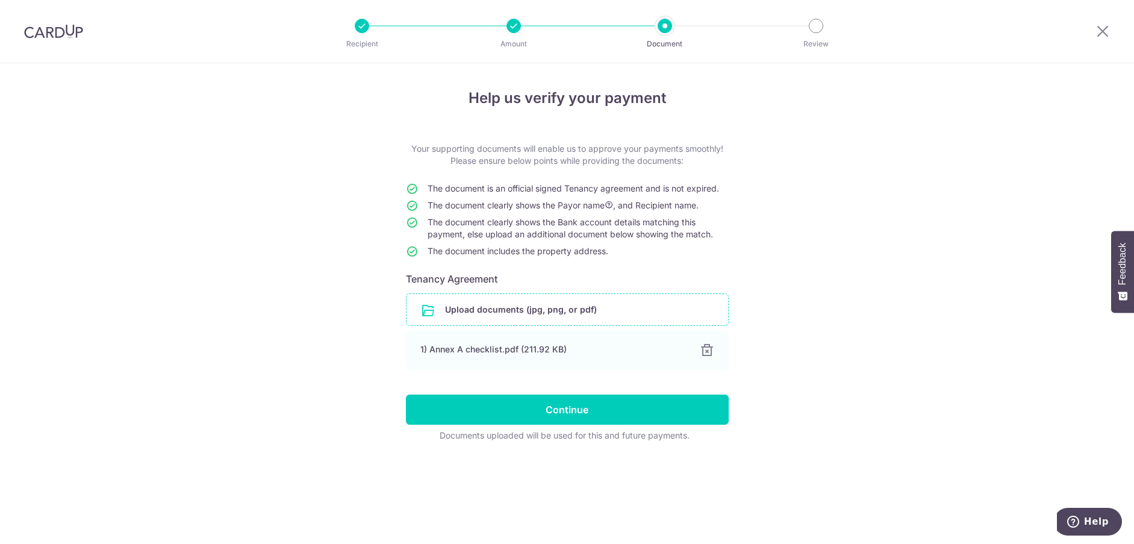
click at [554, 317] on input "file" at bounding box center [568, 309] width 322 height 31
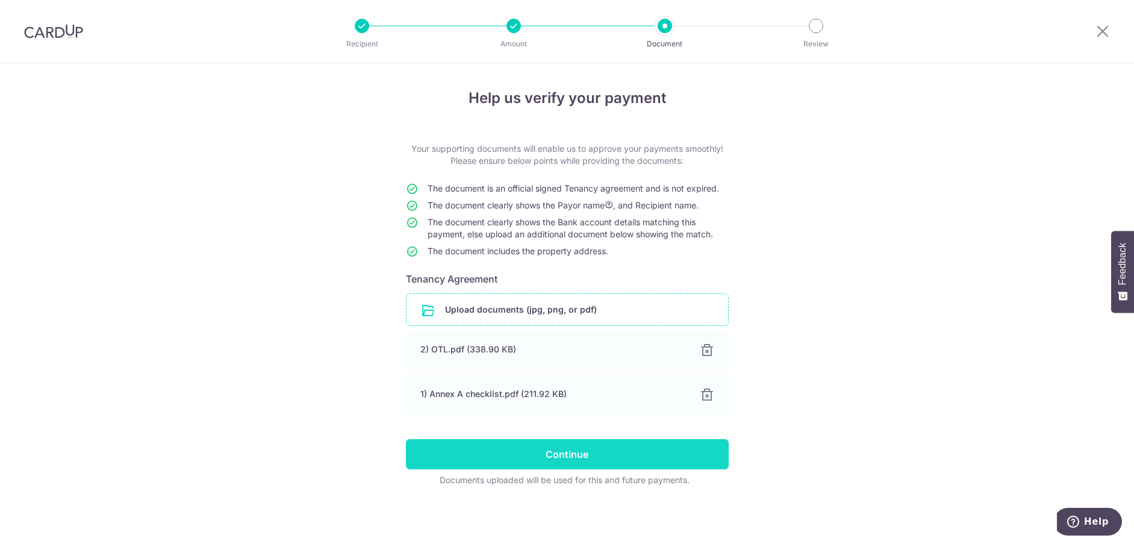
click at [592, 450] on input "Continue" at bounding box center [567, 454] width 323 height 30
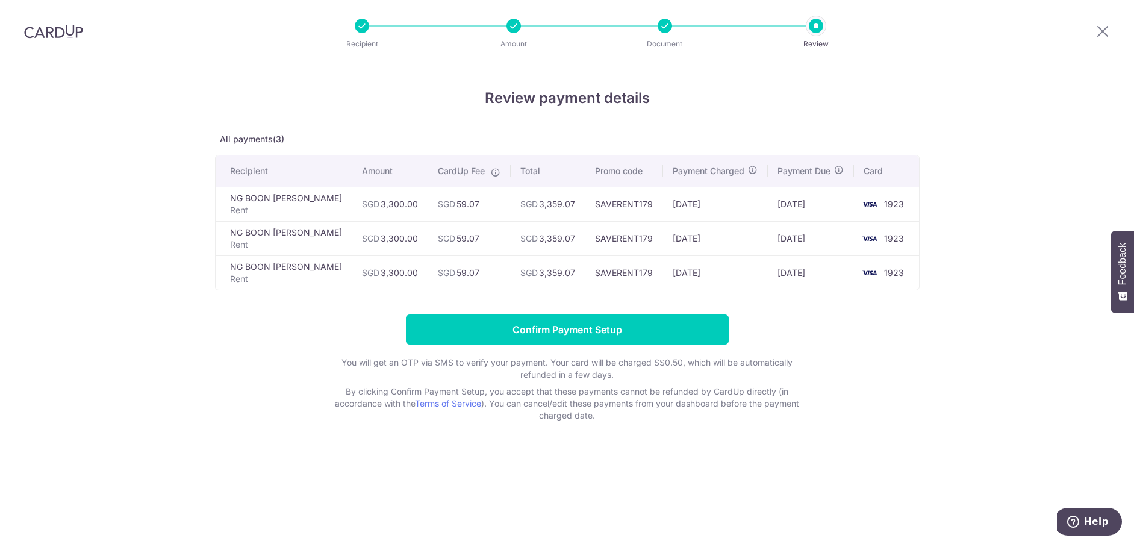
drag, startPoint x: 562, startPoint y: 110, endPoint x: 571, endPoint y: 108, distance: 9.1
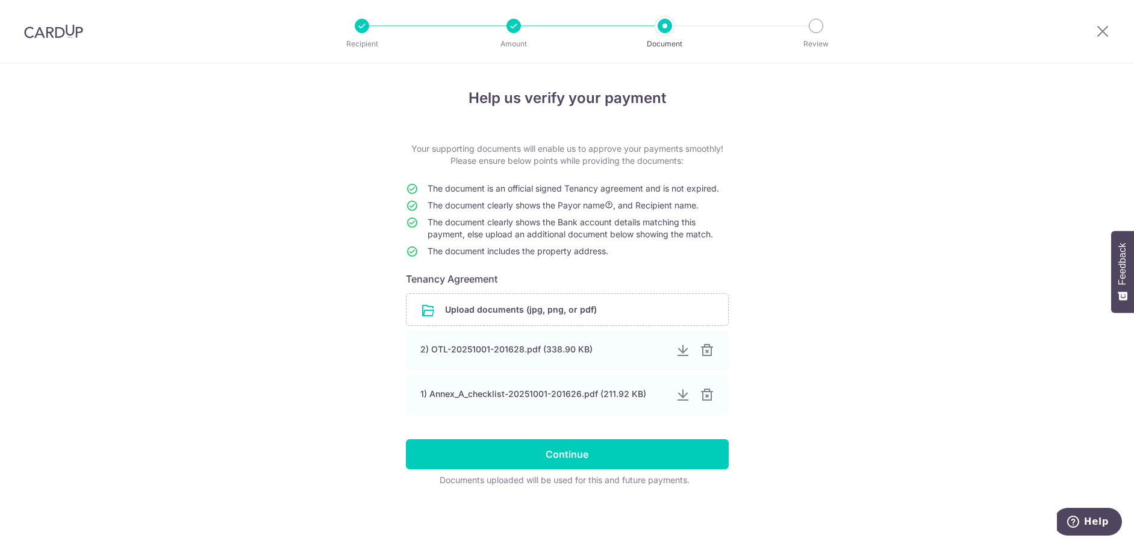
click at [1106, 39] on div at bounding box center [1103, 31] width 63 height 63
drag, startPoint x: 1103, startPoint y: 27, endPoint x: 624, endPoint y: 45, distance: 479.9
click at [1103, 27] on icon at bounding box center [1103, 30] width 14 height 15
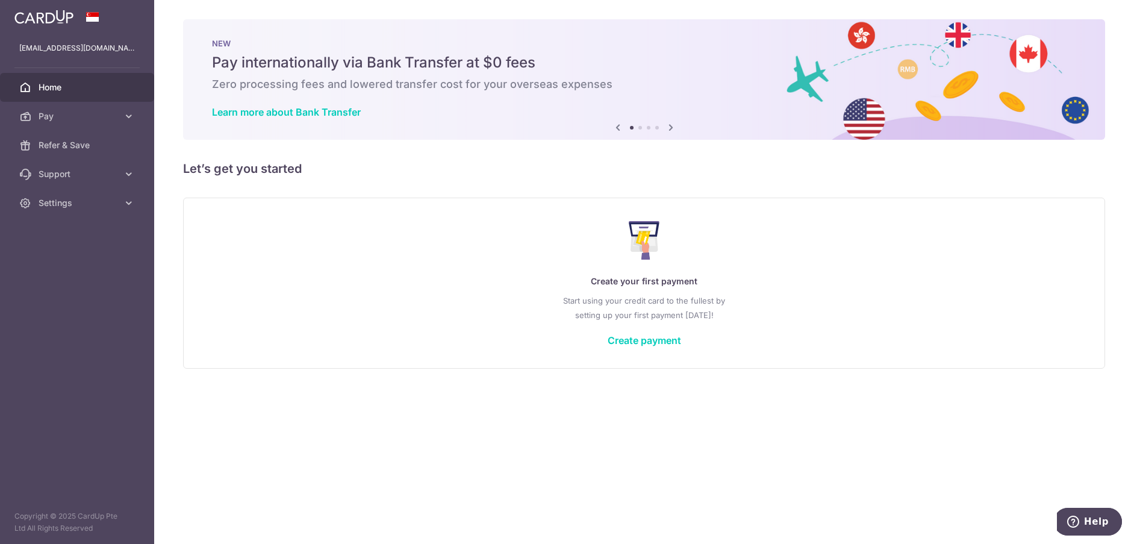
click at [651, 348] on div "Create your first payment Start using your credit card to the fullest by settin…" at bounding box center [644, 282] width 892 height 143
click at [651, 344] on link "Create payment" at bounding box center [644, 340] width 73 height 12
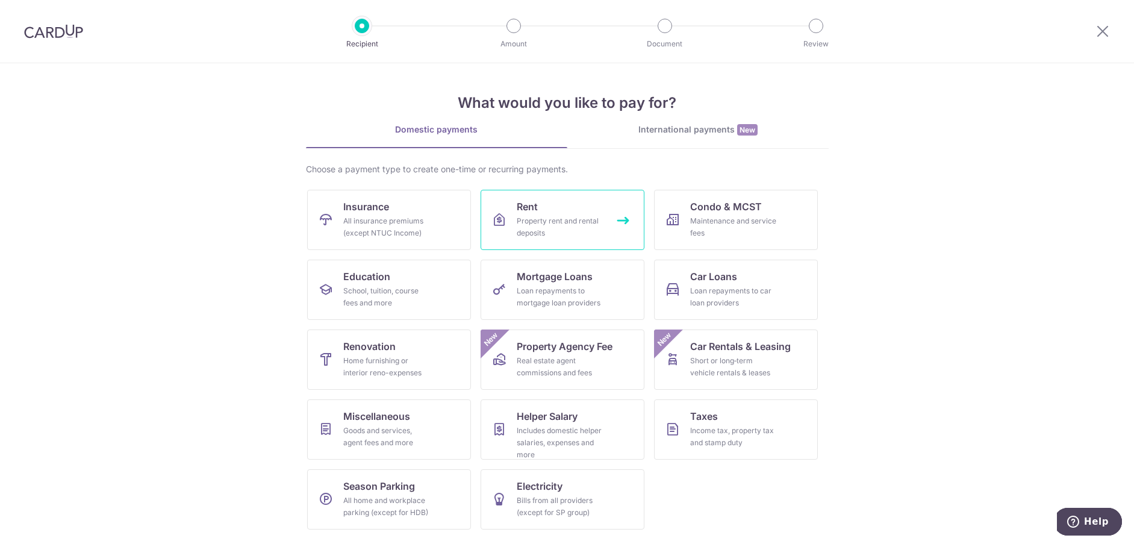
click at [593, 225] on div "Property rent and rental deposits" at bounding box center [560, 227] width 87 height 24
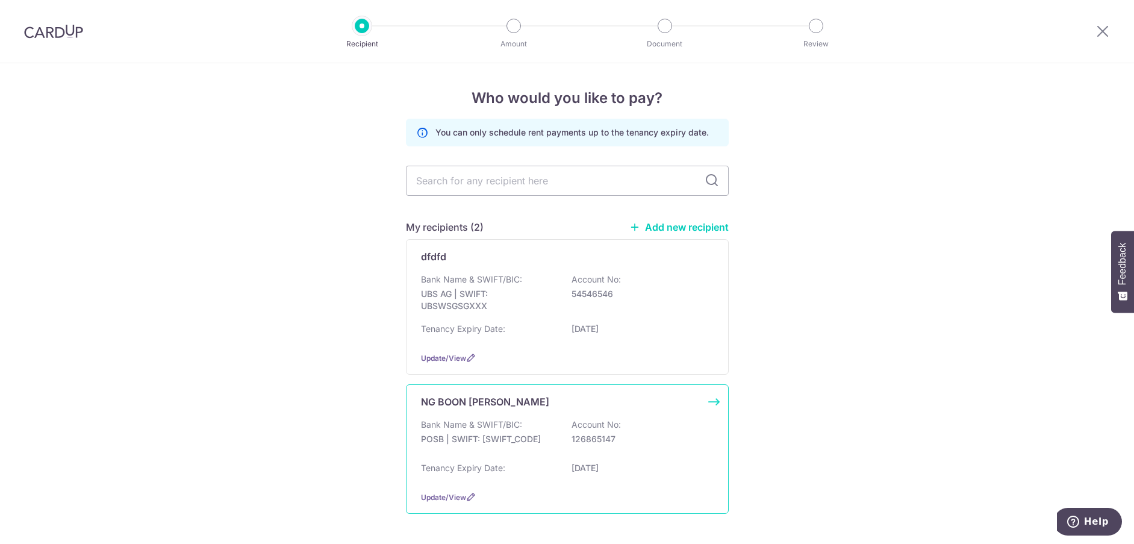
click at [551, 439] on p "POSB | SWIFT: DBSSSGSGXXX" at bounding box center [488, 439] width 135 height 12
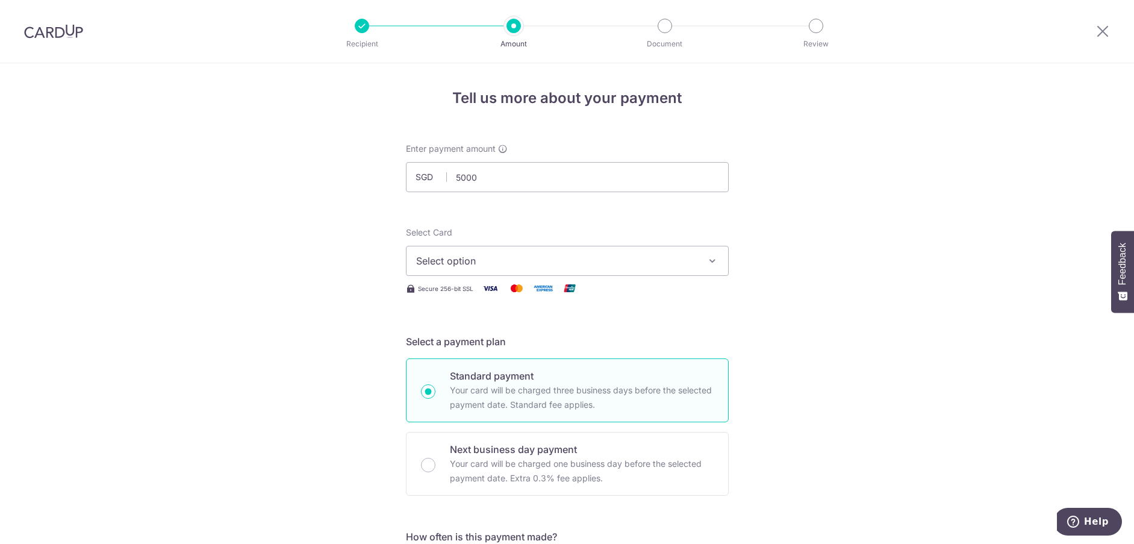
type input "5,000.00"
click at [637, 269] on button "Select option" at bounding box center [567, 261] width 323 height 30
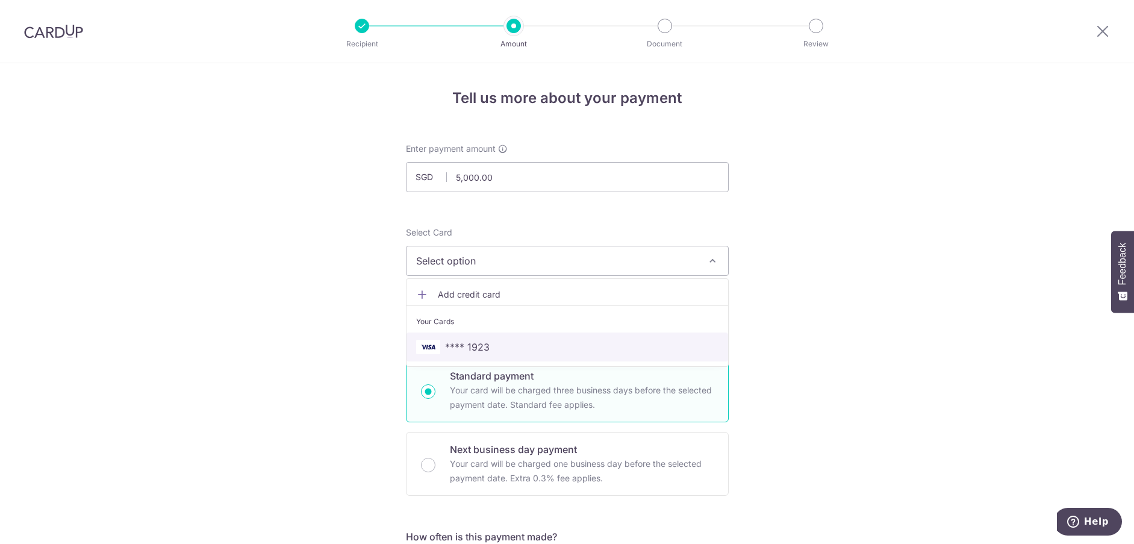
click at [619, 340] on span "**** 1923" at bounding box center [567, 347] width 302 height 14
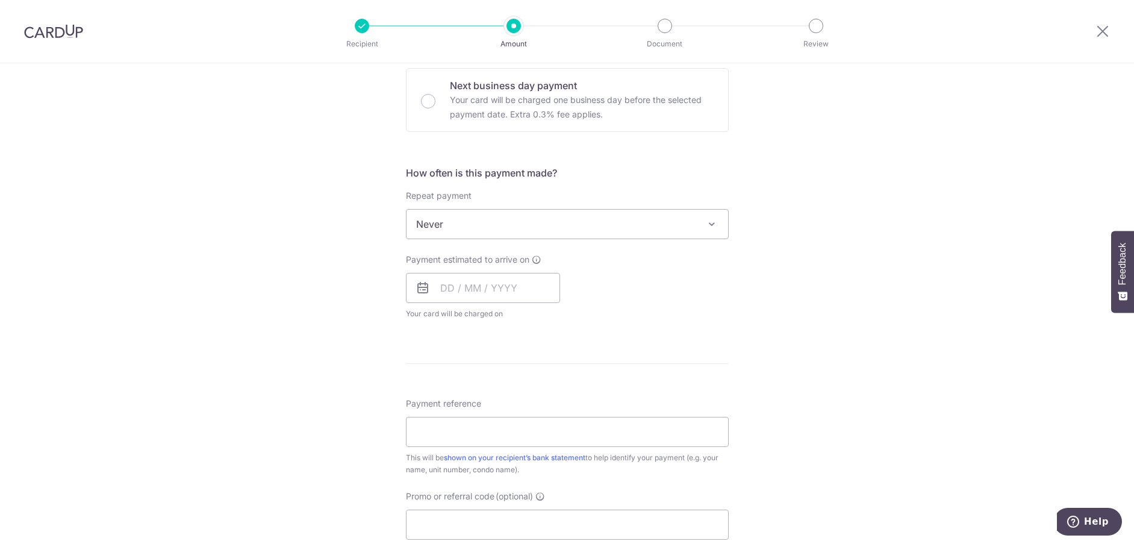
scroll to position [422, 0]
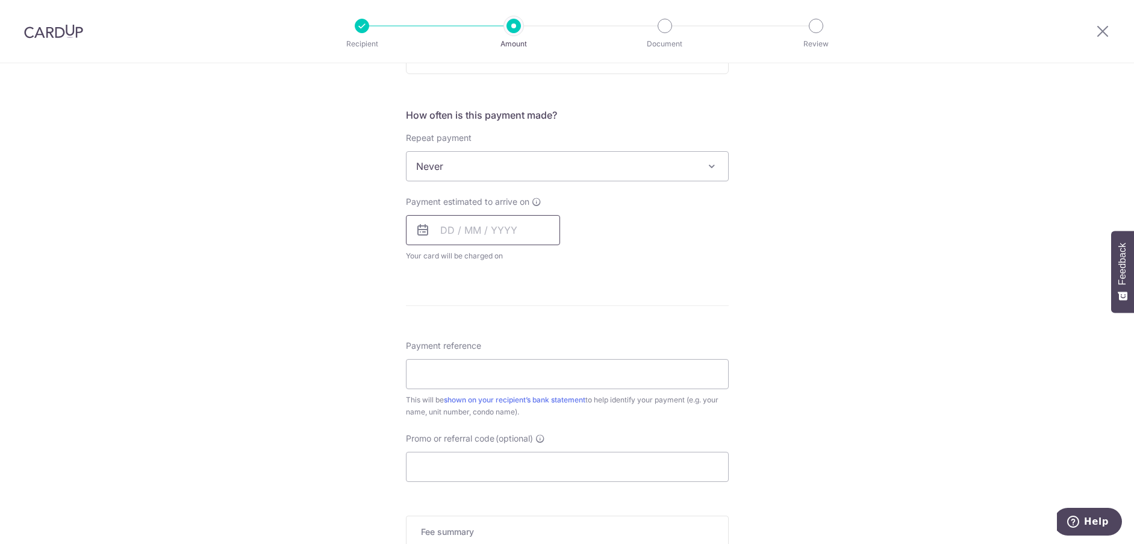
click at [495, 236] on input "text" at bounding box center [483, 230] width 154 height 30
click at [756, 383] on div "Tell us more about your payment Enter payment amount SGD 5,000.00 5000.00 Selec…" at bounding box center [567, 187] width 1134 height 1090
click at [523, 235] on input "text" at bounding box center [483, 230] width 154 height 30
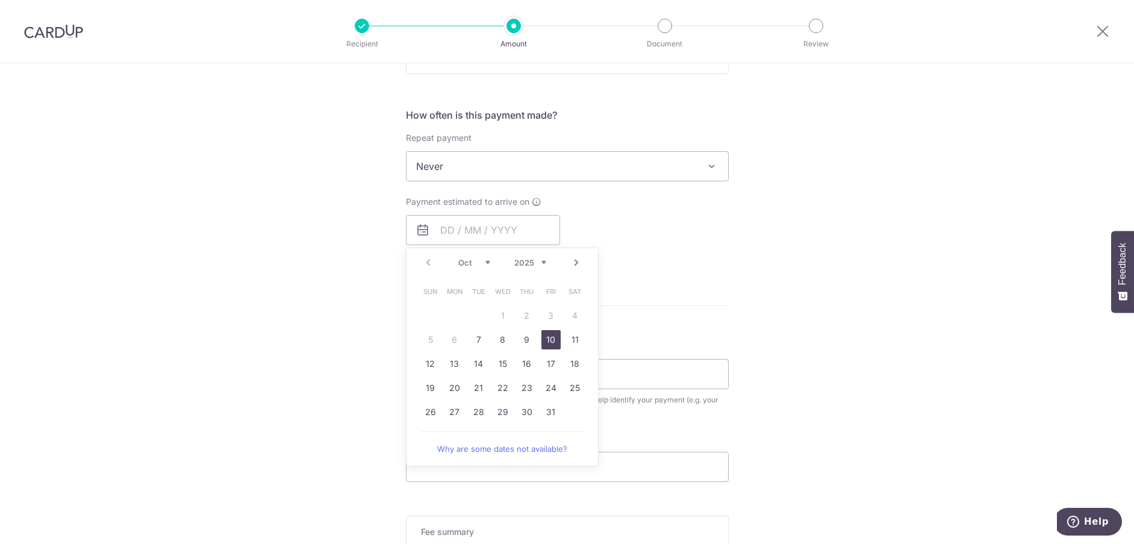
click at [545, 333] on link "10" at bounding box center [551, 339] width 19 height 19
type input "10/10/2025"
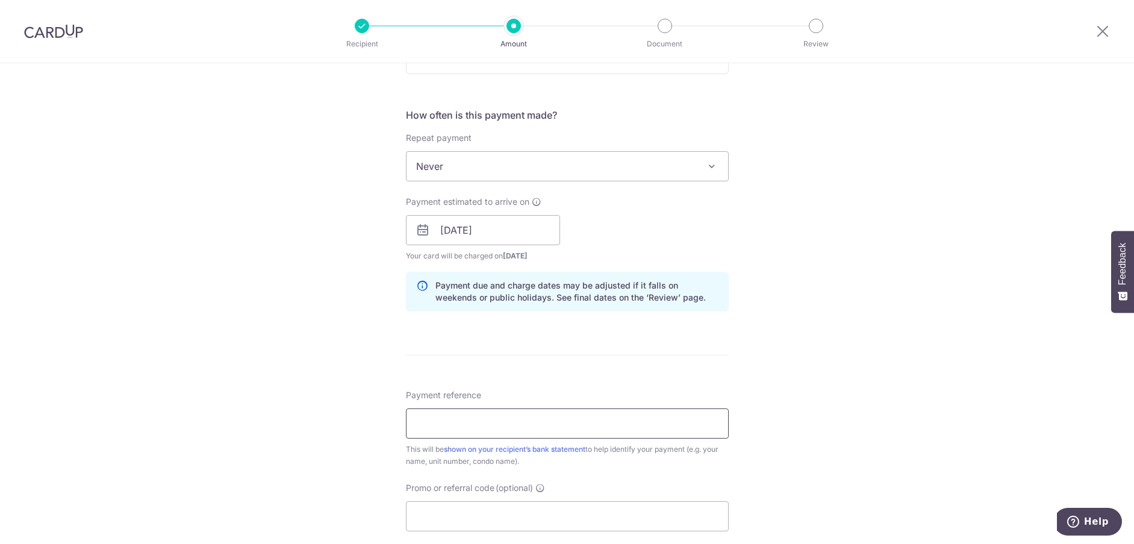
click at [590, 422] on input "Payment reference" at bounding box center [567, 423] width 323 height 30
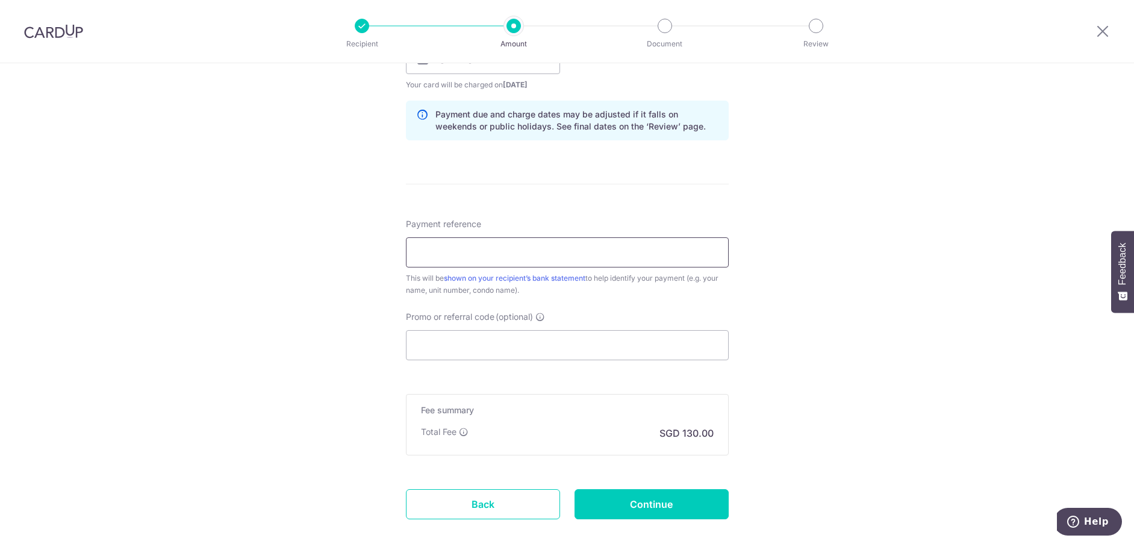
scroll to position [602, 0]
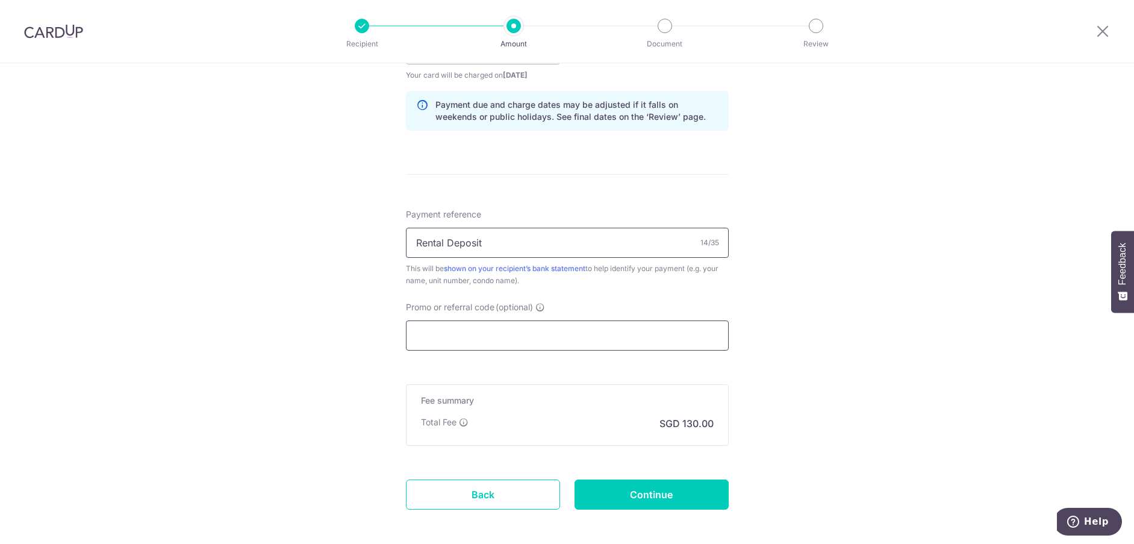
type input "Rental Deposit"
click at [536, 341] on input "Promo or referral code (optional)" at bounding box center [567, 335] width 323 height 30
paste input "MILELION"
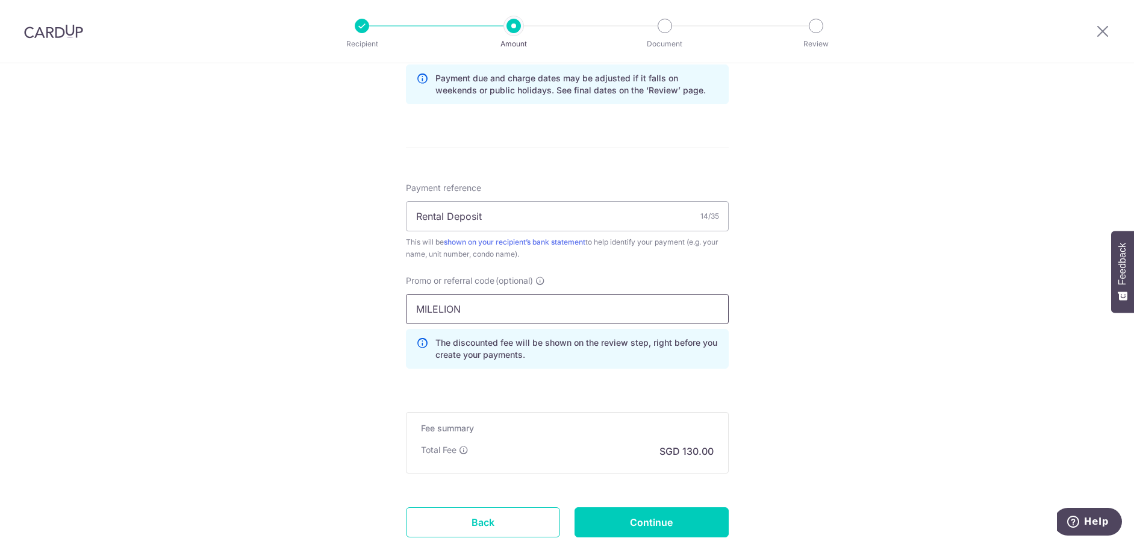
scroll to position [713, 0]
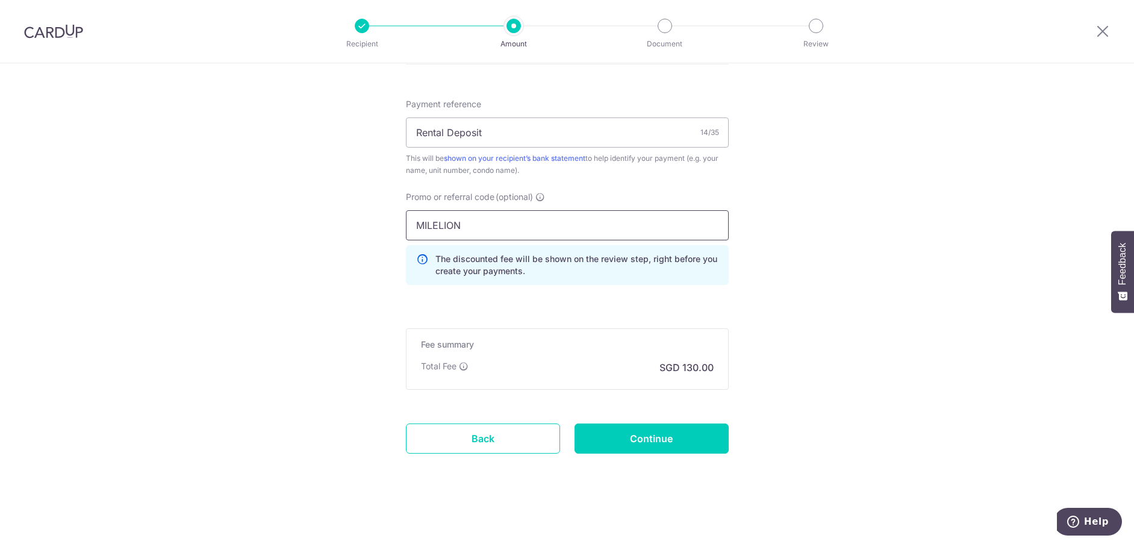
click at [430, 228] on input "MILELION" at bounding box center [567, 225] width 323 height 30
type input "MILELION"
click at [650, 436] on input "Continue" at bounding box center [652, 439] width 154 height 30
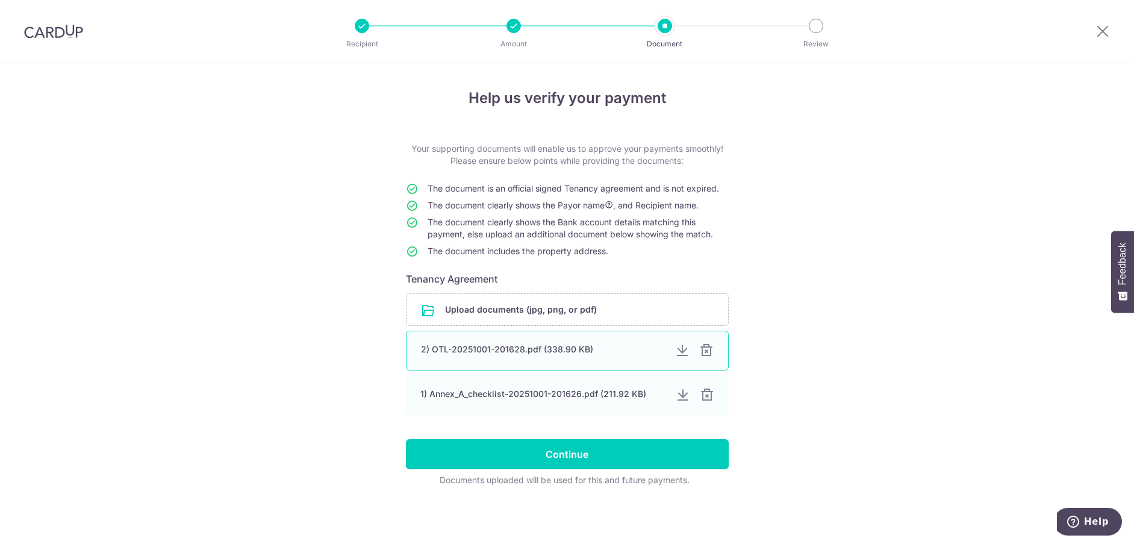
click at [554, 351] on div "2) OTL-20251001-201628.pdf (338.90 KB)" at bounding box center [543, 349] width 245 height 12
click at [708, 348] on div at bounding box center [706, 350] width 14 height 14
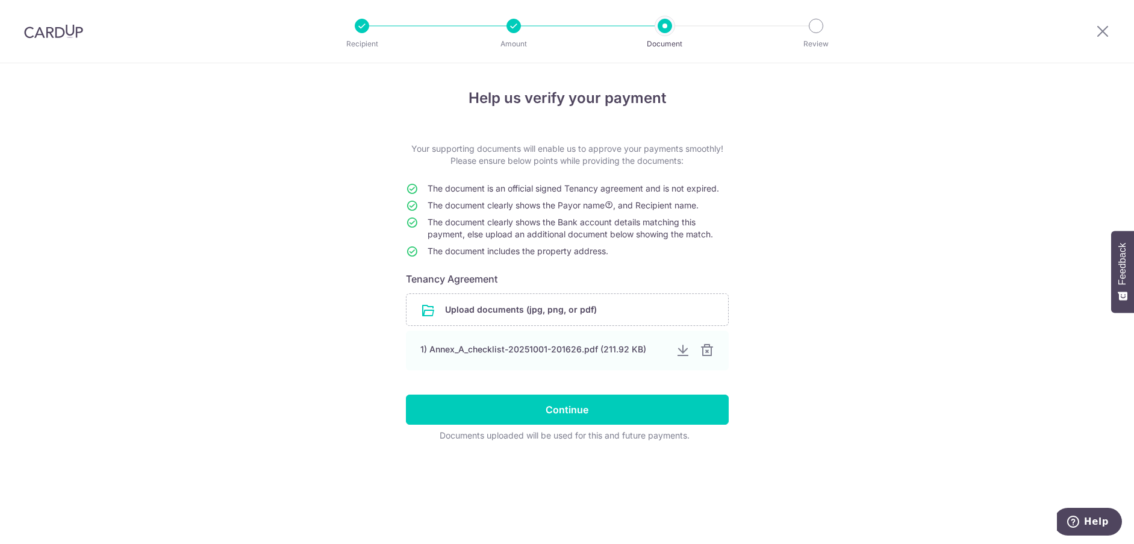
click at [708, 348] on div at bounding box center [707, 350] width 14 height 14
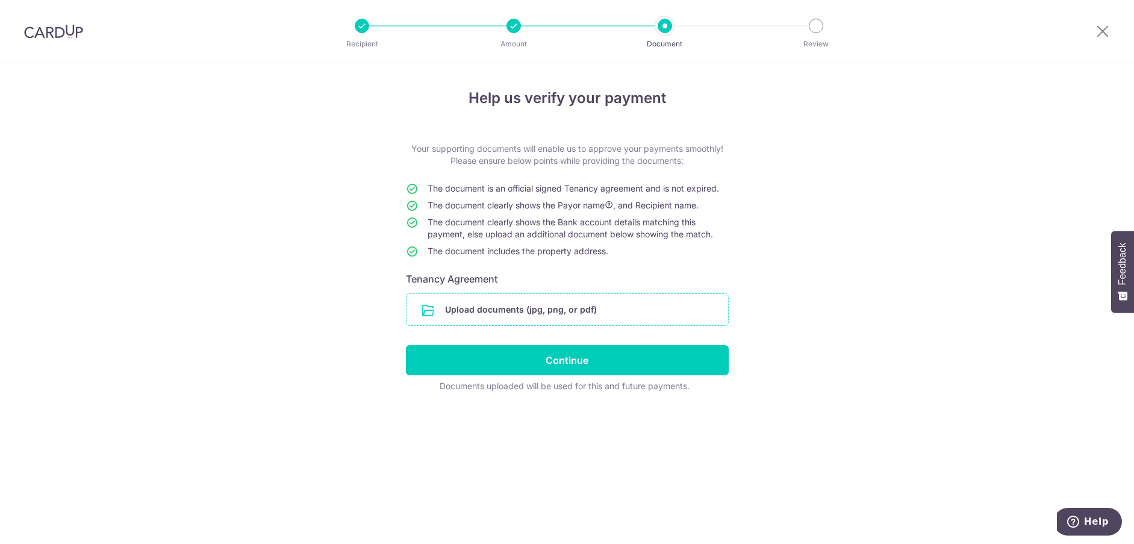
click at [467, 313] on input "file" at bounding box center [568, 309] width 322 height 31
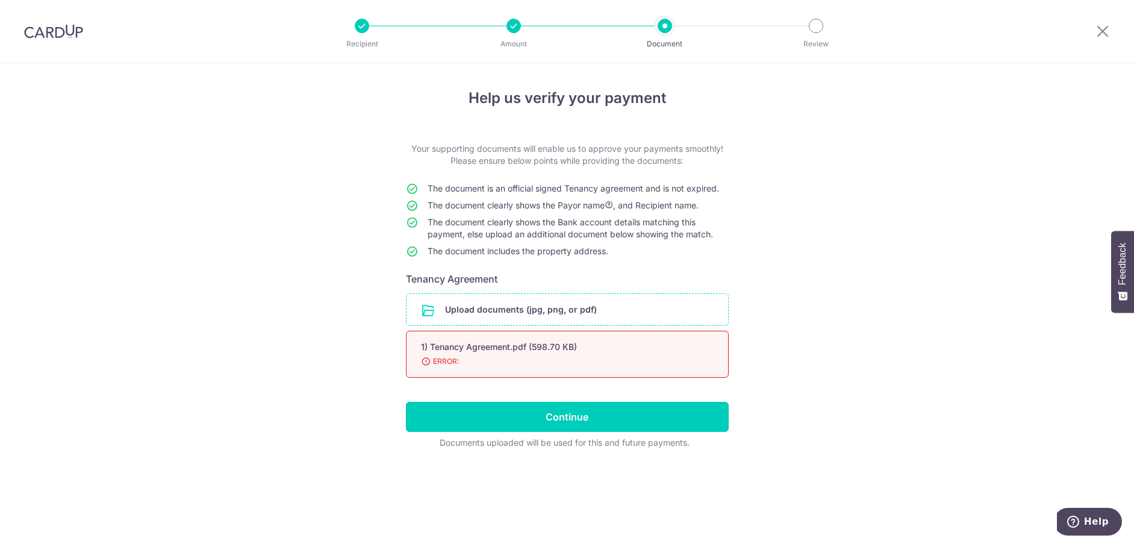
click at [475, 345] on div "1) Tenancy Agreement.pdf (598.70 KB)" at bounding box center [553, 347] width 264 height 12
click at [693, 354] on div "1) Tenancy Agreement.pdf (598.70 KB) 98% ERROR:" at bounding box center [567, 354] width 323 height 47
click at [542, 308] on input "file" at bounding box center [568, 309] width 322 height 31
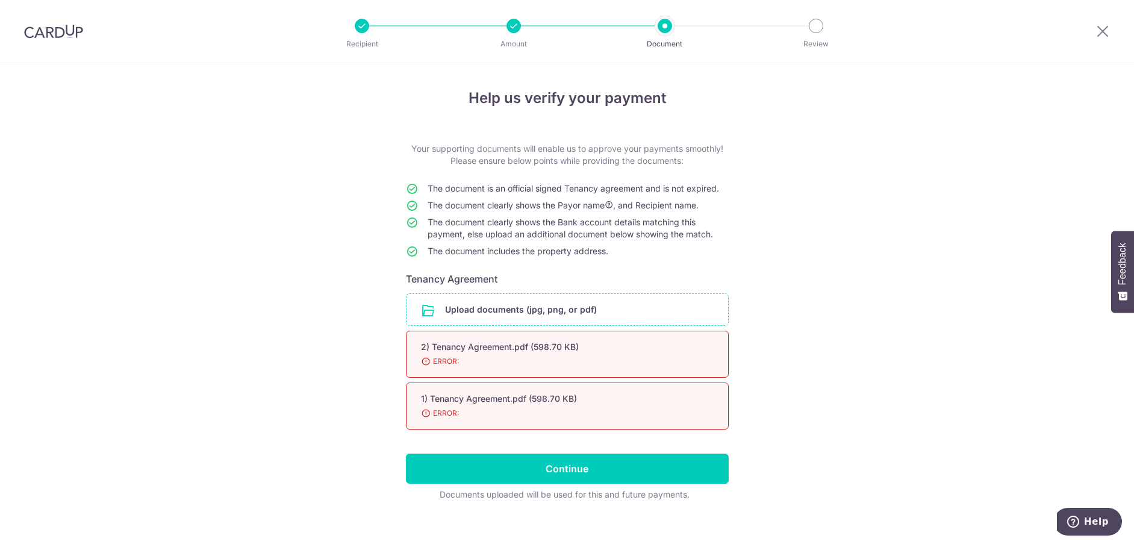
click at [516, 311] on input "file" at bounding box center [568, 309] width 322 height 31
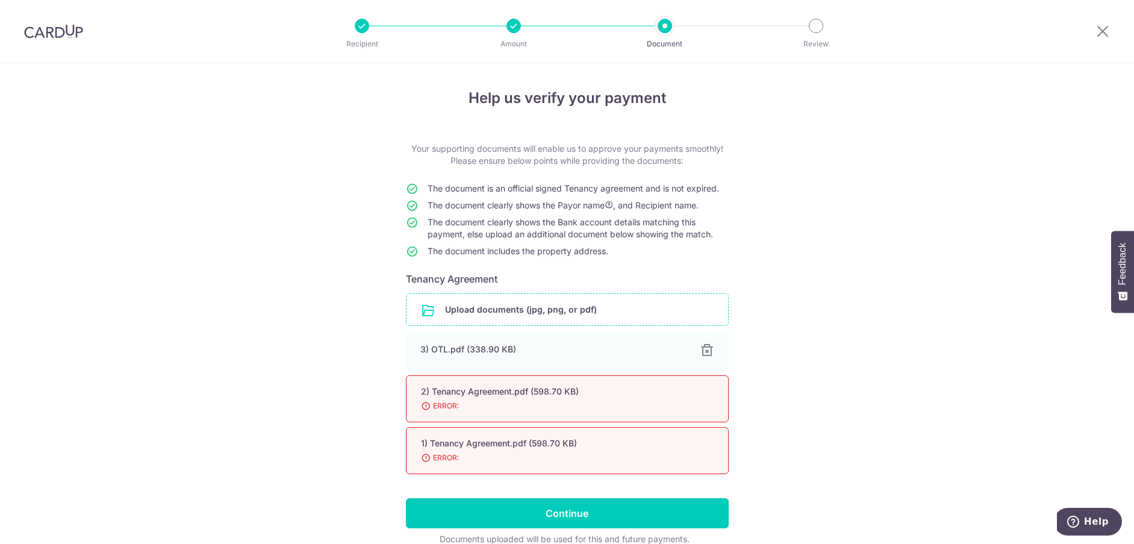
click at [519, 310] on input "file" at bounding box center [568, 309] width 322 height 31
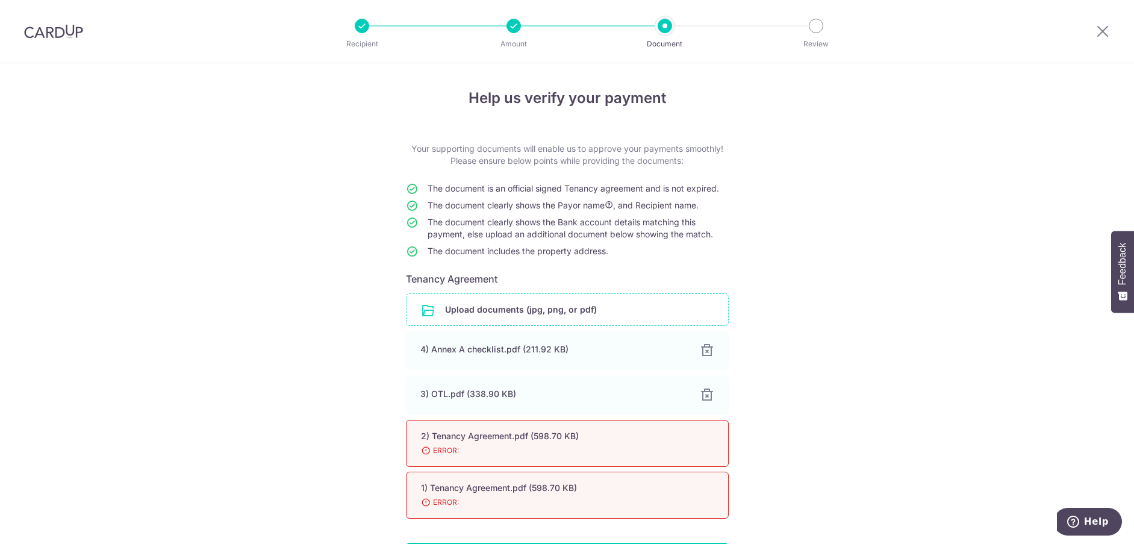
click at [837, 343] on div "Help us verify your payment Your supporting documents will enable us to approve…" at bounding box center [567, 354] width 1134 height 583
click at [704, 342] on div "4) Annex A checklist.pdf (211.92 KB) 100%" at bounding box center [567, 351] width 323 height 40
click at [704, 356] on div at bounding box center [706, 350] width 14 height 14
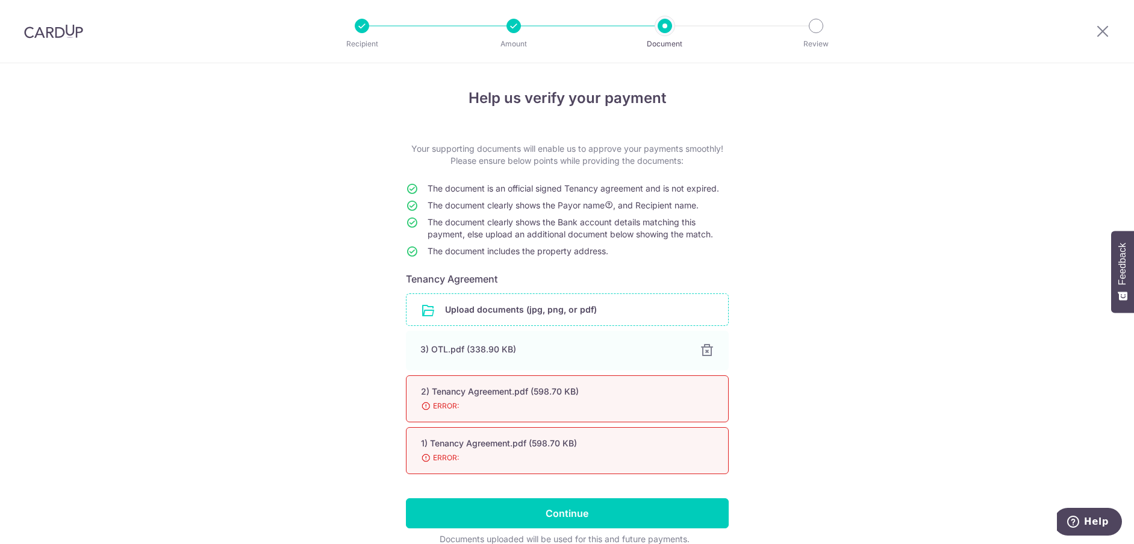
click at [704, 356] on div at bounding box center [707, 350] width 14 height 14
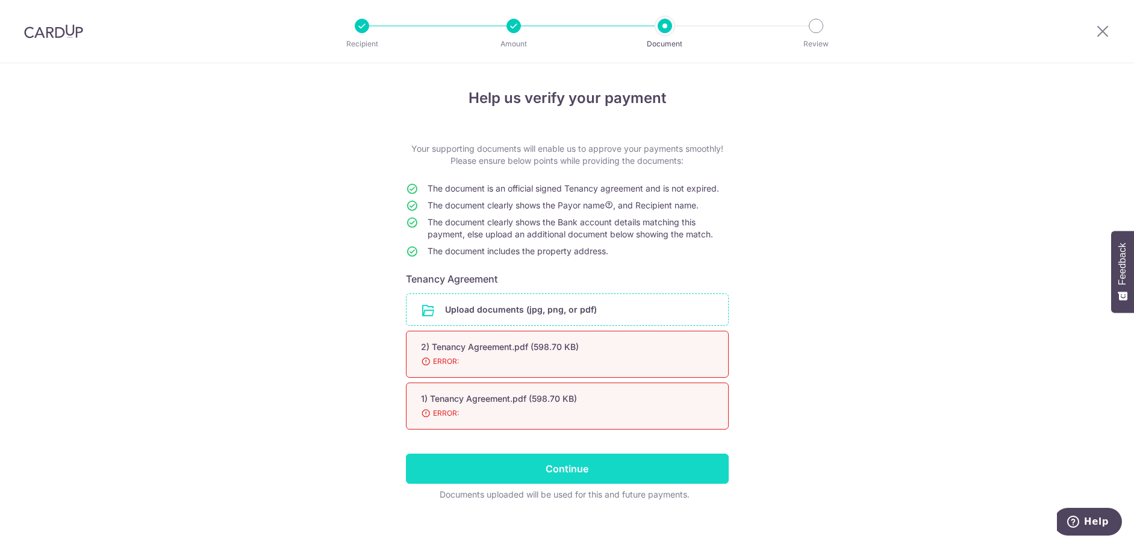
click at [642, 467] on input "Continue" at bounding box center [567, 469] width 323 height 30
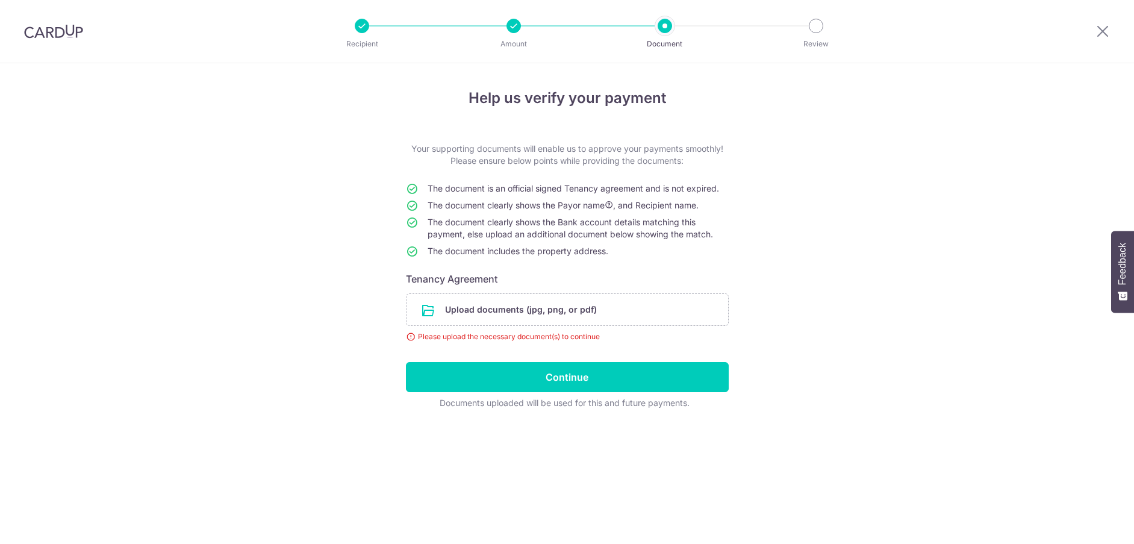
click at [492, 321] on input "file" at bounding box center [568, 309] width 322 height 31
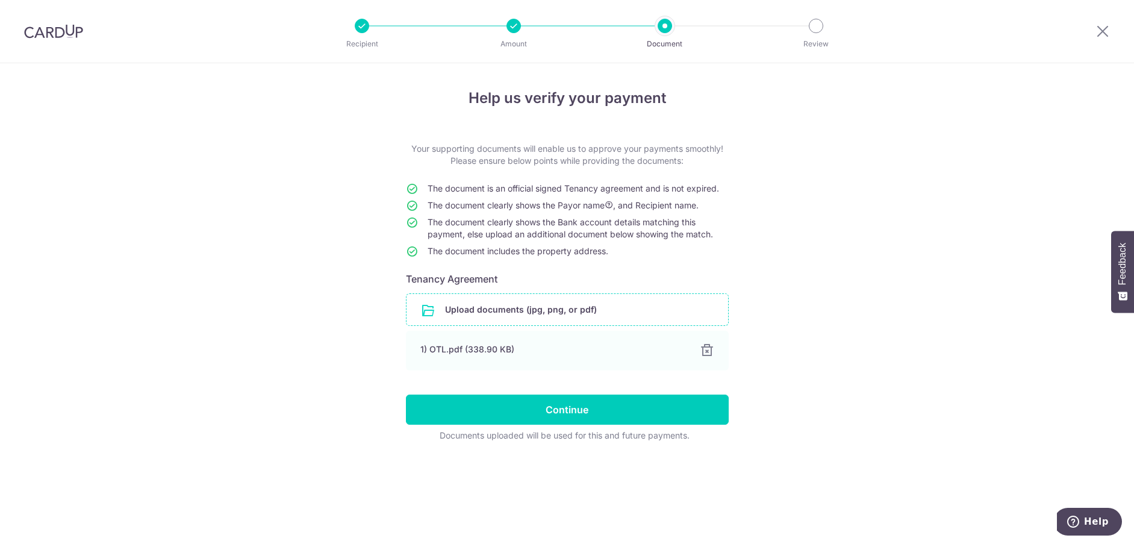
click at [537, 322] on input "file" at bounding box center [568, 309] width 322 height 31
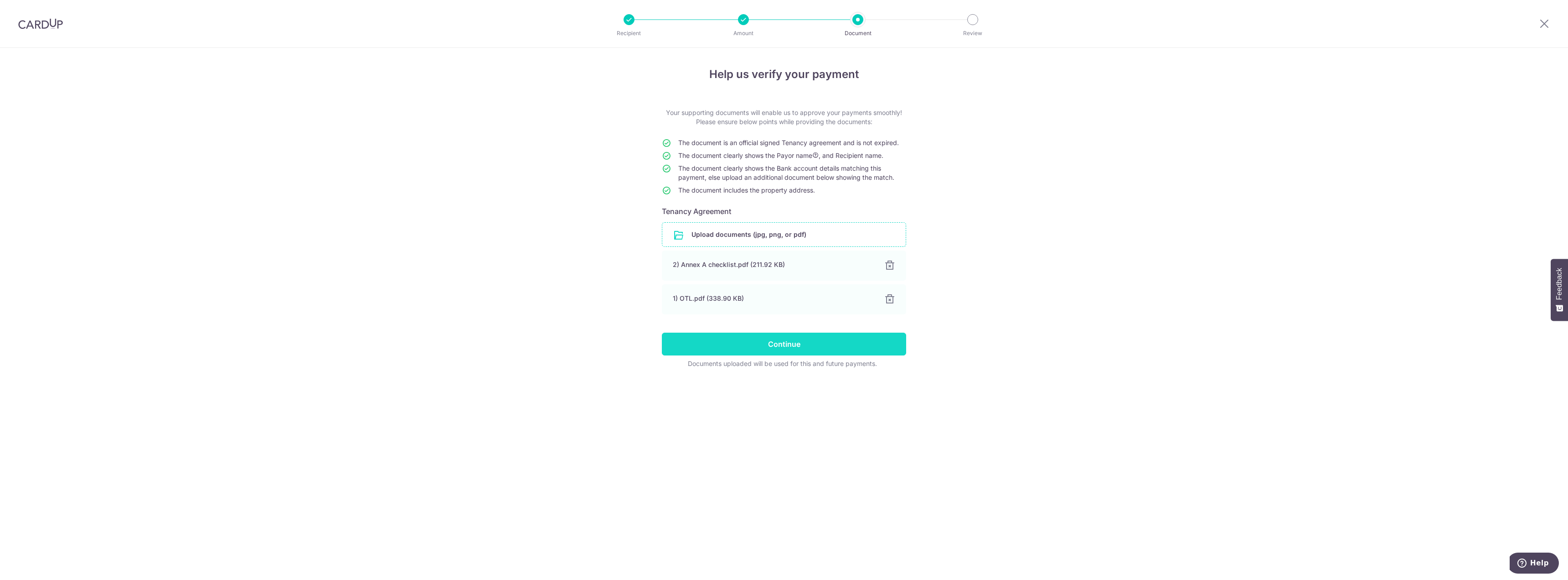
click at [813, 338] on input "Continue" at bounding box center [784, 344] width 244 height 23
click at [742, 21] on div at bounding box center [743, 20] width 11 height 11
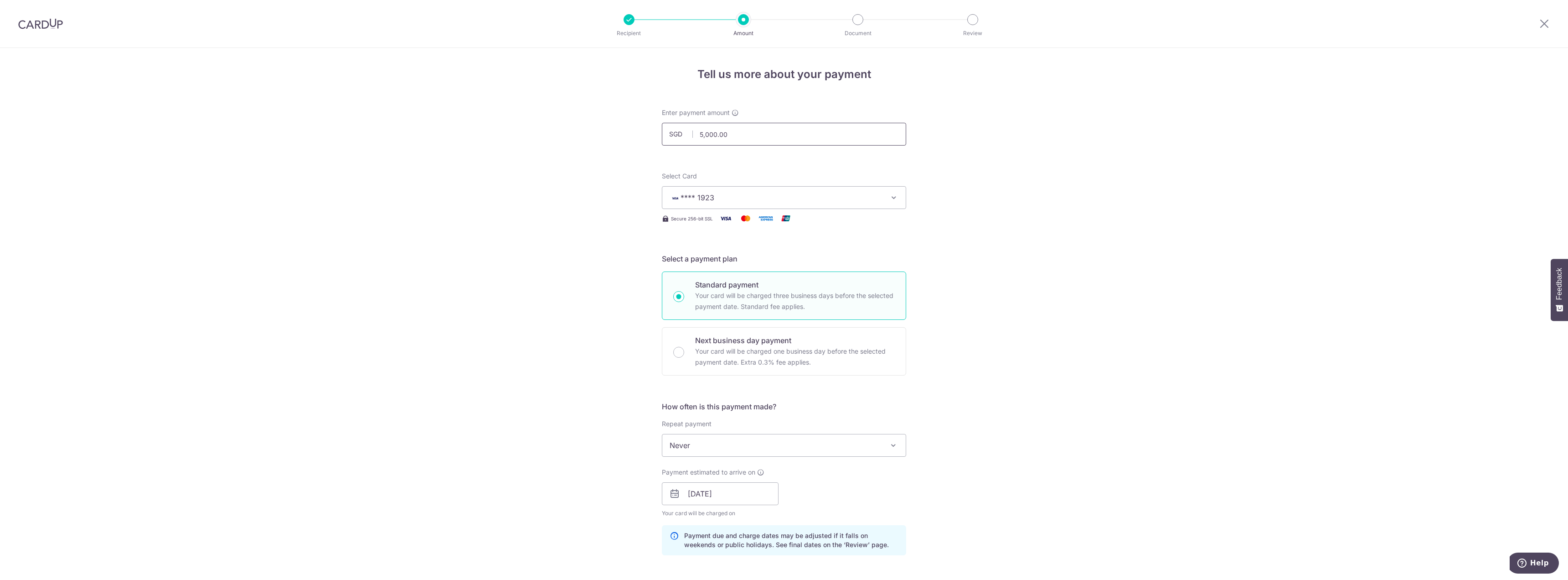
drag, startPoint x: 743, startPoint y: 127, endPoint x: 595, endPoint y: 124, distance: 148.0
click at [595, 124] on div "Tell us more about your payment Enter payment amount SGD 5,000.00 5000.00 Selec…" at bounding box center [784, 499] width 1568 height 903
click at [1183, 194] on div "Tell us more about your payment Enter payment amount SGD 3300 5000.00 Select Ca…" at bounding box center [784, 499] width 1568 height 903
type input "3,300.00"
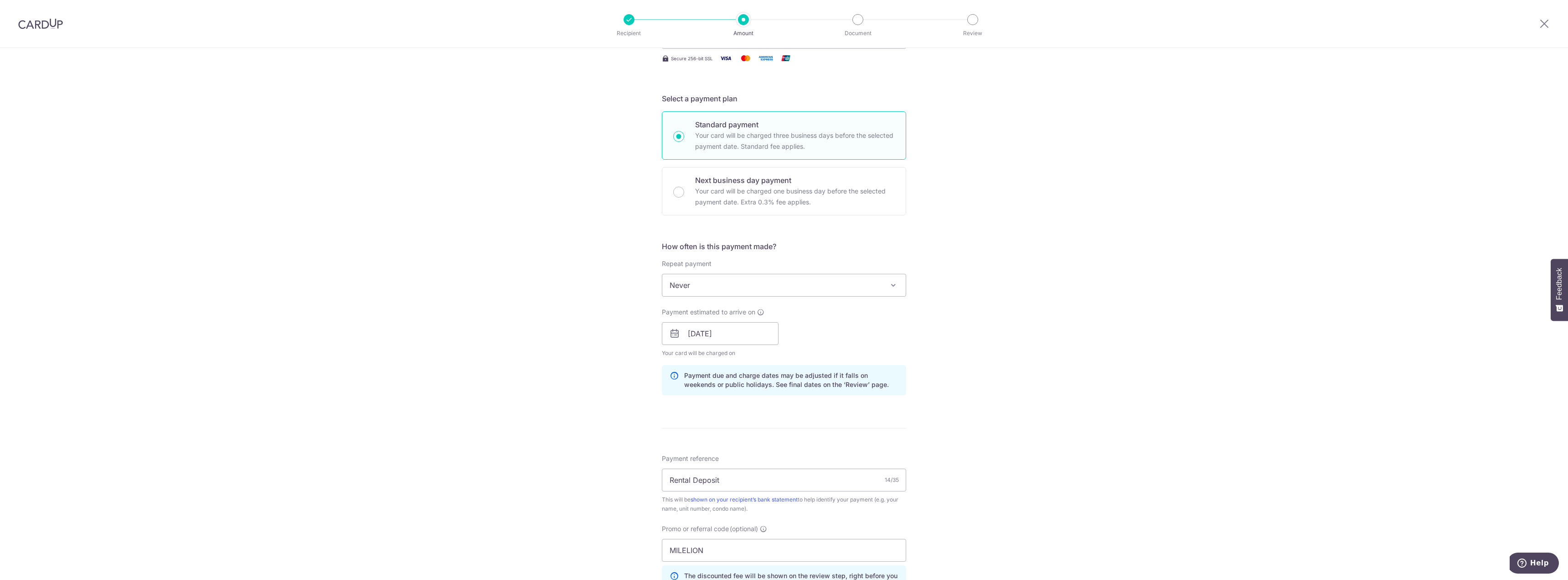
scroll to position [182, 0]
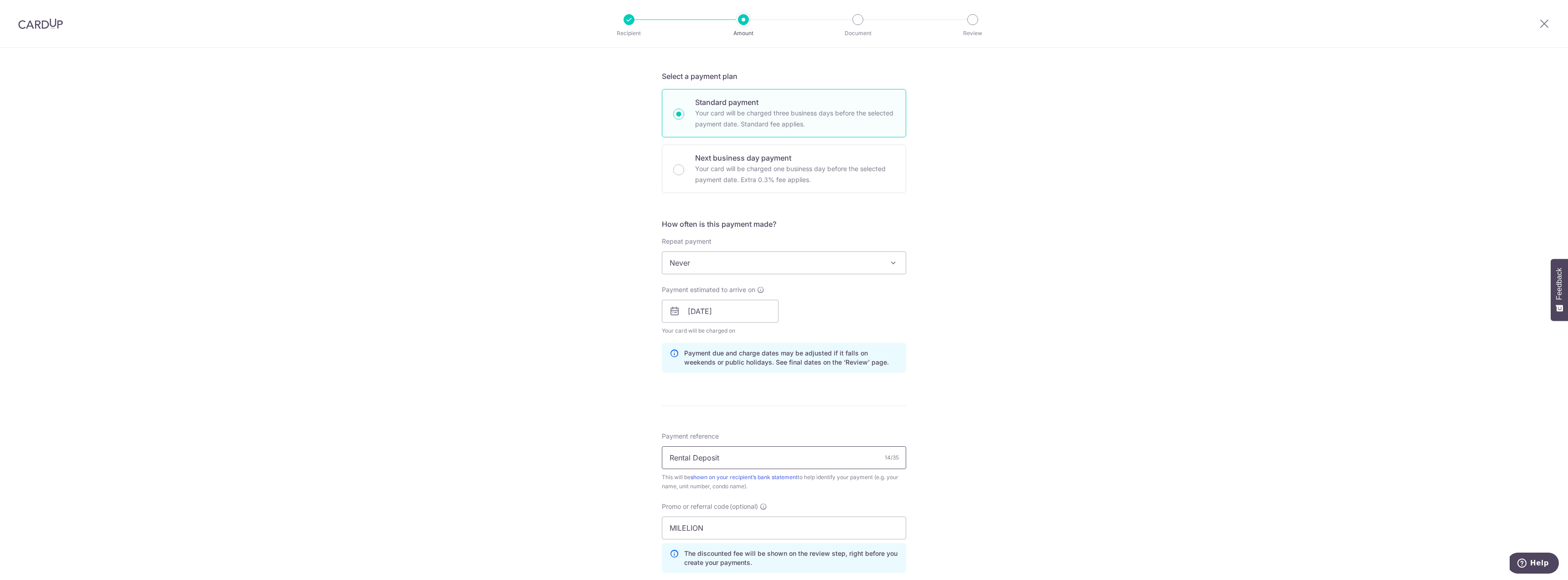
drag, startPoint x: 754, startPoint y: 453, endPoint x: 563, endPoint y: 444, distance: 191.2
click at [563, 444] on div "Tell us more about your payment Enter payment amount SGD 3,300.00 3300.00 Selec…" at bounding box center [784, 317] width 1568 height 903
type input "f"
type input "F"
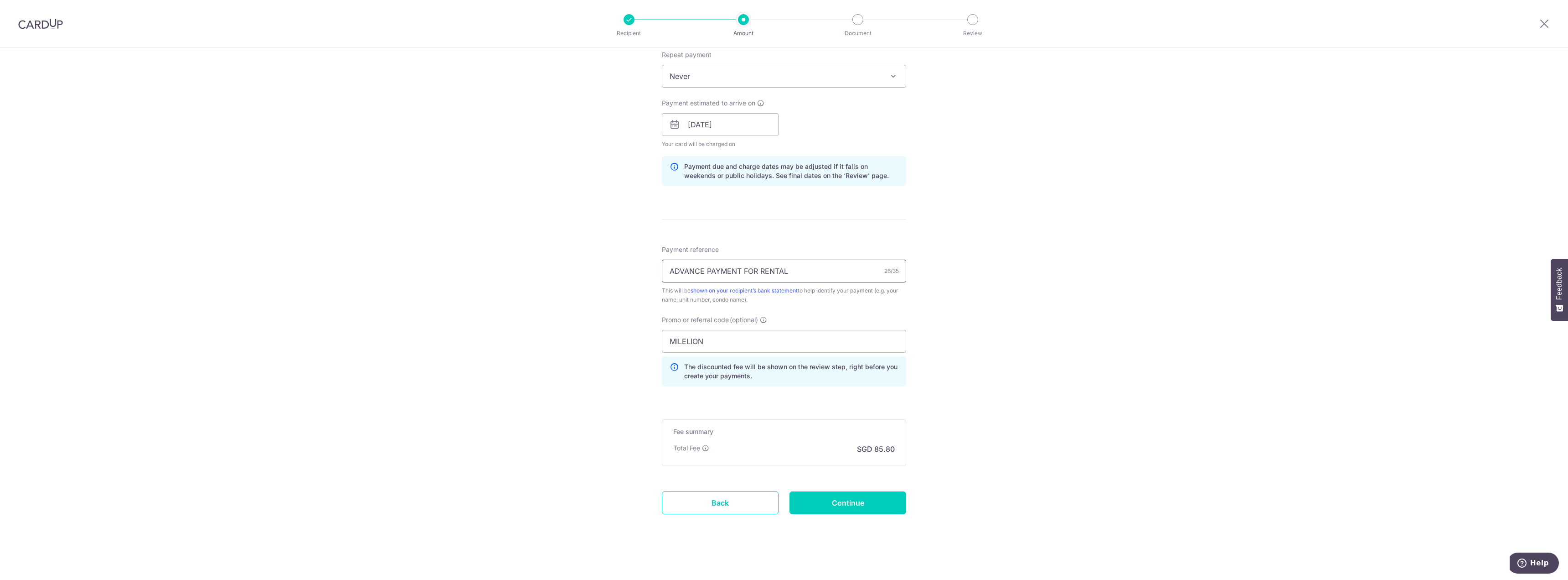
scroll to position [372, 0]
type input "ADVANCE PAYMENT FOR RENTAL"
click at [860, 492] on input "Continue" at bounding box center [848, 500] width 117 height 23
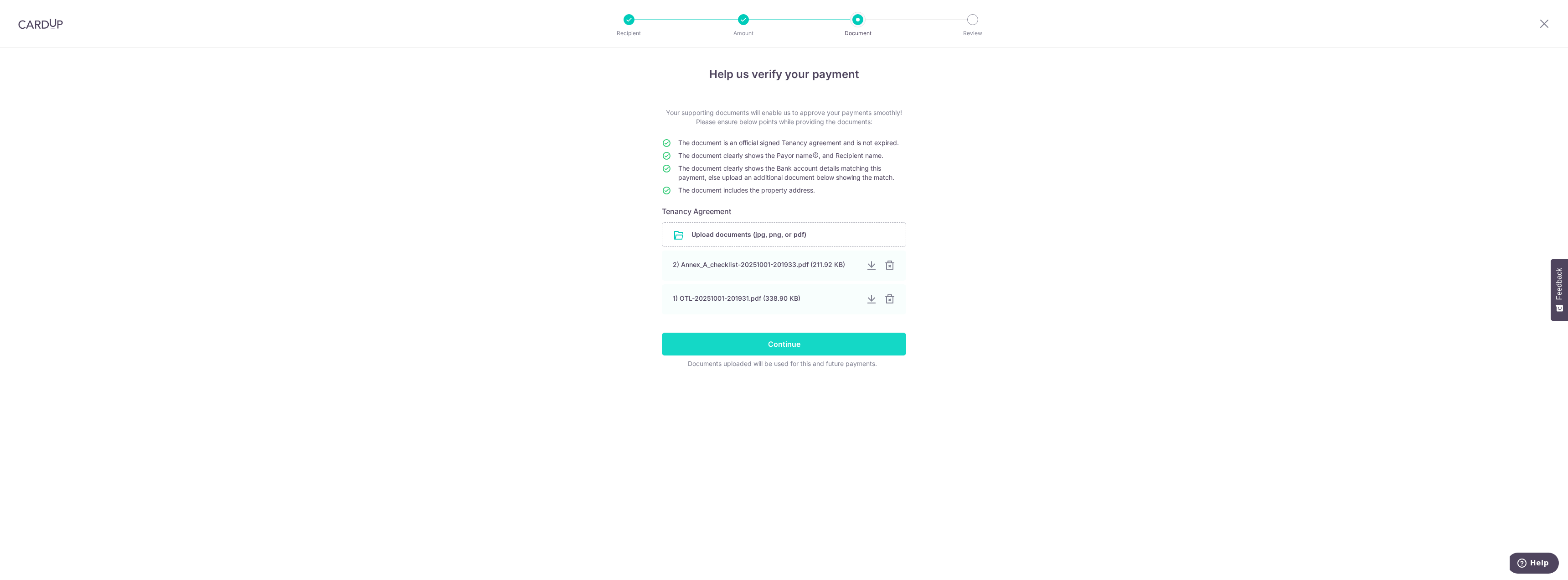
click at [857, 344] on input "Continue" at bounding box center [784, 344] width 244 height 23
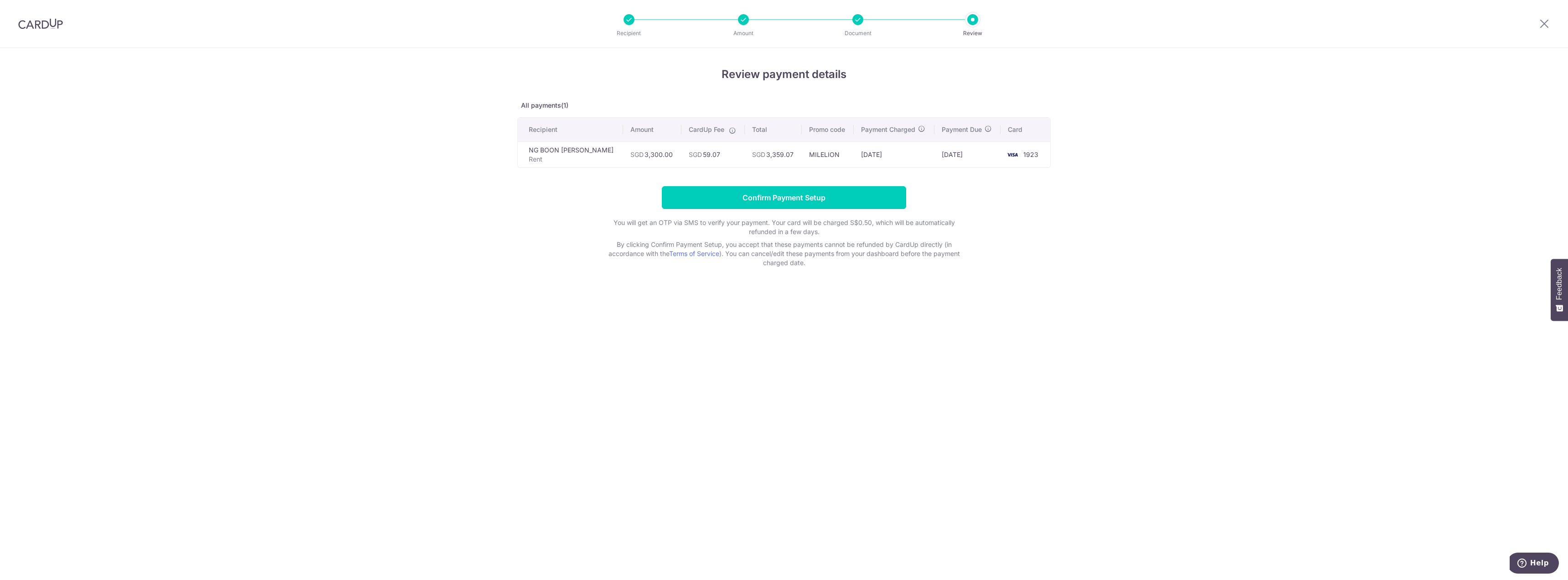
click at [1551, 23] on div at bounding box center [1545, 23] width 48 height 48
click at [1546, 21] on icon at bounding box center [1545, 23] width 11 height 11
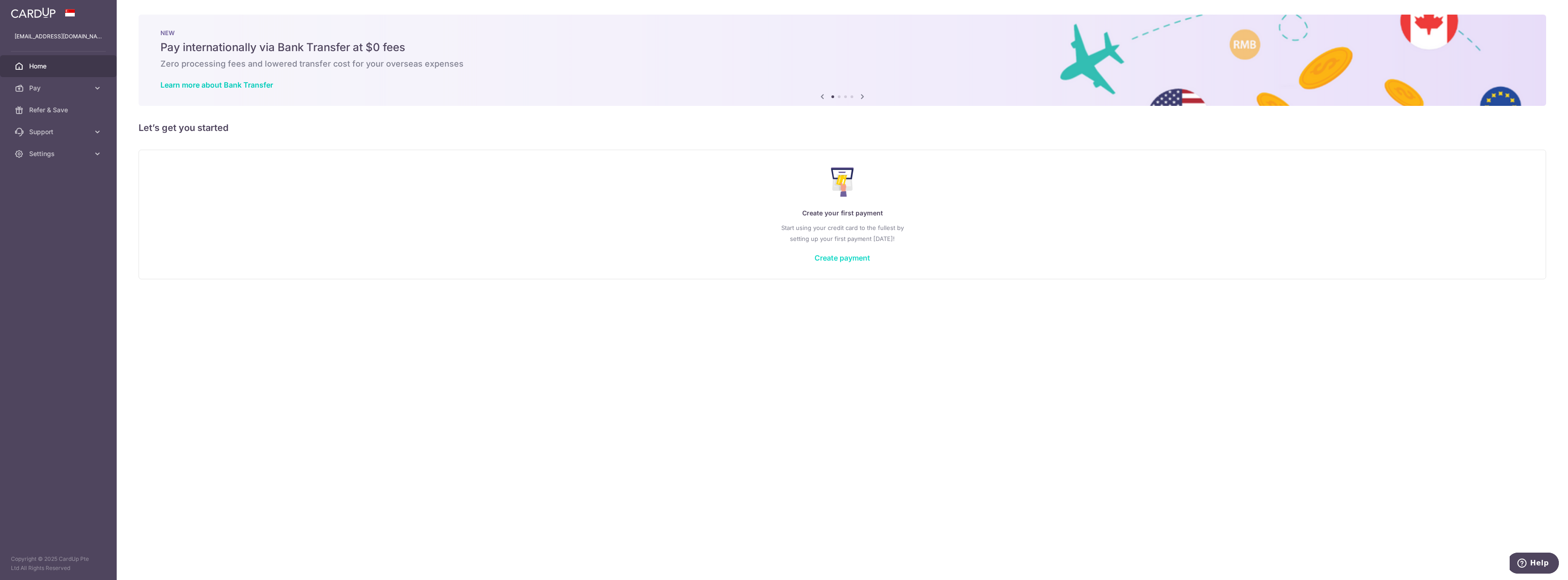
click at [844, 254] on link "Create payment" at bounding box center [842, 257] width 55 height 9
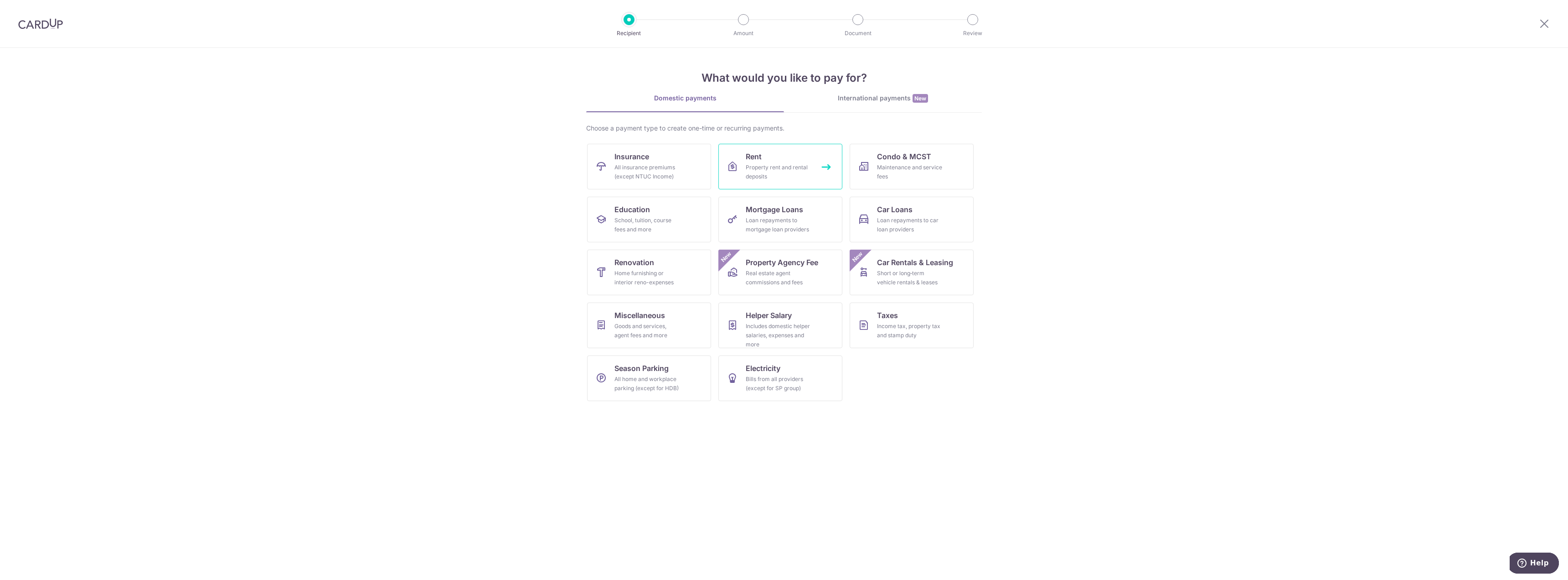
click at [796, 167] on div "Property rent and rental deposits" at bounding box center [779, 172] width 66 height 18
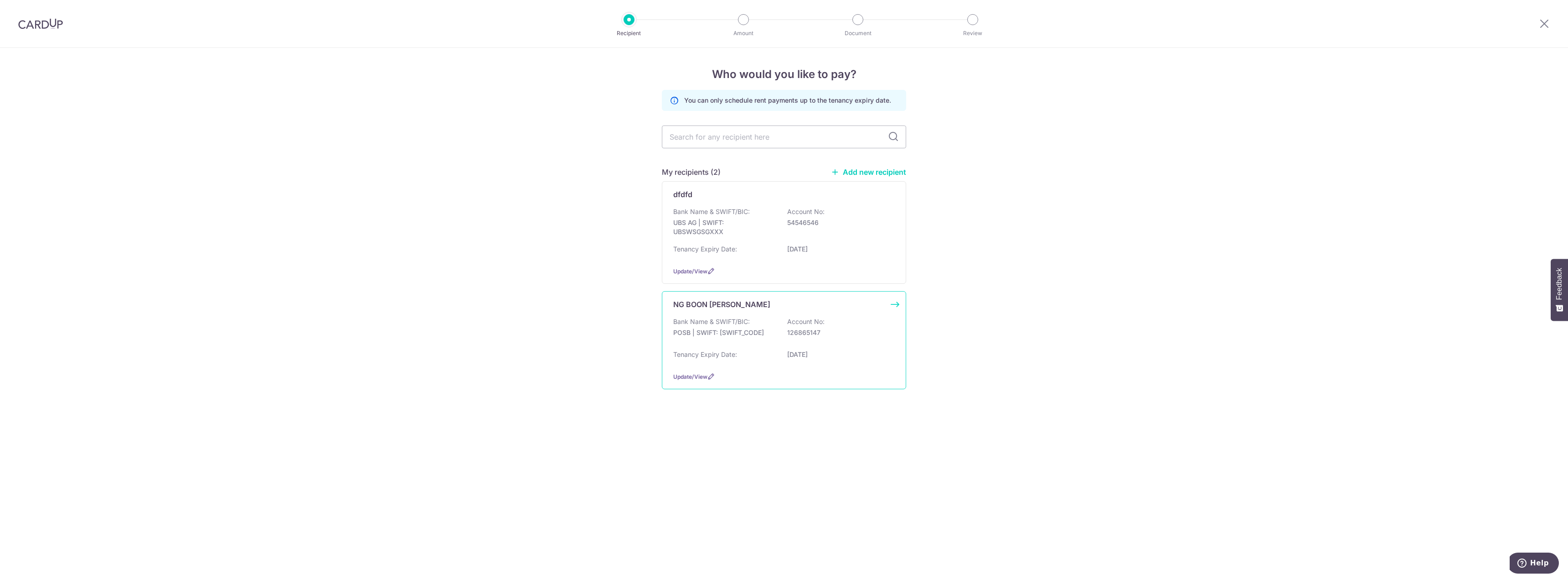
click at [778, 315] on div "NG BOON [PERSON_NAME] Bank Name & SWIFT/BIC: POSB | SWIFT: [SWIFT_CODE] Account…" at bounding box center [784, 340] width 244 height 98
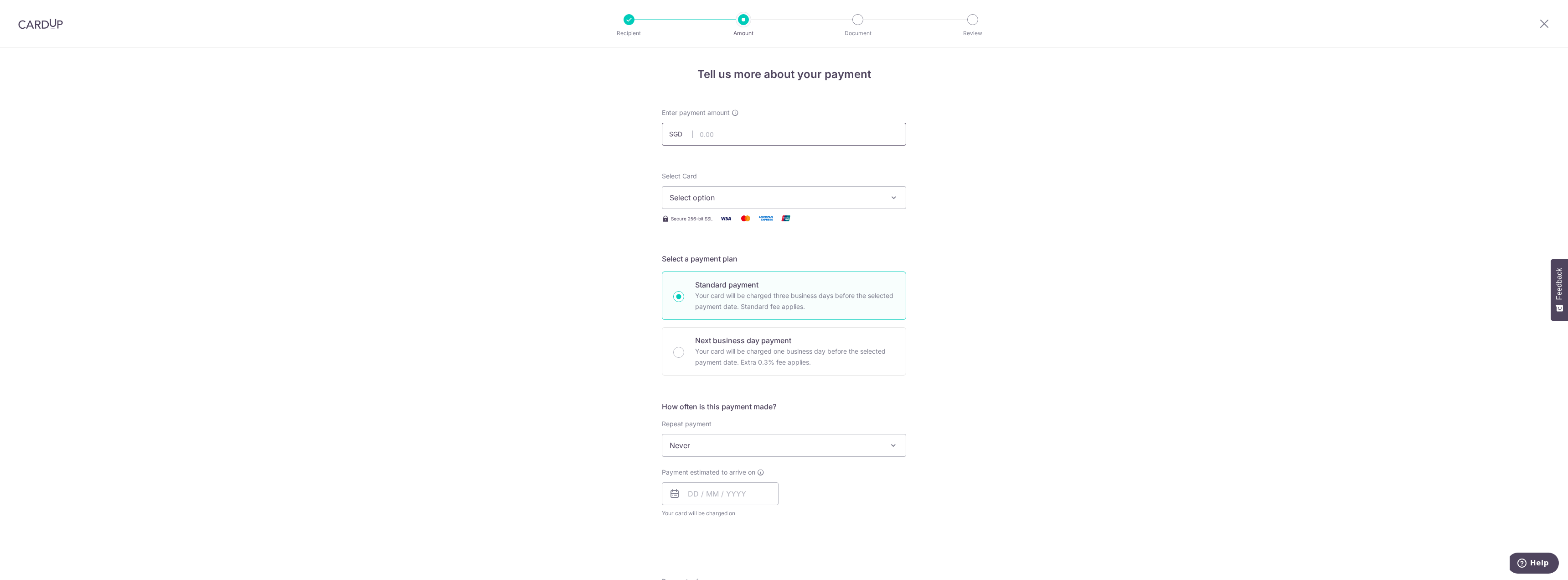
click at [792, 136] on input "text" at bounding box center [784, 134] width 244 height 23
type input "3,300.00"
click at [758, 196] on span "Select option" at bounding box center [776, 198] width 213 height 11
click at [761, 260] on span "**** 1923" at bounding box center [784, 263] width 229 height 11
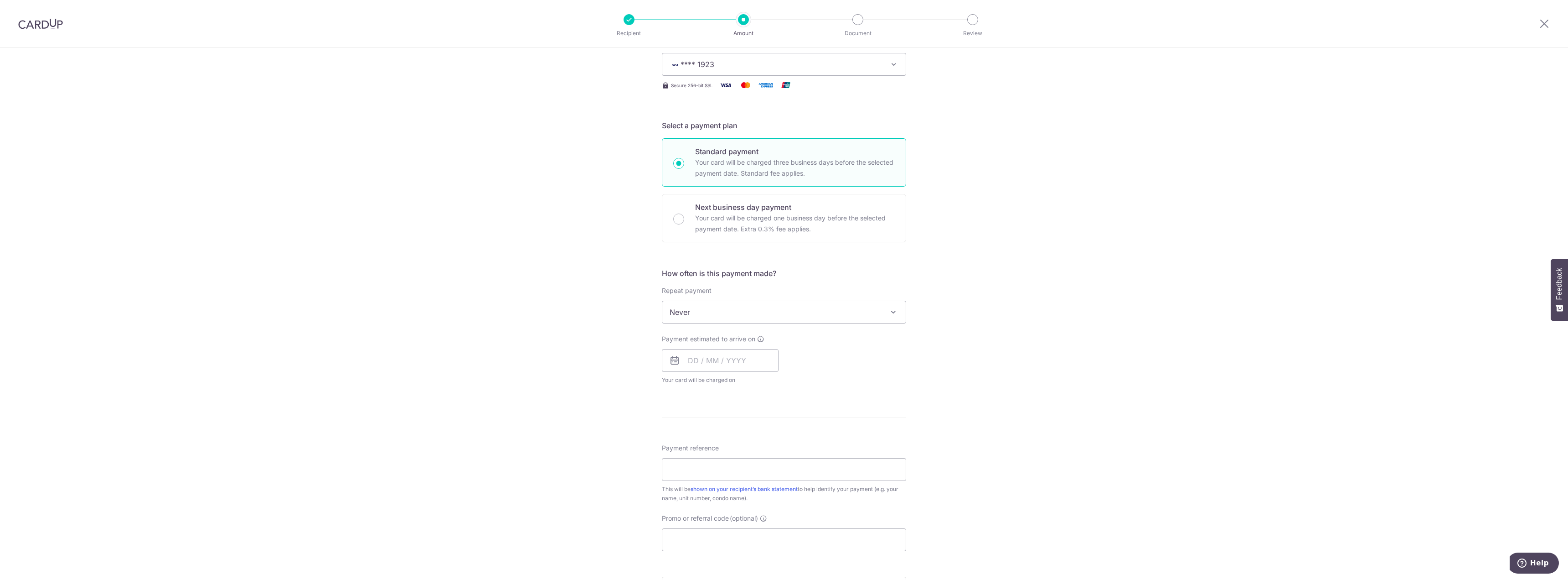
scroll to position [137, 0]
click at [748, 358] on input "text" at bounding box center [720, 357] width 117 height 23
click at [969, 379] on div "Tell us more about your payment Enter payment amount SGD 3,300.00 3300.00 Selec…" at bounding box center [784, 324] width 1568 height 825
click at [749, 357] on input "text" at bounding box center [720, 357] width 117 height 23
click at [733, 440] on link "8" at bounding box center [735, 439] width 14 height 14
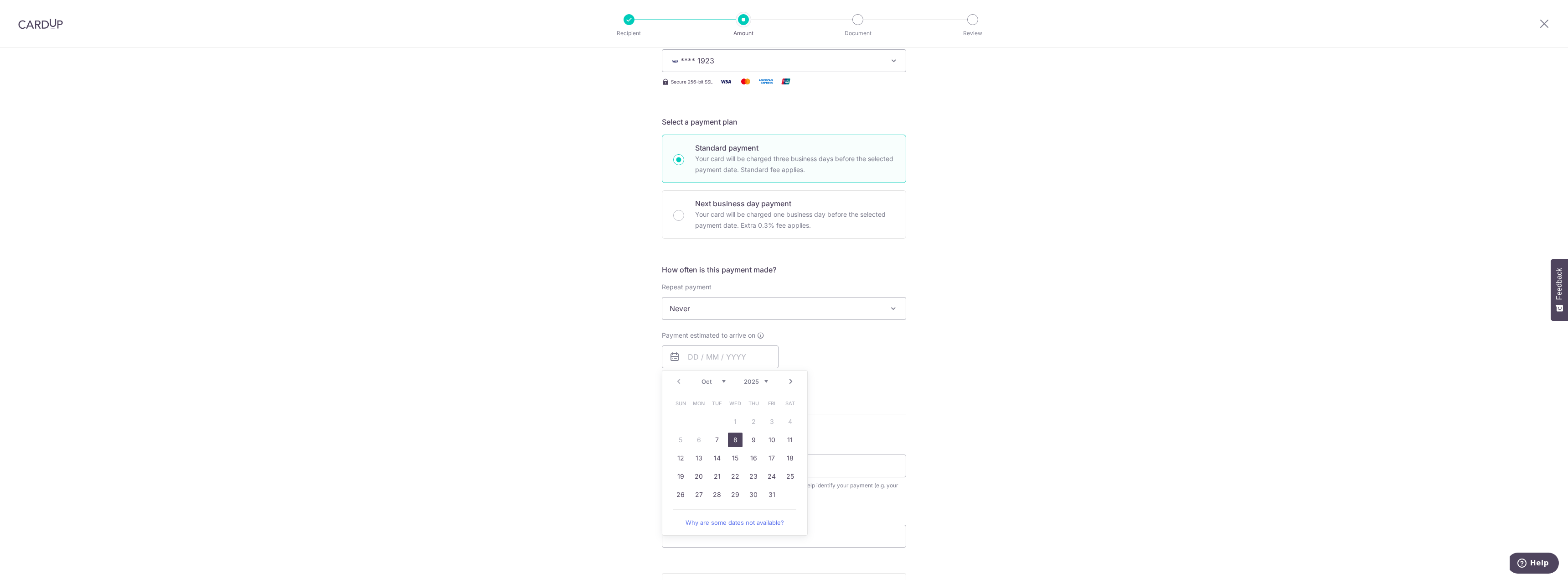
type input "[DATE]"
click at [726, 359] on input "[DATE]" at bounding box center [720, 357] width 117 height 23
click at [944, 398] on div "Tell us more about your payment Enter payment amount SGD 3,300.00 3300.00 Selec…" at bounding box center [784, 342] width 1568 height 862
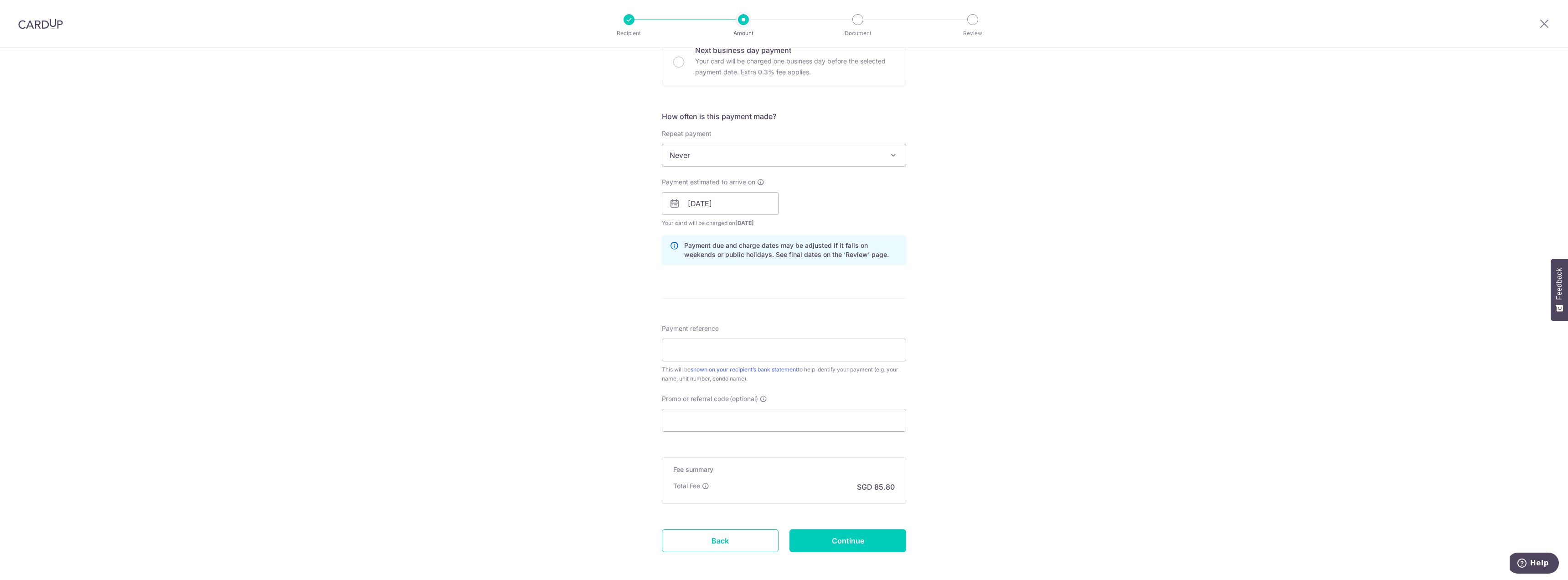
scroll to position [320, 0]
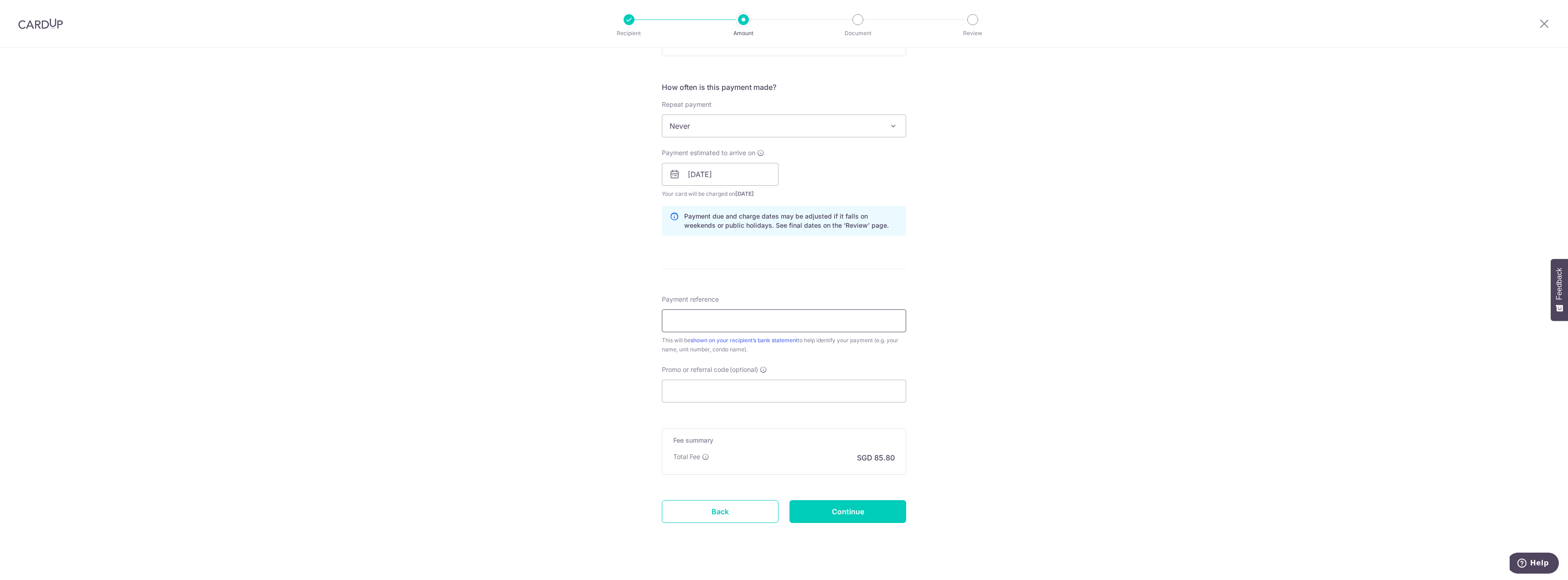
click at [824, 324] on input "Payment reference" at bounding box center [784, 320] width 244 height 23
type input "ADVANCE PAYMENT FOR RENTAL"
click at [773, 386] on input "Promo or referral code (optional)" at bounding box center [784, 391] width 244 height 23
